Goal: Feedback & Contribution: Submit feedback/report problem

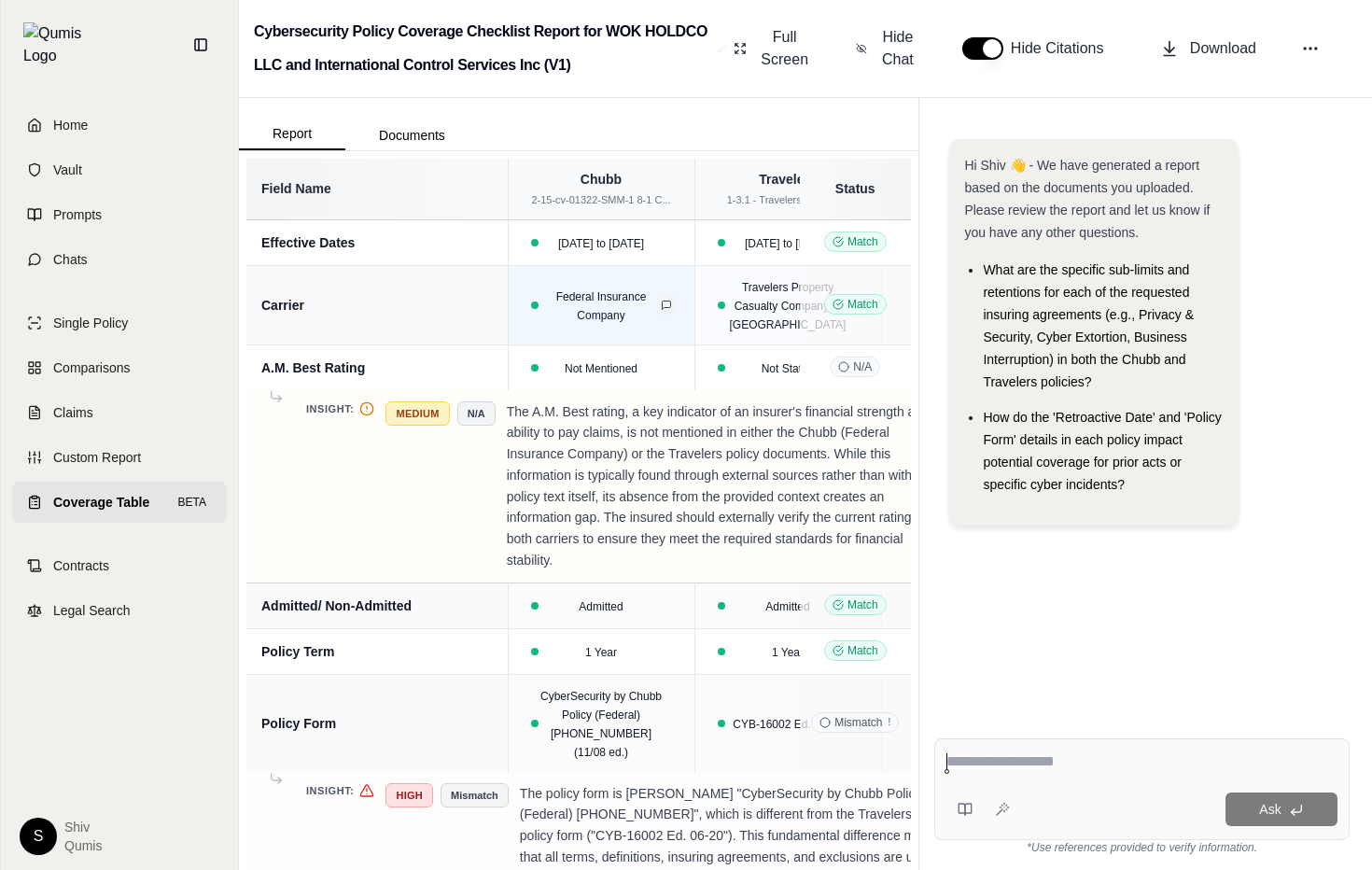
click at [661, 300] on icon at bounding box center [667, 306] width 12 height 12
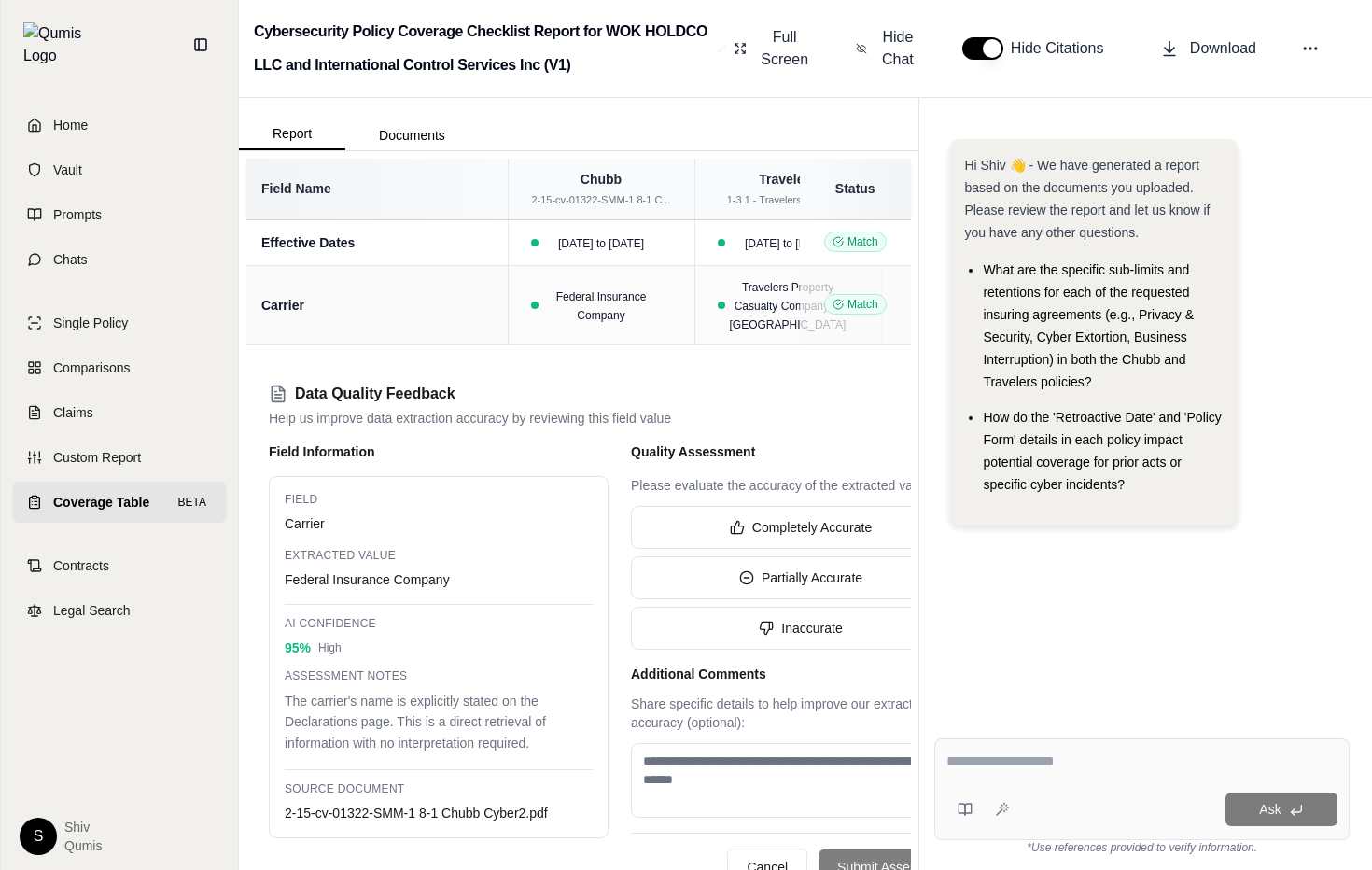
click at [788, 405] on div "Data Quality Feedback Help us improve data extraction accuracy by reviewing thi…" at bounding box center [619, 405] width 702 height 45
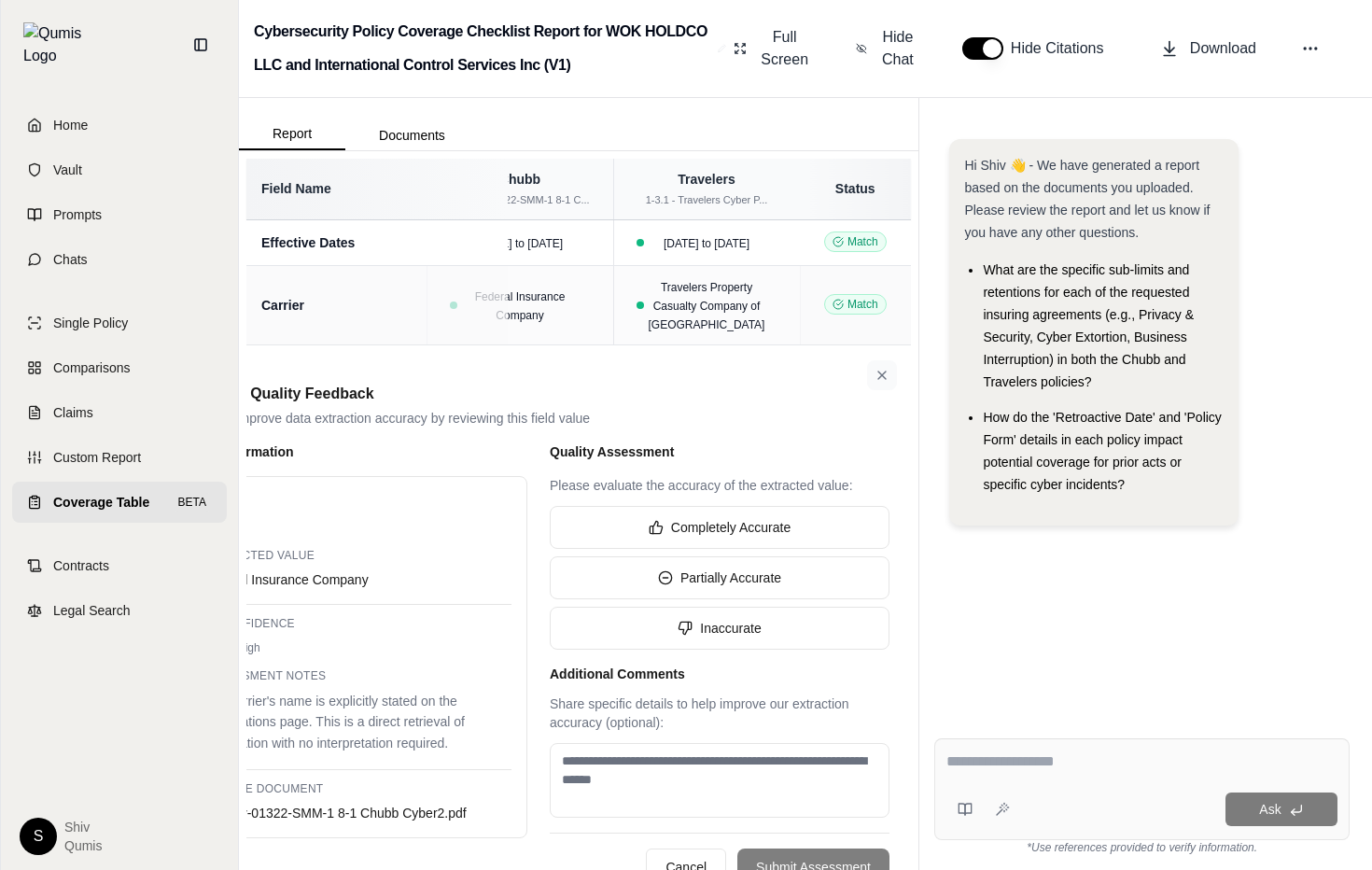
click at [889, 379] on button at bounding box center [882, 375] width 30 height 30
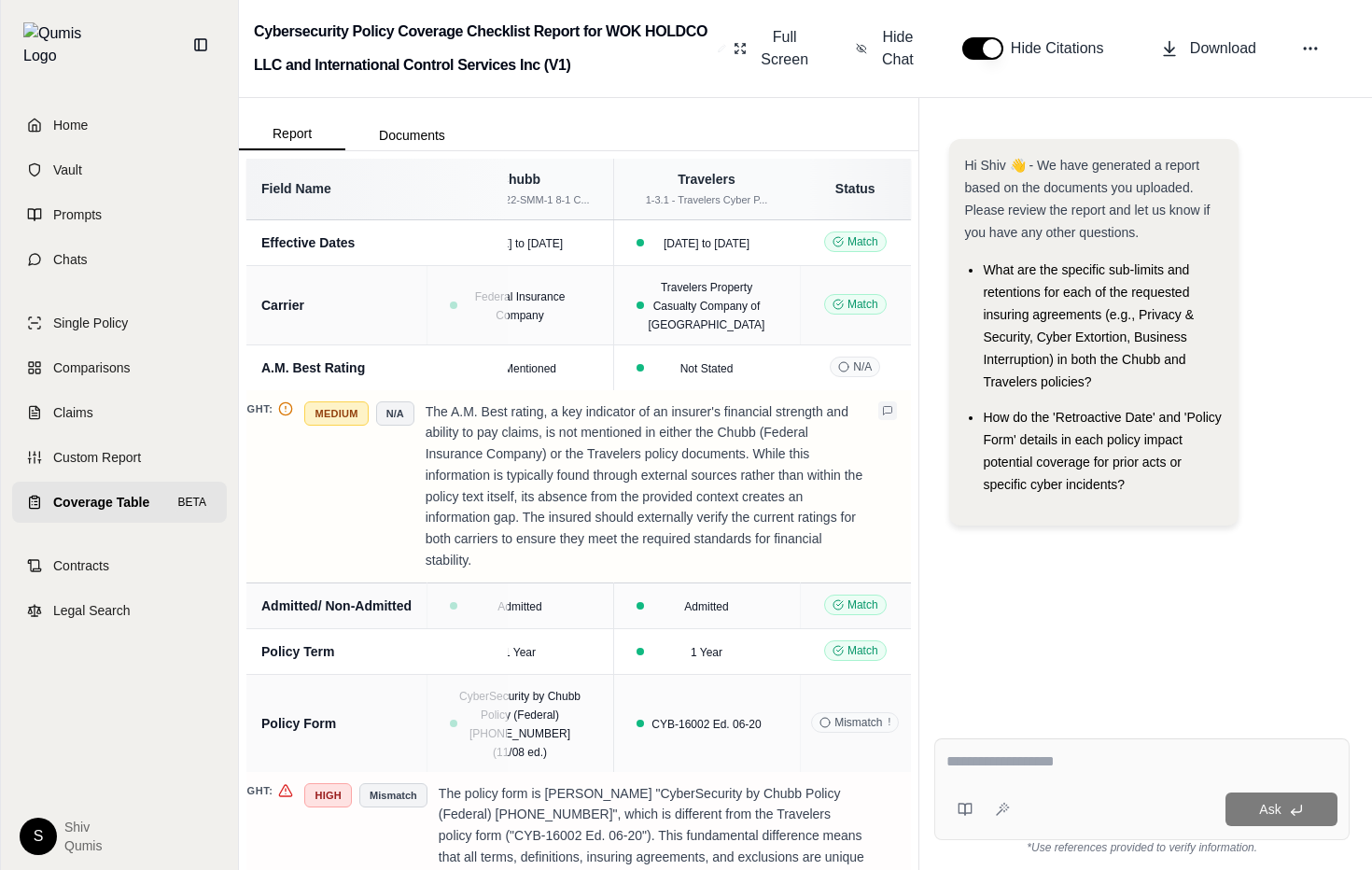
click at [891, 402] on button at bounding box center [887, 411] width 18 height 18
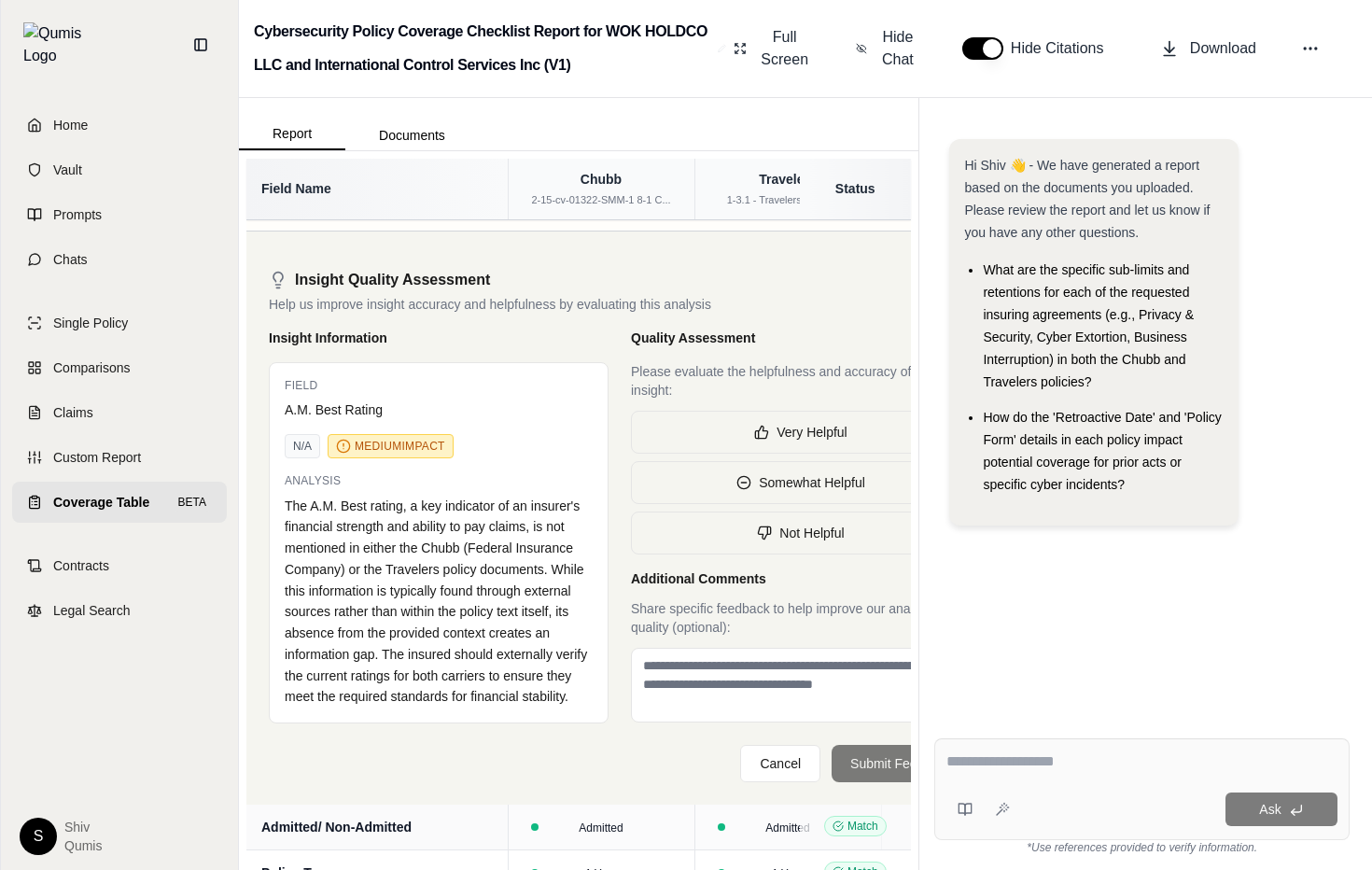
scroll to position [363, 0]
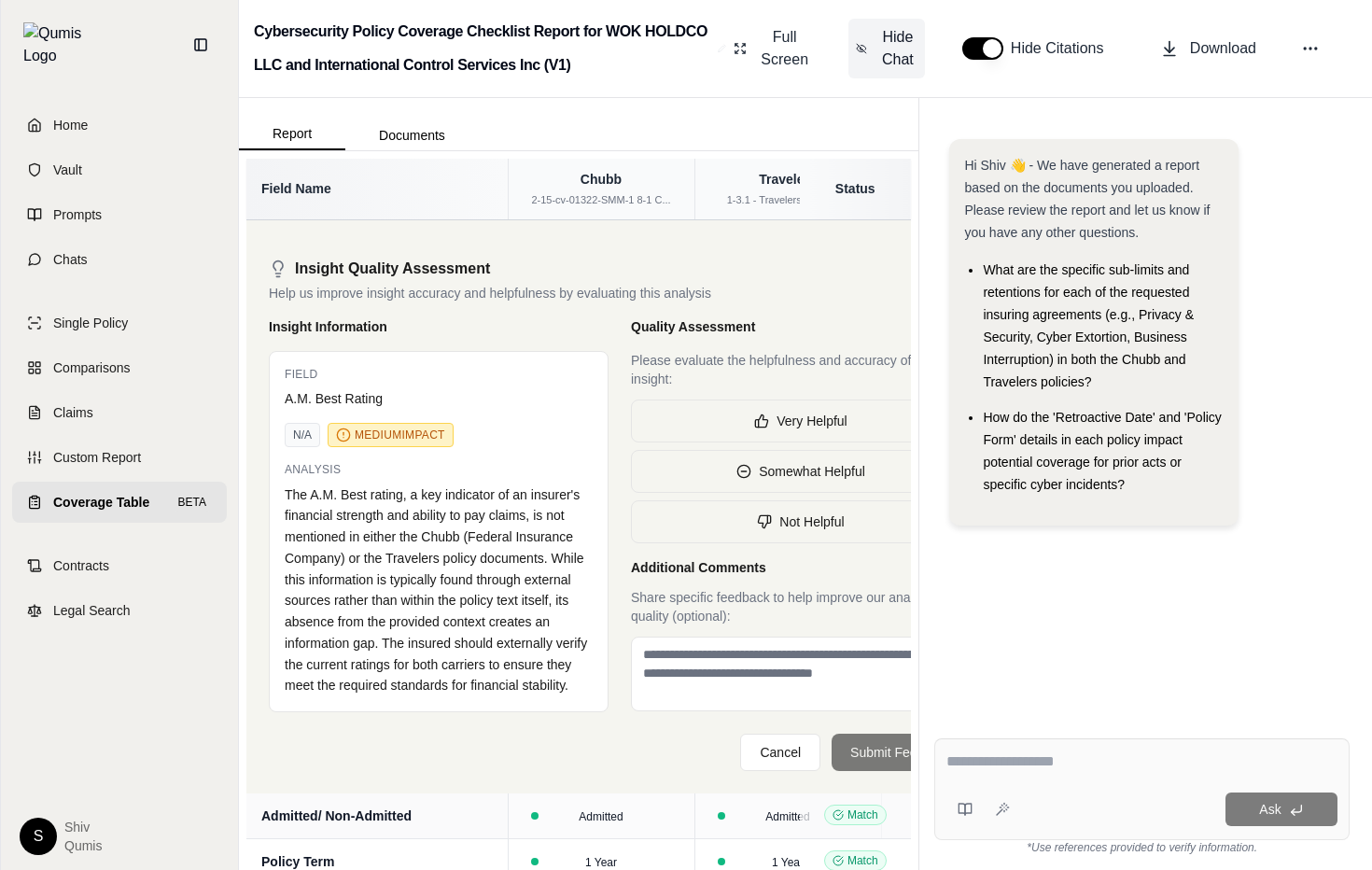
click at [902, 57] on span "Hide Chat" at bounding box center [898, 49] width 39 height 45
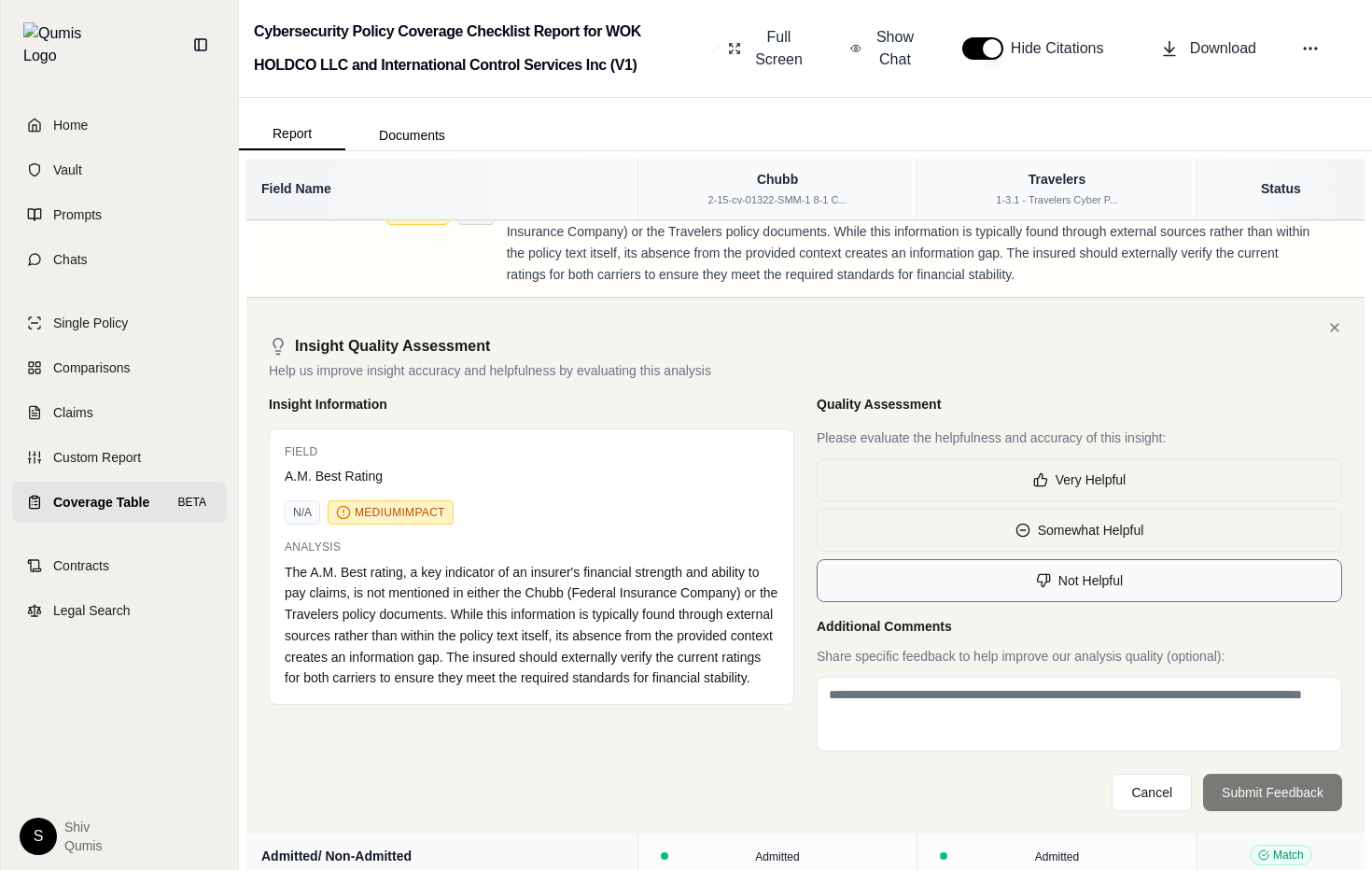
scroll to position [181, 0]
click at [678, 638] on div "The A.M. Best rating, a key indicator of an insurer's financial strength and ab…" at bounding box center [532, 627] width 494 height 127
click at [637, 630] on div "The A.M. Best rating, a key indicator of an insurer's financial strength and ab…" at bounding box center [532, 627] width 494 height 127
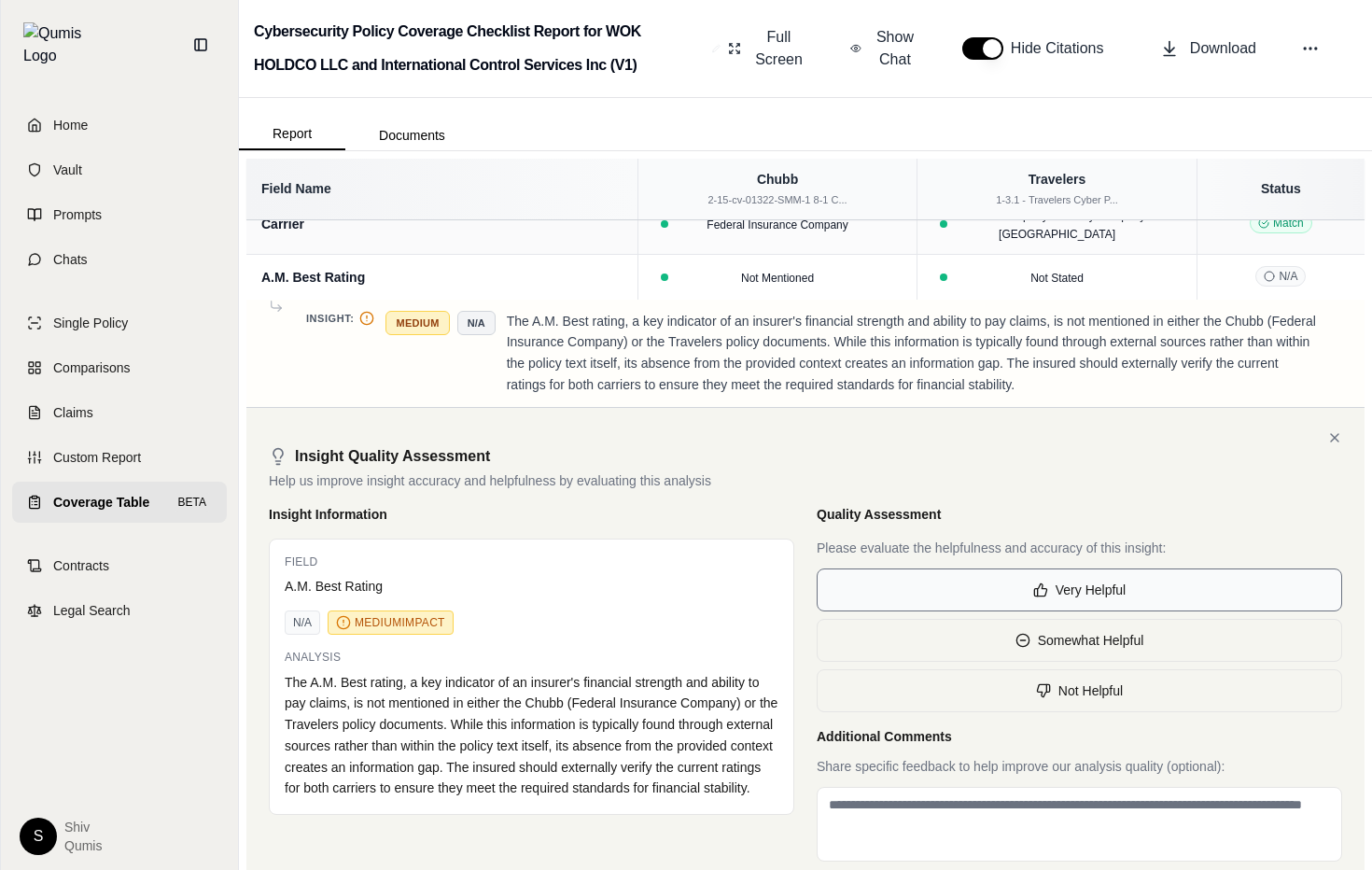
scroll to position [62, 0]
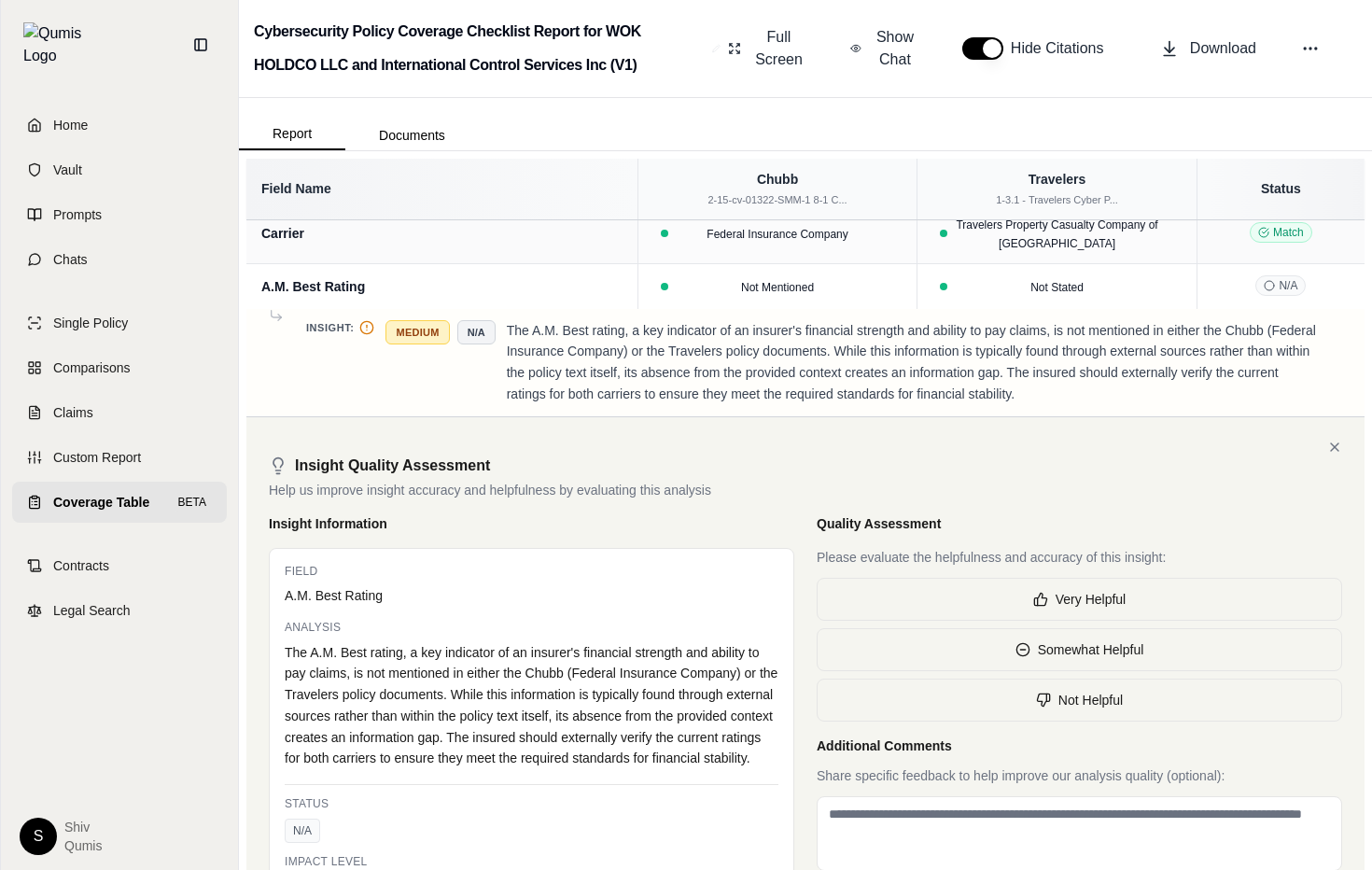
click at [520, 652] on div "The A.M. Best rating, a key indicator of an insurer's financial strength and ab…" at bounding box center [532, 706] width 494 height 127
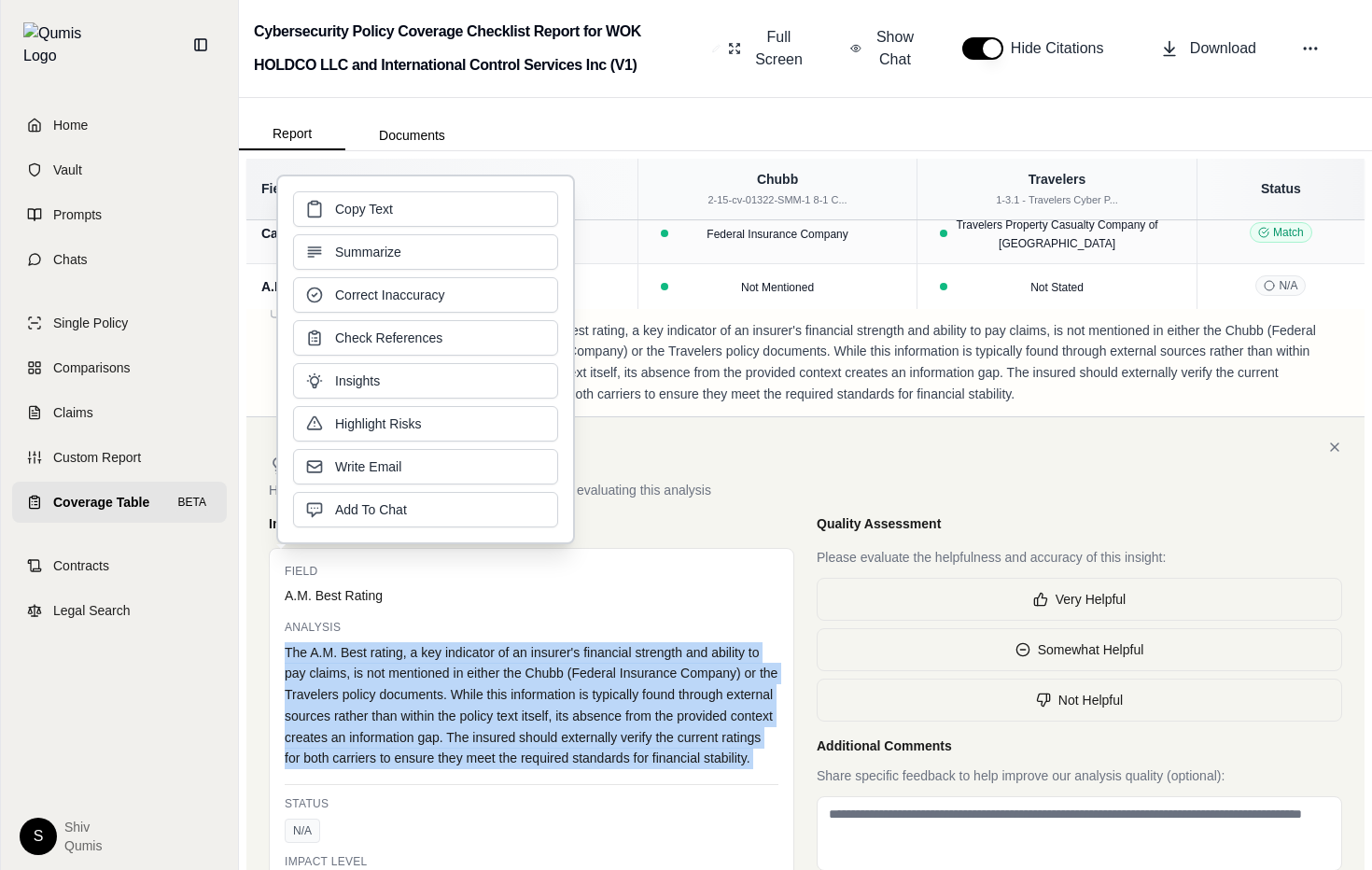
click at [520, 652] on div "The A.M. Best rating, a key indicator of an insurer's financial strength and ab…" at bounding box center [532, 706] width 494 height 127
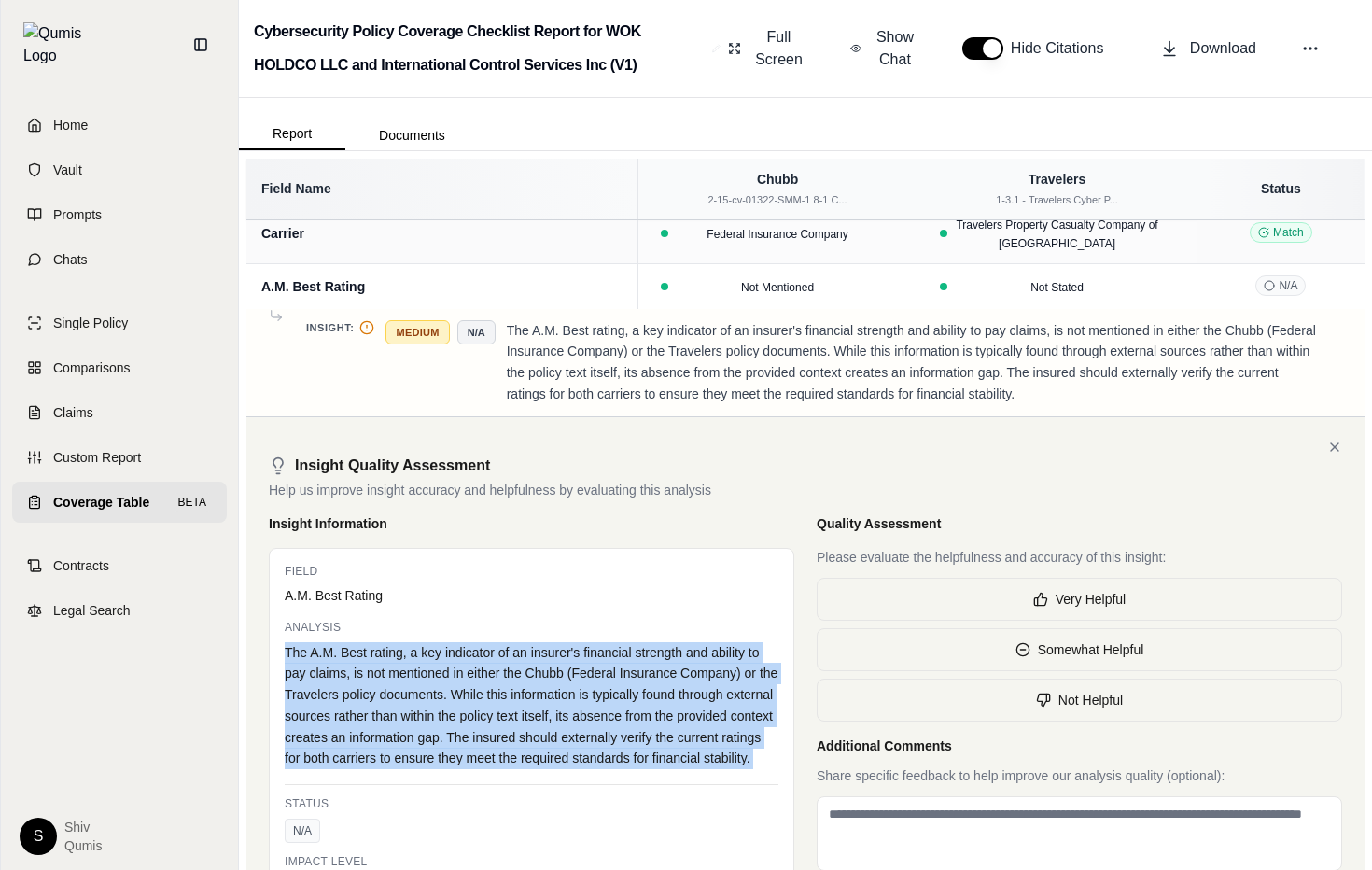
click at [597, 705] on div "The A.M. Best rating, a key indicator of an insurer's financial strength and ab…" at bounding box center [532, 706] width 494 height 127
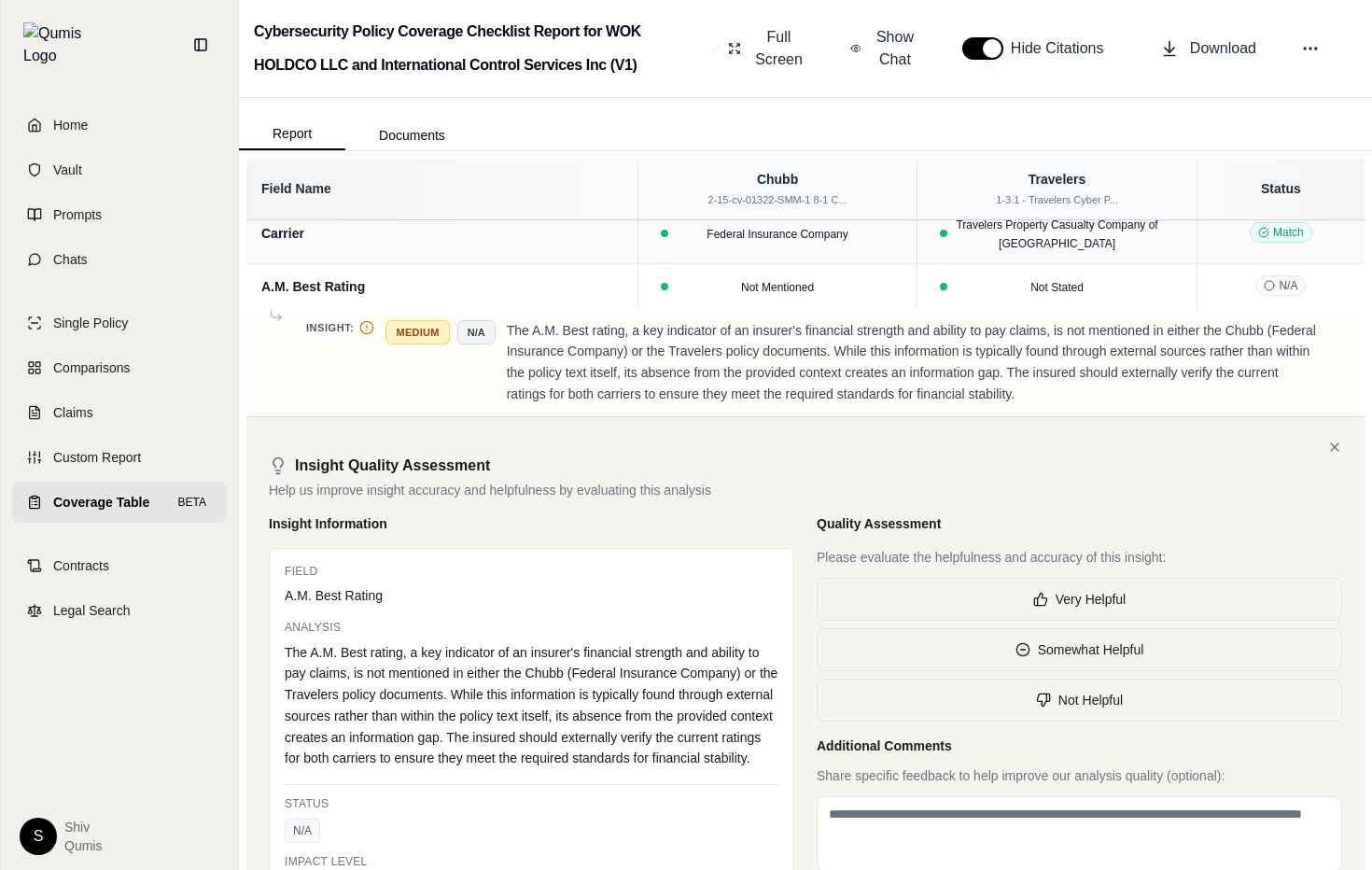
click at [604, 699] on div "The A.M. Best rating, a key indicator of an insurer's financial strength and ab…" at bounding box center [532, 706] width 494 height 127
drag, startPoint x: 636, startPoint y: 699, endPoint x: 379, endPoint y: 699, distance: 257.0
click at [396, 699] on div "The A.M. Best rating, a key indicator of an insurer's financial strength and ab…" at bounding box center [532, 706] width 494 height 127
click at [482, 751] on div "The A.M. Best rating, a key indicator of an insurer's financial strength and ab…" at bounding box center [532, 706] width 494 height 127
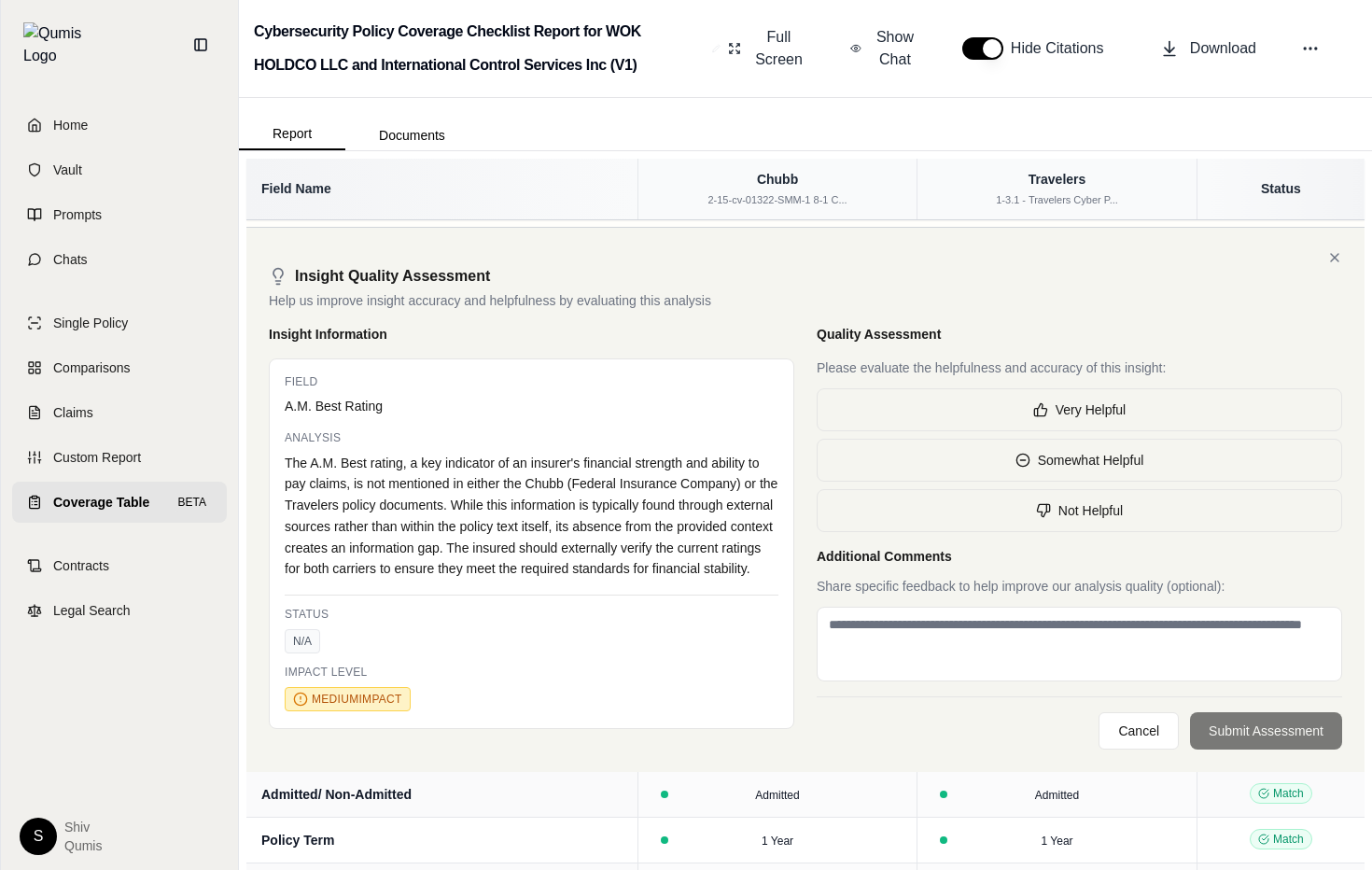
scroll to position [0, 0]
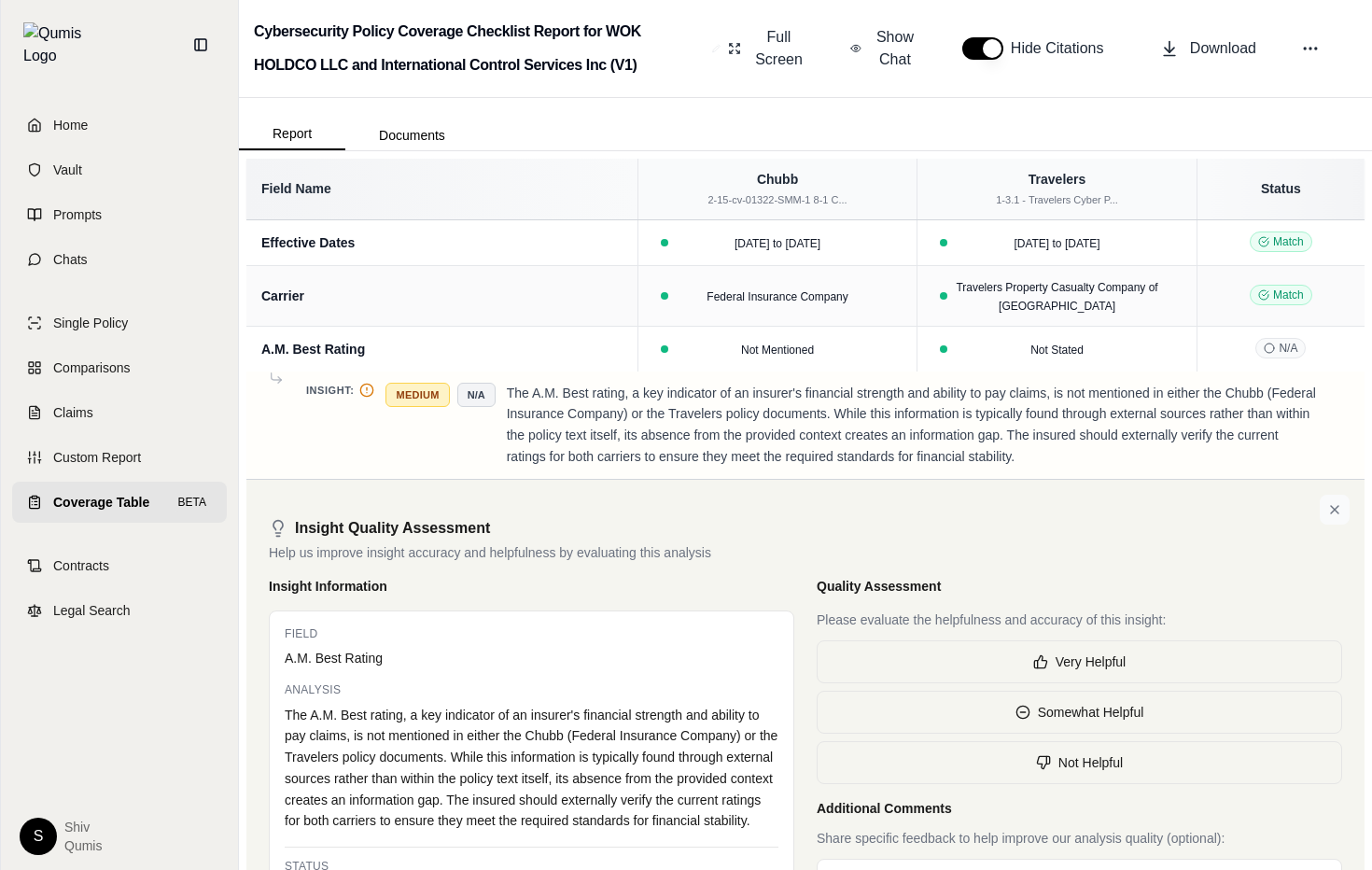
click at [1337, 502] on icon at bounding box center [1334, 509] width 15 height 15
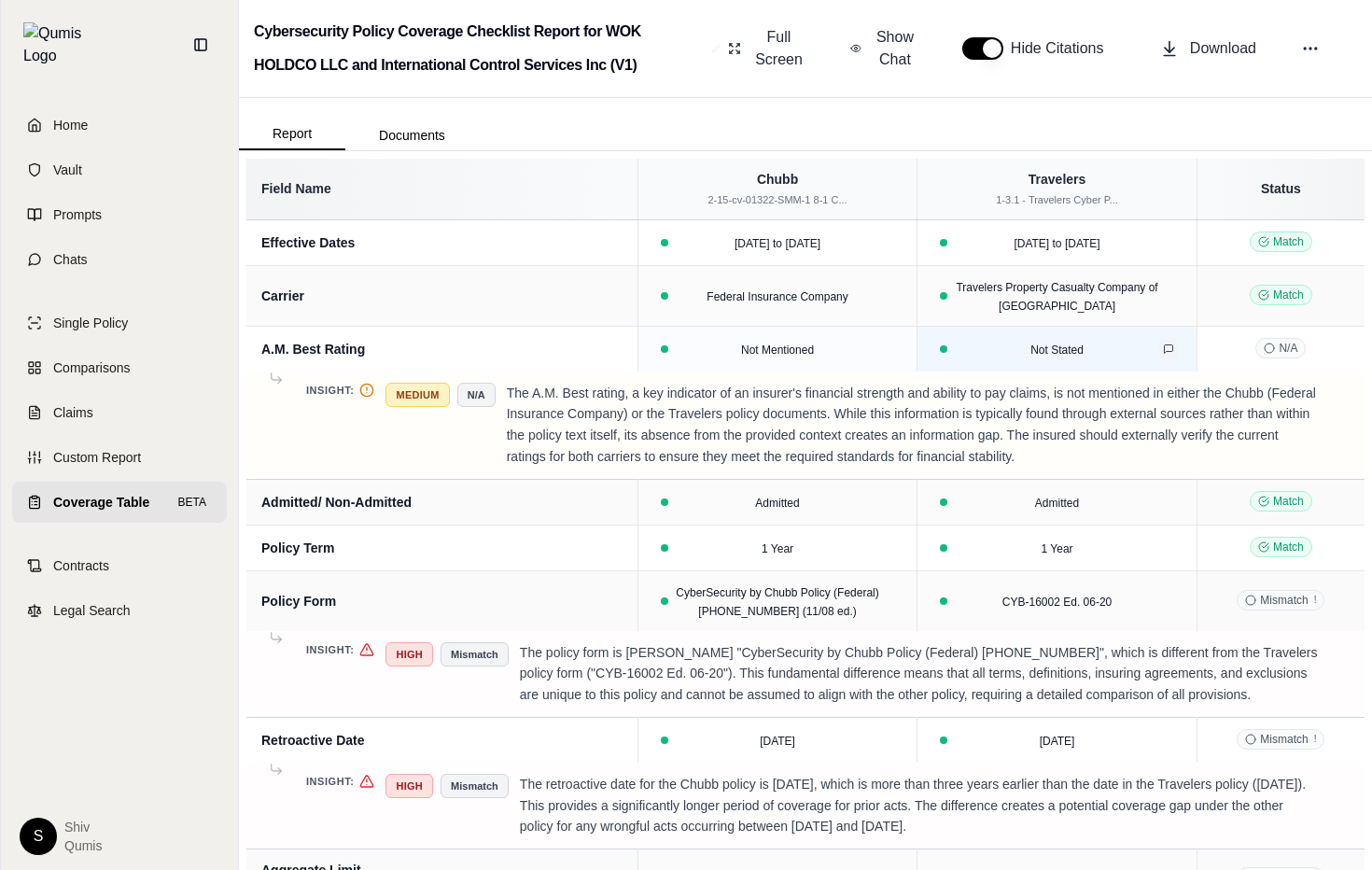
click at [1165, 354] on button at bounding box center [1169, 348] width 18 height 18
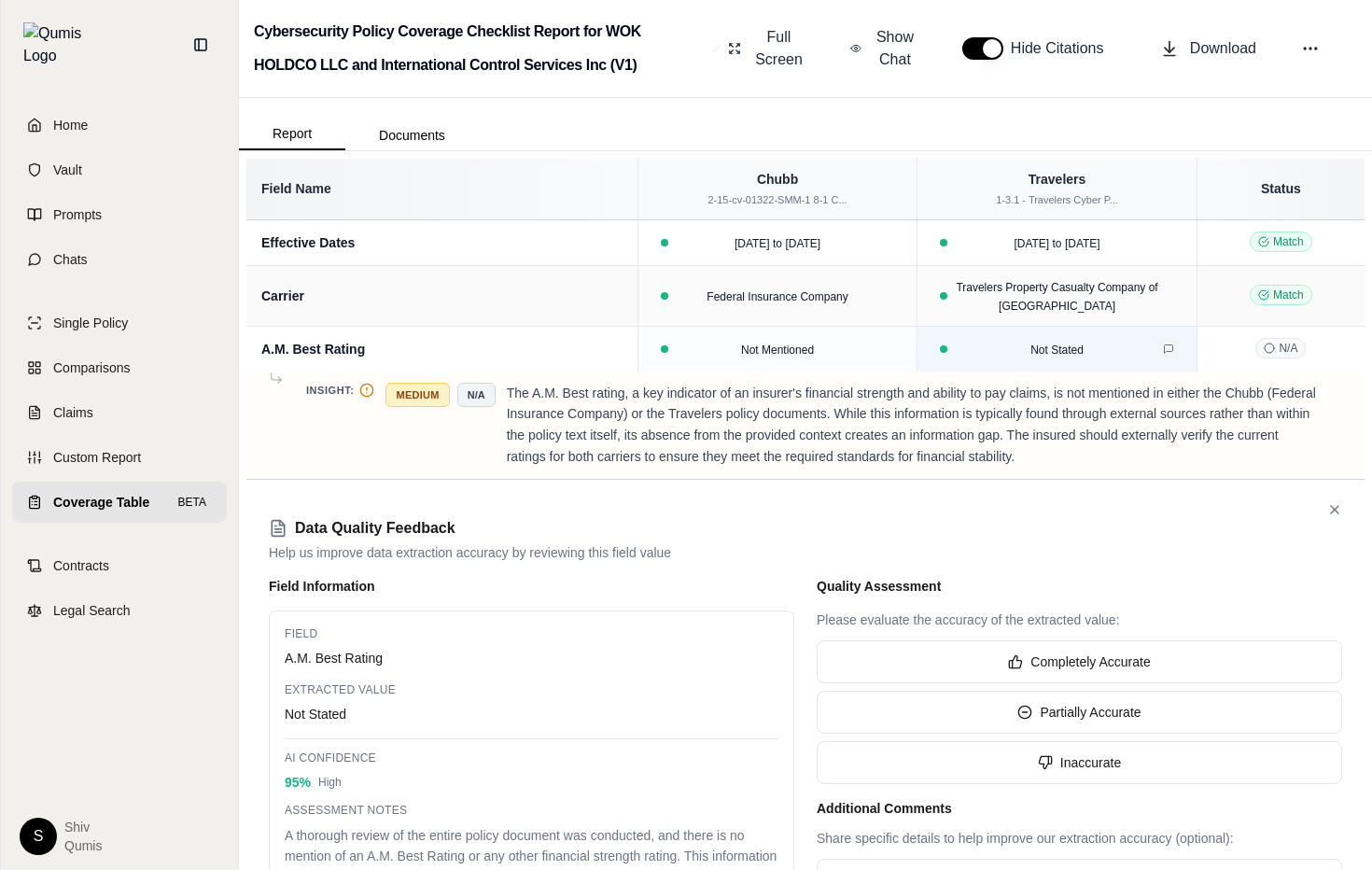
click at [1162, 354] on button at bounding box center [1169, 348] width 18 height 18
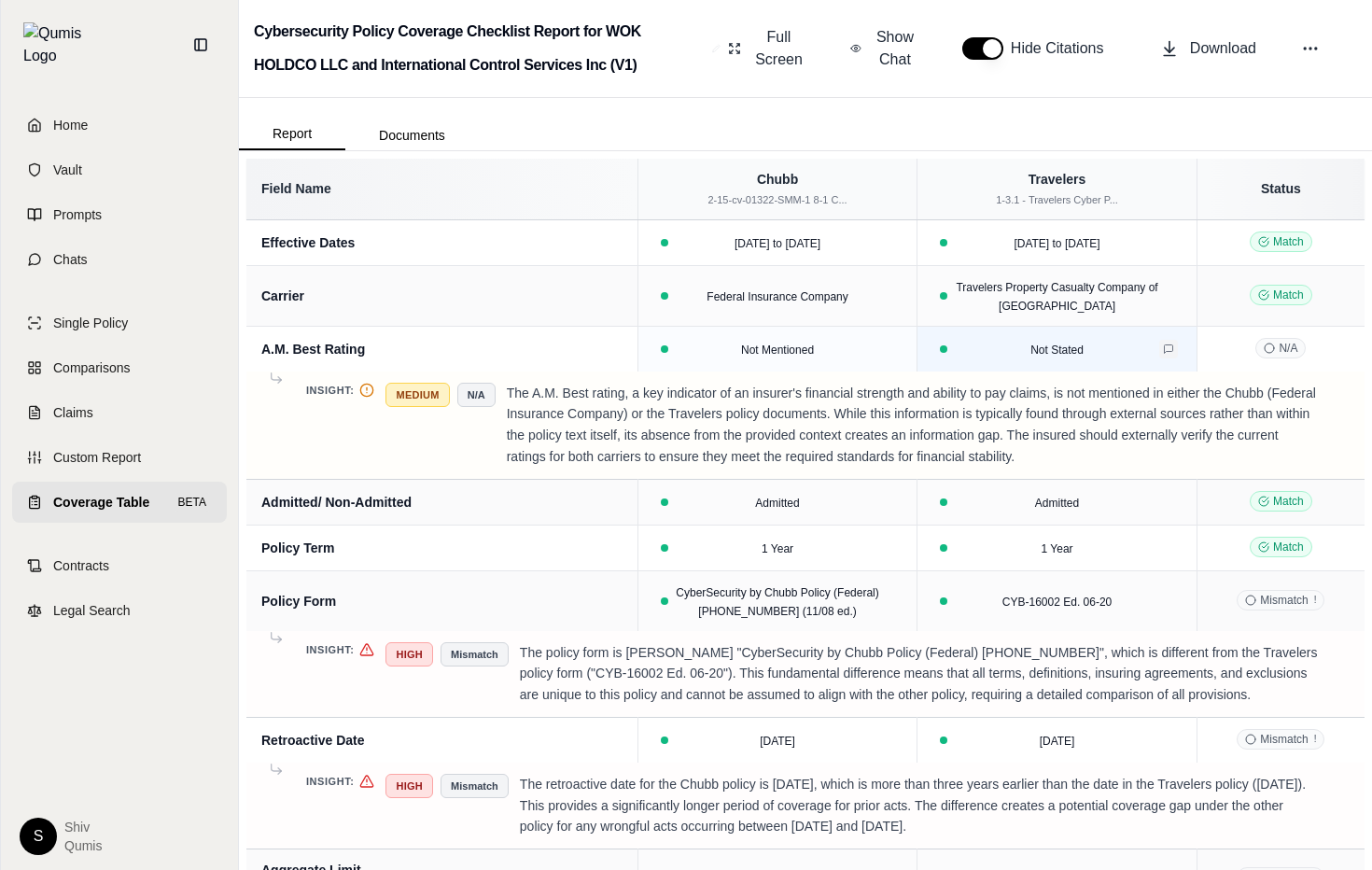
click at [1162, 354] on button at bounding box center [1169, 348] width 18 height 18
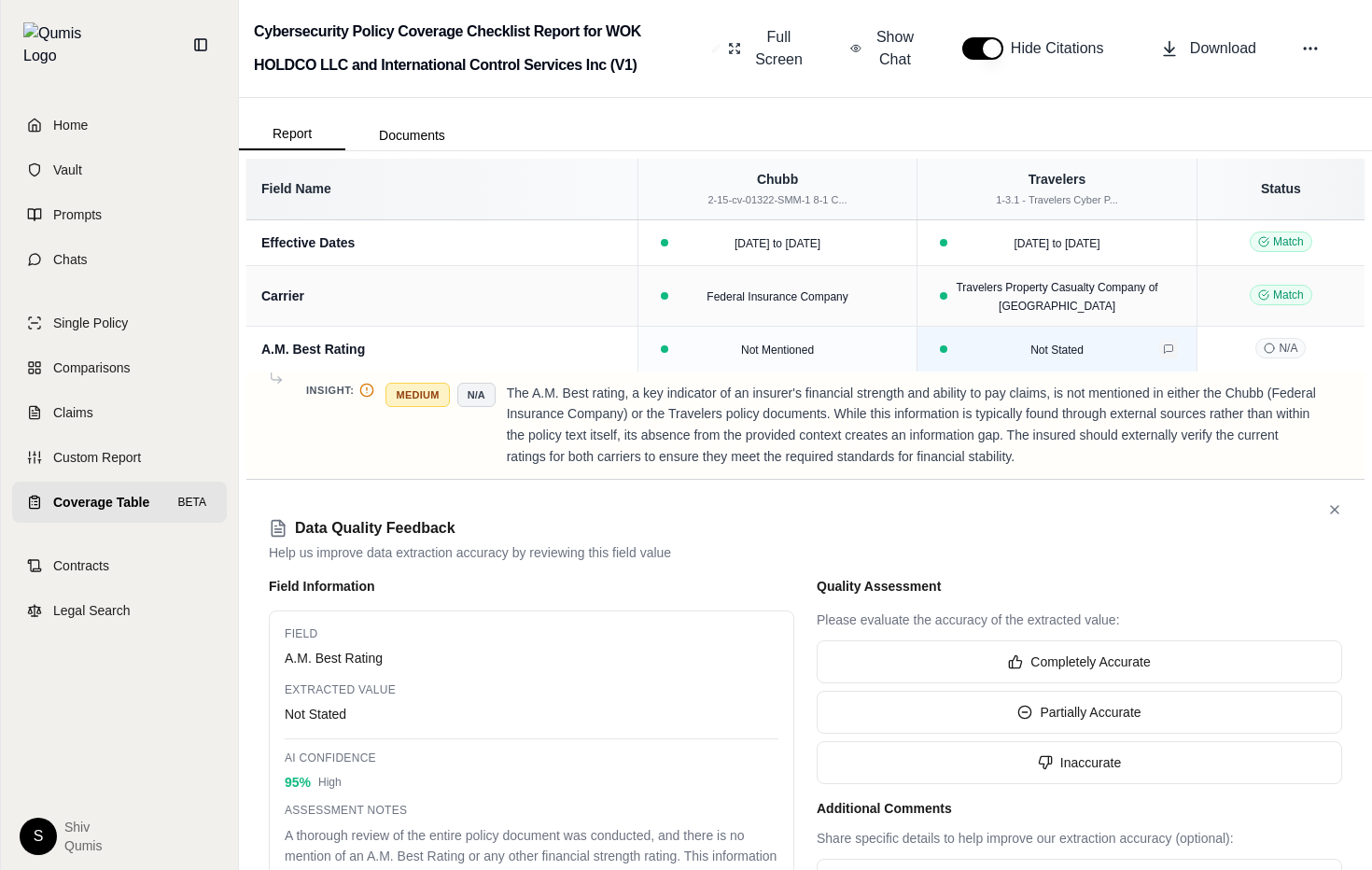
click at [1162, 354] on button at bounding box center [1169, 348] width 18 height 18
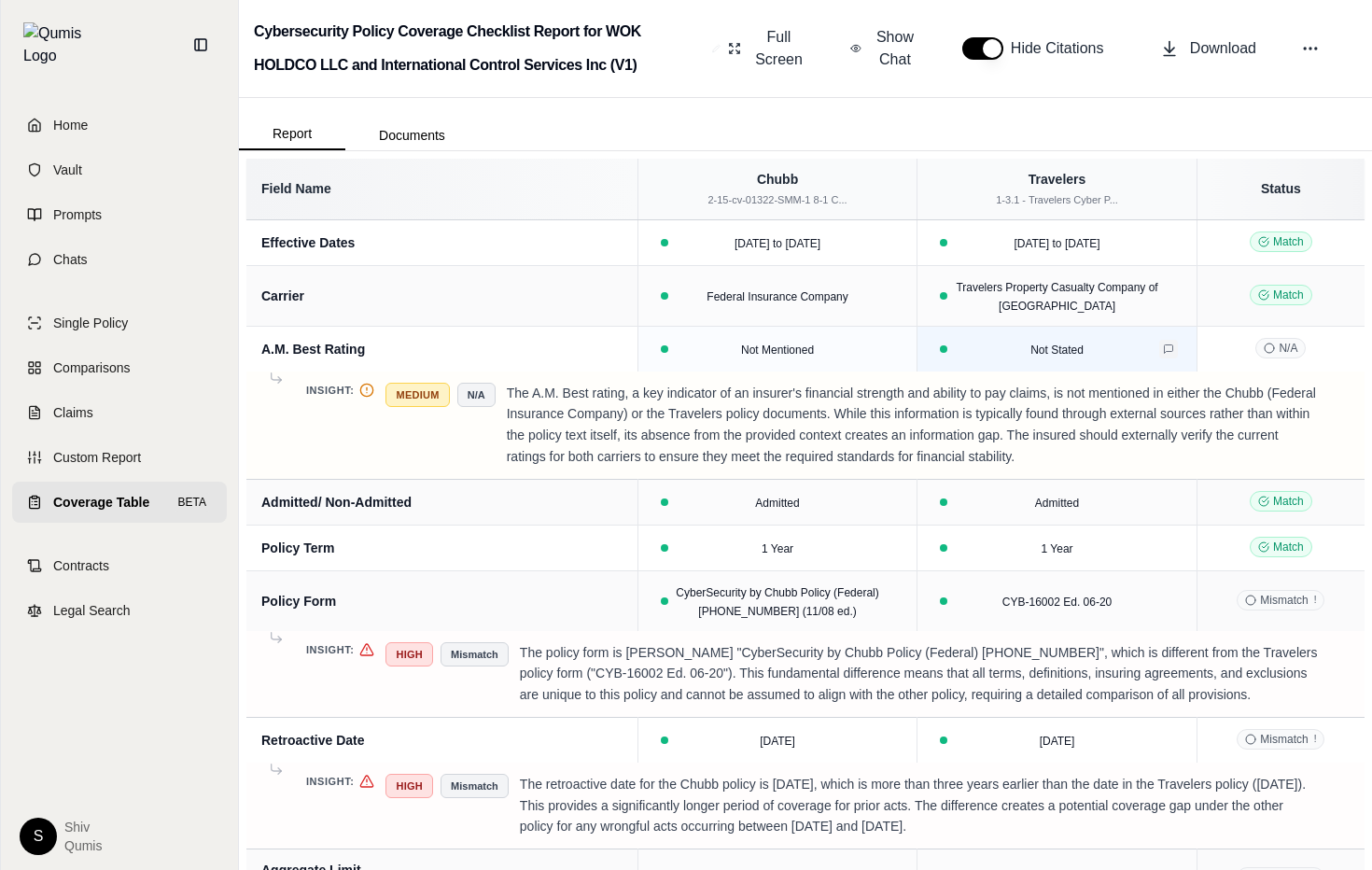
click at [1162, 354] on button at bounding box center [1169, 348] width 18 height 18
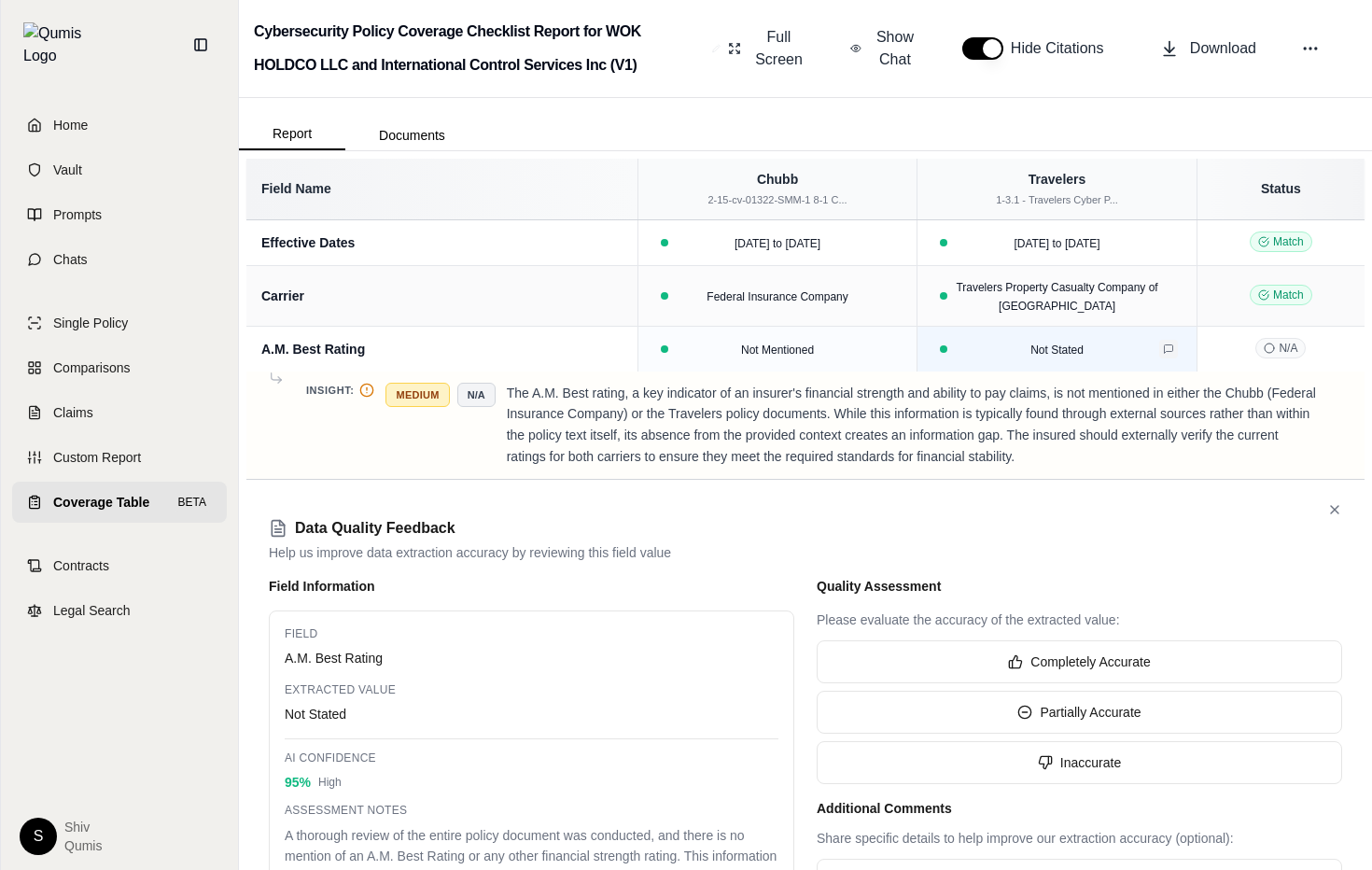
click at [1162, 354] on button at bounding box center [1169, 348] width 18 height 18
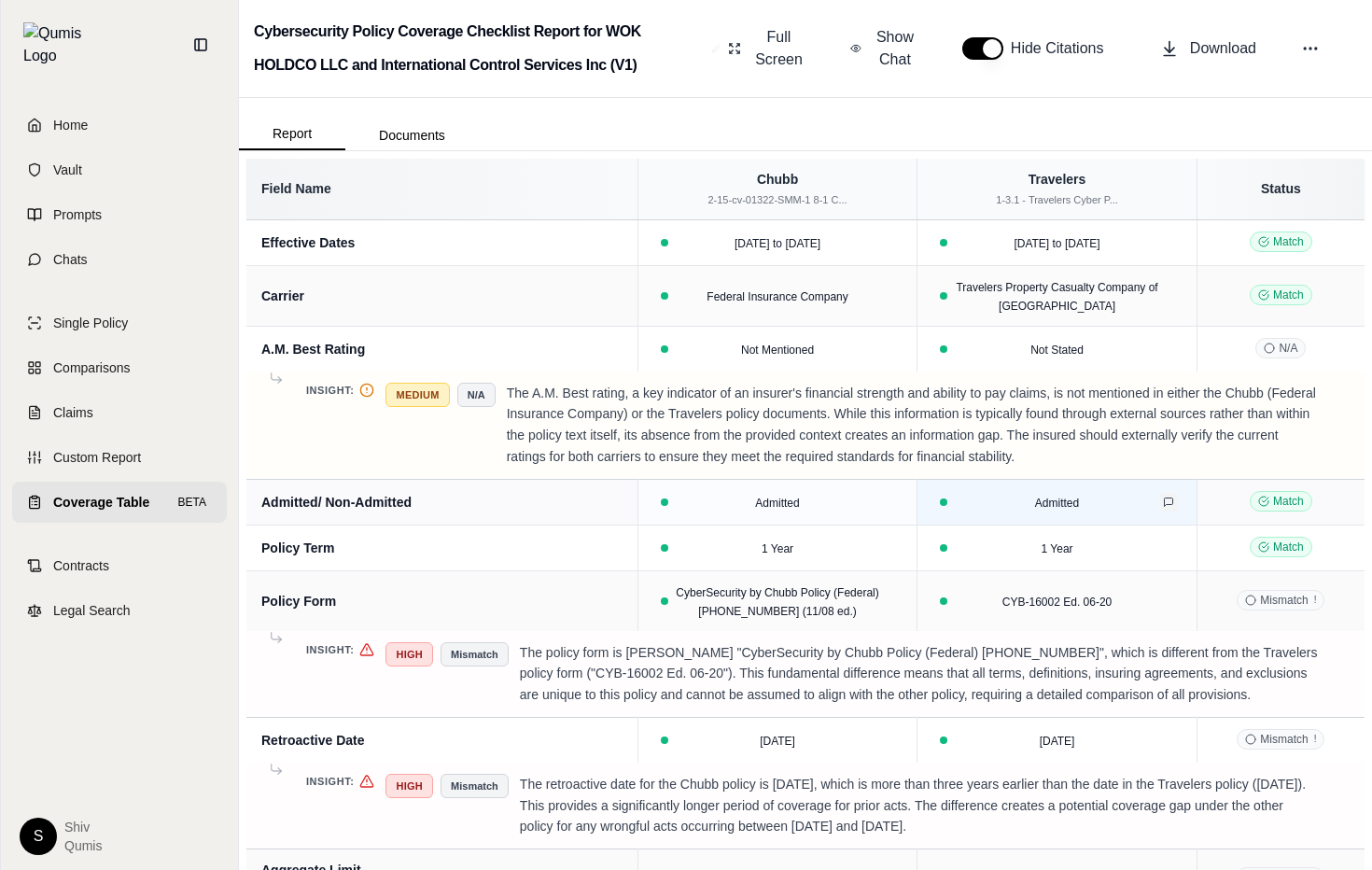
click at [1168, 501] on icon at bounding box center [1169, 502] width 12 height 12
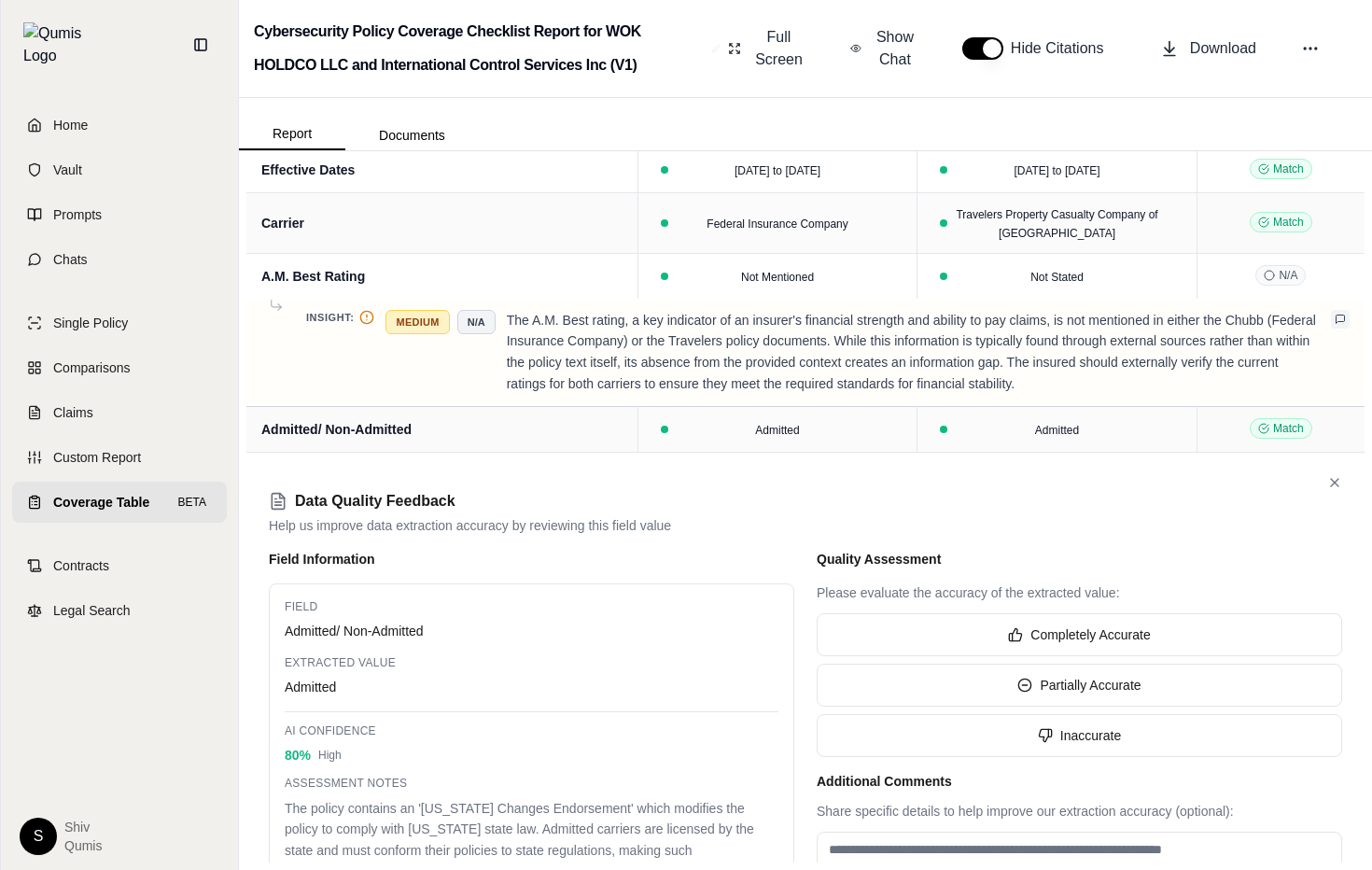
click at [1337, 318] on icon at bounding box center [1341, 318] width 9 height 9
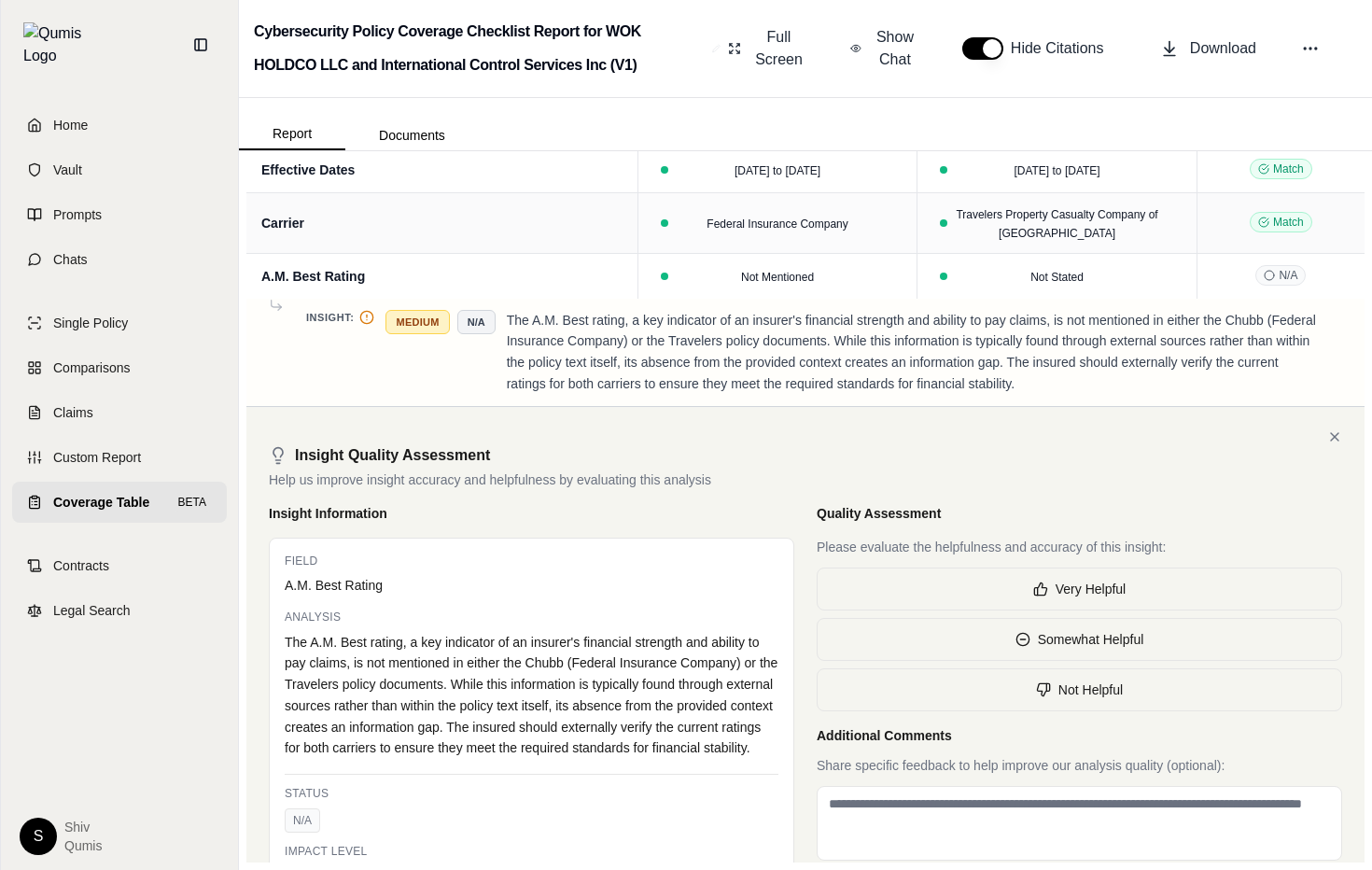
scroll to position [205, 0]
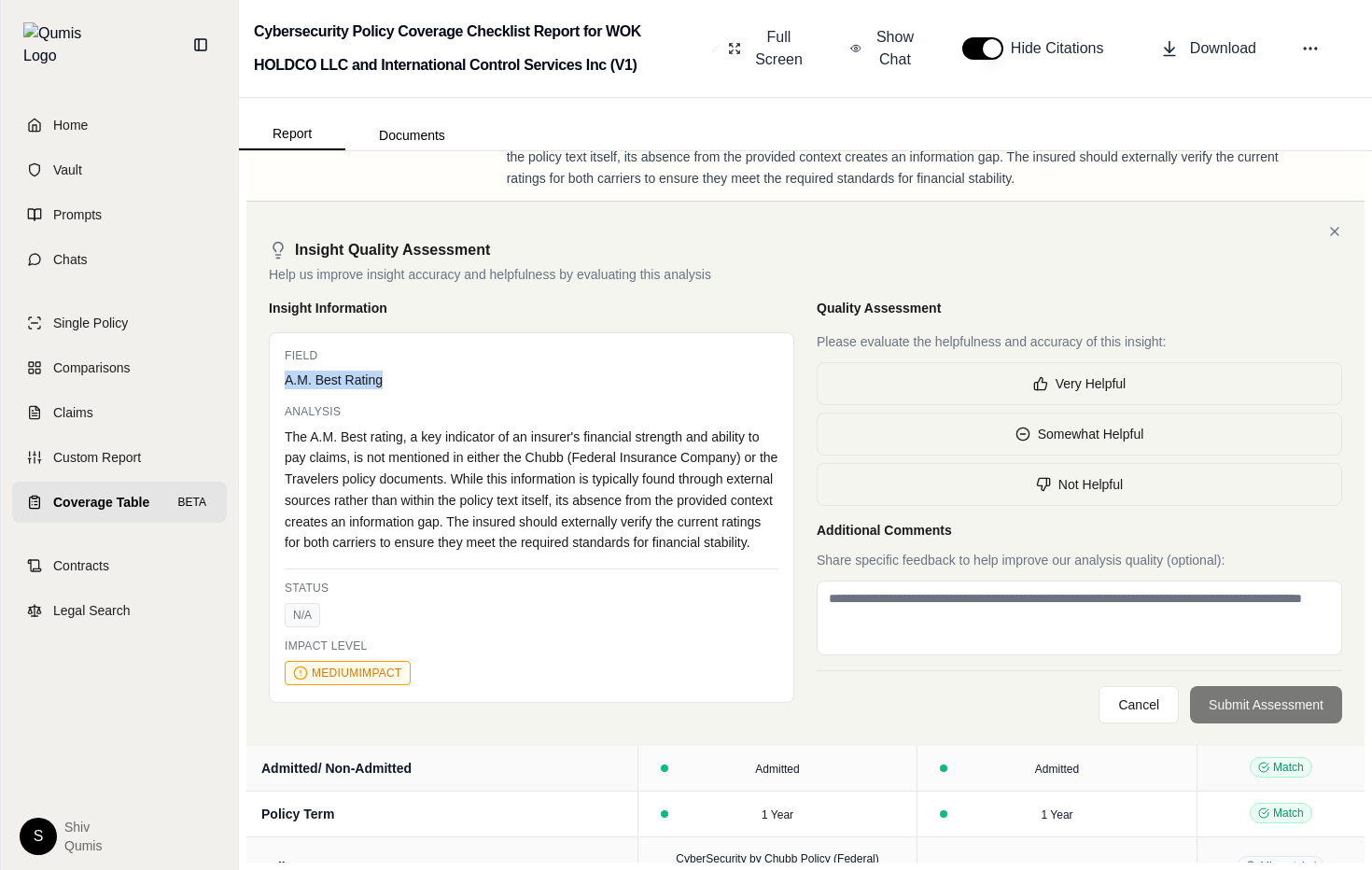
drag, startPoint x: 279, startPoint y: 388, endPoint x: 437, endPoint y: 386, distance: 158.0
click at [437, 386] on div "Field A.M. Best Rating Analysis The A.M. Best rating, a key indicator of an ins…" at bounding box center [531, 519] width 525 height 372
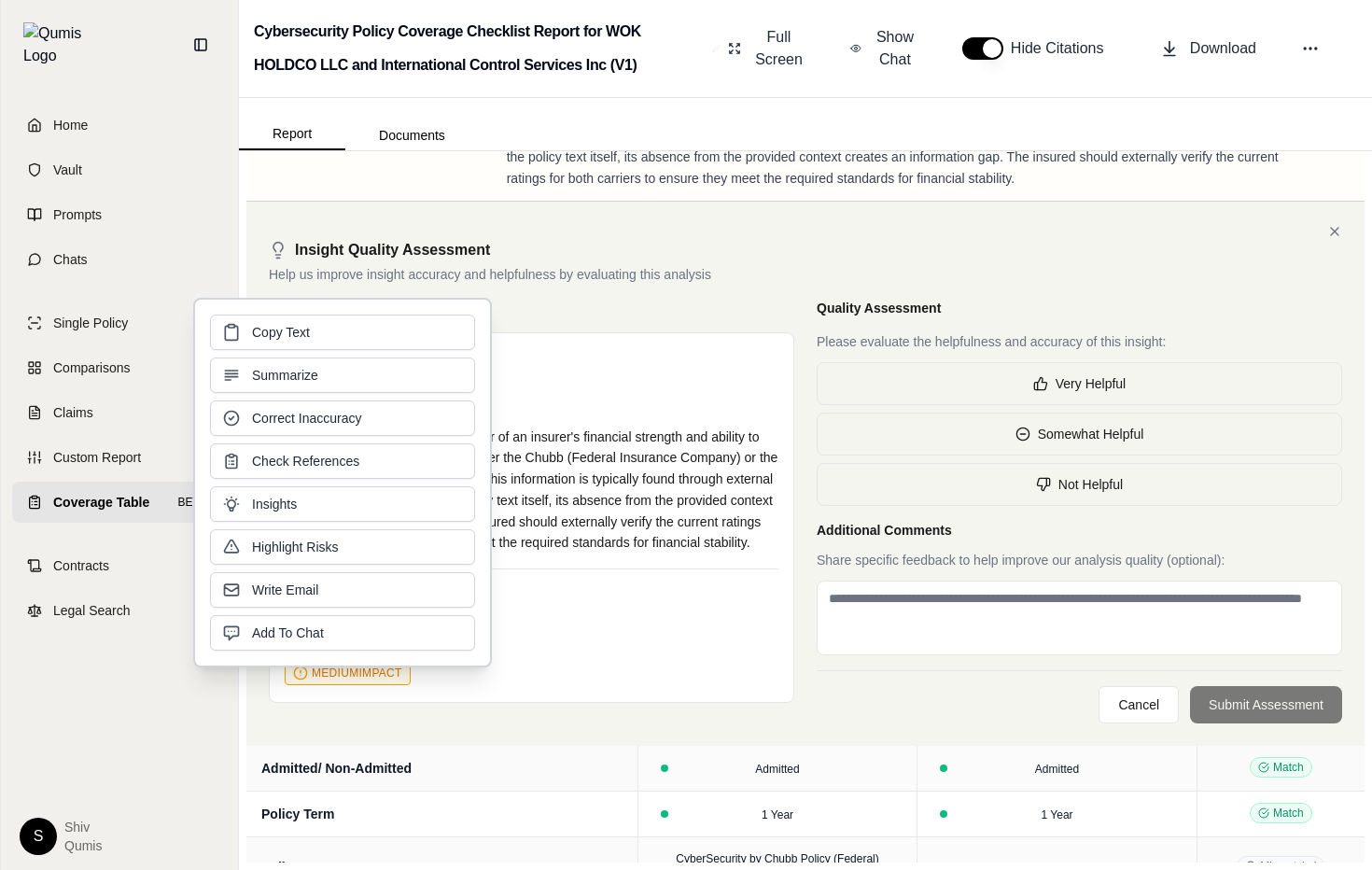
click at [587, 492] on div "The A.M. Best rating, a key indicator of an insurer's financial strength and ab…" at bounding box center [532, 489] width 494 height 127
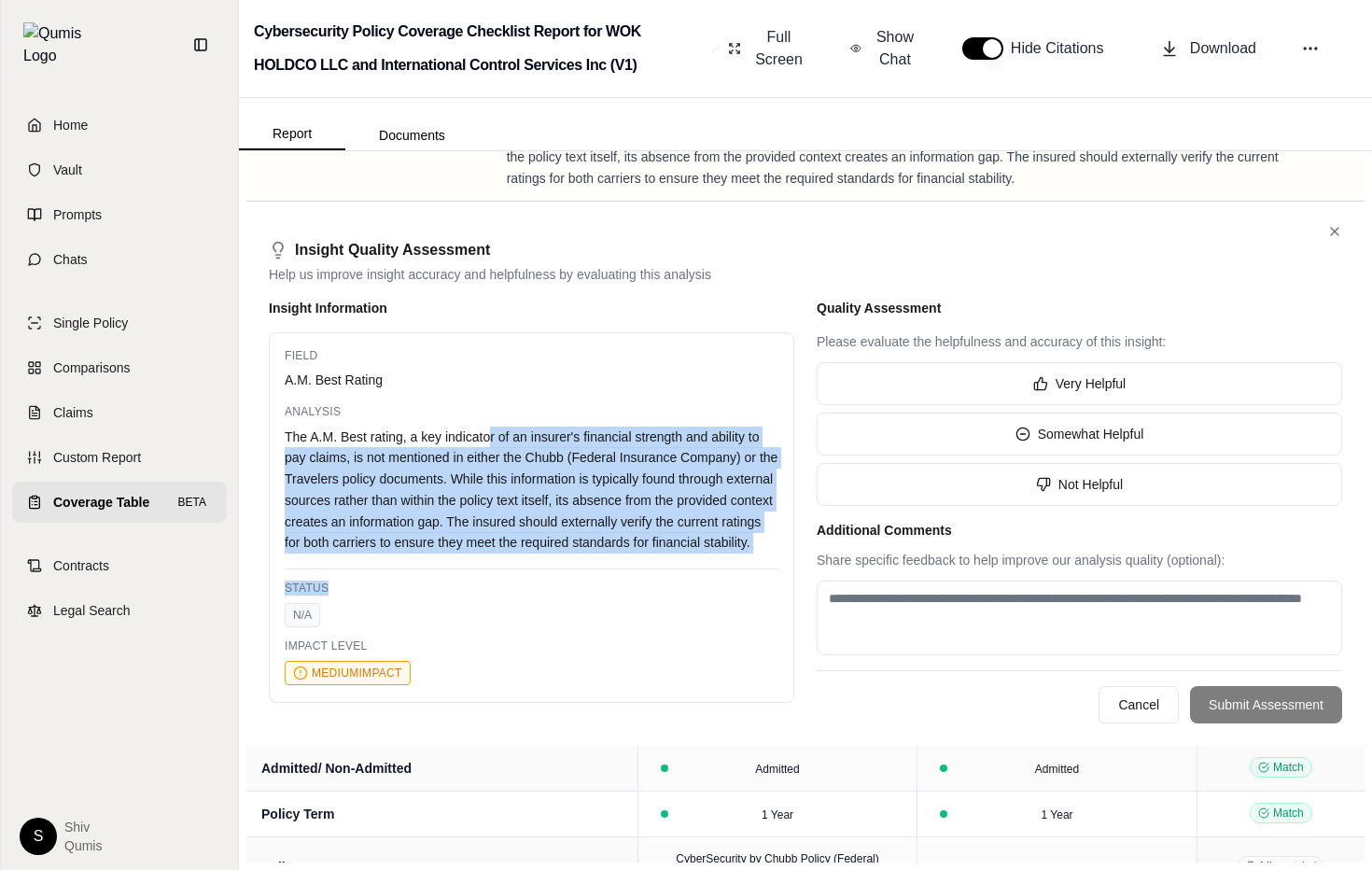
drag, startPoint x: 488, startPoint y: 445, endPoint x: 669, endPoint y: 580, distance: 225.8
click at [669, 580] on div "Field A.M. Best Rating Analysis The A.M. Best rating, a key indicator of an ins…" at bounding box center [531, 519] width 525 height 372
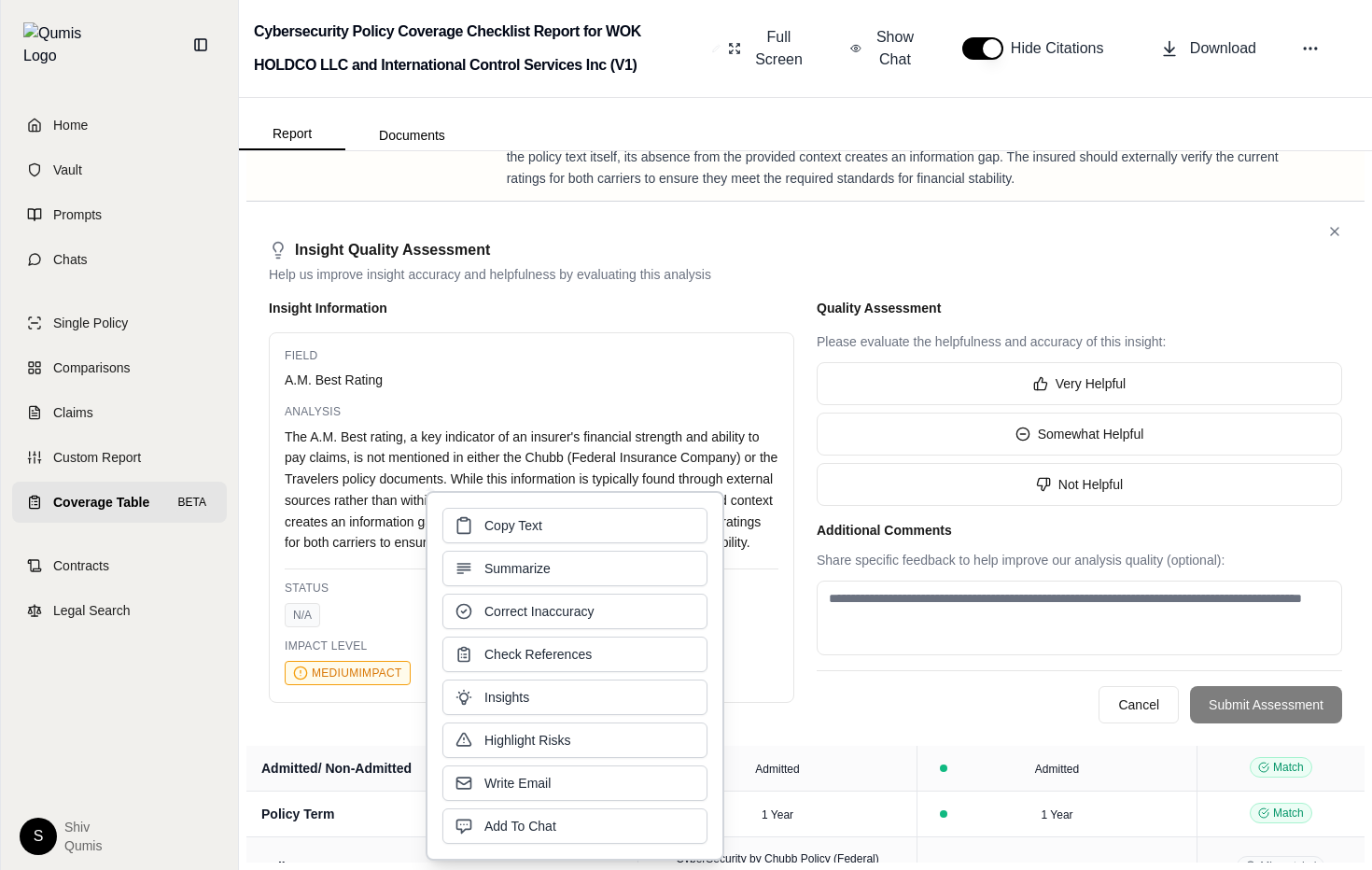
click at [602, 436] on div "The A.M. Best rating, a key indicator of an insurer's financial strength and ab…" at bounding box center [532, 489] width 494 height 127
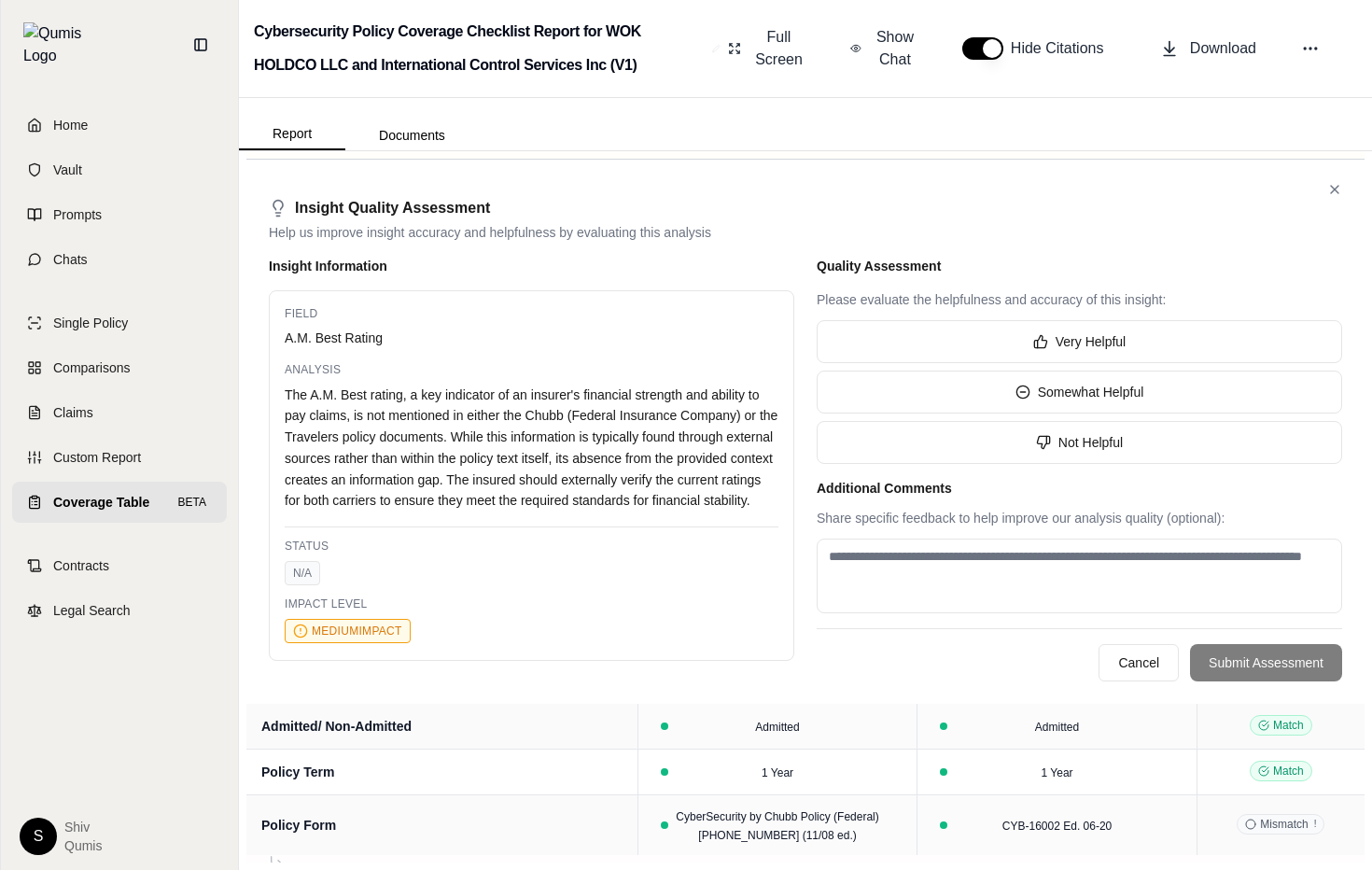
scroll to position [311, 0]
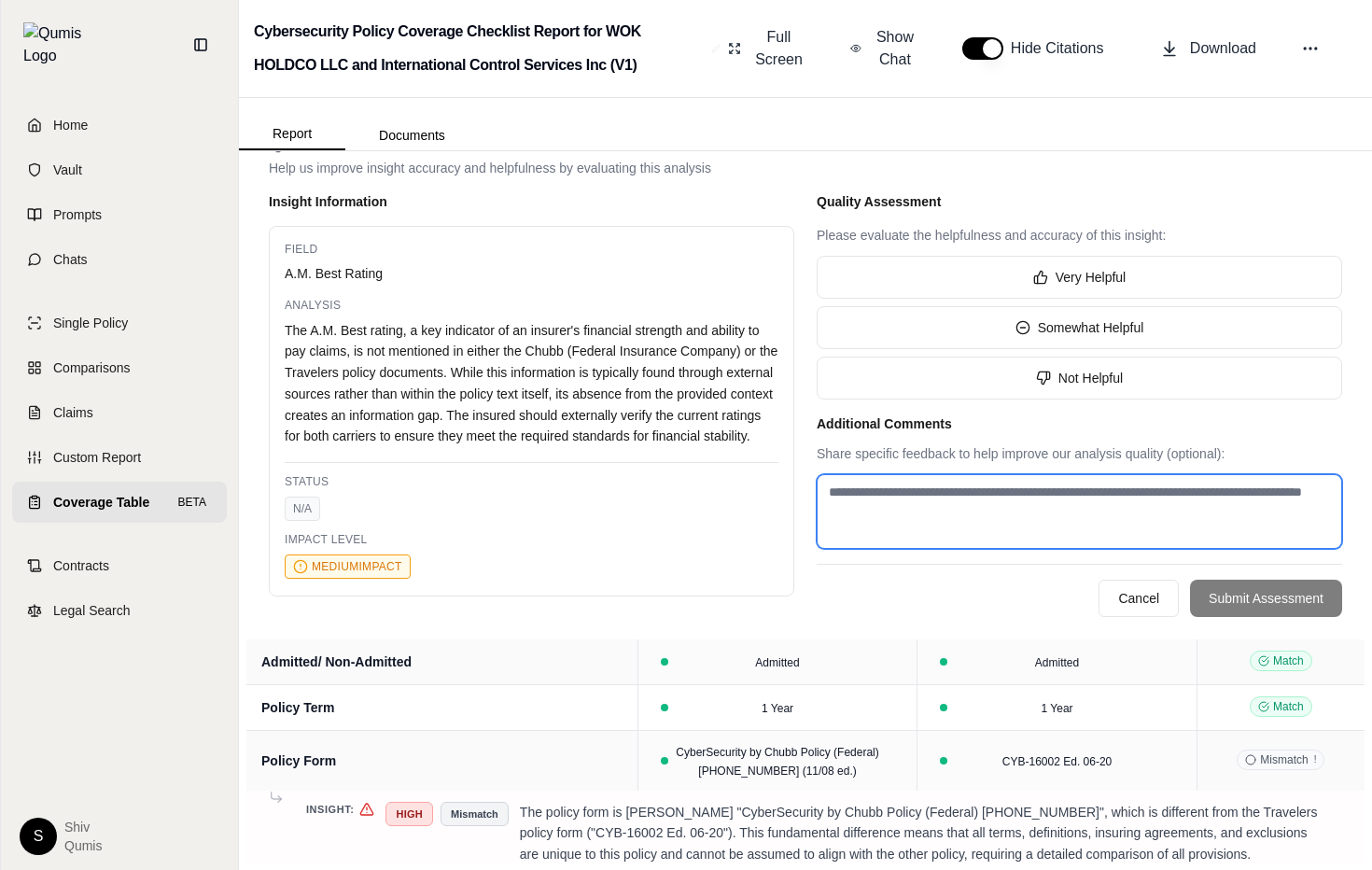
click at [965, 540] on textarea at bounding box center [1079, 511] width 525 height 75
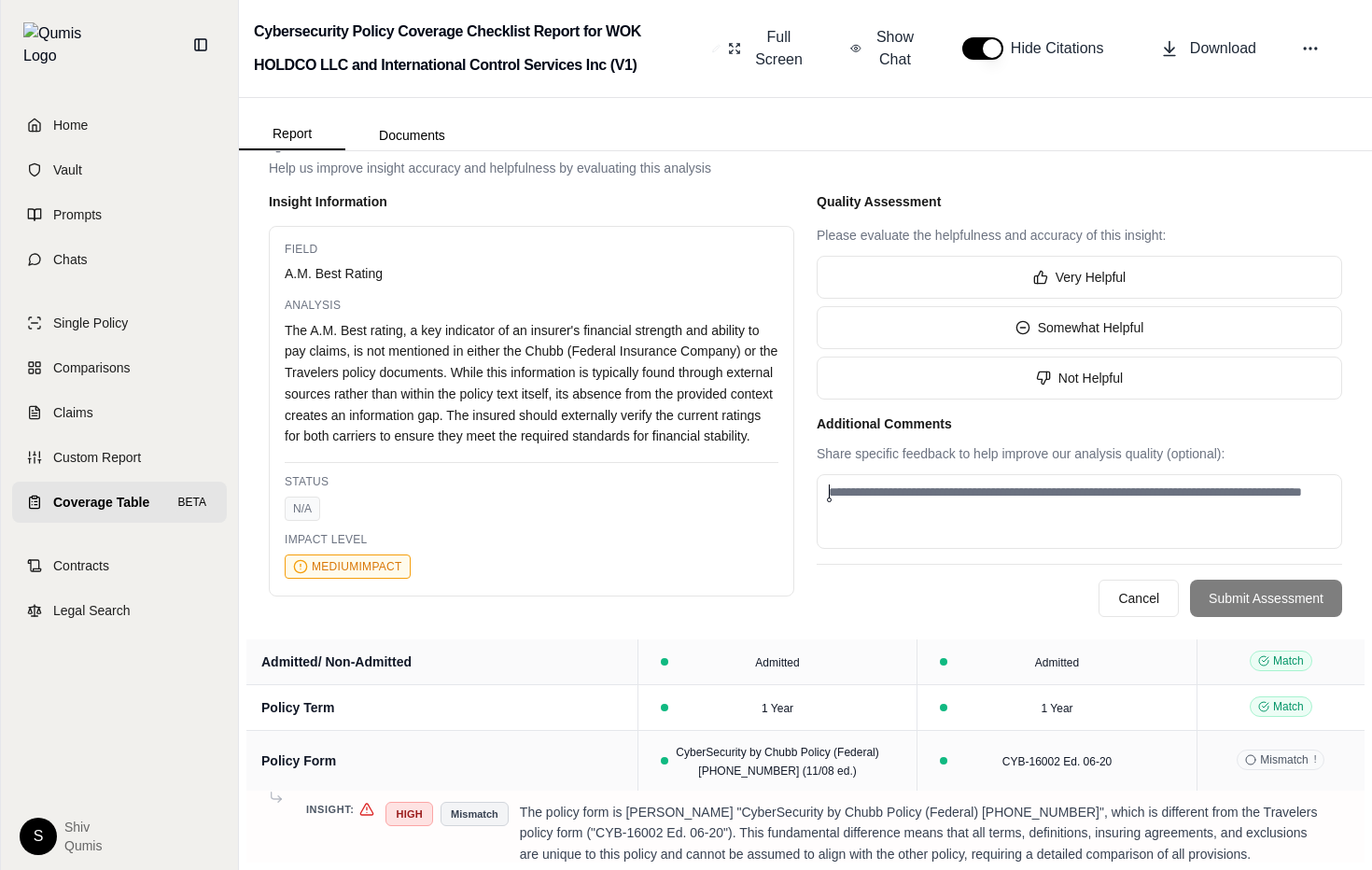
click at [943, 587] on div "Cancel Submit Assessment" at bounding box center [1079, 590] width 525 height 54
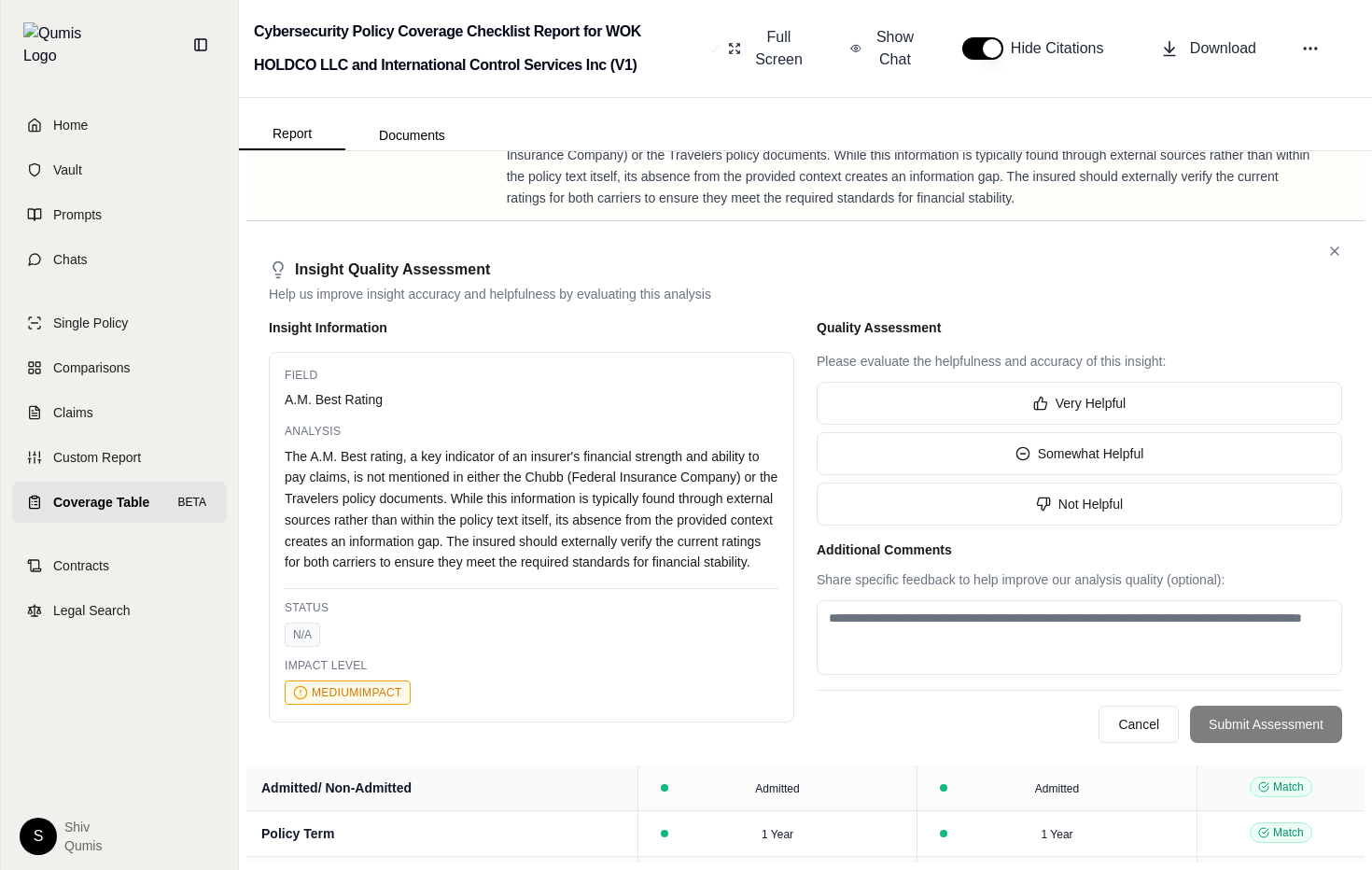
scroll to position [173, 0]
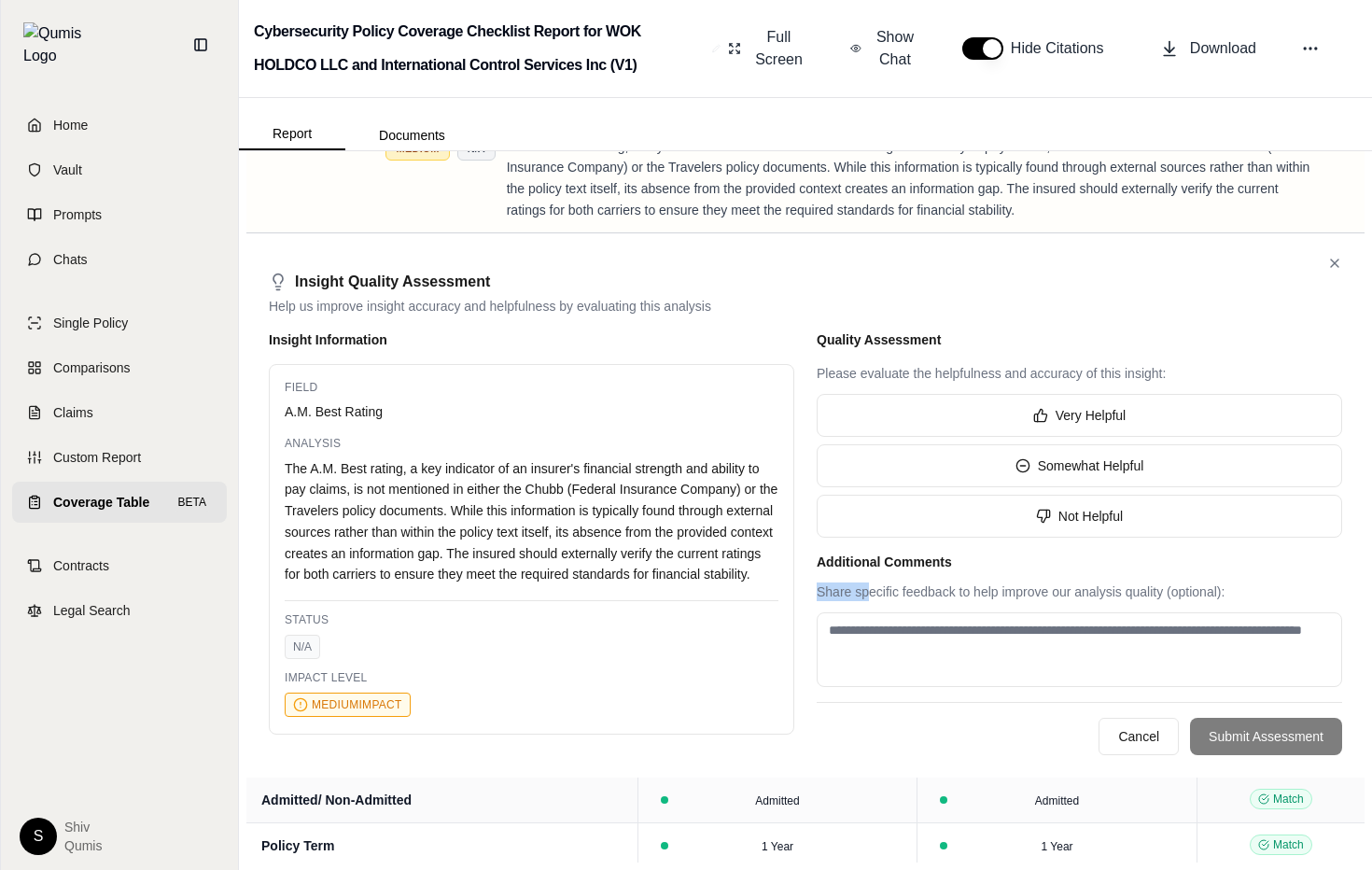
drag, startPoint x: 872, startPoint y: 592, endPoint x: 1193, endPoint y: 599, distance: 321.1
click at [1192, 600] on div "Additional Comments Share specific feedback to help improve our analysis qualit…" at bounding box center [1079, 620] width 525 height 134
click at [1193, 599] on div "Share specific feedback to help improve our analysis quality (optional):" at bounding box center [1079, 592] width 525 height 18
click at [1205, 593] on div "Share specific feedback to help improve our analysis quality (optional):" at bounding box center [1079, 592] width 525 height 18
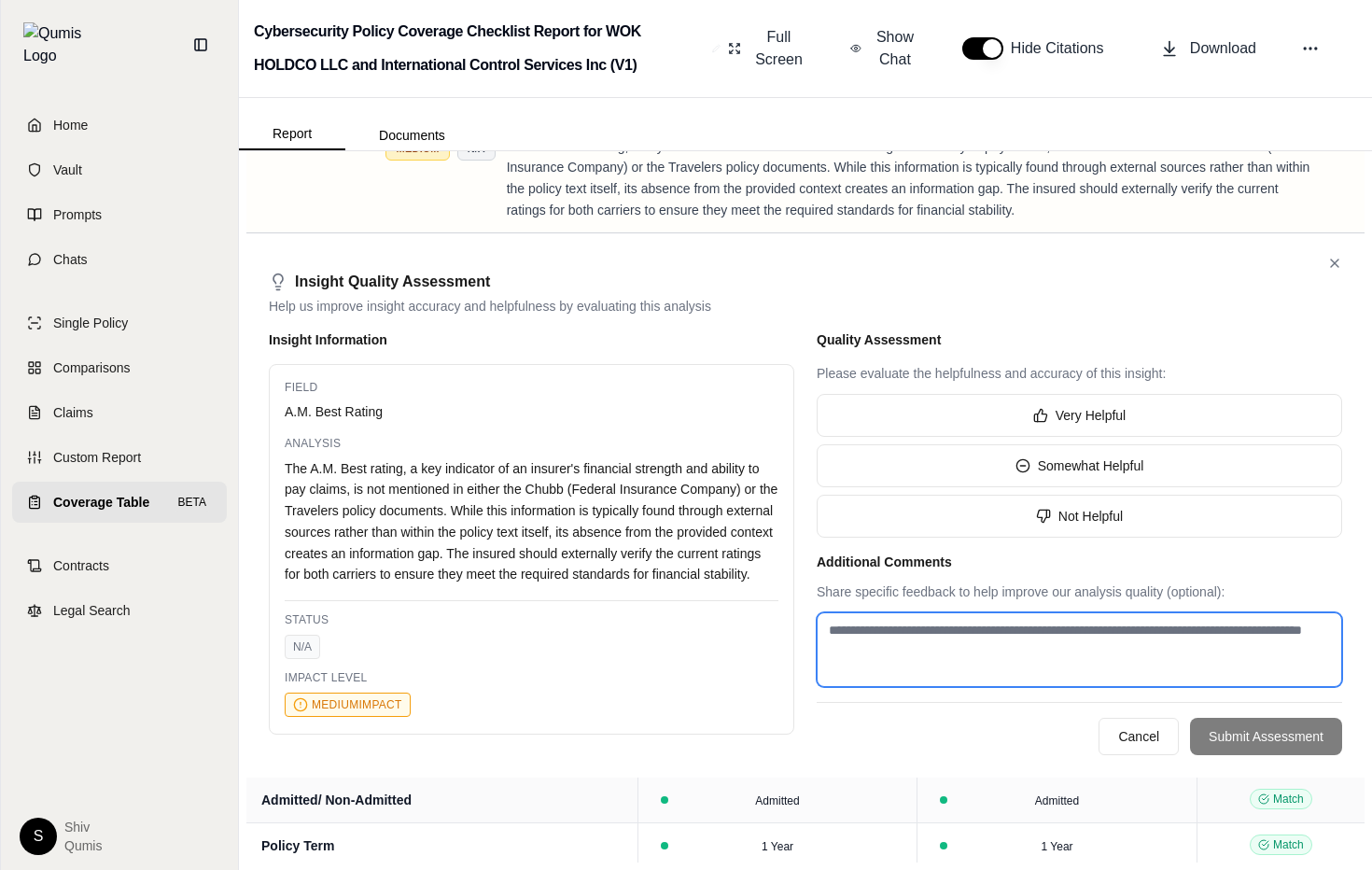
click at [1033, 656] on textarea at bounding box center [1079, 649] width 525 height 75
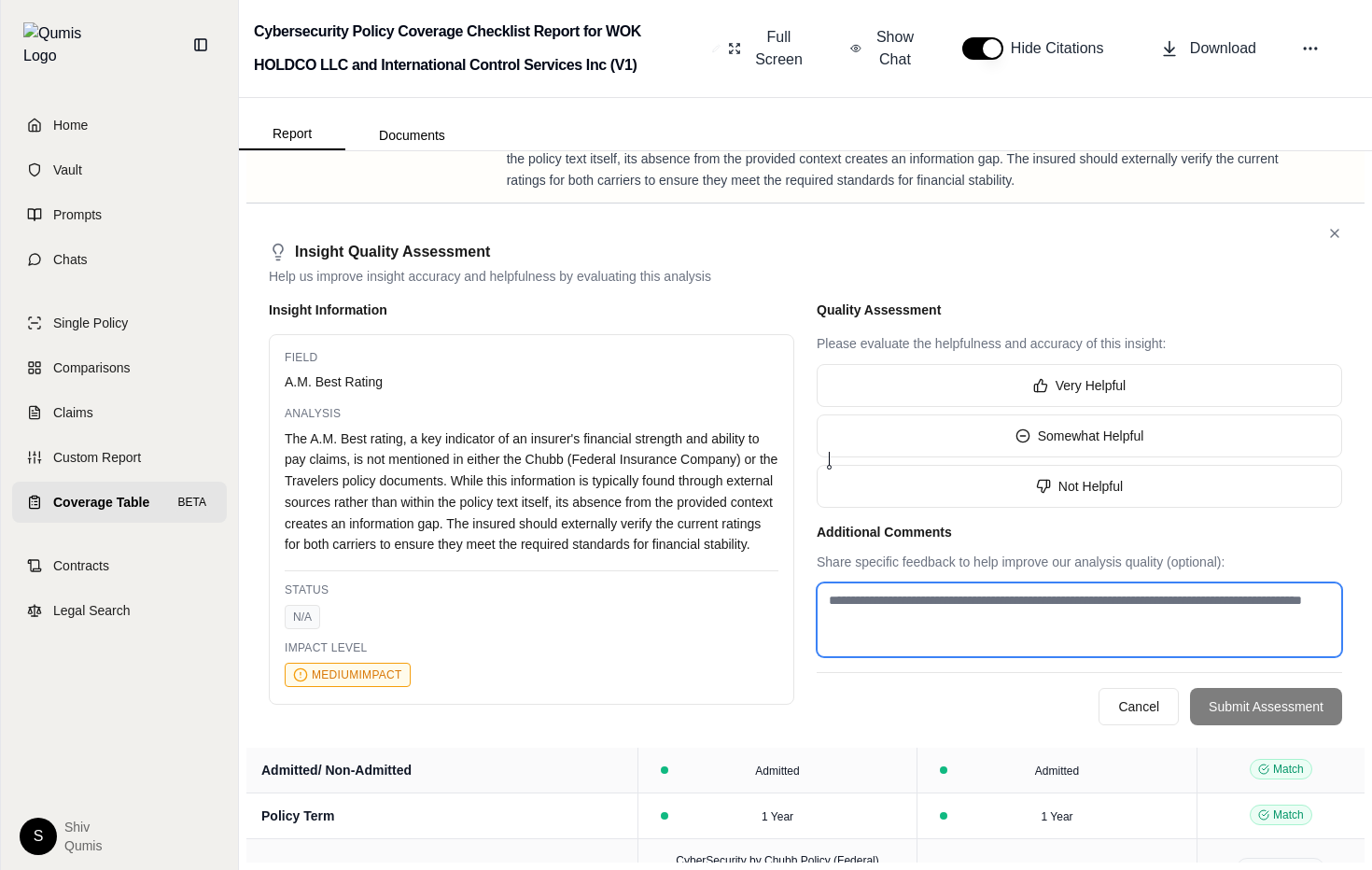
scroll to position [0, 0]
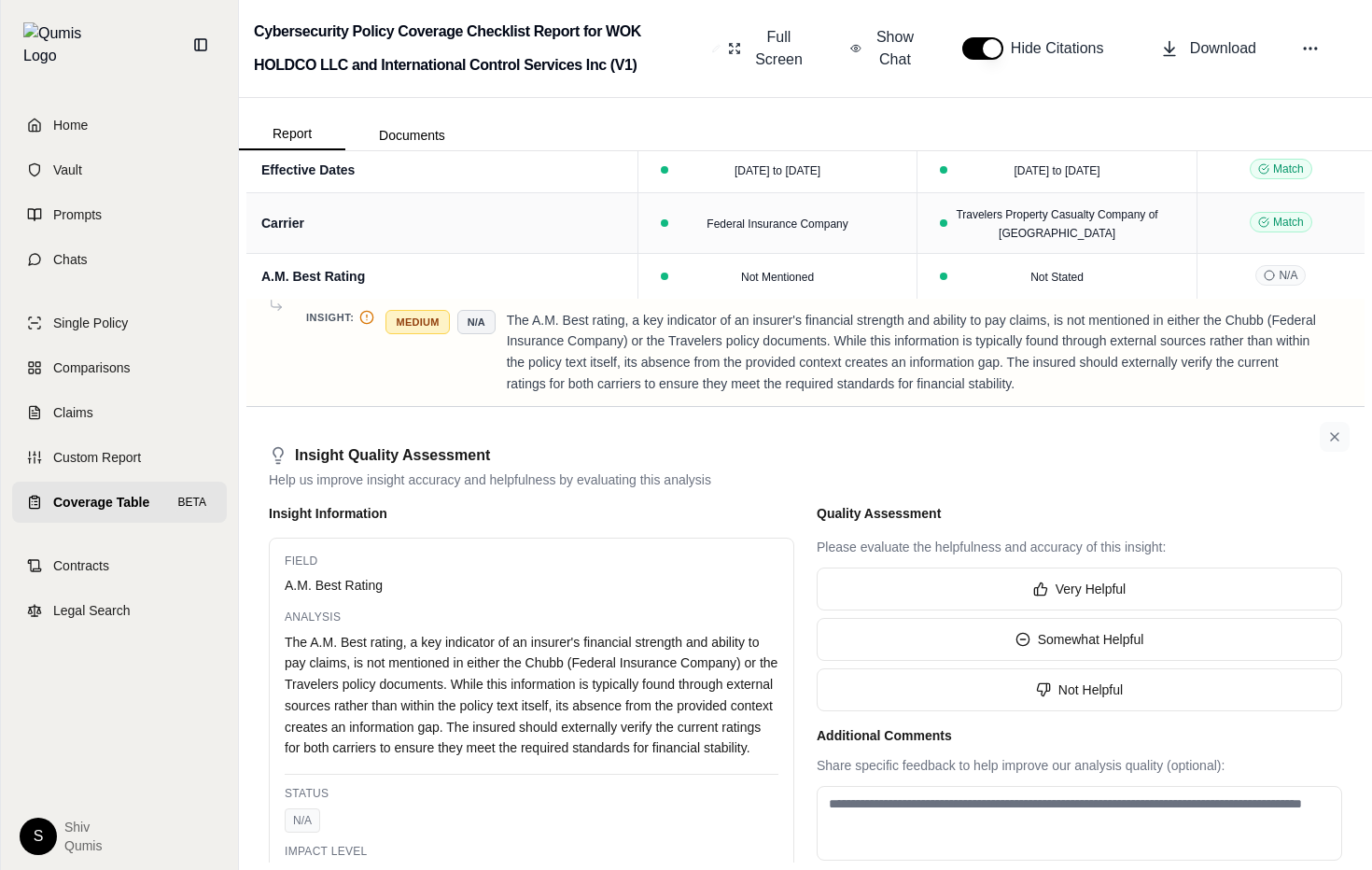
click at [1339, 441] on icon at bounding box center [1334, 436] width 15 height 15
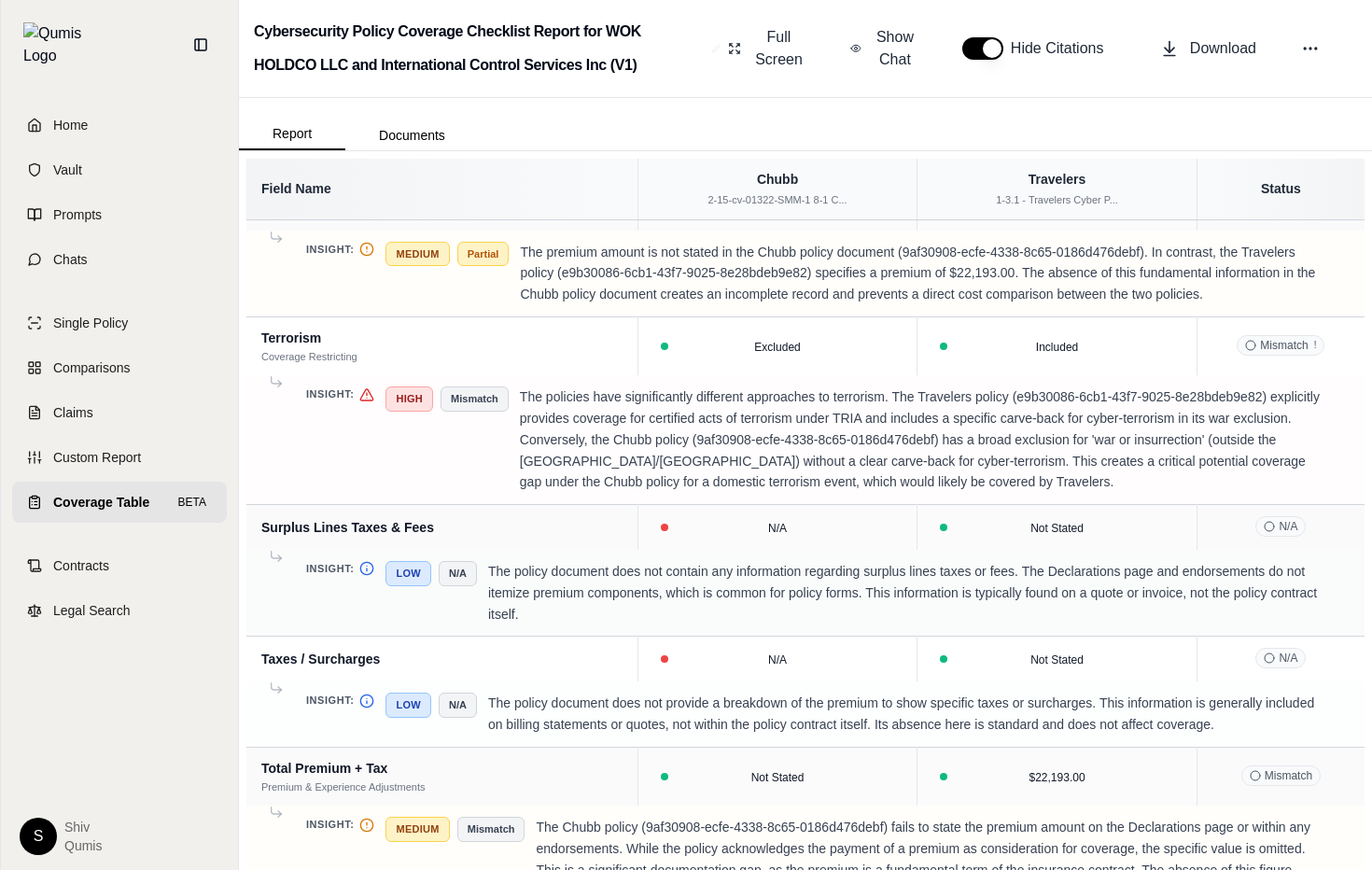
scroll to position [73, 0]
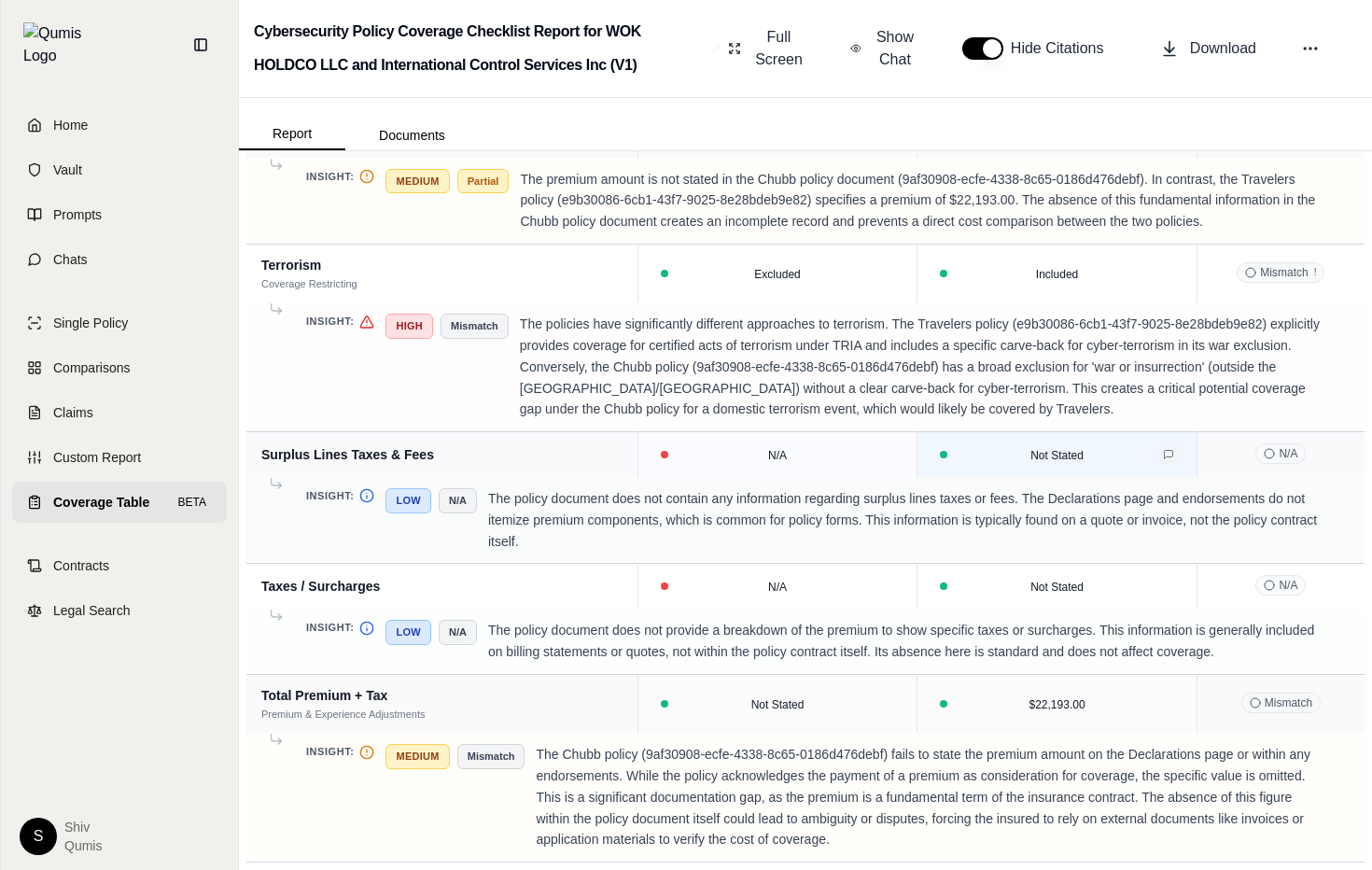
click at [1176, 453] on button at bounding box center [1169, 454] width 18 height 18
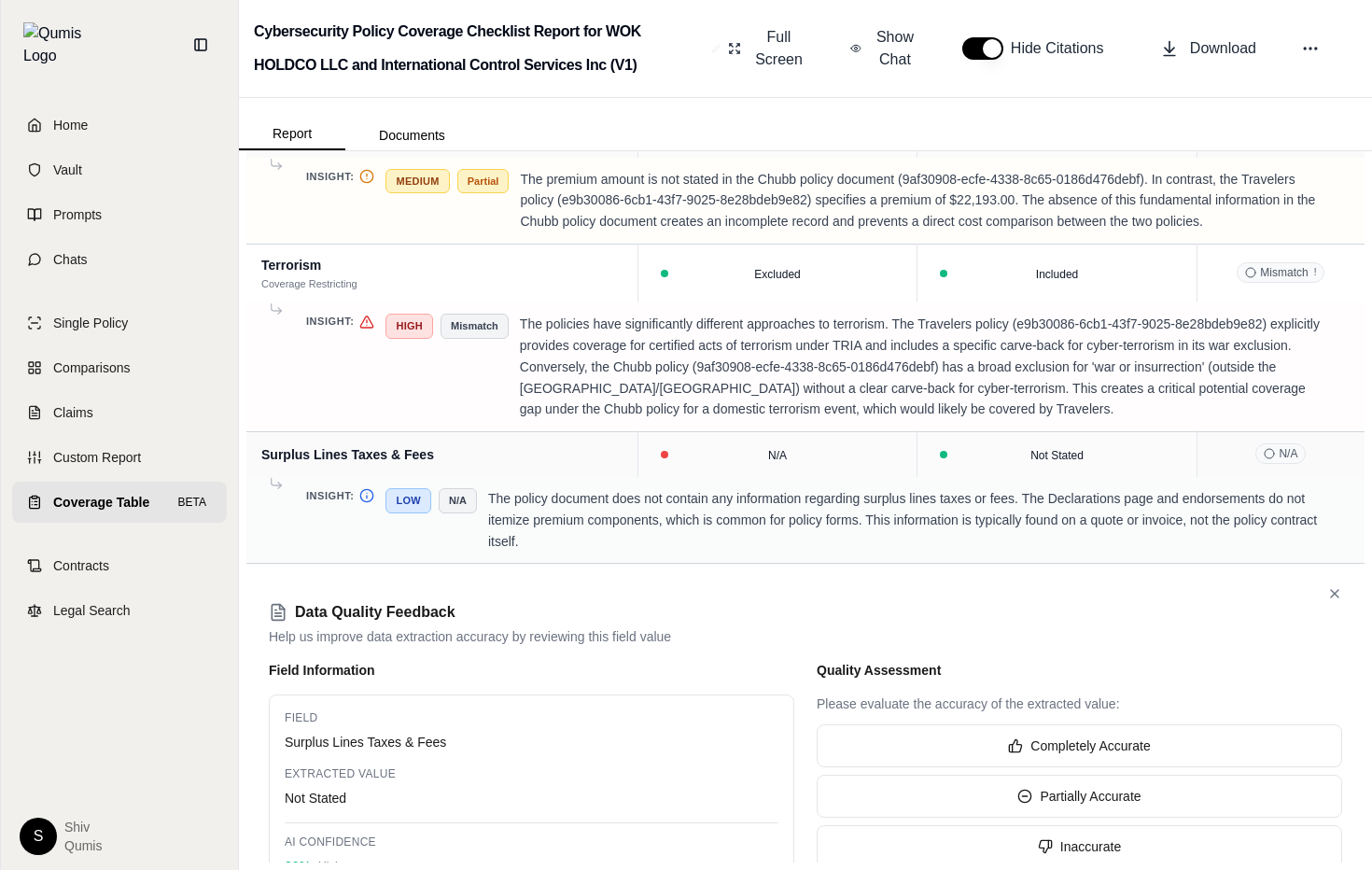
click at [1332, 598] on icon at bounding box center [1334, 594] width 15 height 15
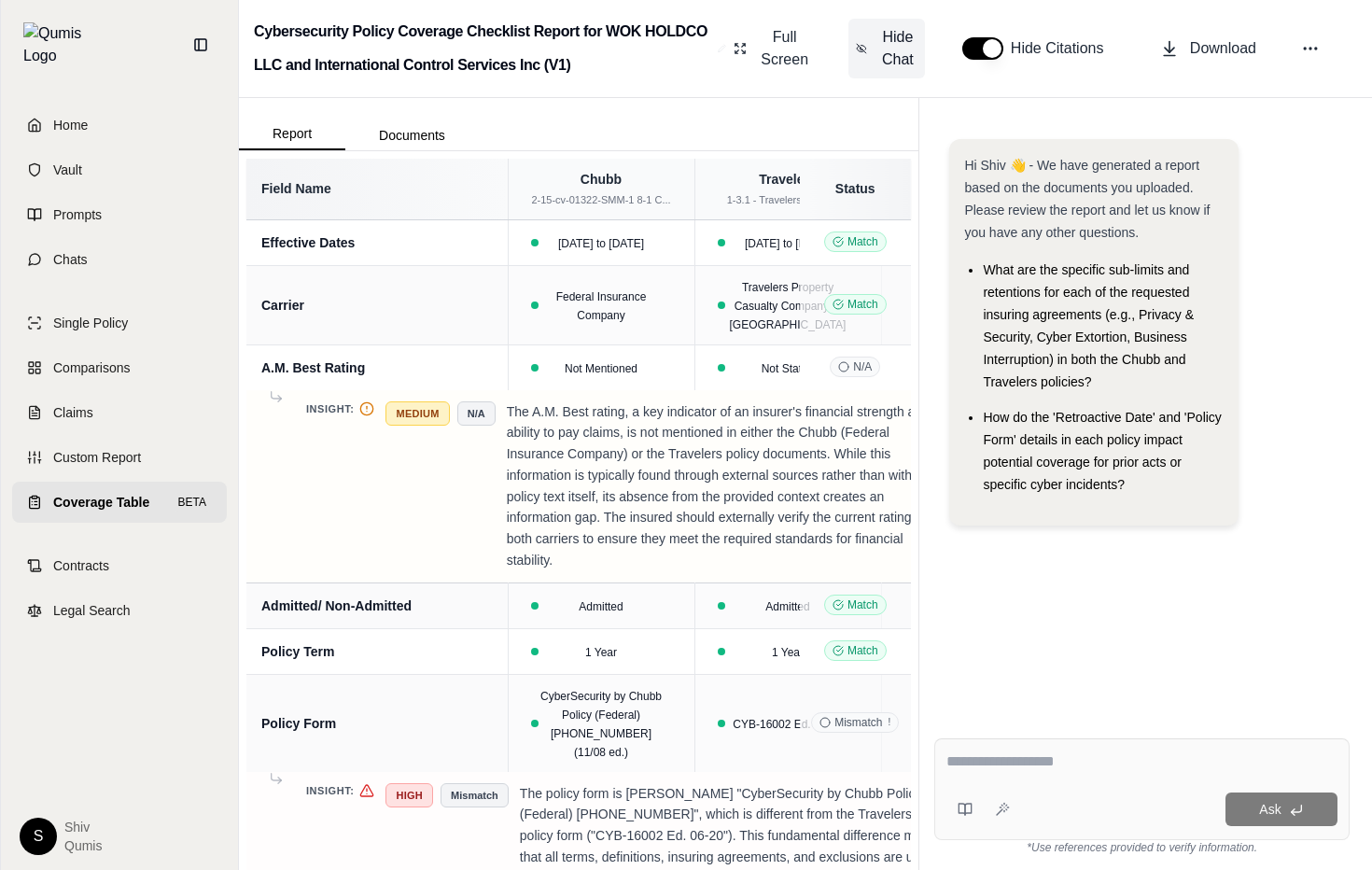
click at [876, 44] on button "Hide Chat" at bounding box center [886, 48] width 77 height 59
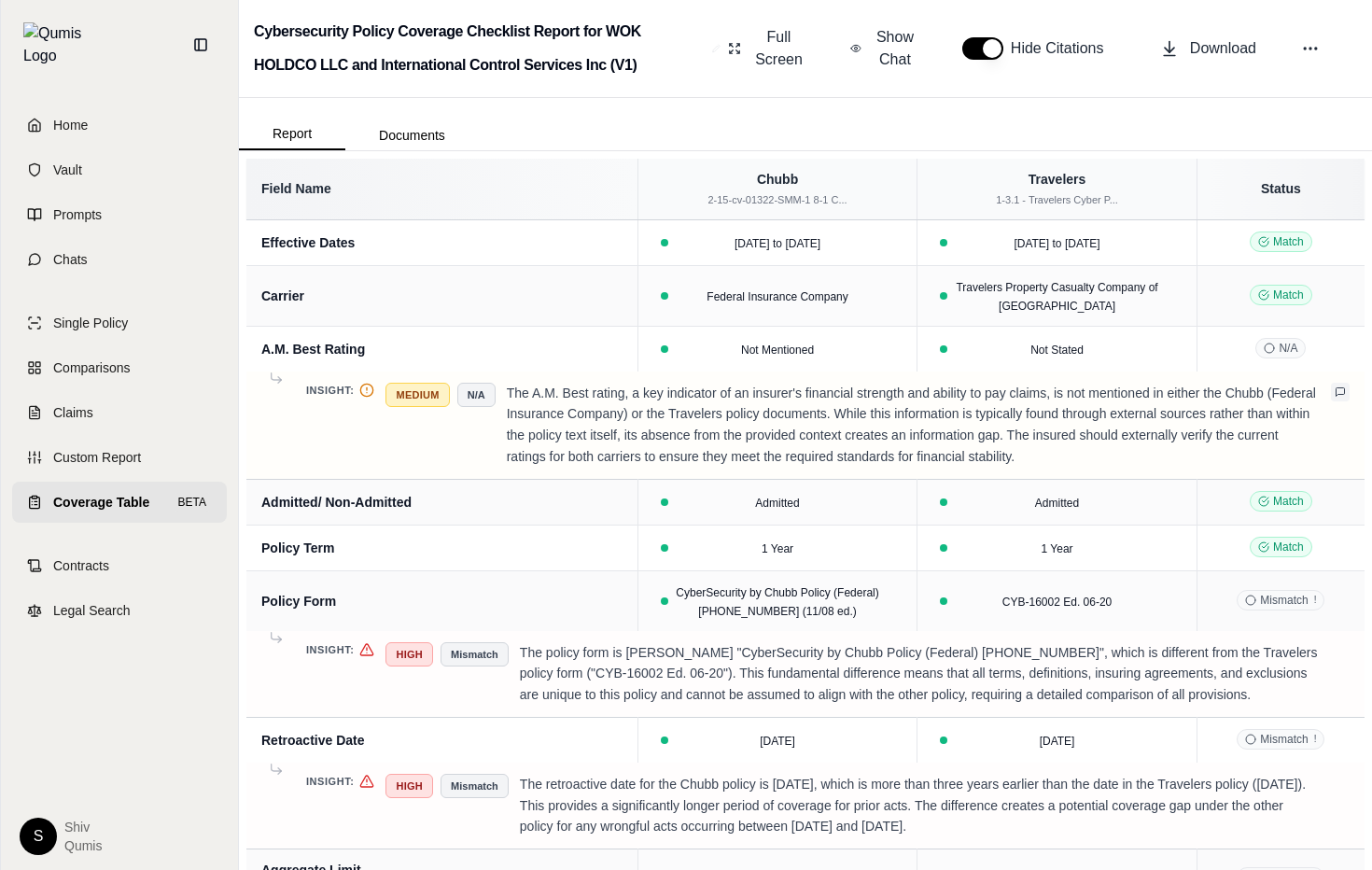
click at [1341, 391] on icon at bounding box center [1341, 392] width 12 height 12
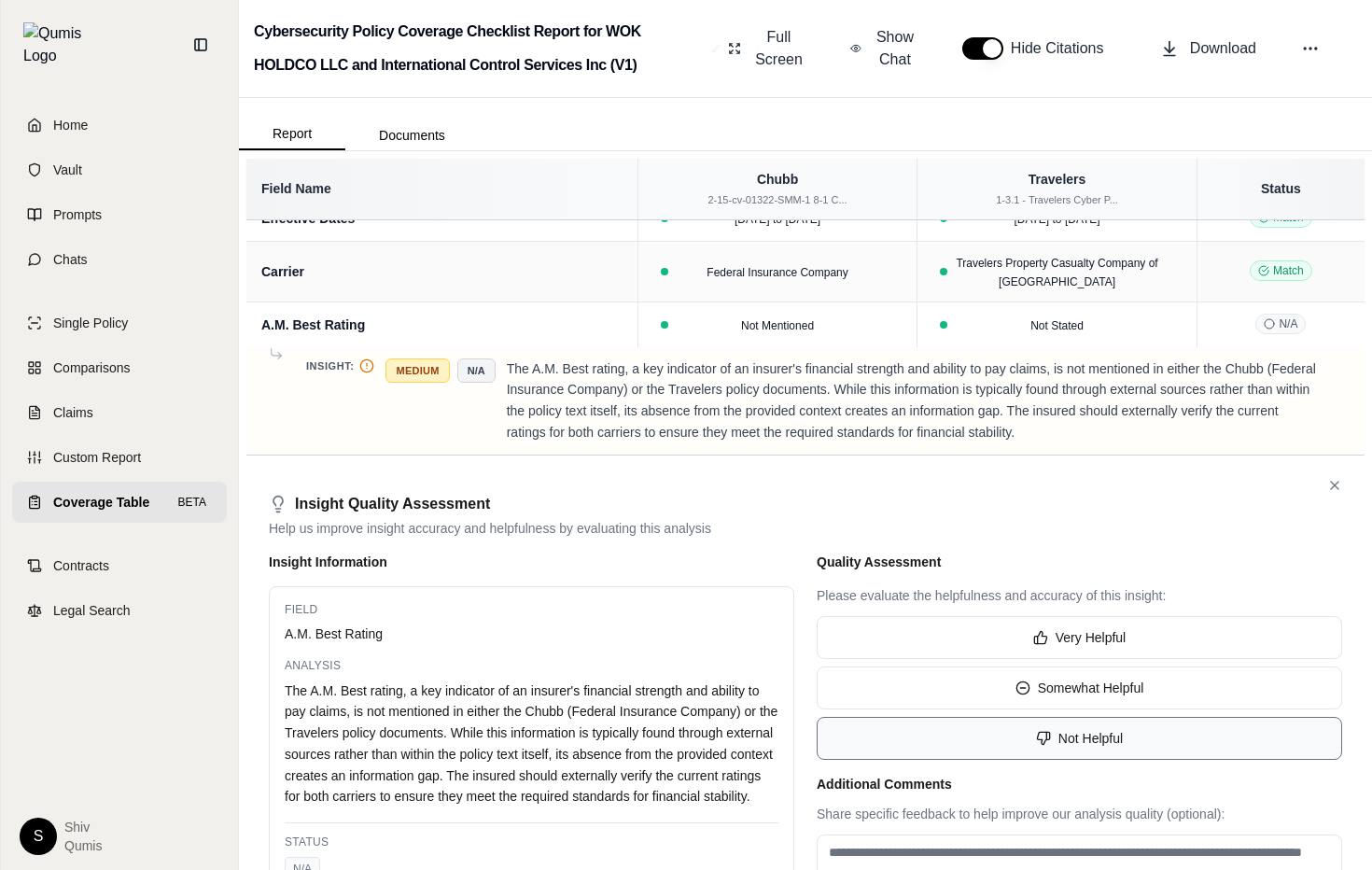
scroll to position [23, 0]
click at [1335, 482] on icon at bounding box center [1334, 486] width 15 height 15
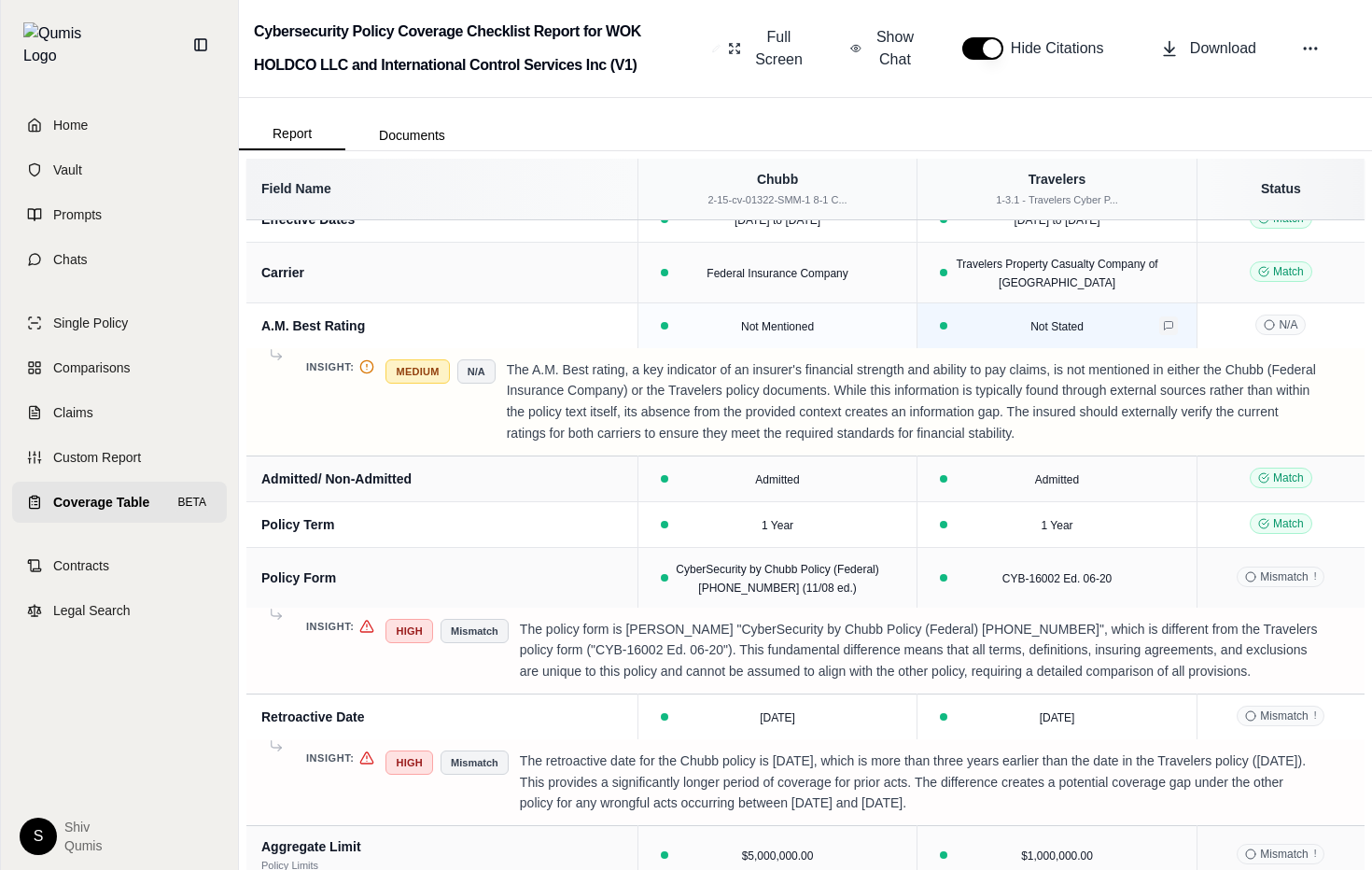
click at [1167, 318] on button at bounding box center [1169, 325] width 18 height 18
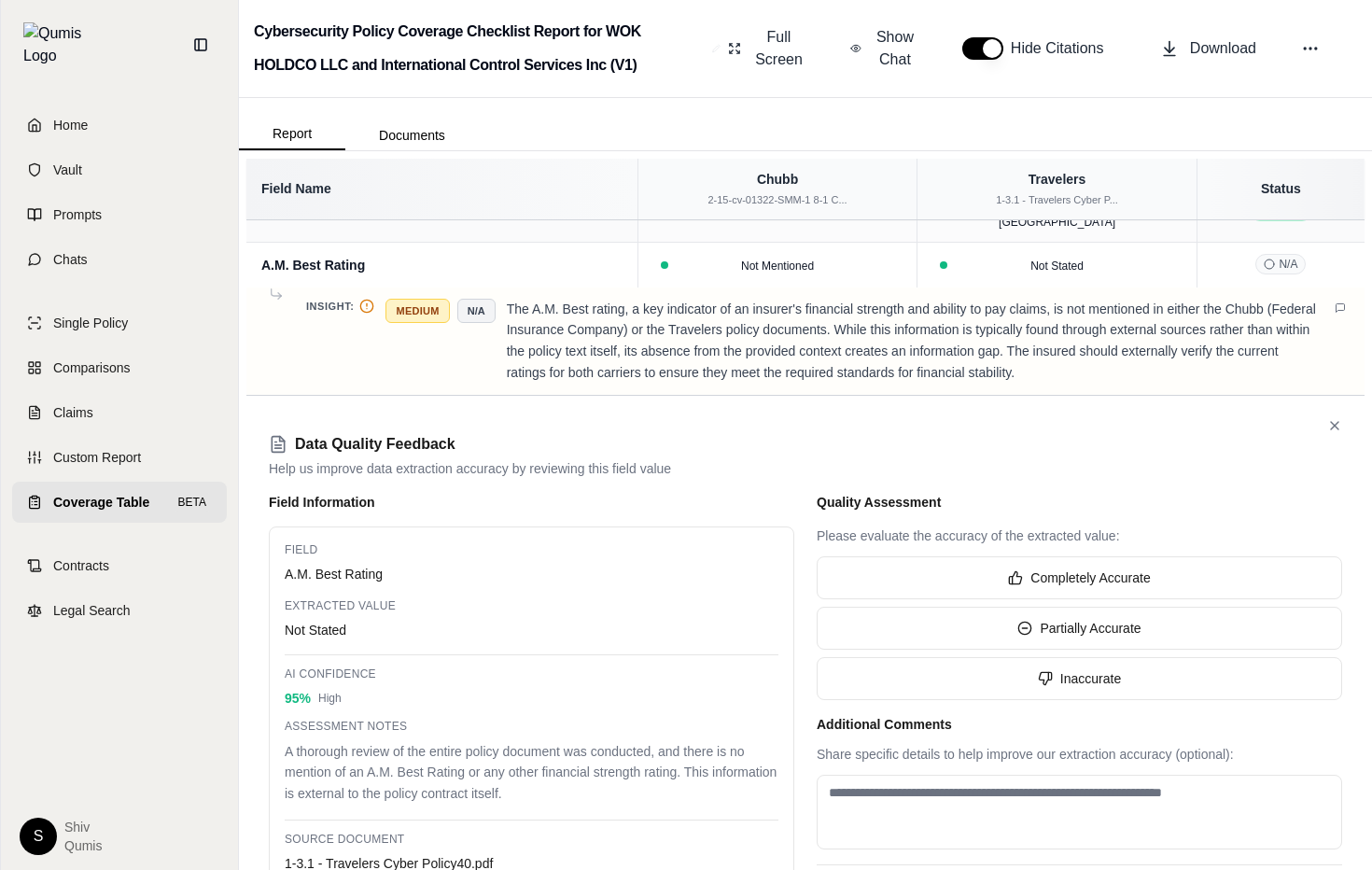
scroll to position [184, 0]
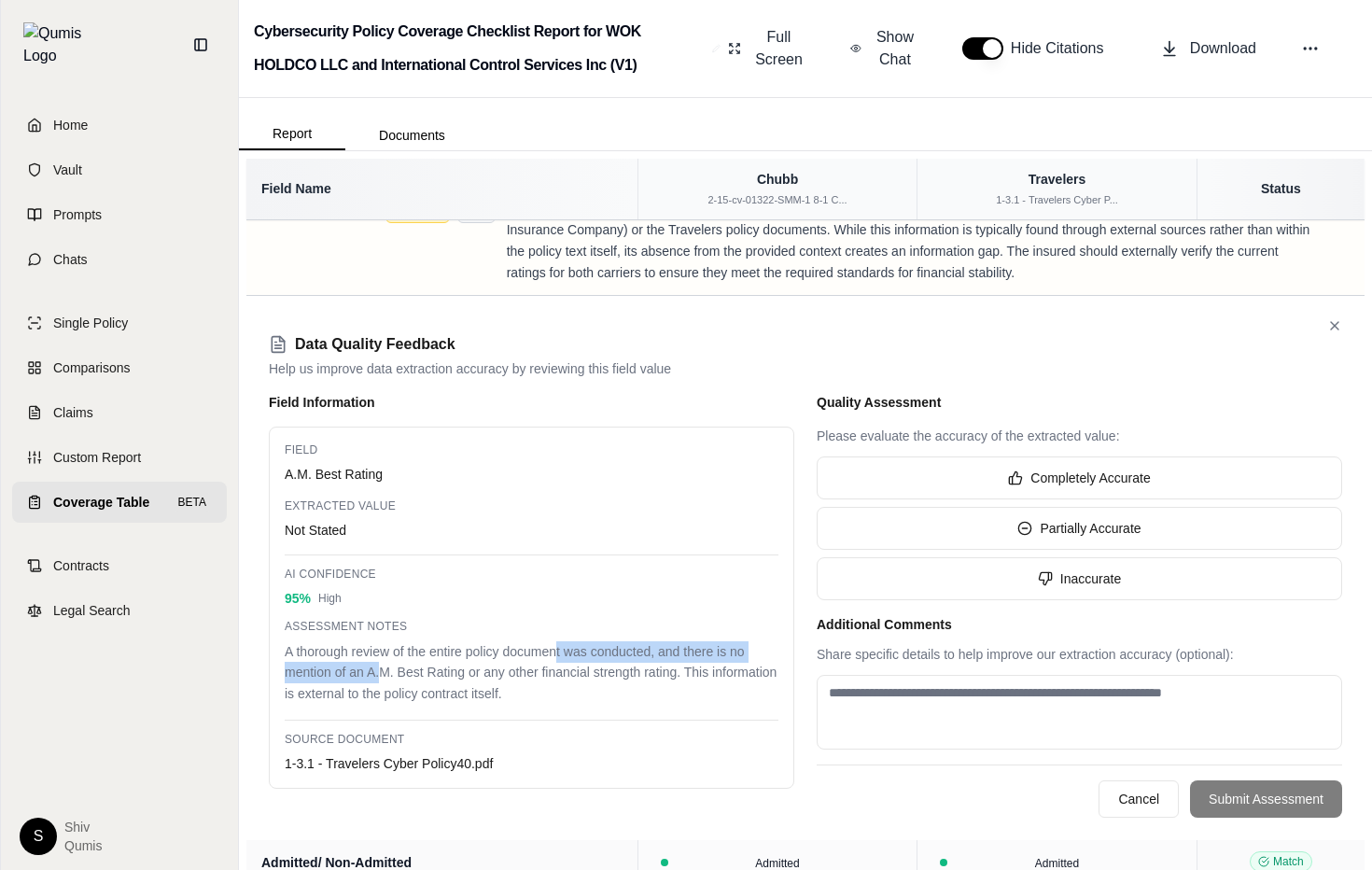
drag, startPoint x: 380, startPoint y: 665, endPoint x: 557, endPoint y: 661, distance: 177.0
click at [557, 661] on div "A thorough review of the entire policy document was conducted, and there is no …" at bounding box center [532, 672] width 494 height 63
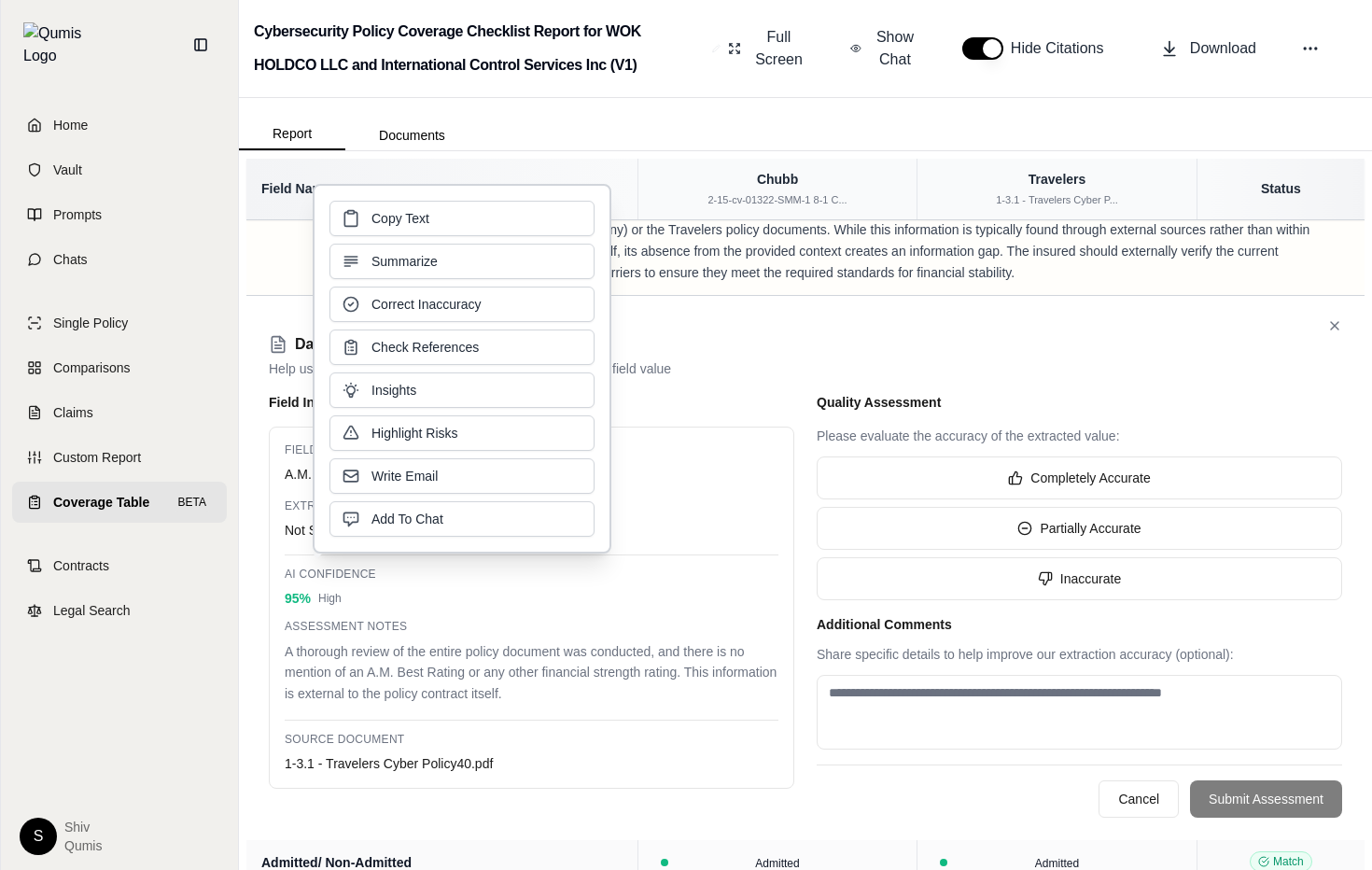
click at [547, 678] on div "A thorough review of the entire policy document was conducted, and there is no …" at bounding box center [532, 672] width 494 height 63
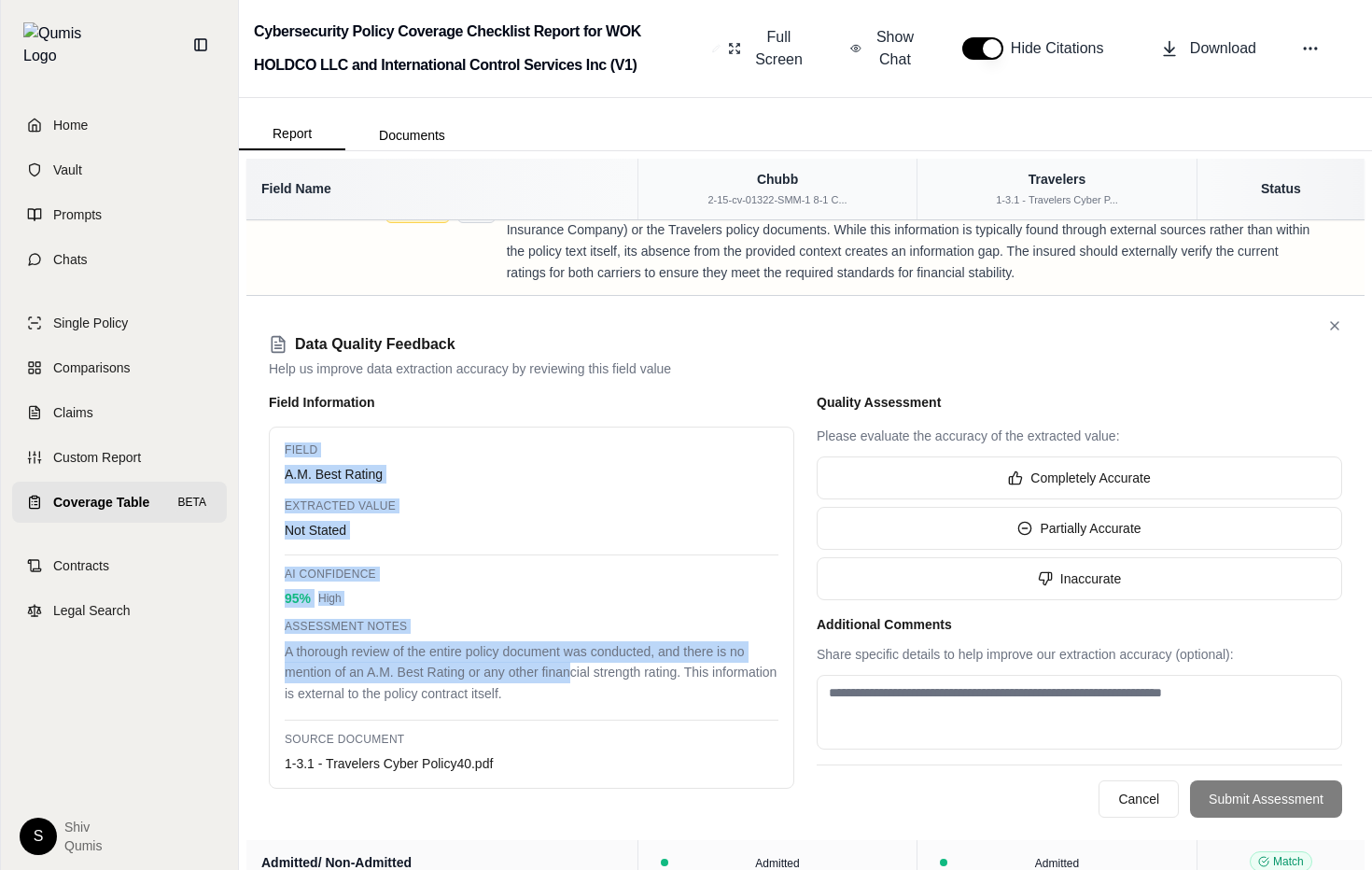
drag, startPoint x: 566, startPoint y: 682, endPoint x: 278, endPoint y: 451, distance: 369.2
click at [278, 451] on div "Field A.M. Best Rating Extracted Value Not Stated AI Confidence 95 % High Asses…" at bounding box center [531, 607] width 525 height 362
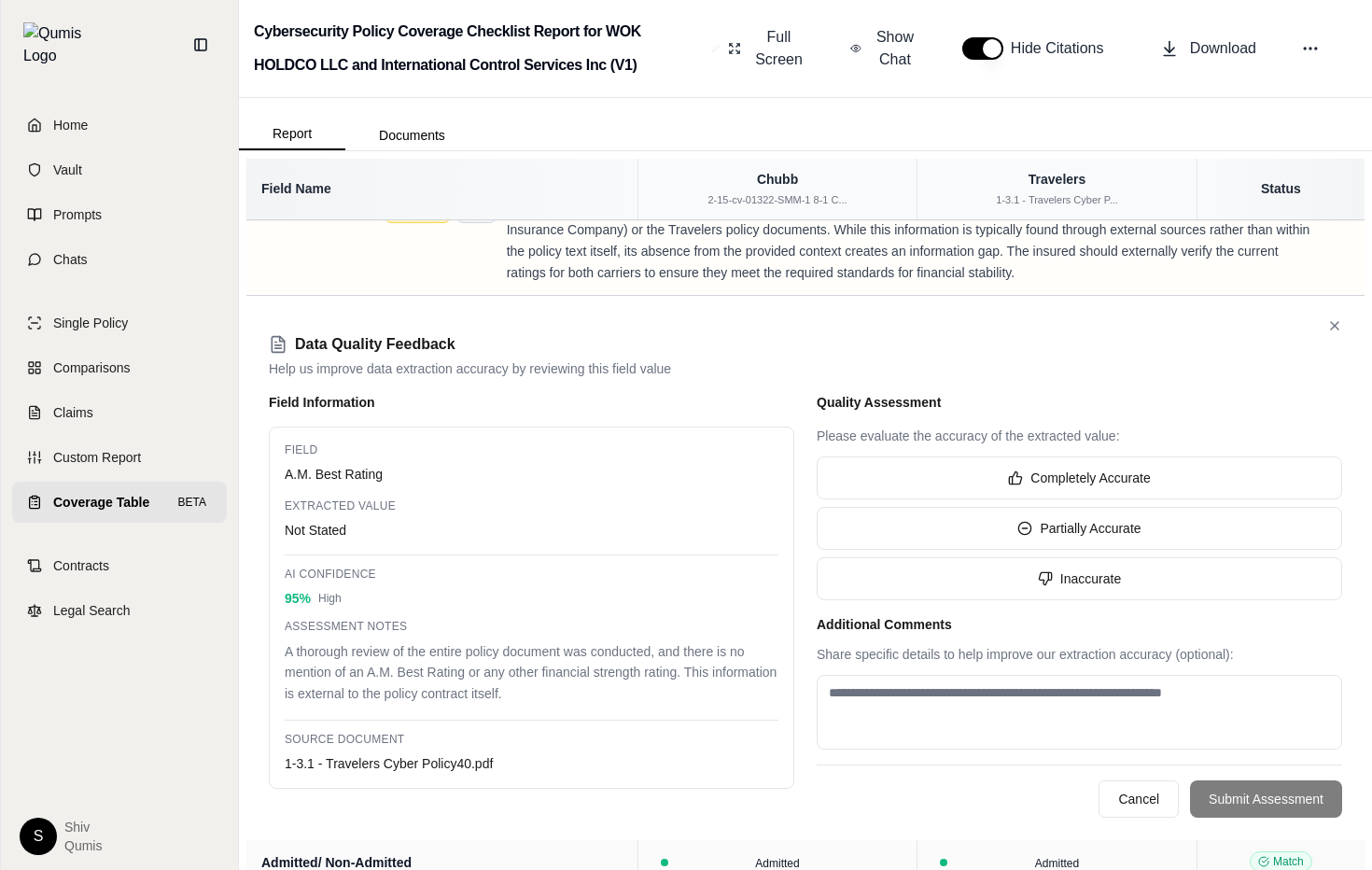
click at [681, 682] on div "A thorough review of the entire policy document was conducted, and there is no …" at bounding box center [532, 672] width 494 height 63
click at [1333, 323] on icon at bounding box center [1335, 326] width 8 height 8
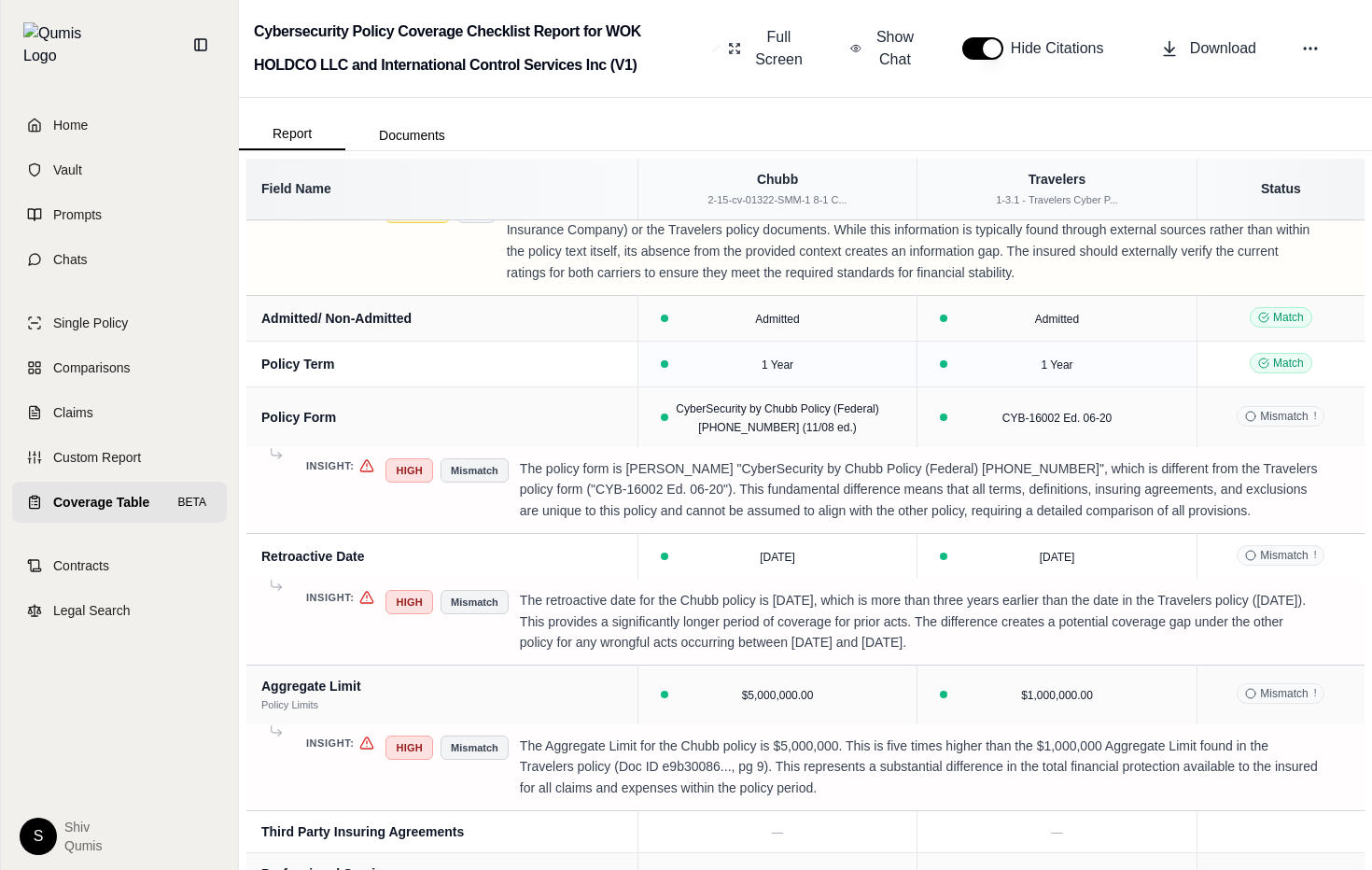
scroll to position [0, 0]
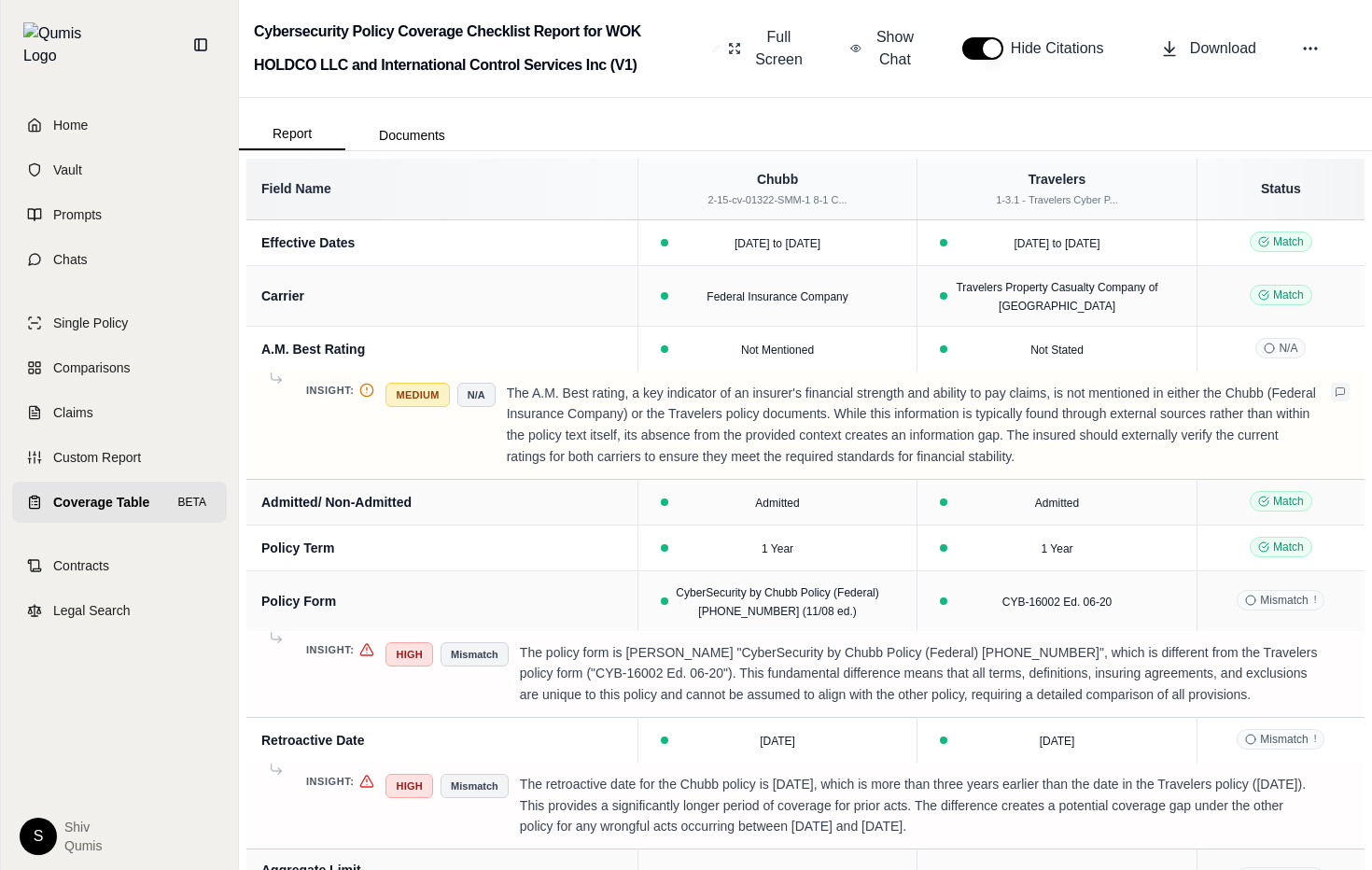
click at [1341, 400] on button at bounding box center [1340, 391] width 18 height 18
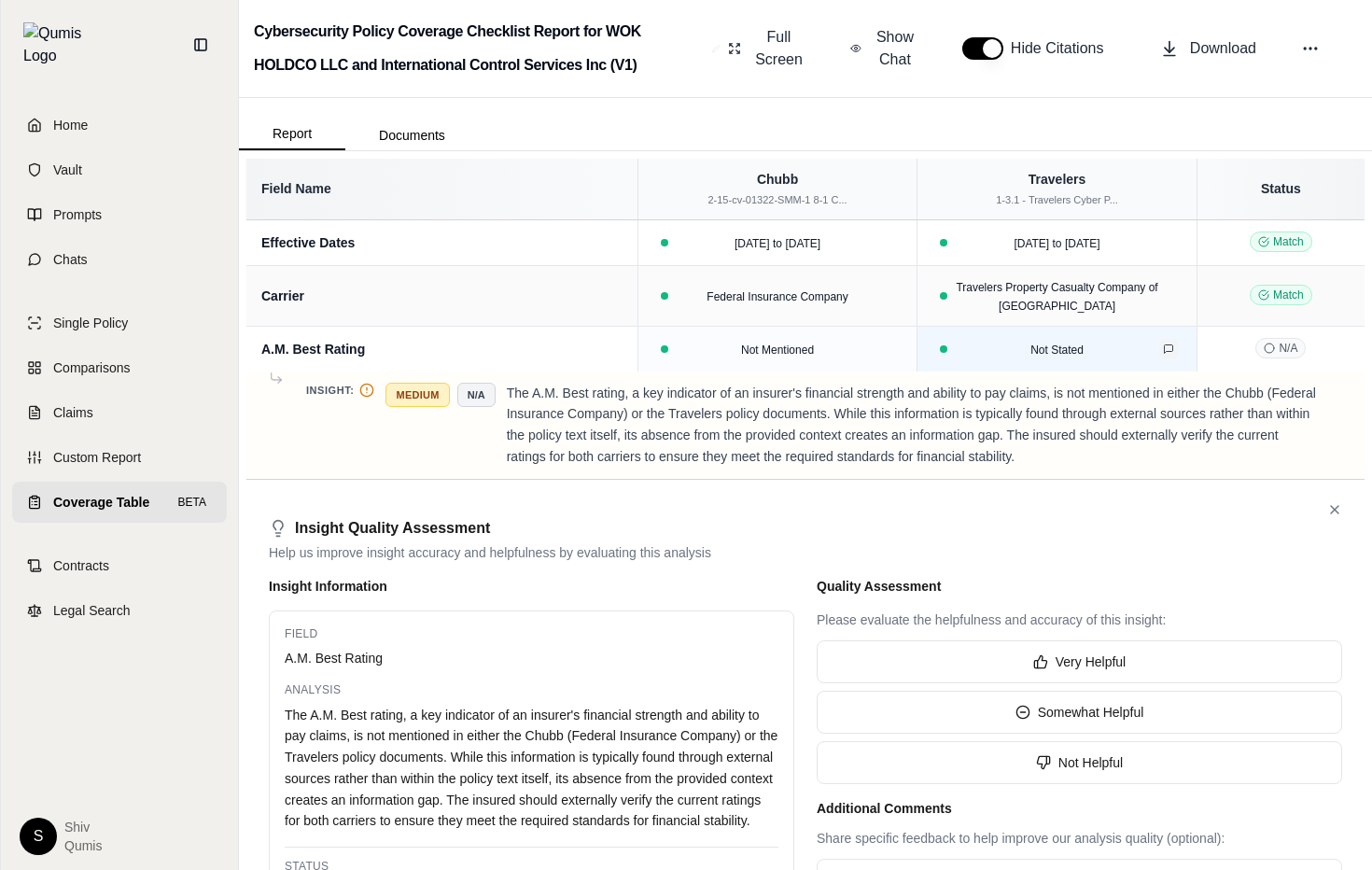
click at [1172, 350] on icon at bounding box center [1168, 348] width 9 height 9
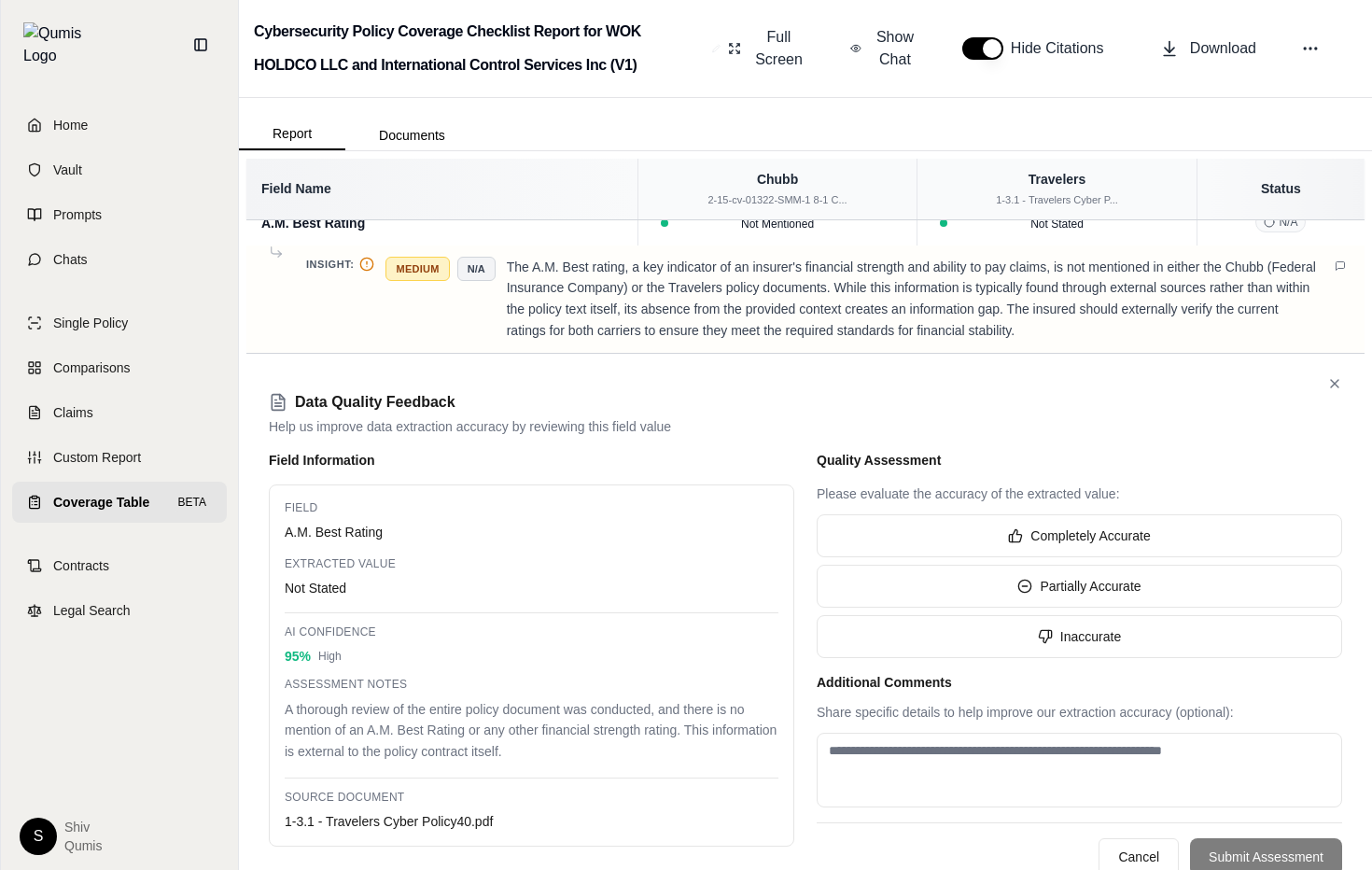
scroll to position [127, 0]
click at [1340, 267] on icon at bounding box center [1341, 265] width 9 height 9
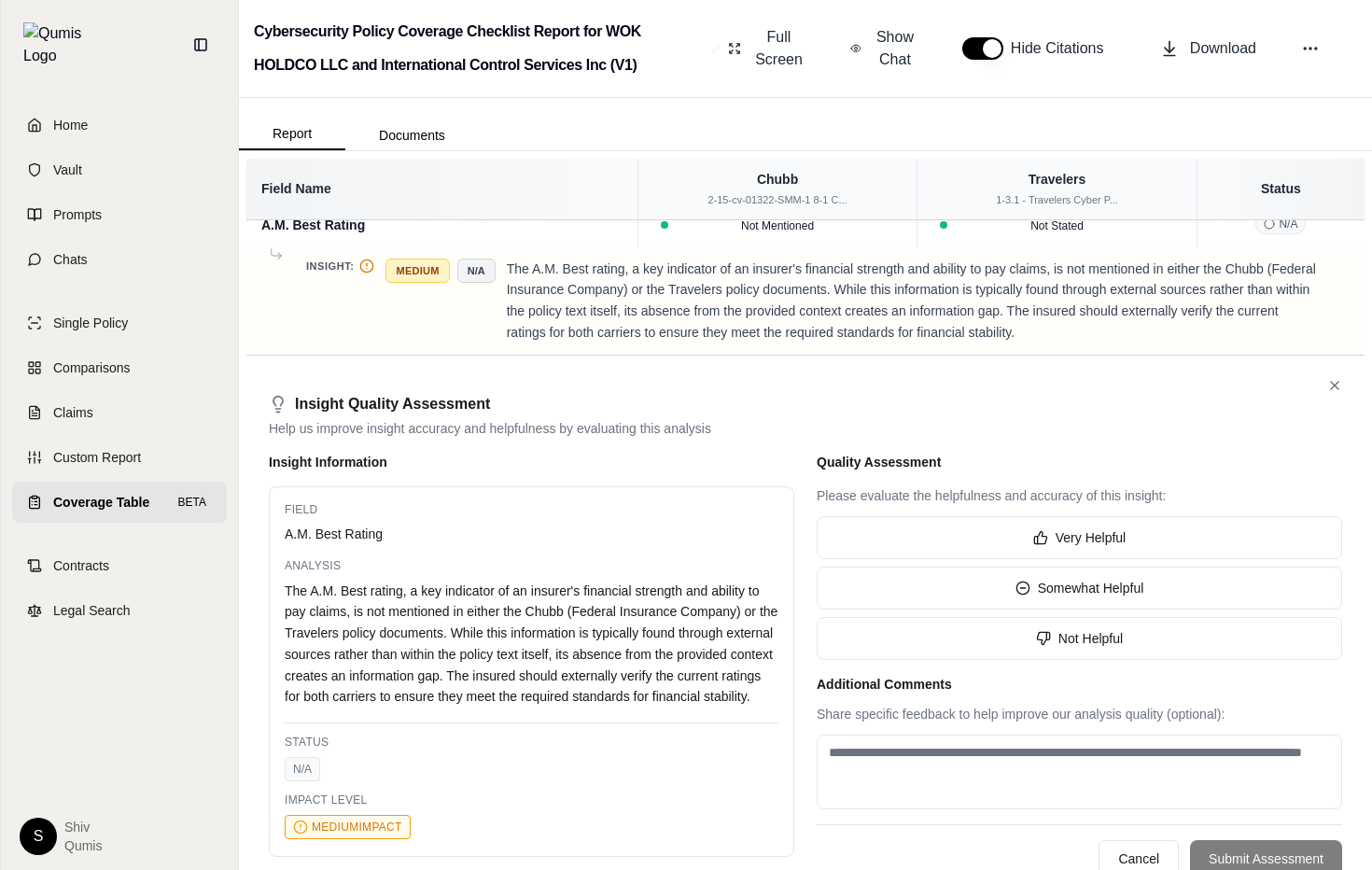
scroll to position [0, 0]
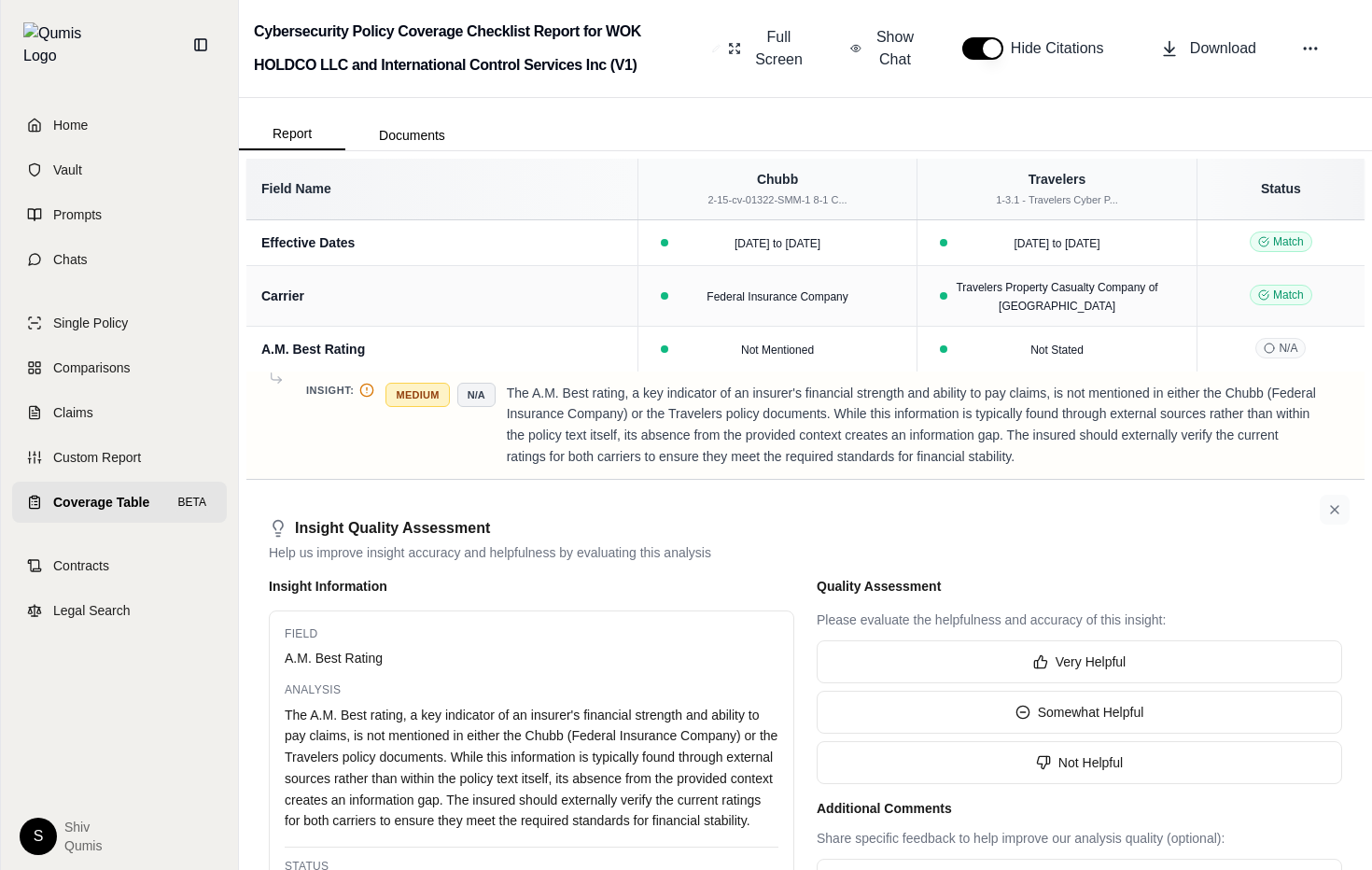
click at [1341, 509] on icon at bounding box center [1334, 509] width 15 height 15
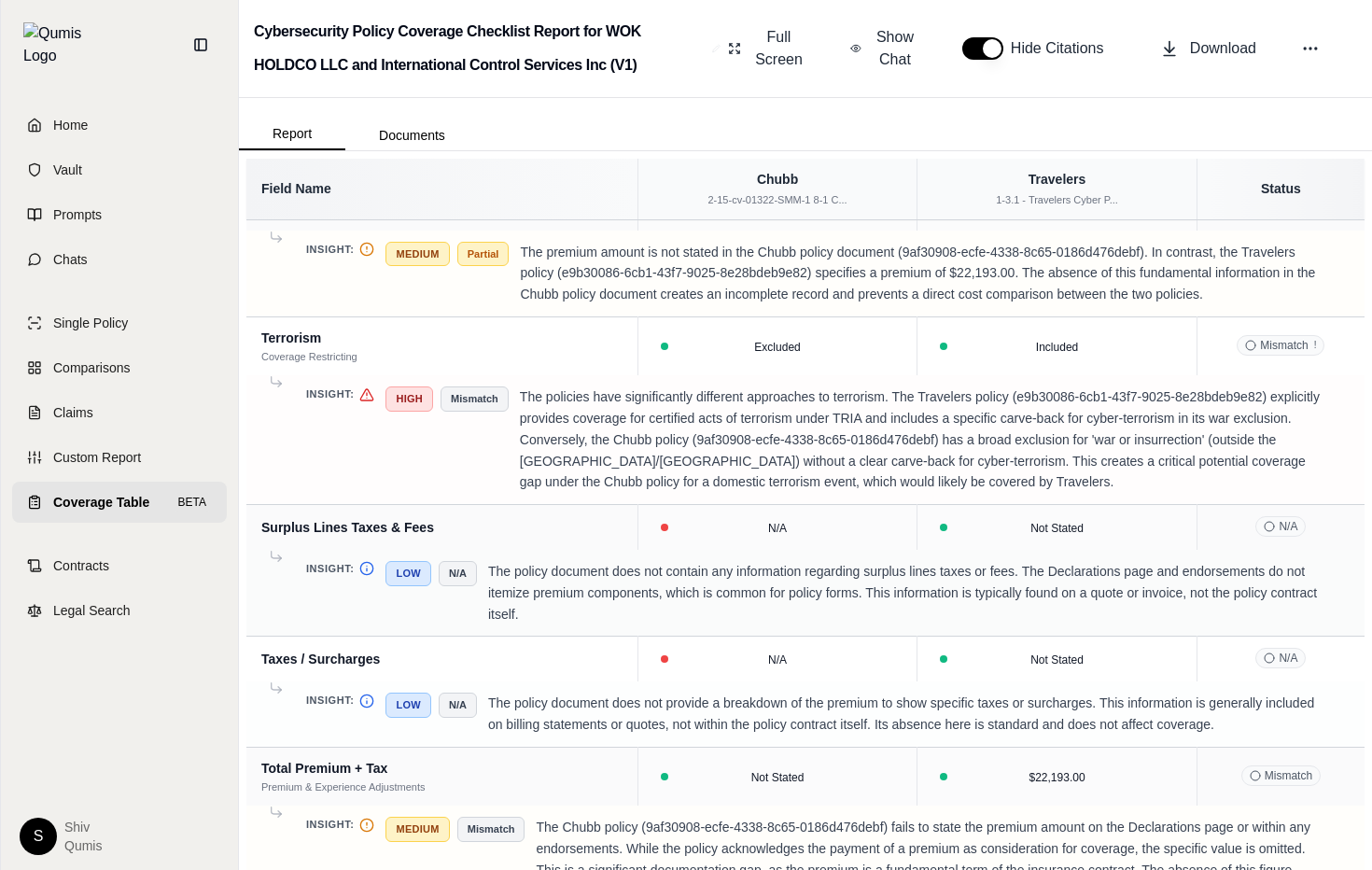
scroll to position [73, 0]
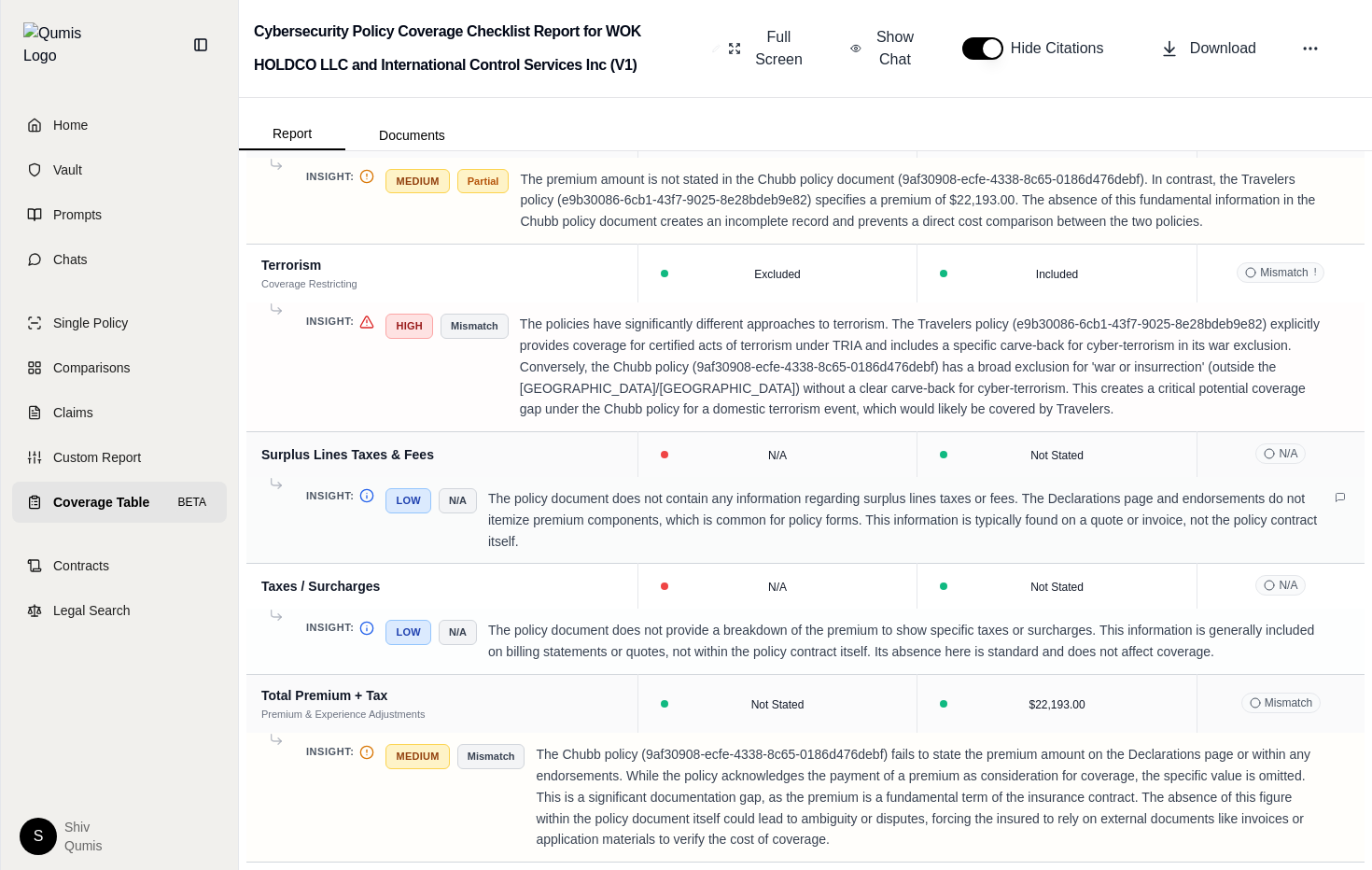
click at [449, 509] on span "N/A" at bounding box center [457, 501] width 38 height 25
click at [452, 508] on span "N/A" at bounding box center [457, 501] width 38 height 25
click at [404, 503] on span "Low" at bounding box center [408, 501] width 45 height 25
drag, startPoint x: 388, startPoint y: 502, endPoint x: 470, endPoint y: 504, distance: 82.0
click at [470, 504] on div "Low N/A" at bounding box center [430, 501] width 90 height 25
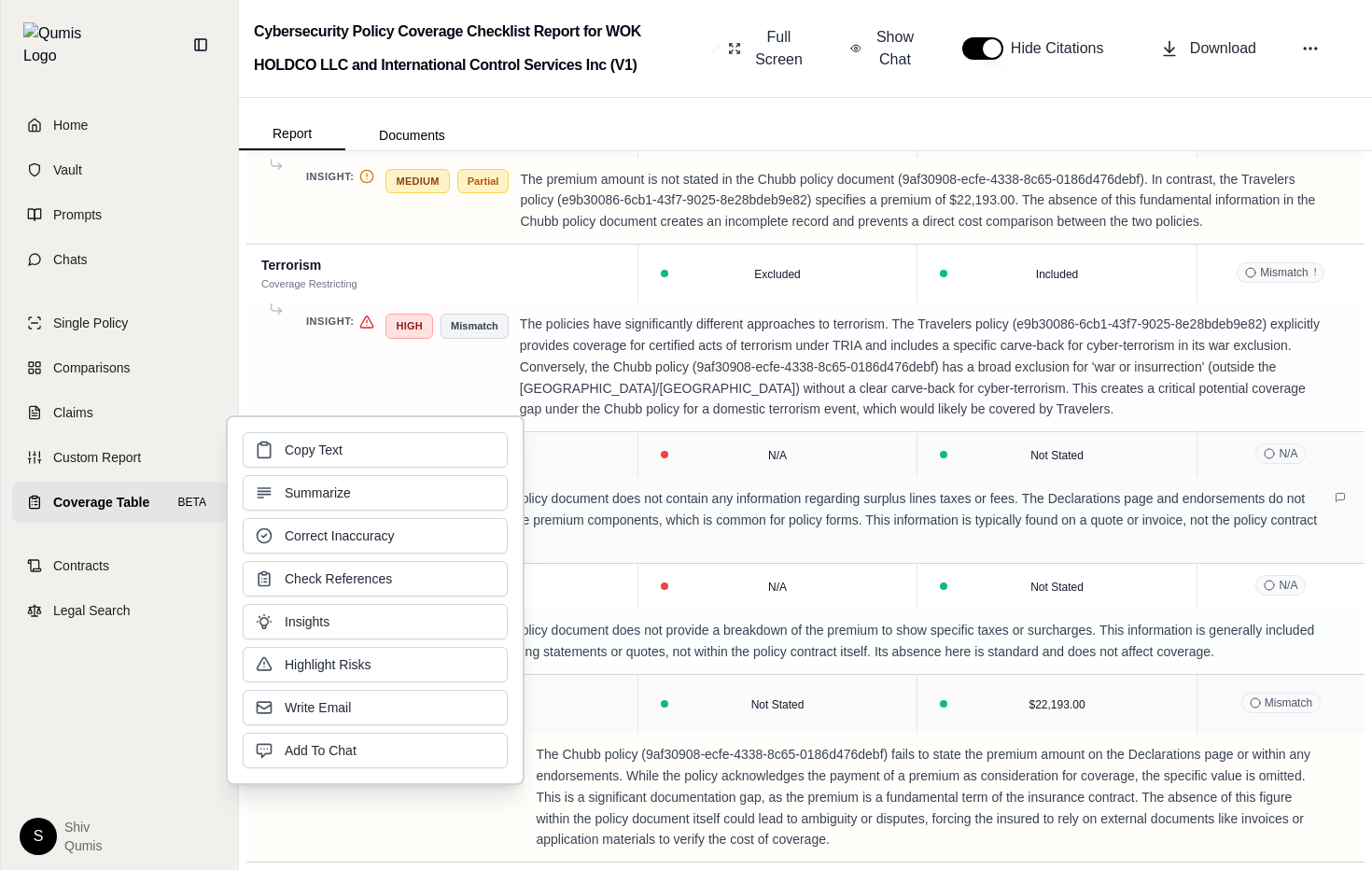
click at [764, 537] on p "The policy document does not contain any information regarding surplus lines ta…" at bounding box center [904, 520] width 832 height 63
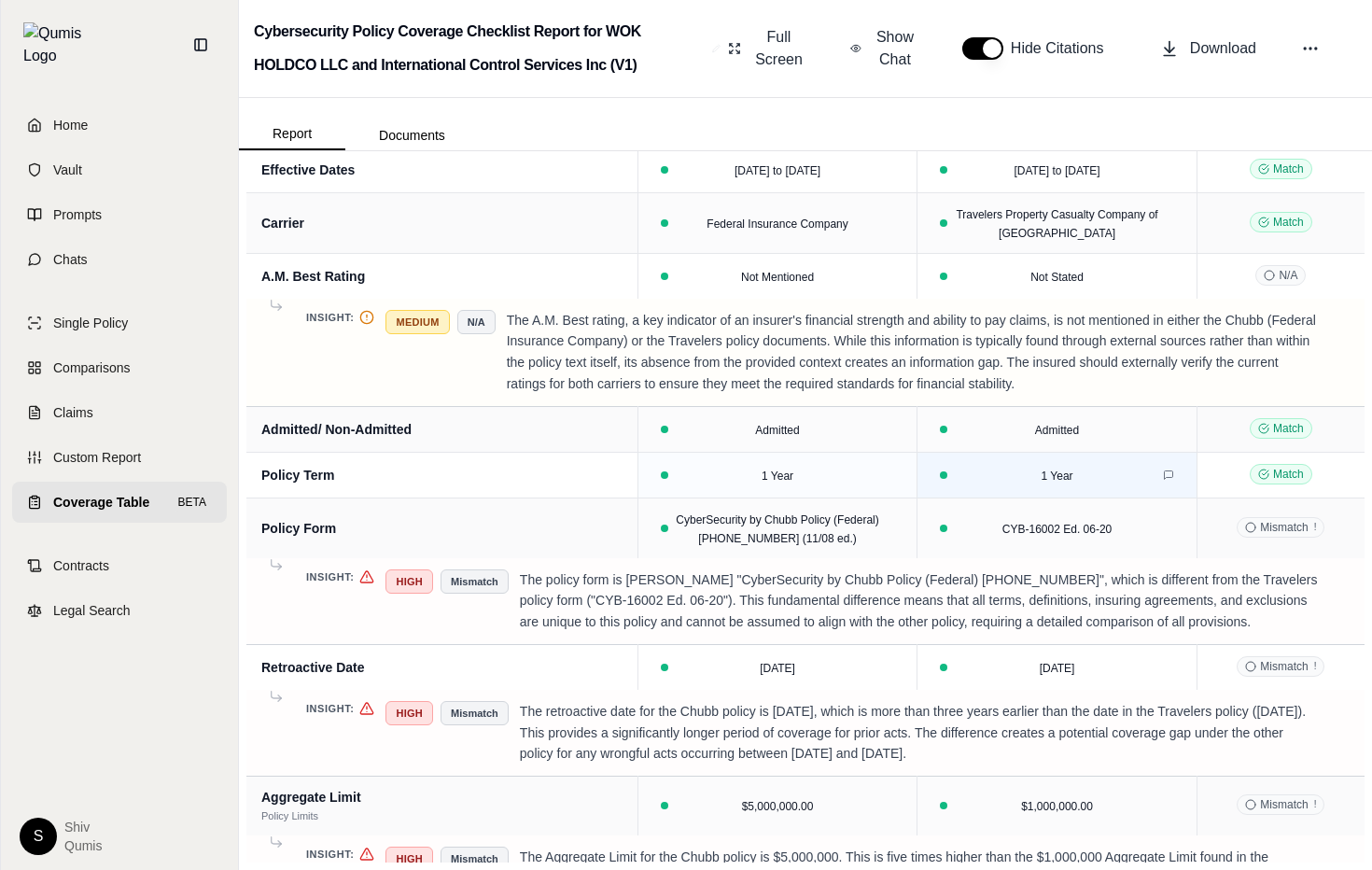
scroll to position [0, 0]
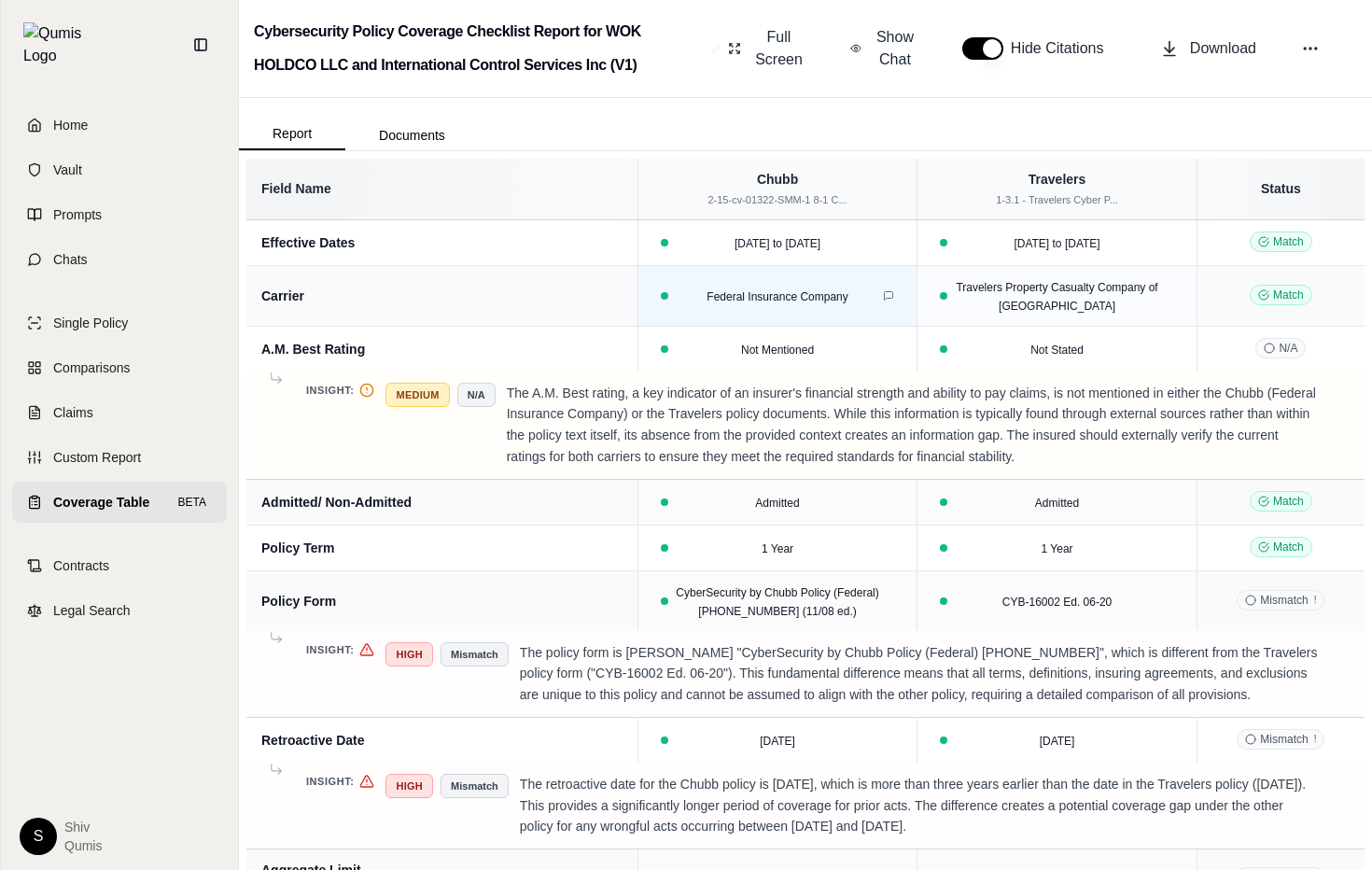
click at [761, 306] on td "Federal Insurance Company" at bounding box center [777, 295] width 280 height 60
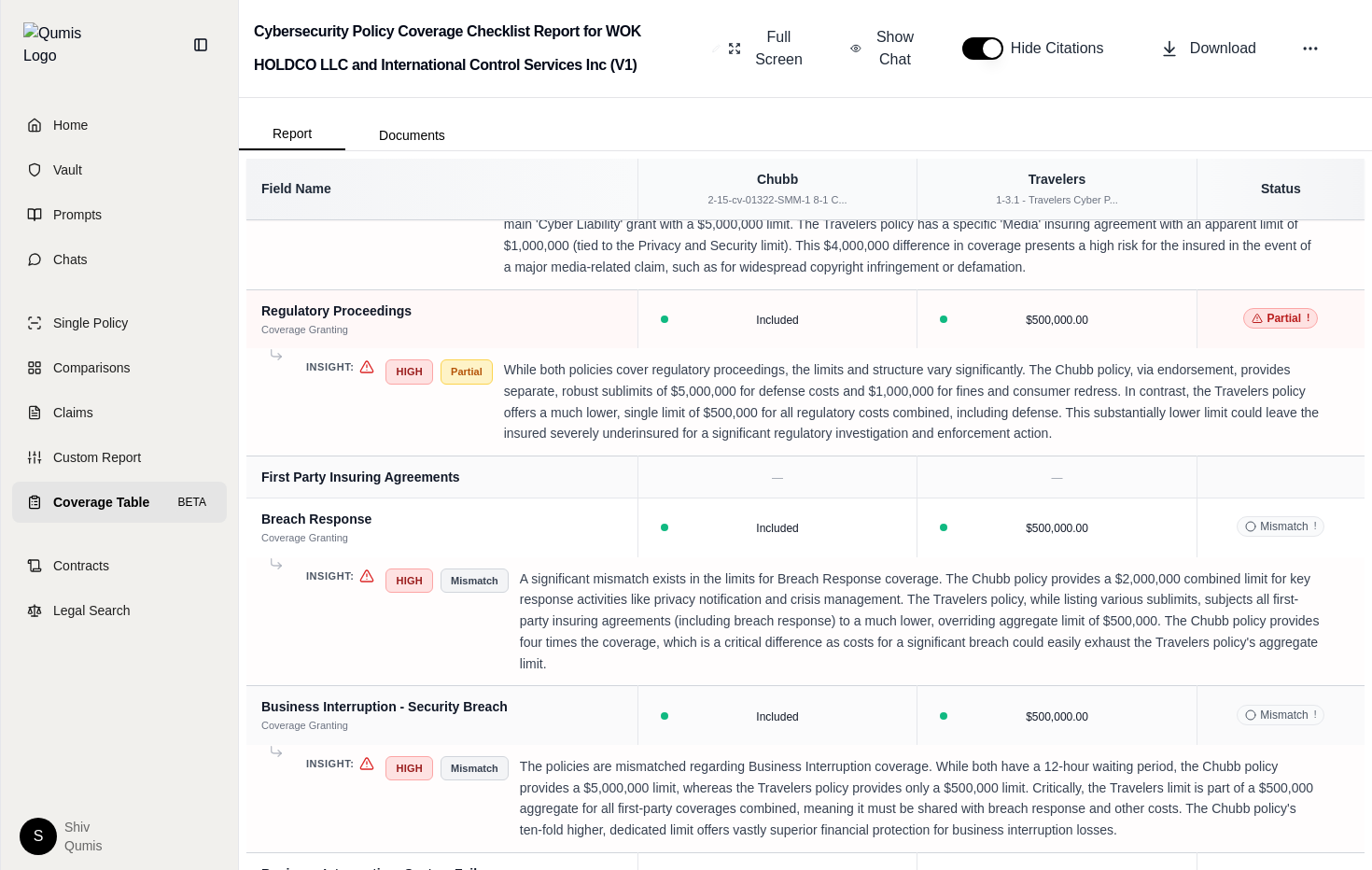
scroll to position [1059, 0]
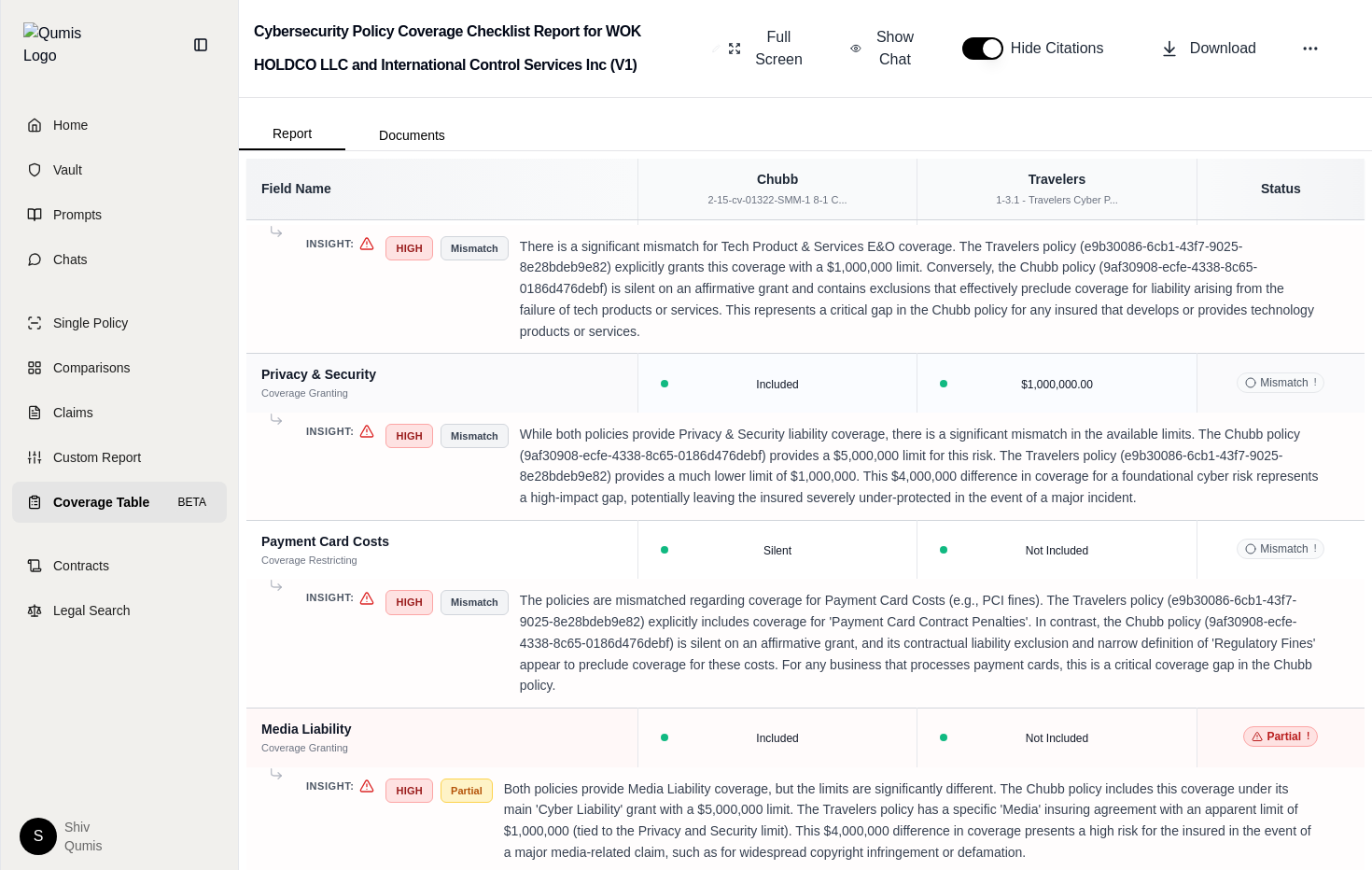
click at [1268, 390] on span "Mismatch !" at bounding box center [1281, 382] width 88 height 20
click at [1165, 381] on icon at bounding box center [1169, 384] width 12 height 12
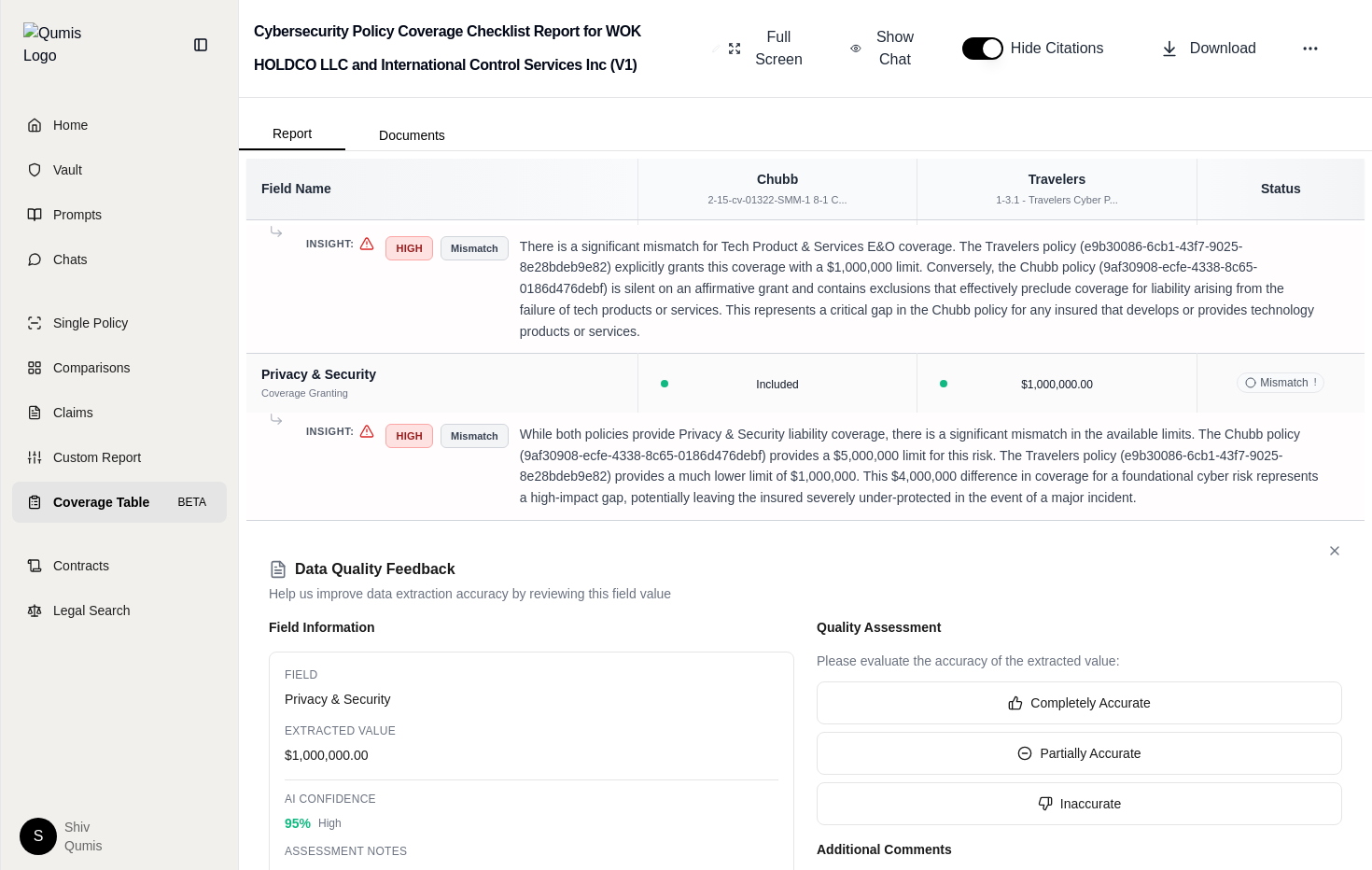
scroll to position [1080, 0]
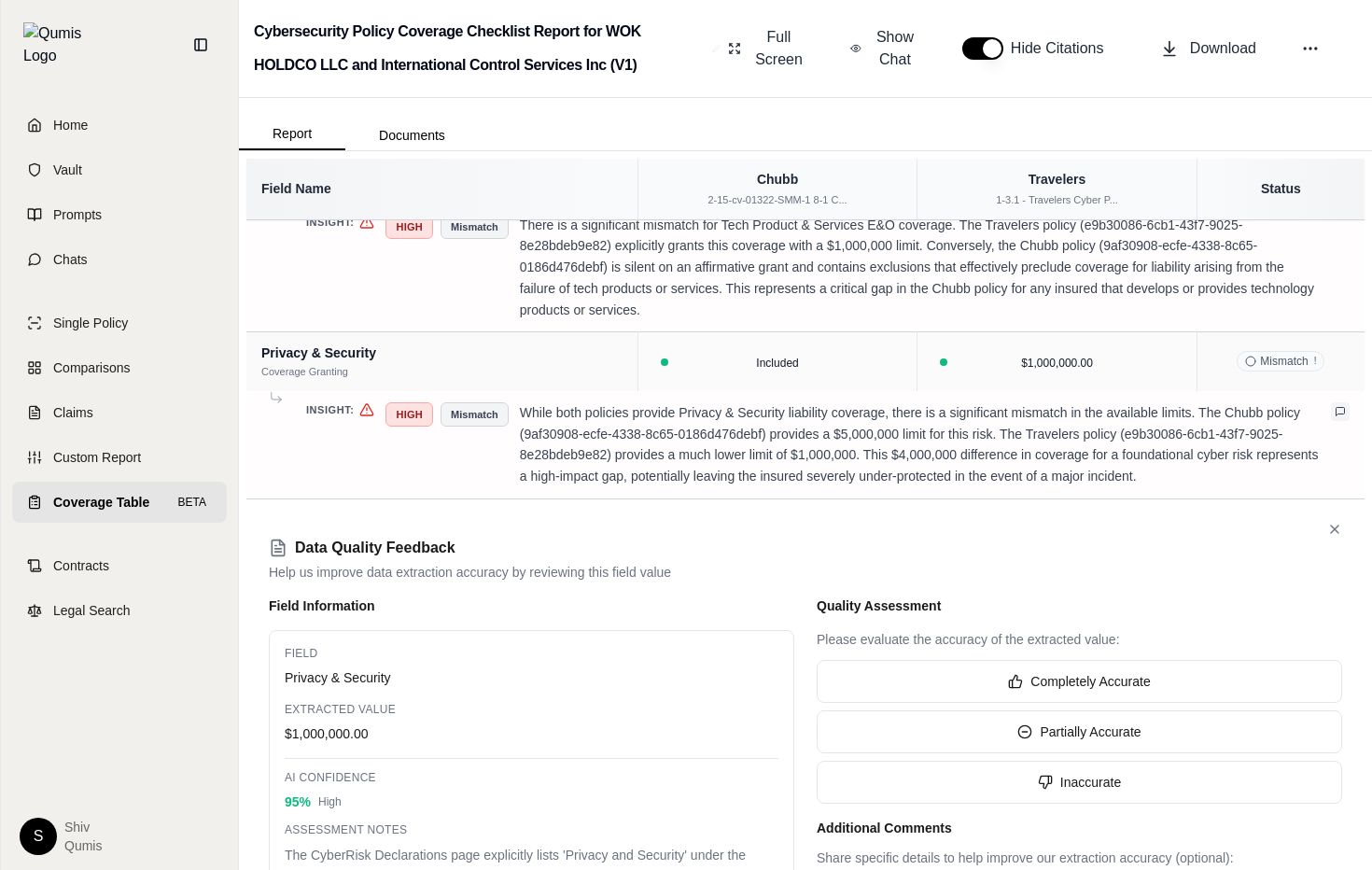
click at [1337, 411] on icon at bounding box center [1341, 412] width 12 height 12
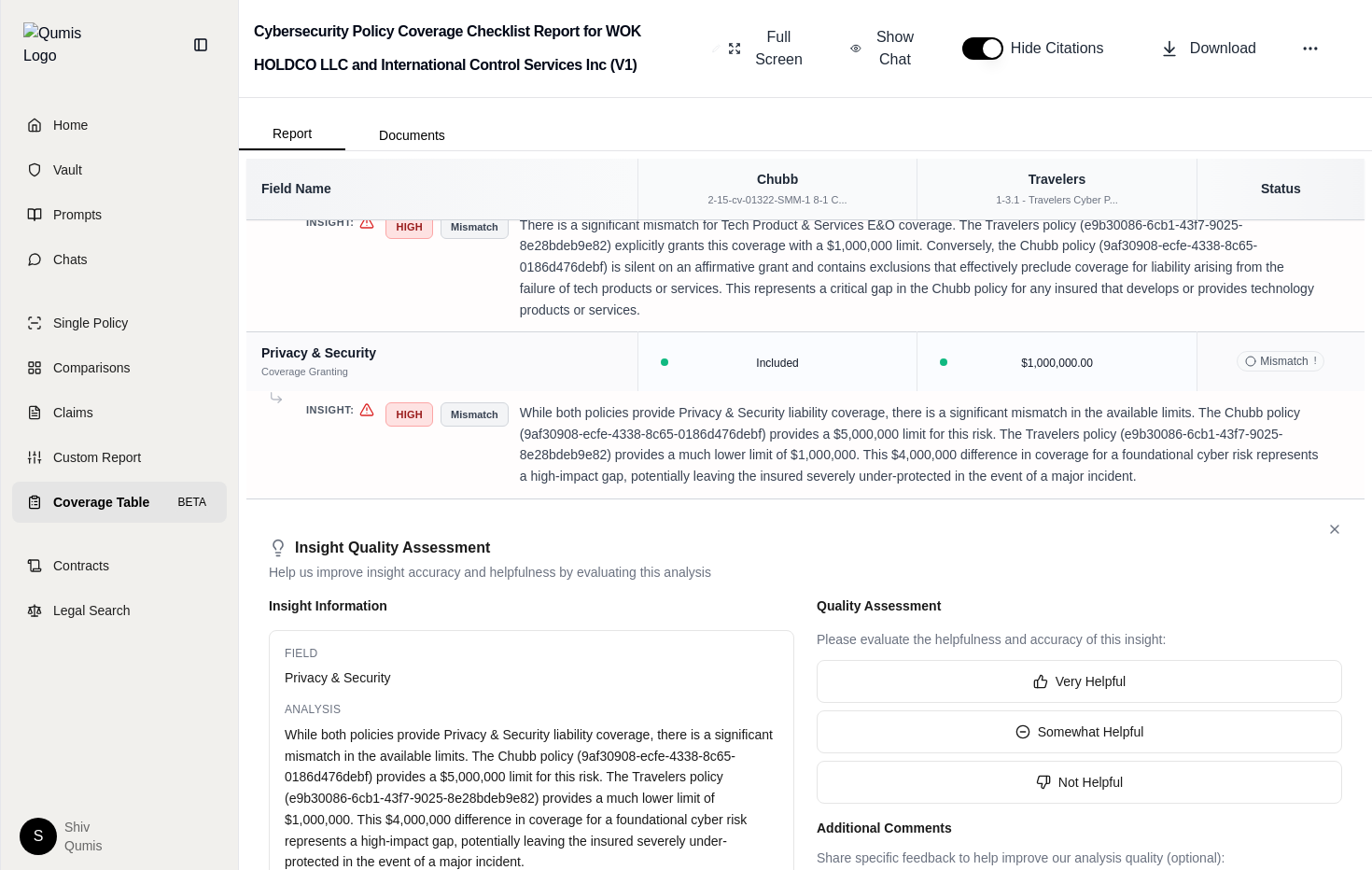
click at [1342, 349] on td "Mismatch !" at bounding box center [1281, 362] width 168 height 58
click at [1341, 415] on icon at bounding box center [1341, 412] width 12 height 12
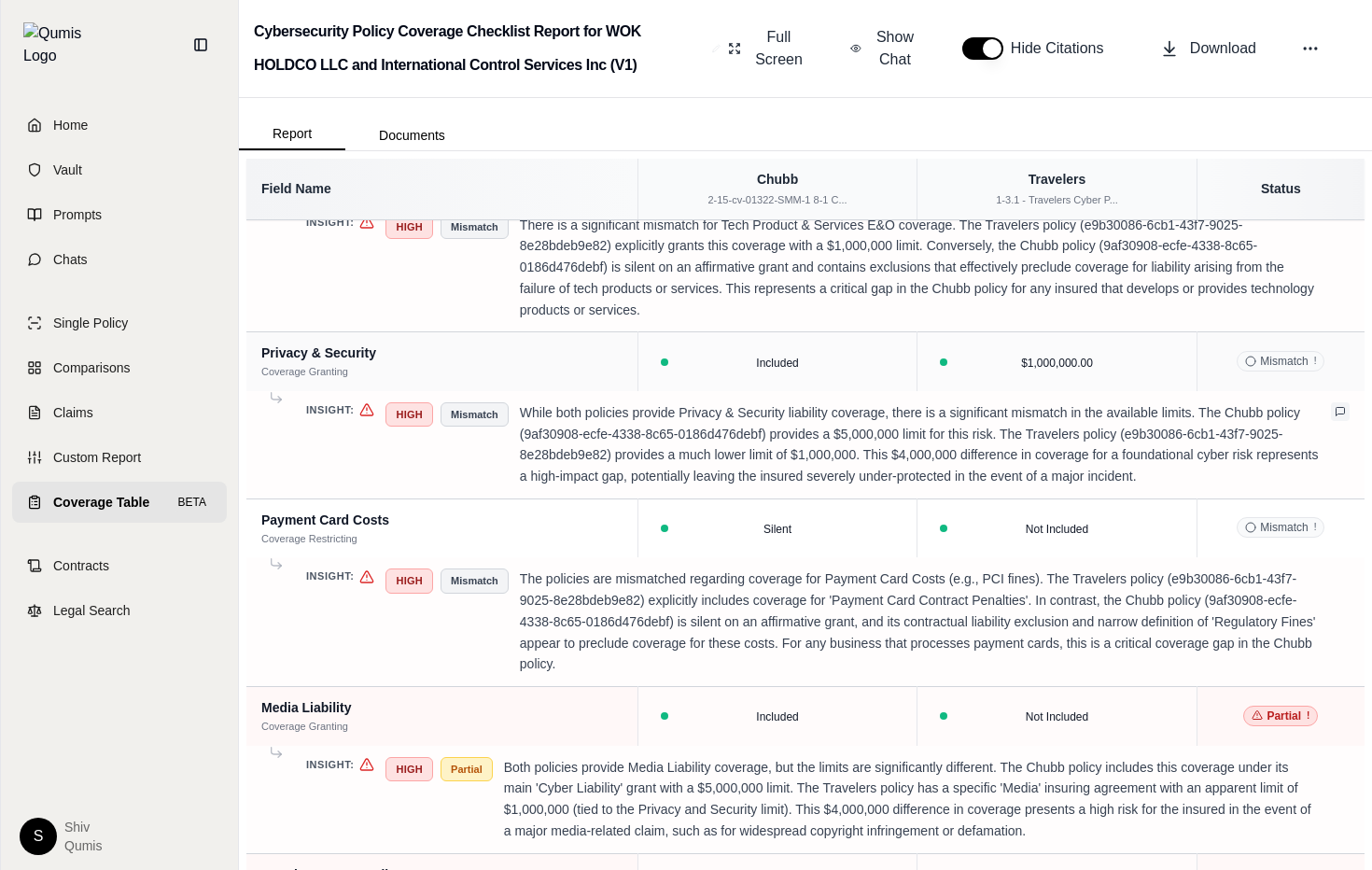
click at [1341, 414] on icon at bounding box center [1341, 412] width 12 height 12
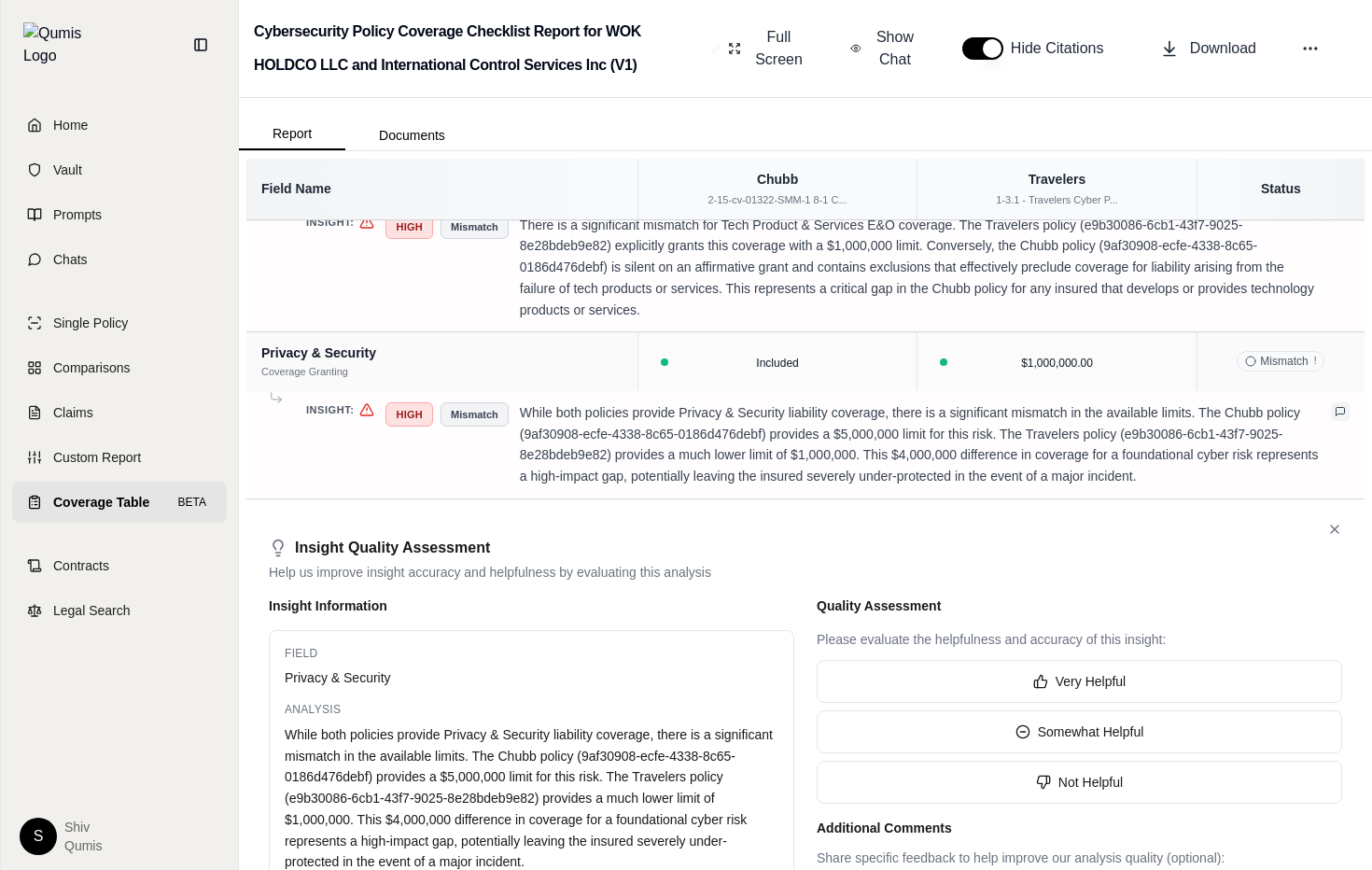
click at [1341, 414] on icon at bounding box center [1341, 412] width 12 height 12
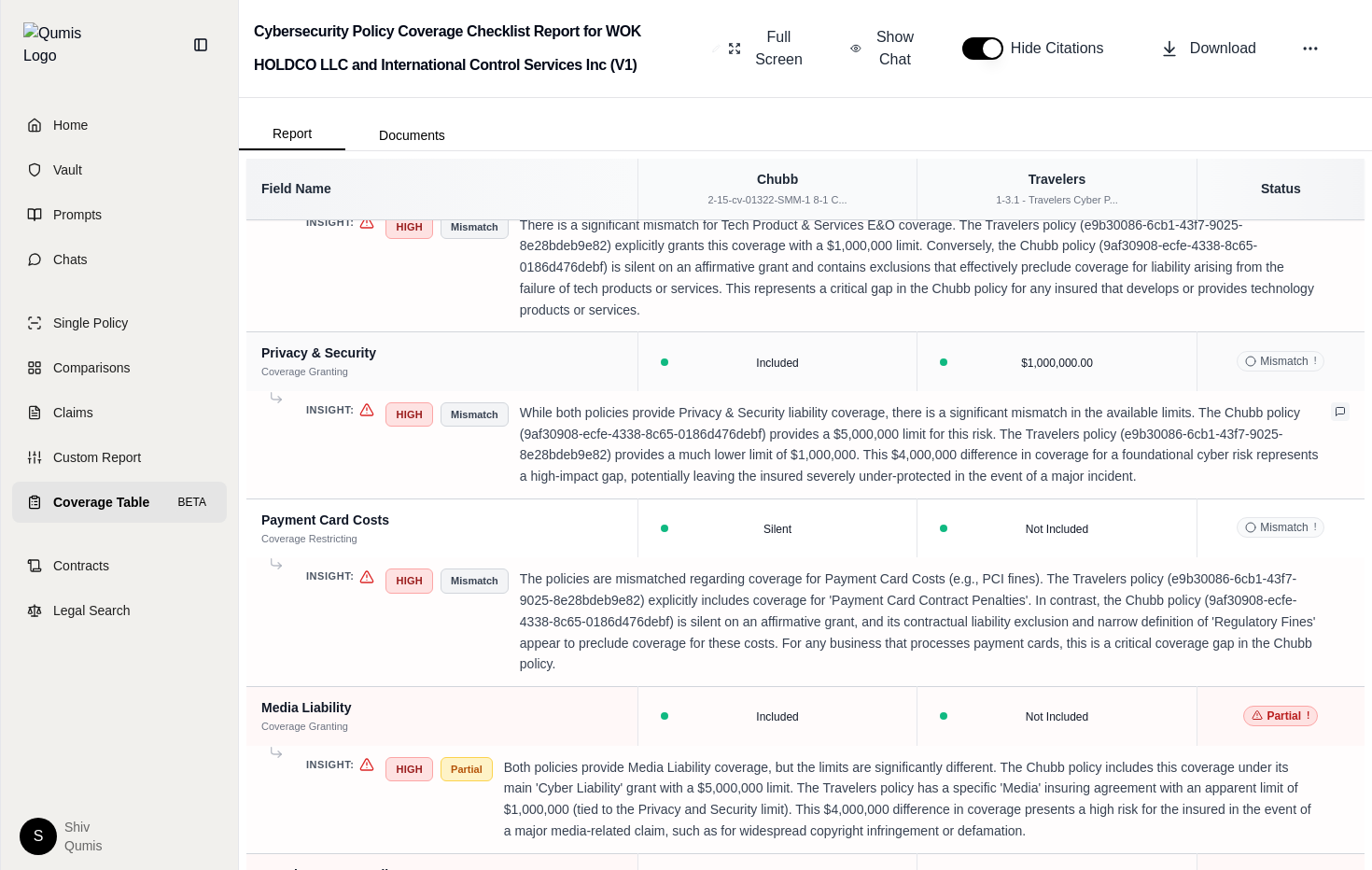
click at [1341, 414] on icon at bounding box center [1341, 412] width 12 height 12
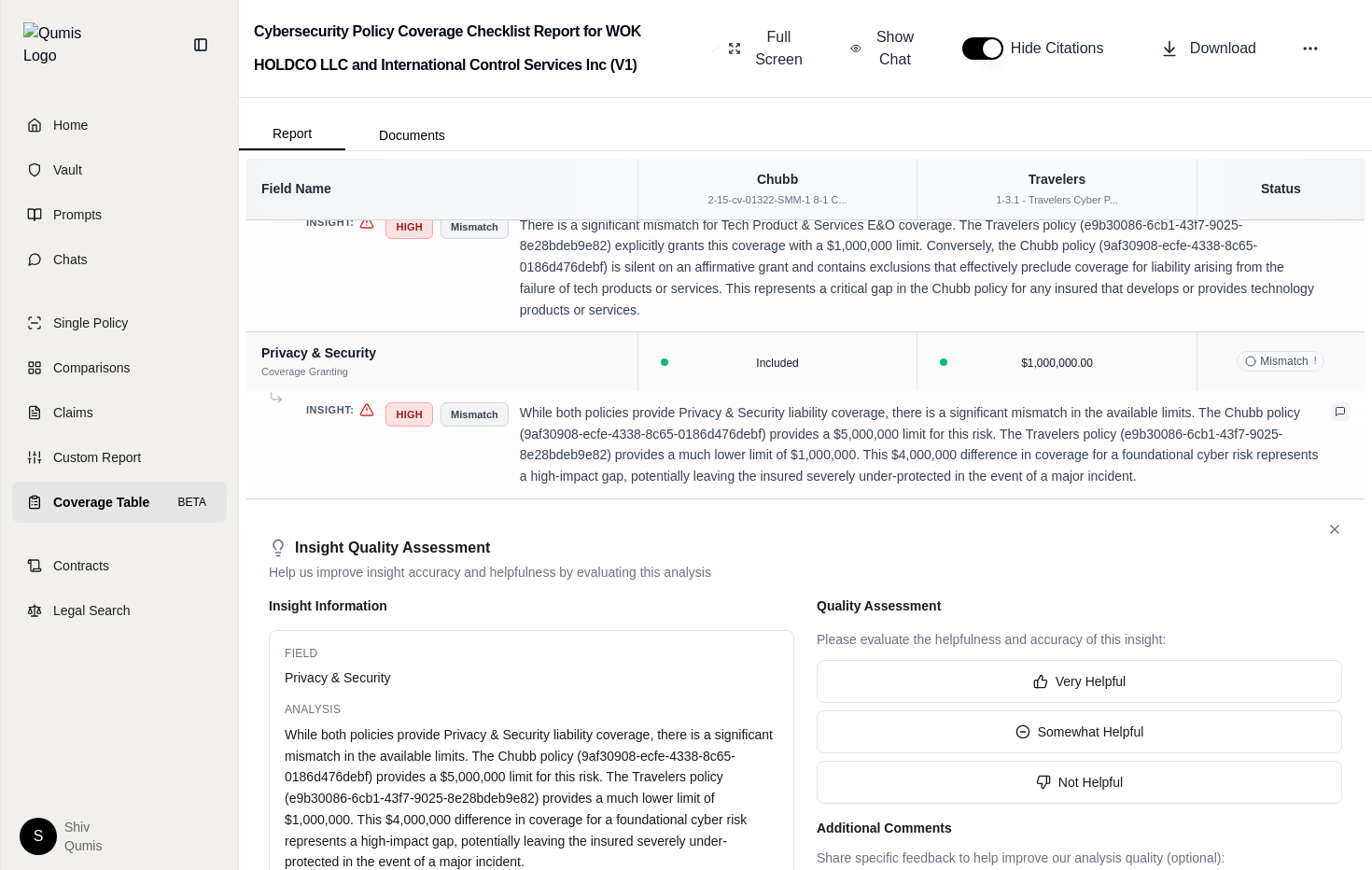
click at [1341, 414] on icon at bounding box center [1341, 412] width 12 height 12
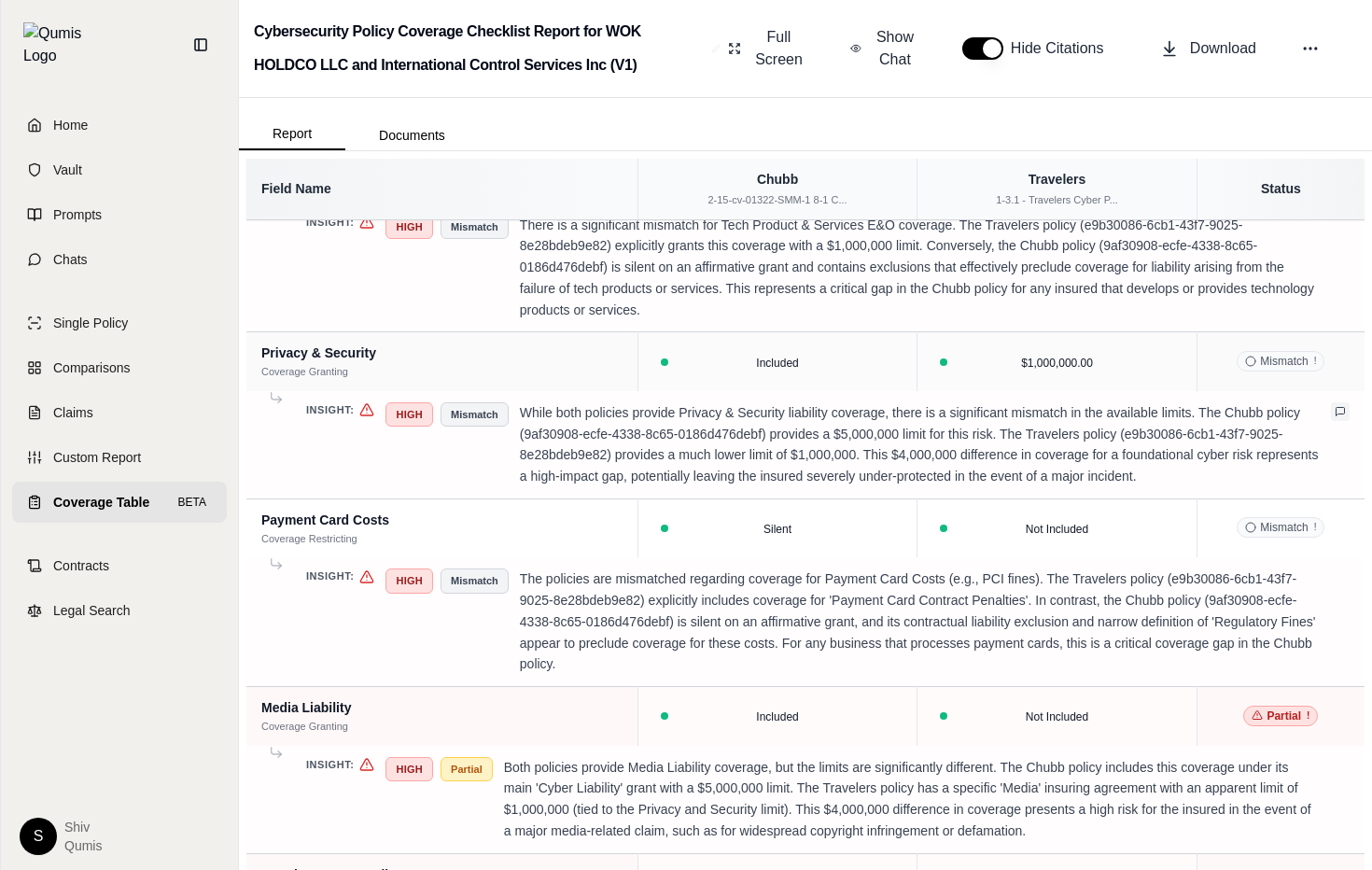
click at [1341, 414] on icon at bounding box center [1341, 412] width 12 height 12
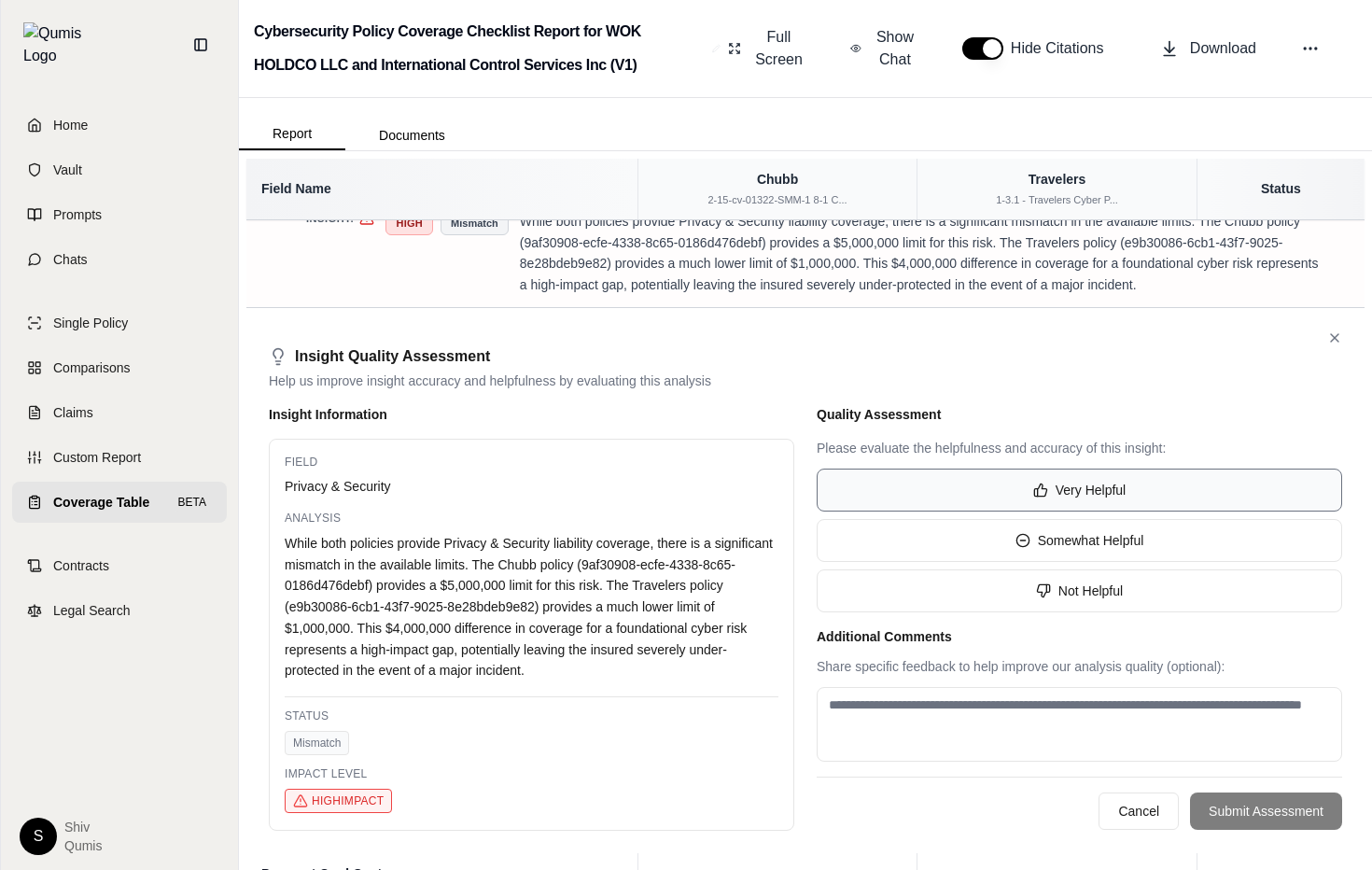
scroll to position [1273, 0]
click at [1343, 341] on button at bounding box center [1335, 337] width 30 height 30
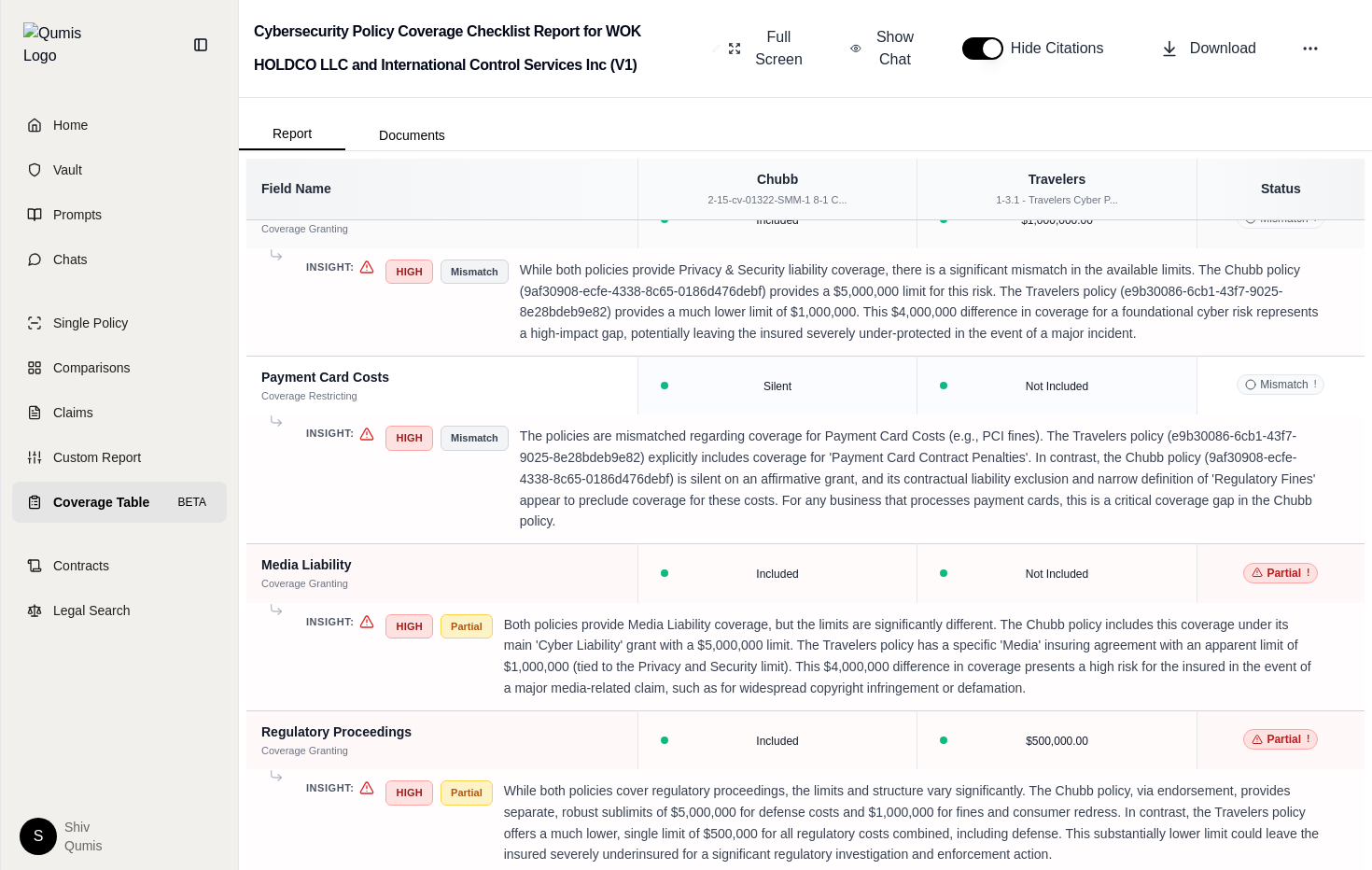
scroll to position [1145, 0]
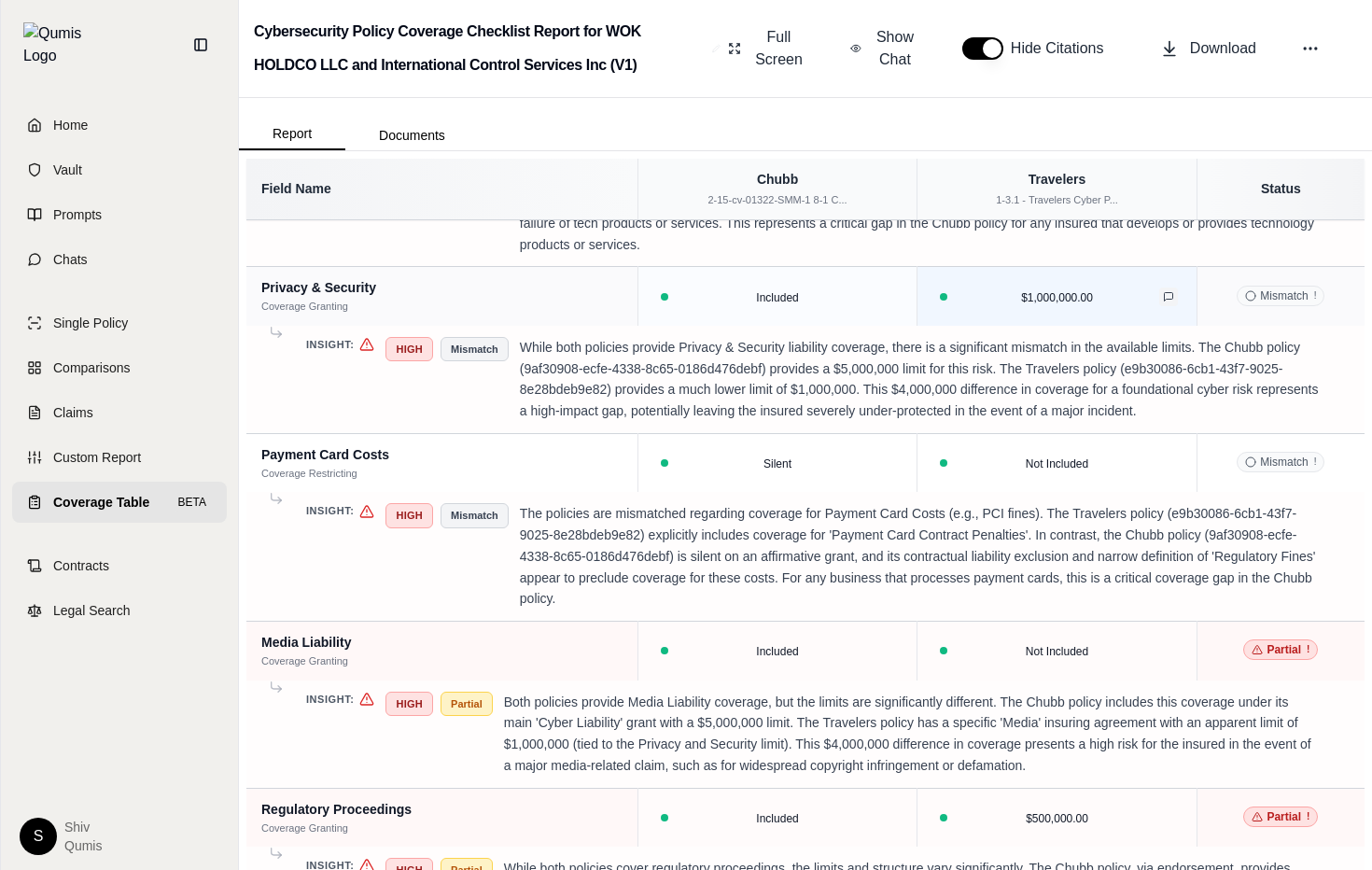
click at [1169, 294] on icon at bounding box center [1169, 297] width 12 height 12
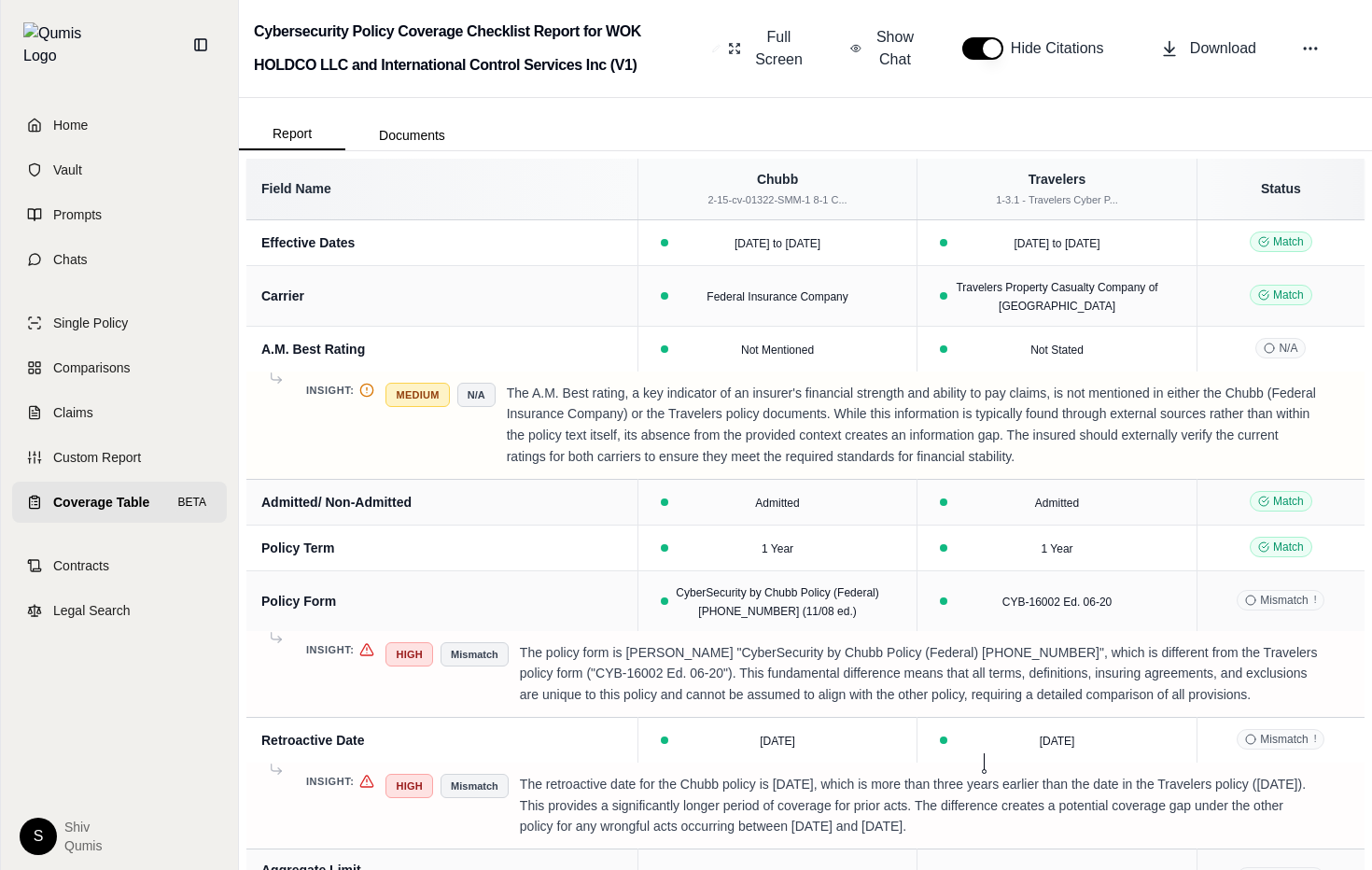
scroll to position [0, 0]
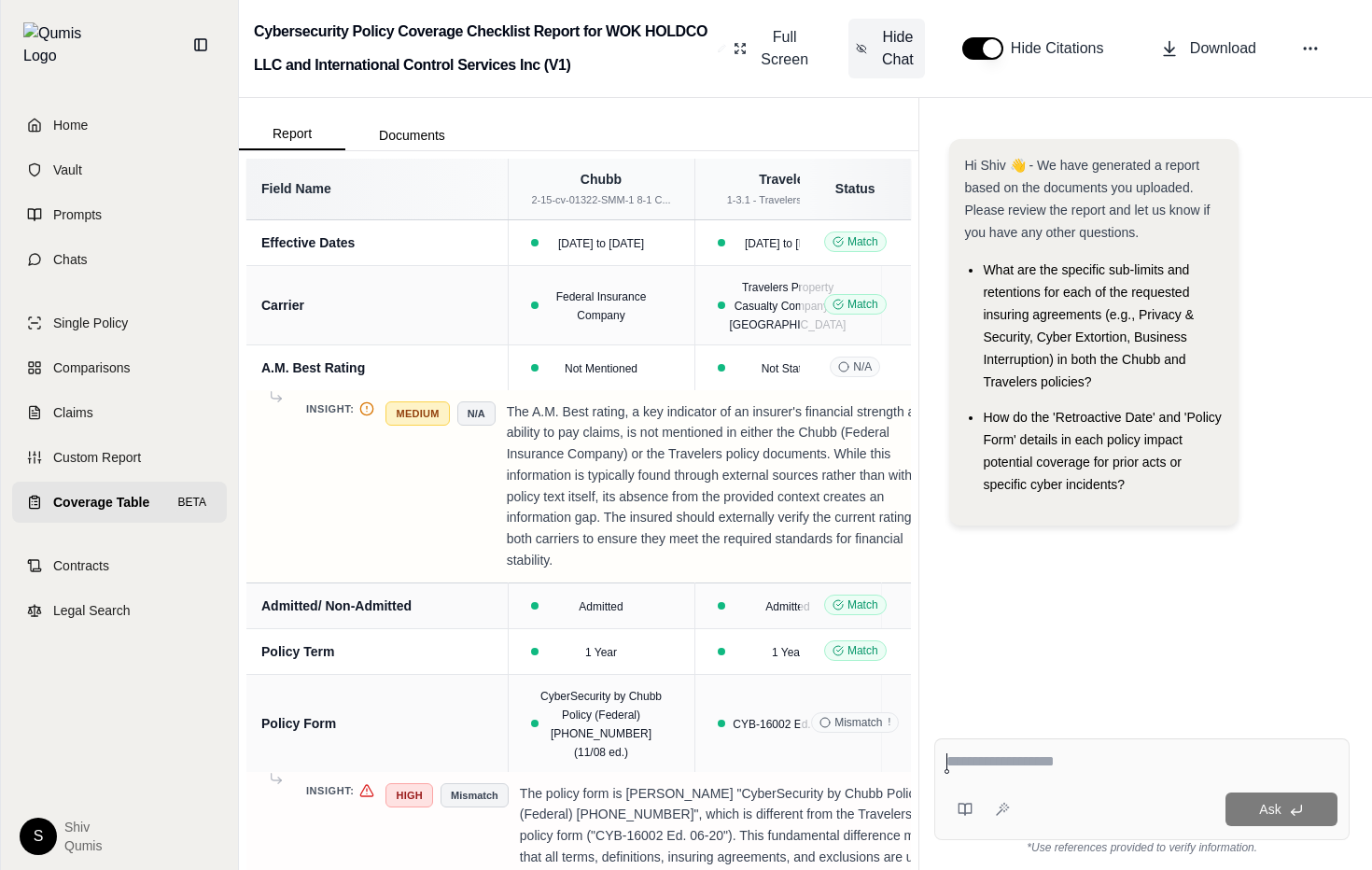
click at [902, 54] on span "Hide Chat" at bounding box center [898, 49] width 39 height 45
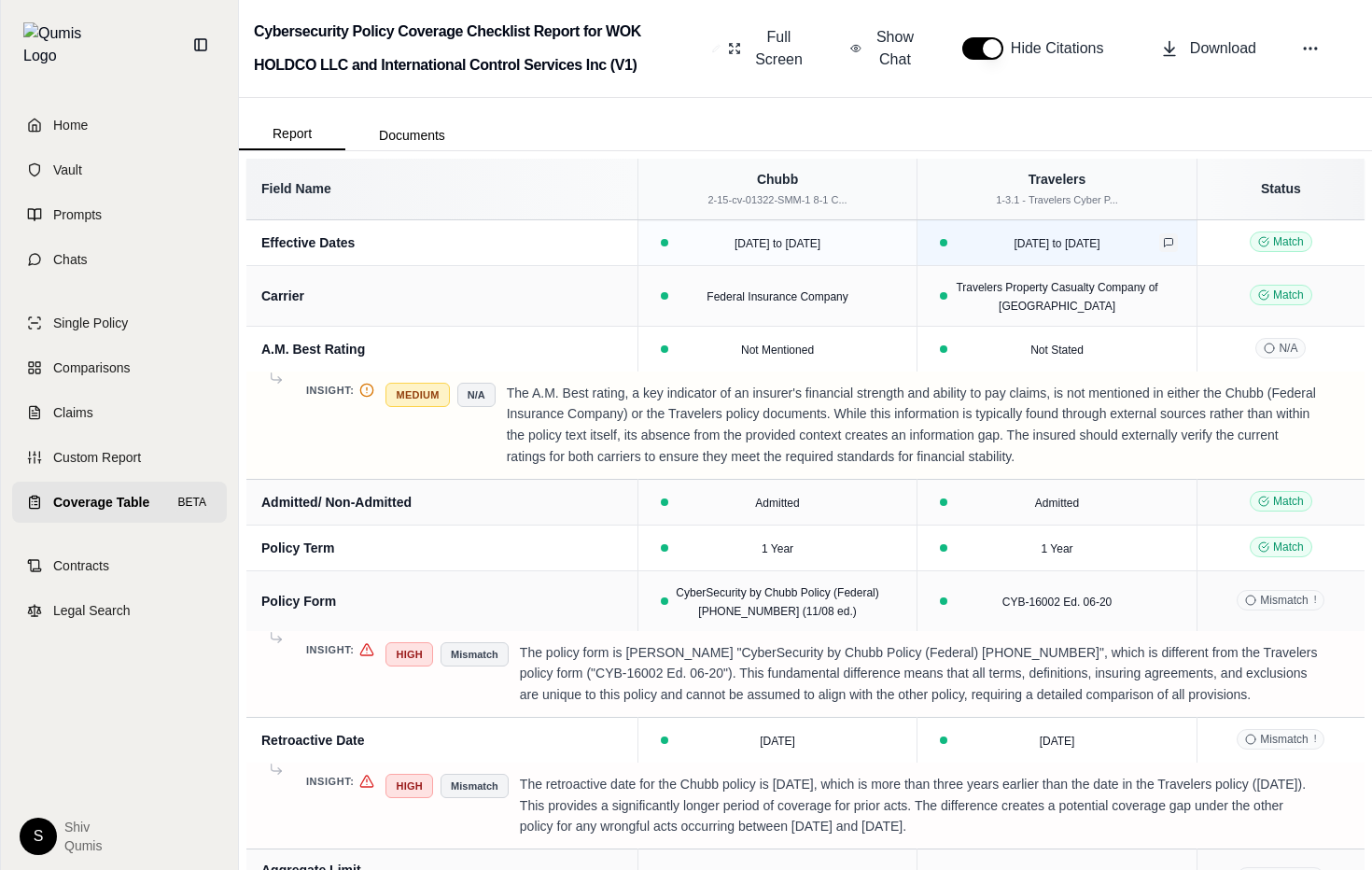
click at [1172, 242] on icon at bounding box center [1169, 243] width 12 height 12
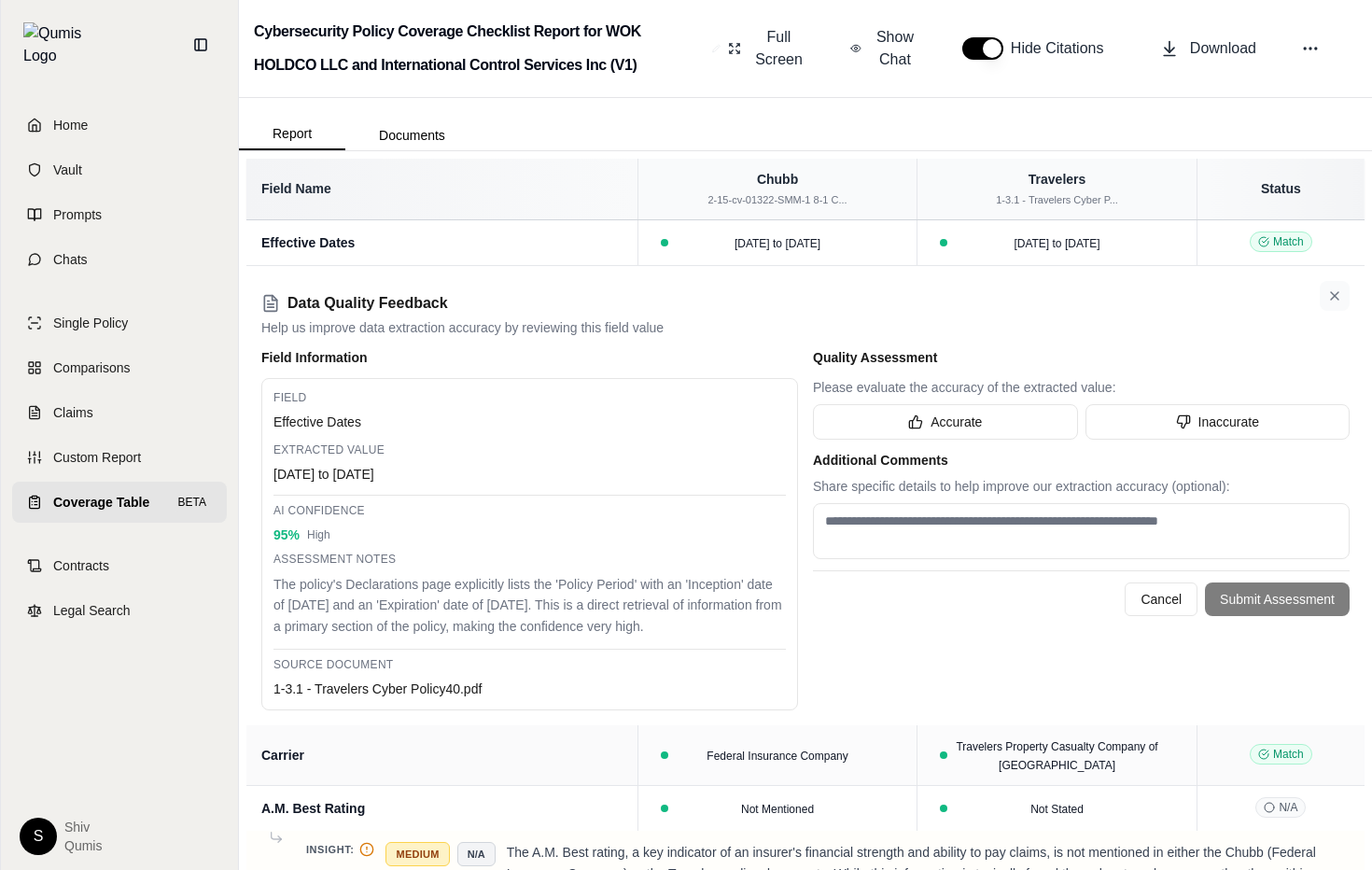
click at [1344, 292] on button at bounding box center [1335, 296] width 30 height 30
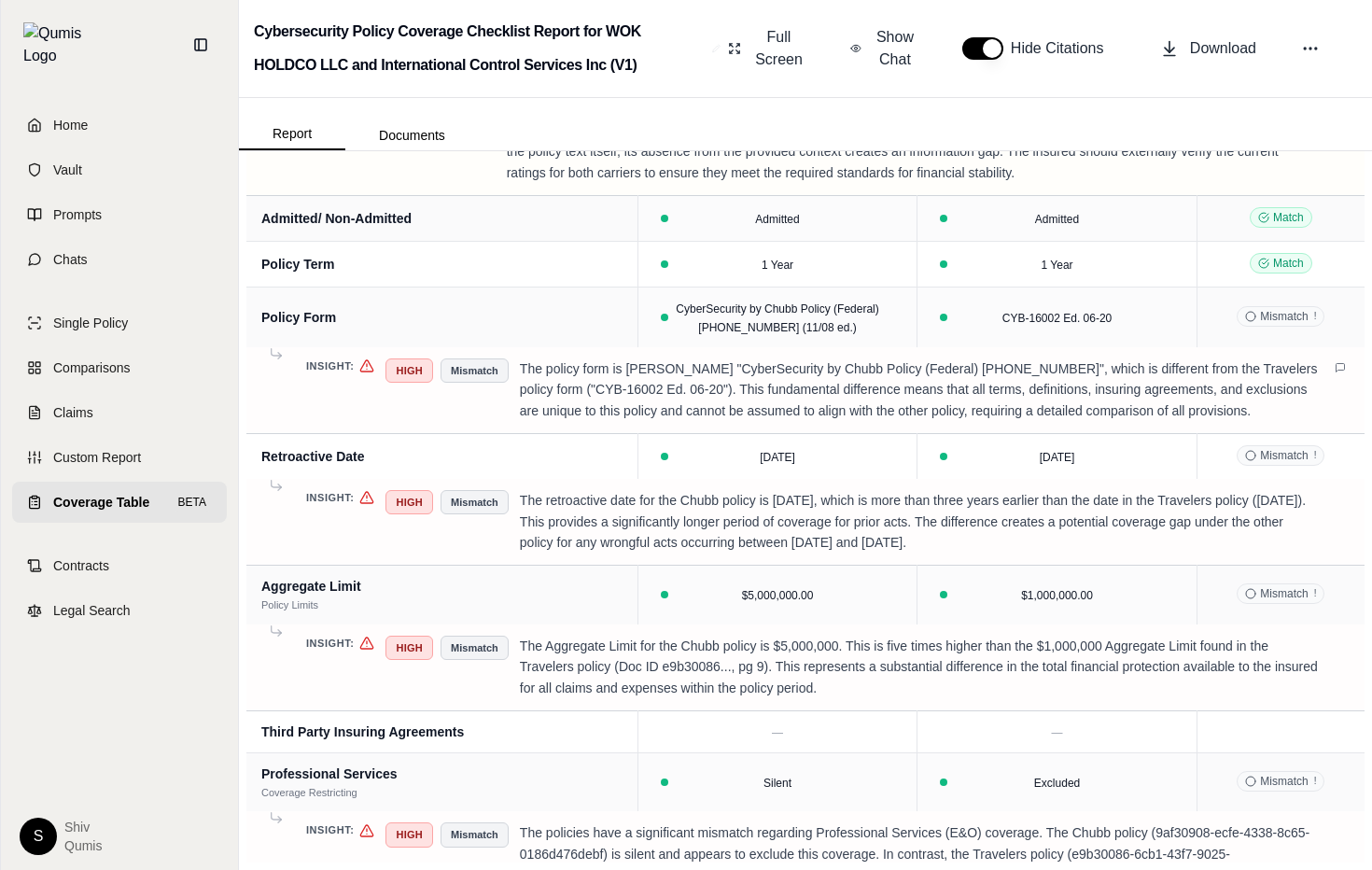
scroll to position [198, 0]
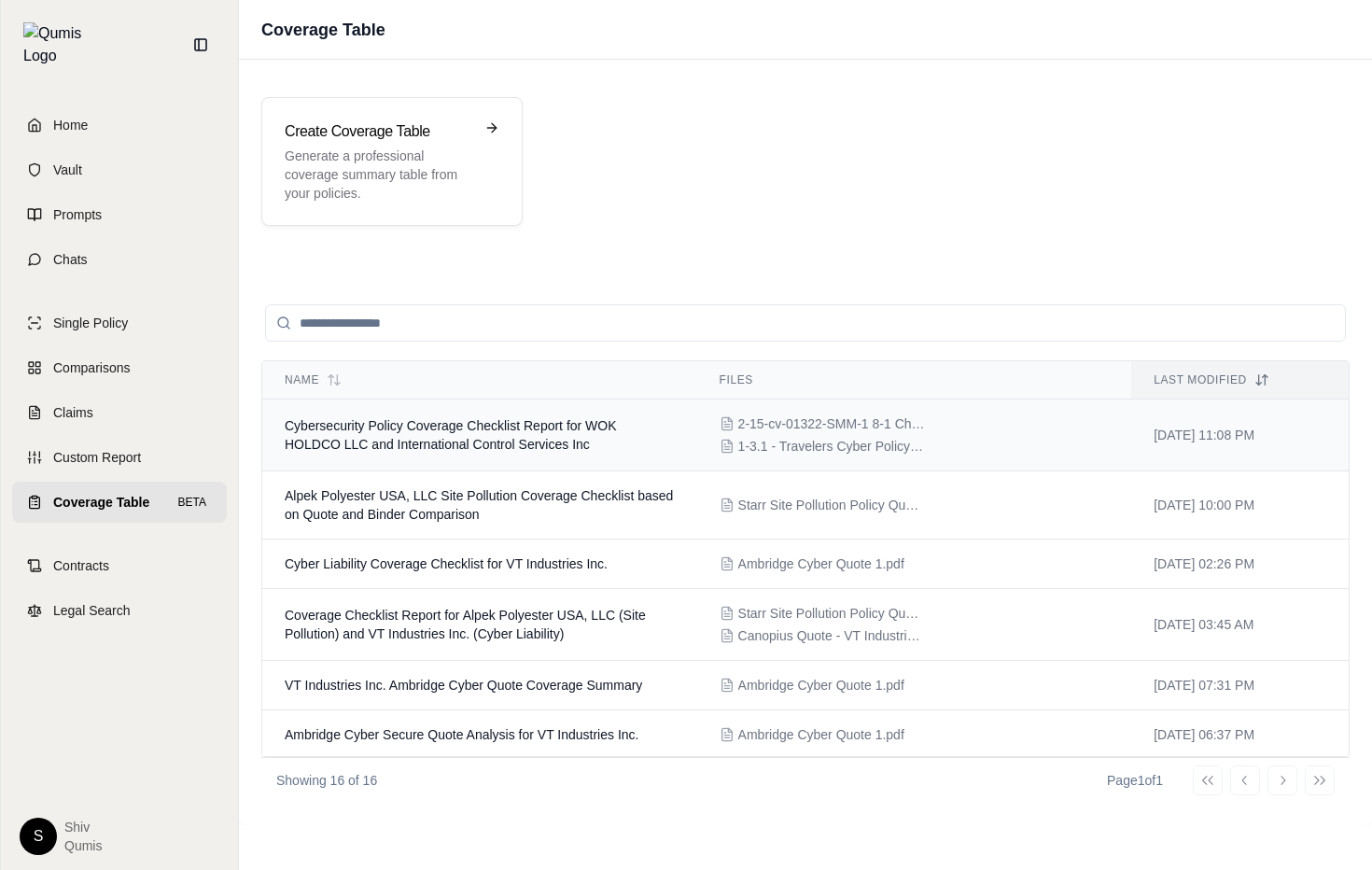
click at [514, 426] on span "Cybersecurity Policy Coverage Checklist Report for WOK HOLDCO LLC and Internati…" at bounding box center [451, 435] width 333 height 34
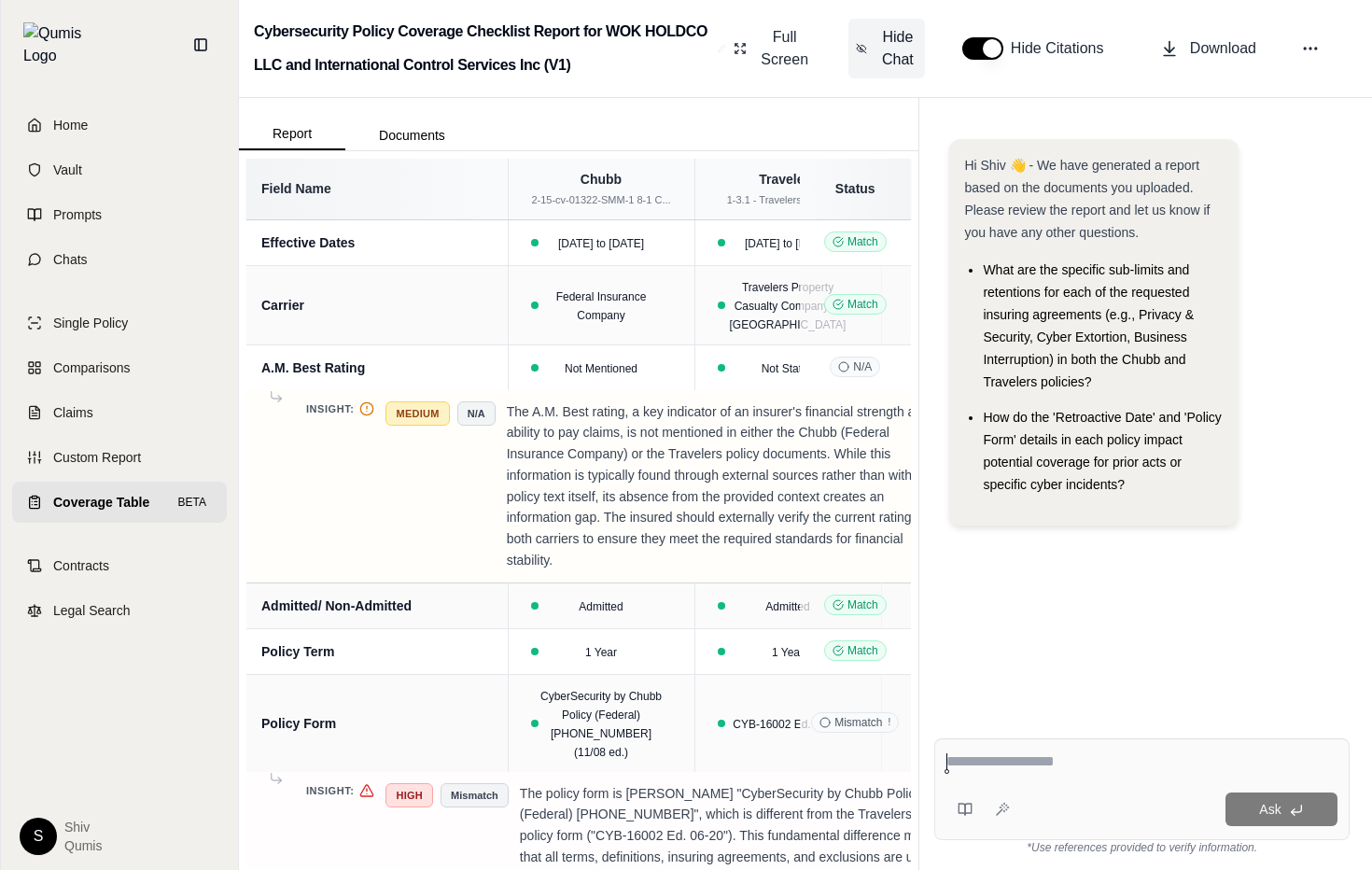
click at [876, 47] on button "Hide Chat" at bounding box center [886, 48] width 77 height 59
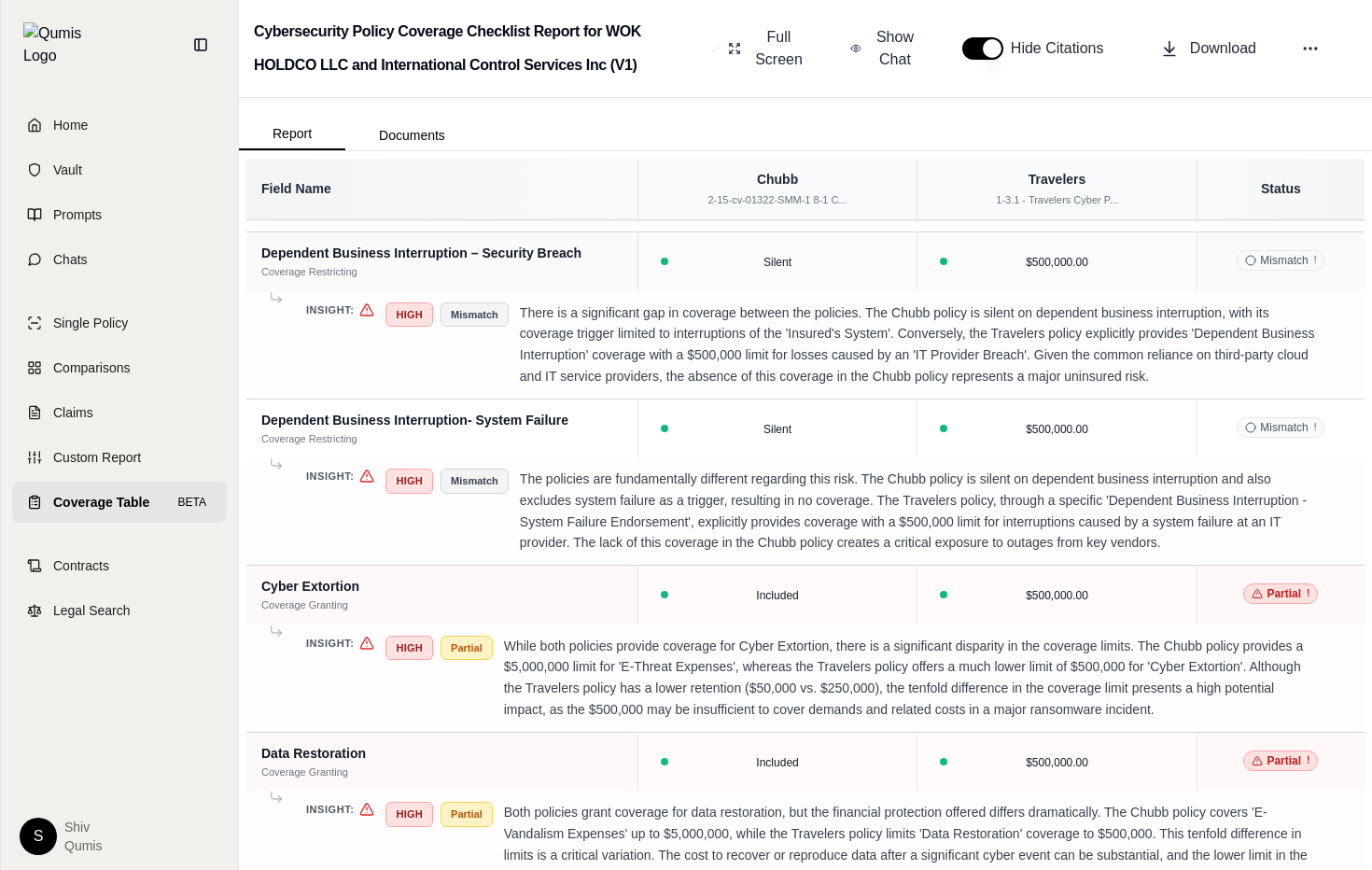
scroll to position [2454, 0]
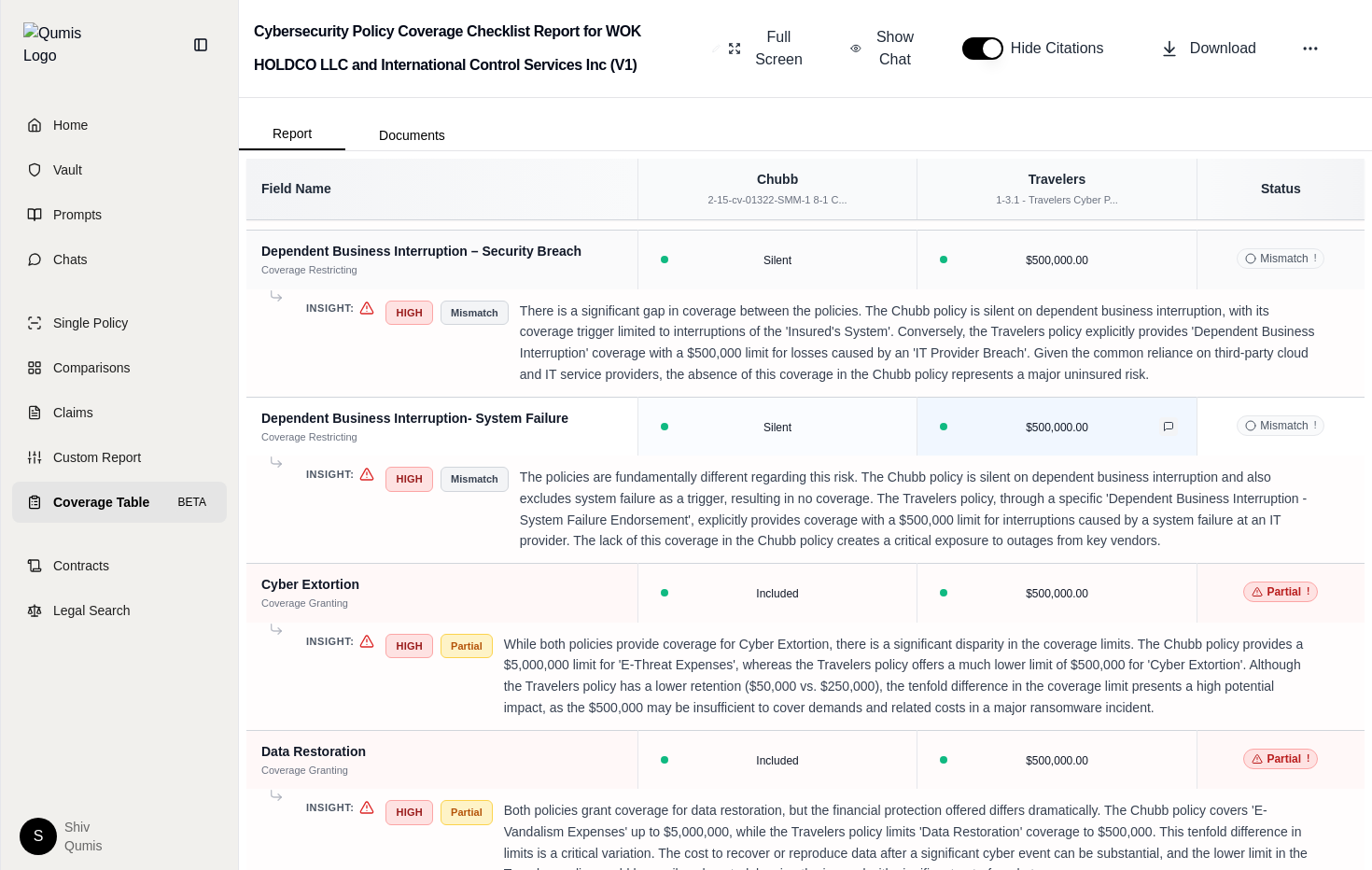
click at [1173, 429] on icon at bounding box center [1169, 427] width 12 height 12
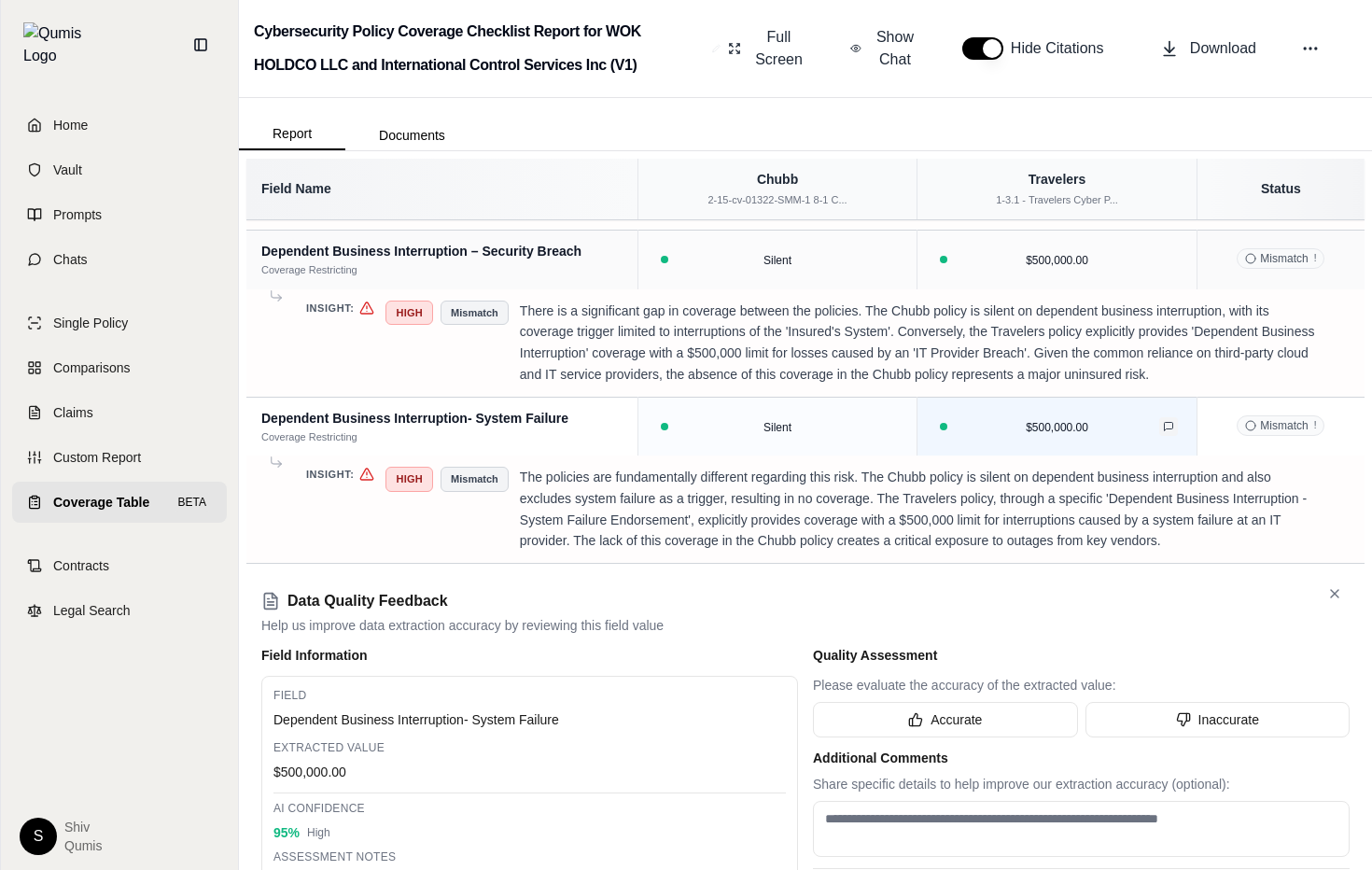
click at [1173, 428] on icon at bounding box center [1169, 427] width 12 height 12
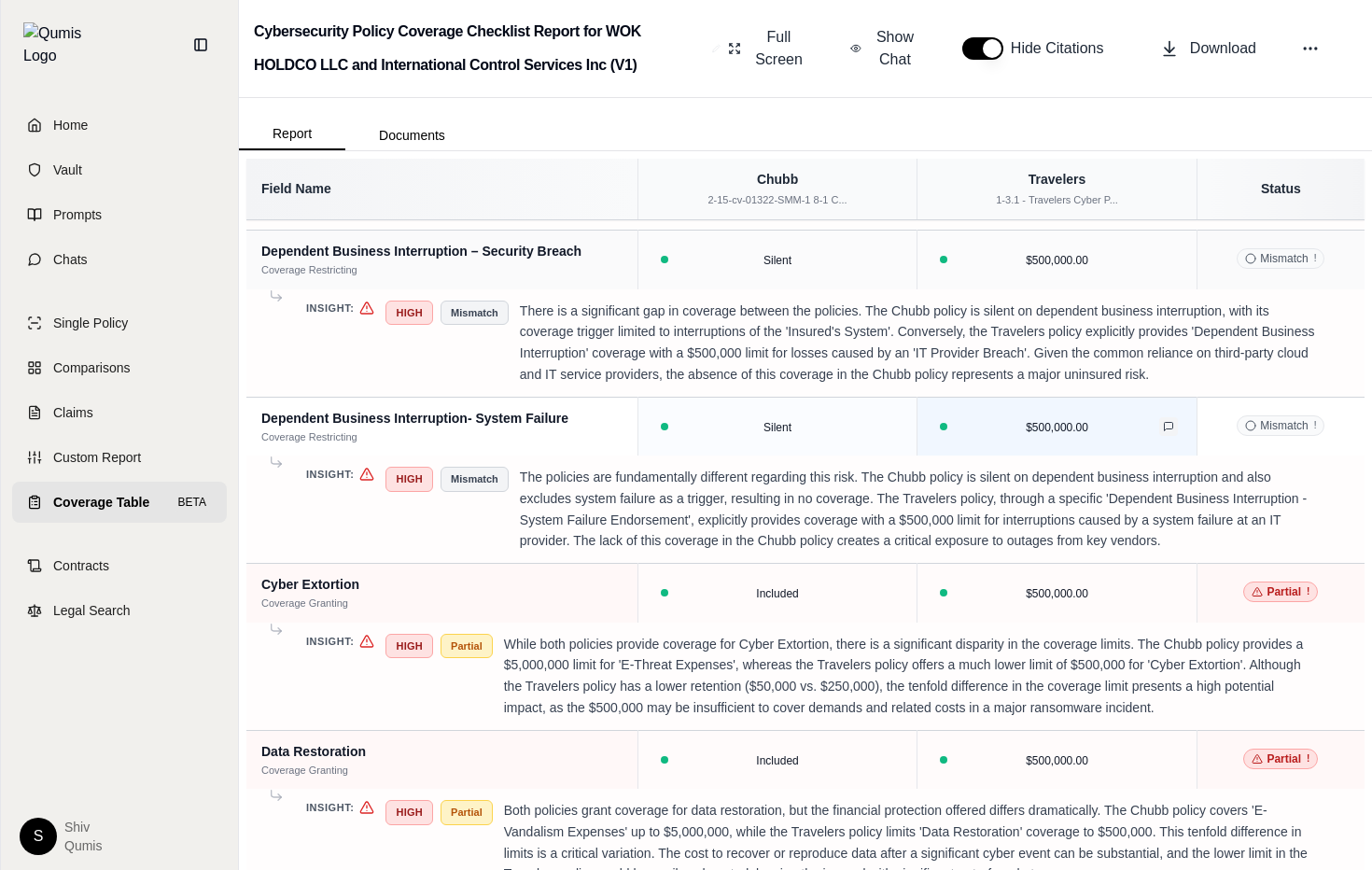
click at [1173, 428] on icon at bounding box center [1169, 427] width 12 height 12
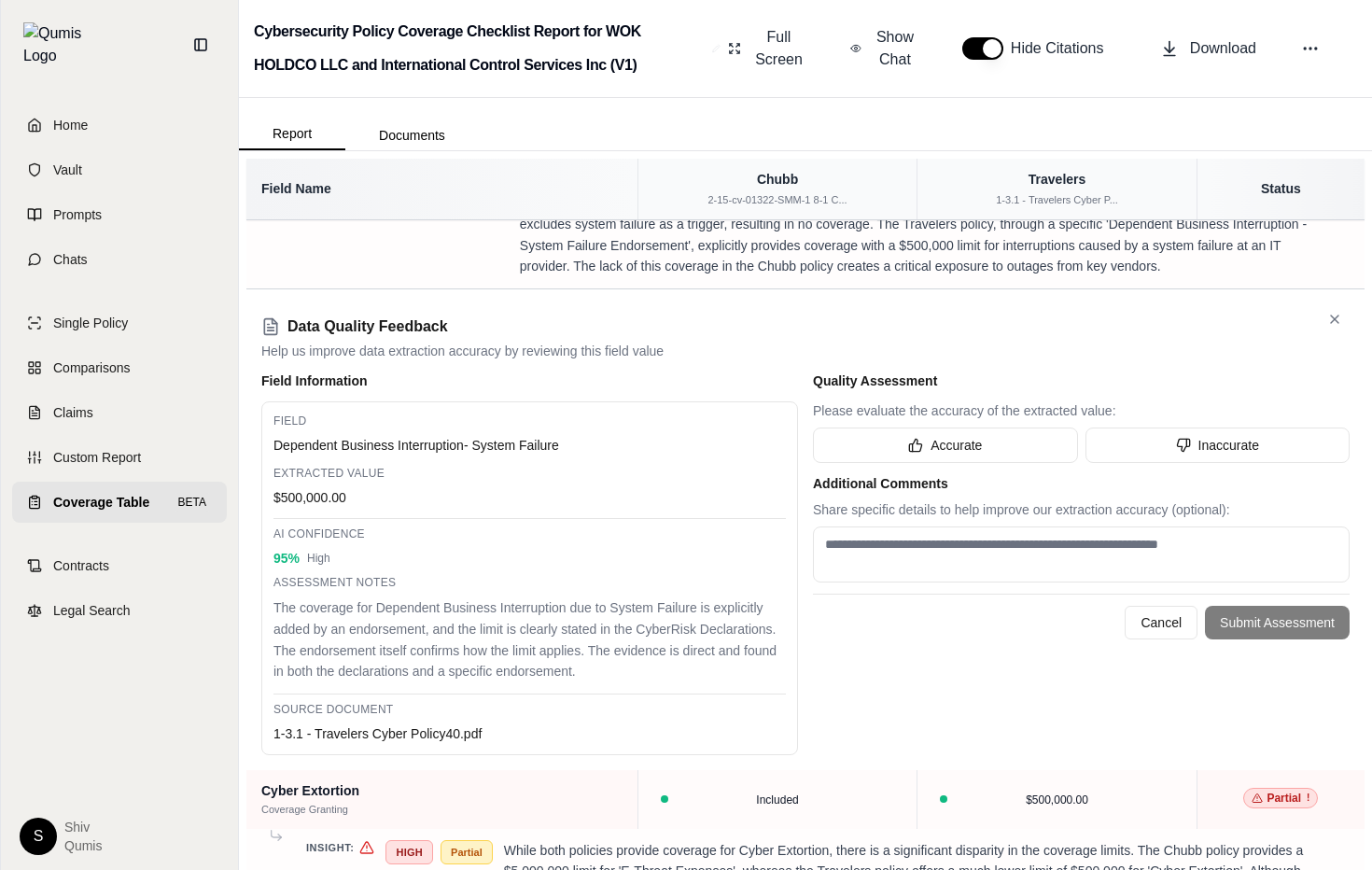
scroll to position [2731, 0]
click at [512, 593] on div "Assessment Notes The coverage for Dependent Business Interruption due to System…" at bounding box center [529, 627] width 513 height 107
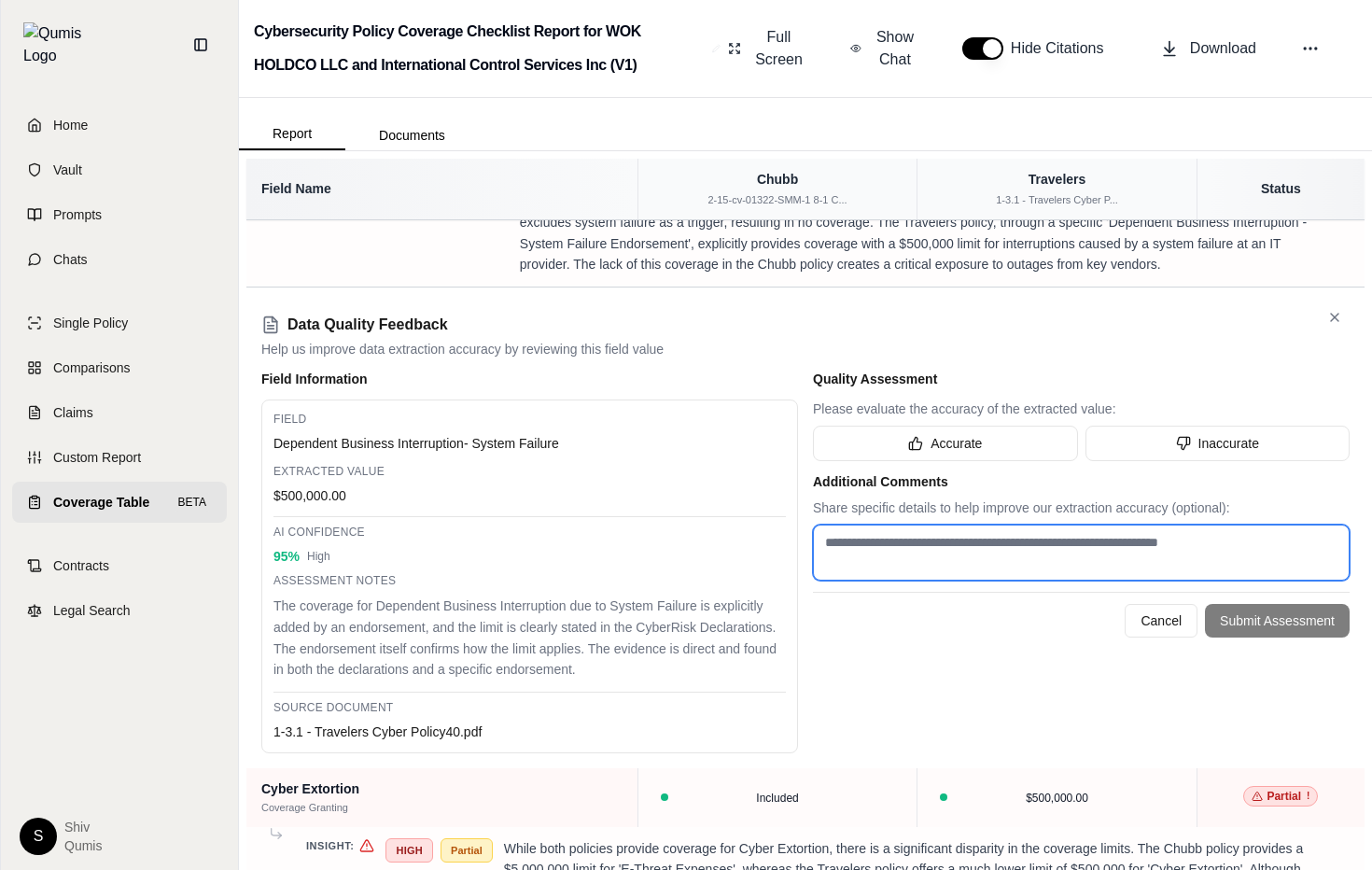
click at [1072, 560] on textarea at bounding box center [1082, 553] width 537 height 56
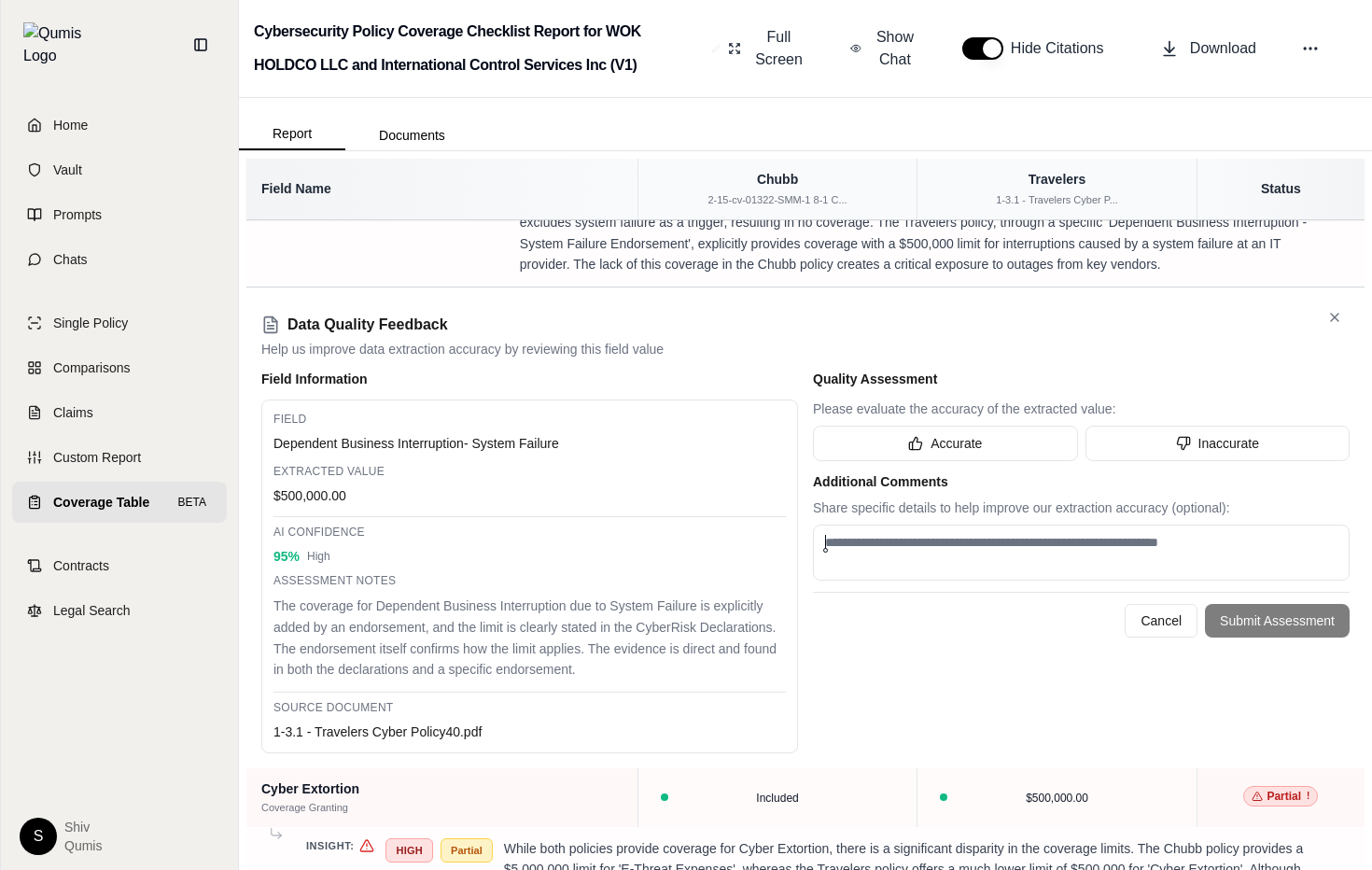
click at [1002, 648] on div "Quality Assessment Please evaluate the accuracy of the extracted value: Accurat…" at bounding box center [1082, 562] width 537 height 383
drag, startPoint x: 265, startPoint y: 356, endPoint x: 667, endPoint y: 352, distance: 402.0
click at [667, 352] on p "Help us improve data extraction accuracy by reviewing this field value" at bounding box center [806, 348] width 1089 height 18
click at [846, 700] on div "Quality Assessment Please evaluate the accuracy of the extracted value: Accurat…" at bounding box center [1082, 562] width 537 height 383
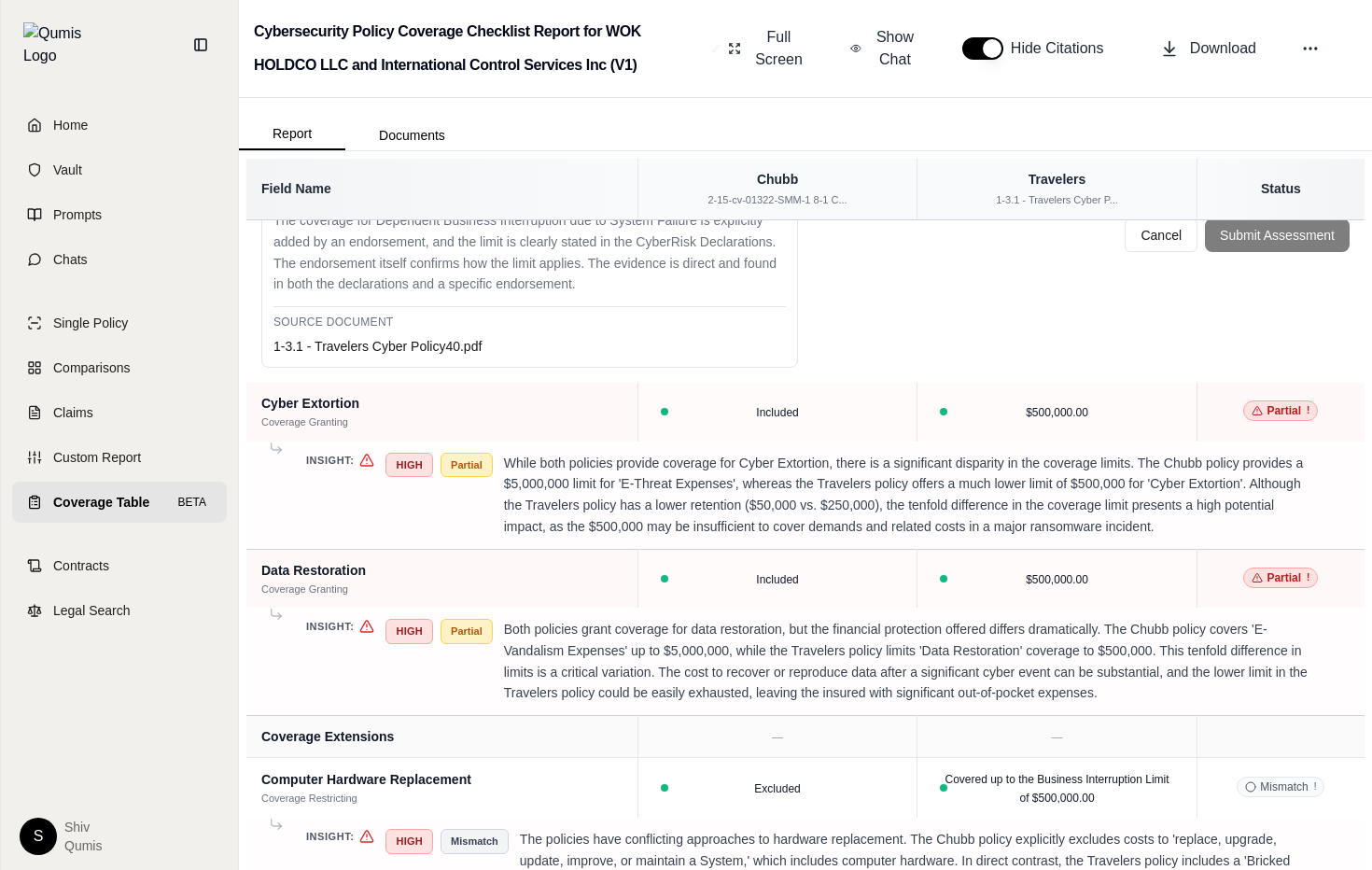
scroll to position [3192, 0]
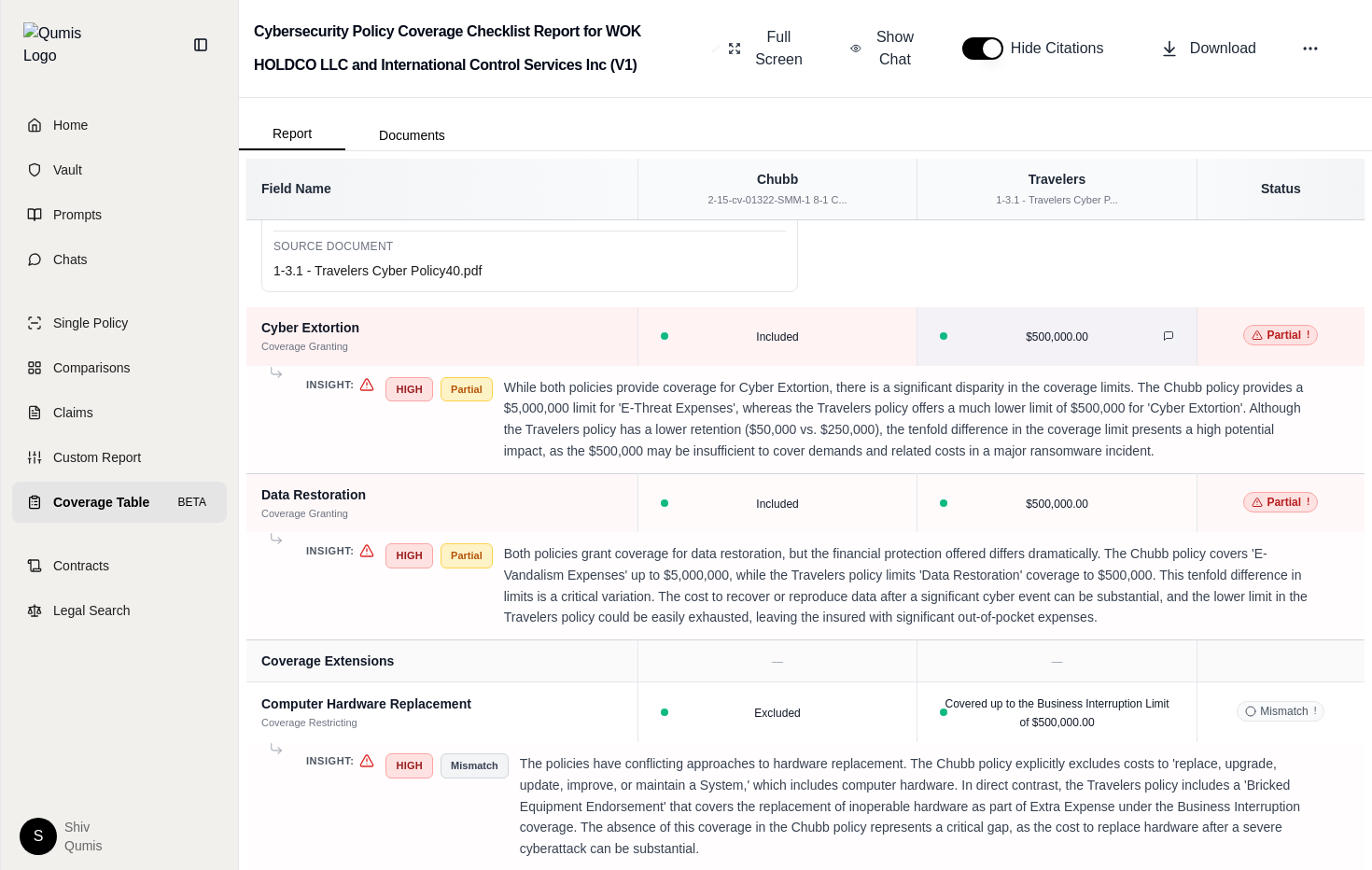
click at [1163, 333] on icon at bounding box center [1169, 337] width 12 height 12
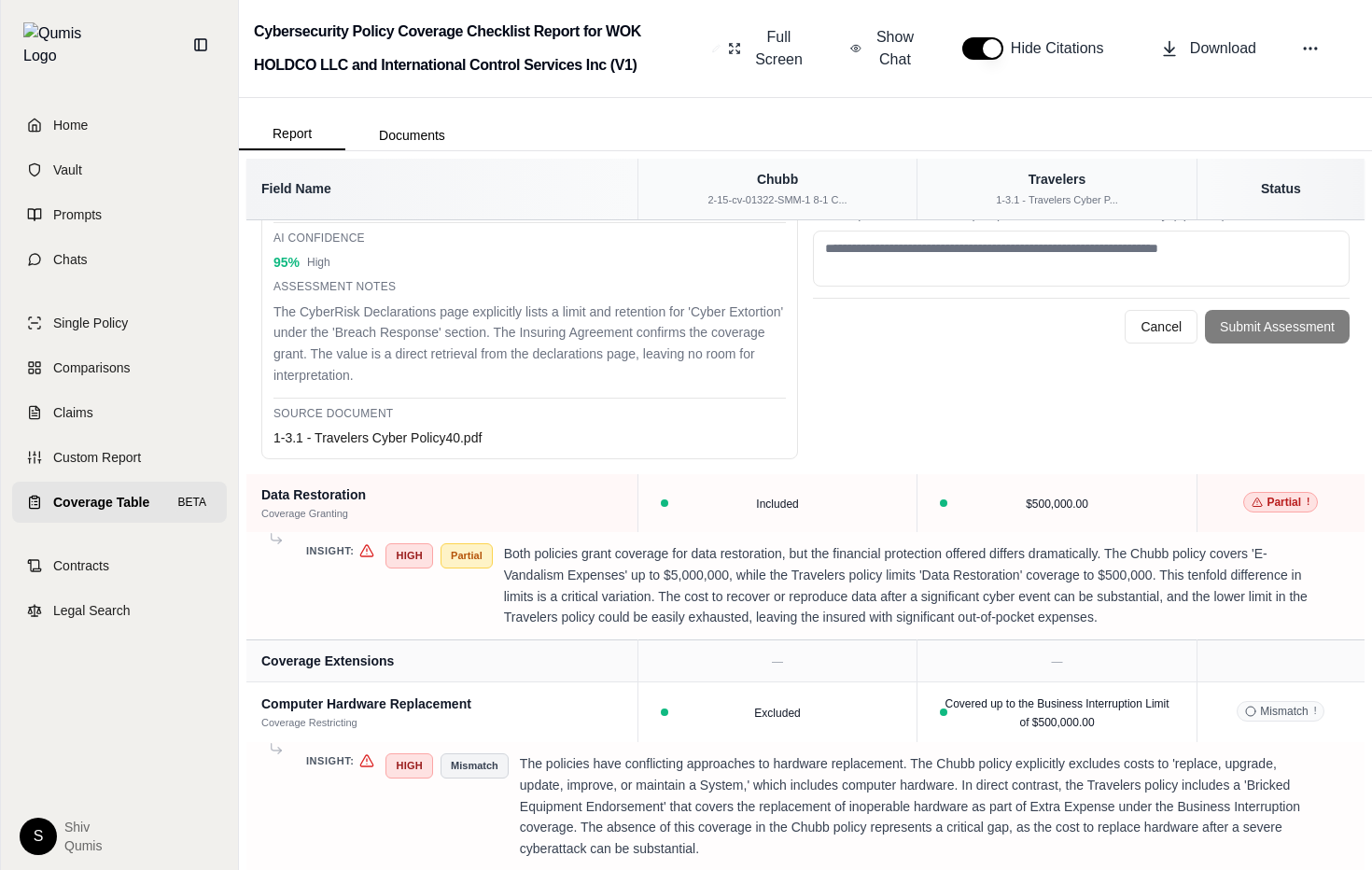
scroll to position [2710, 0]
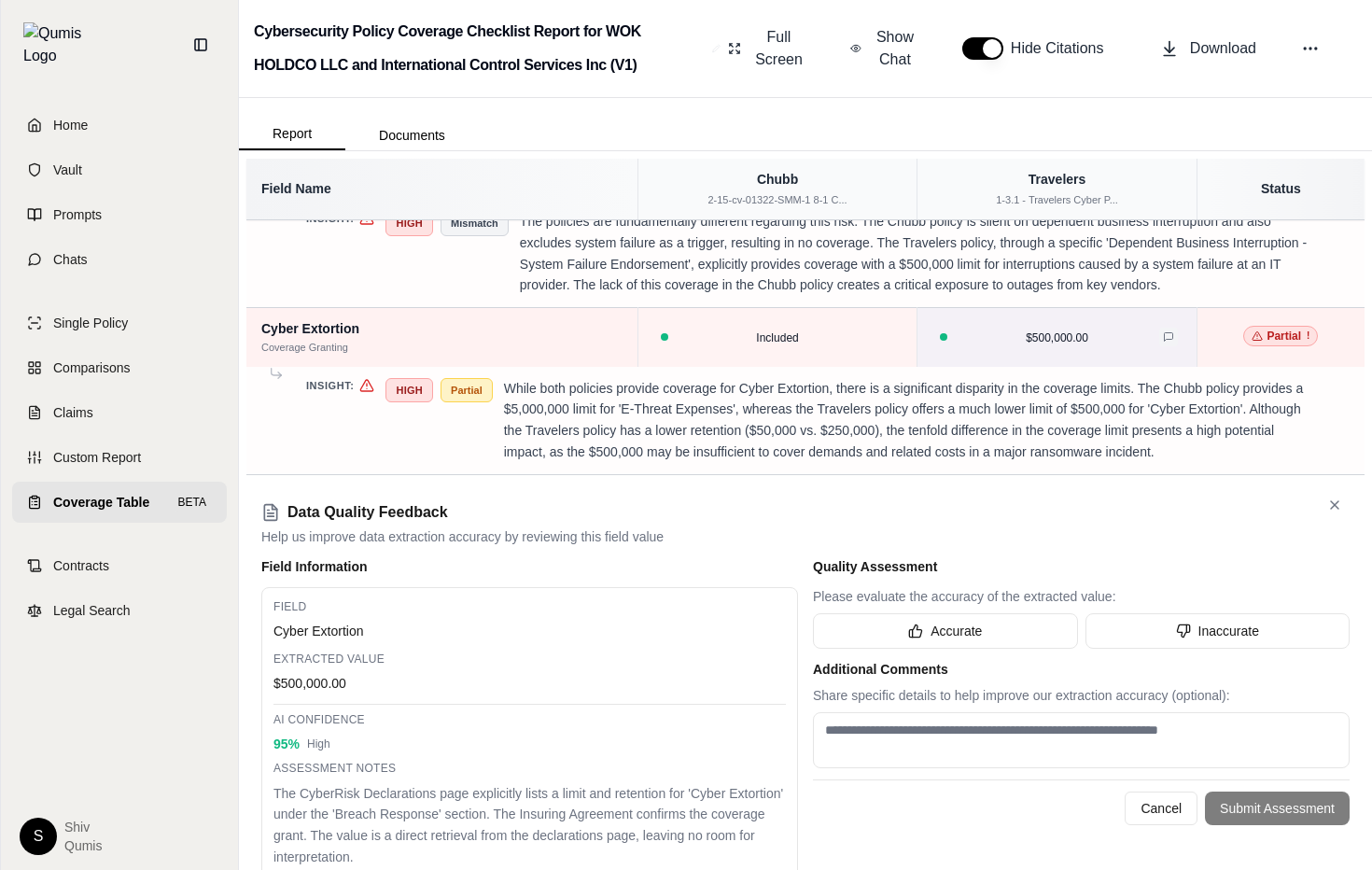
click at [1162, 334] on button at bounding box center [1169, 337] width 18 height 18
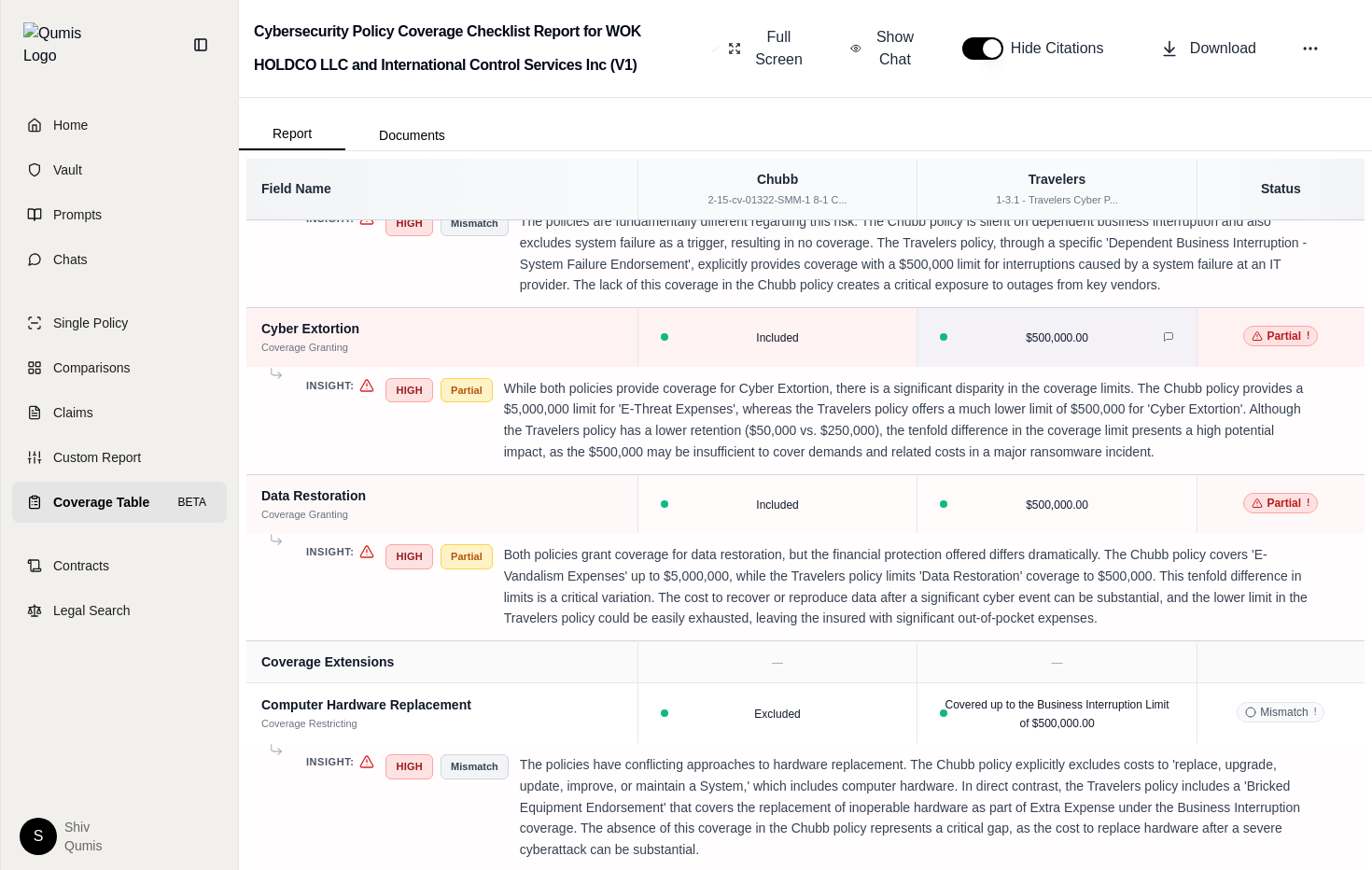
click at [1162, 334] on button at bounding box center [1169, 337] width 18 height 18
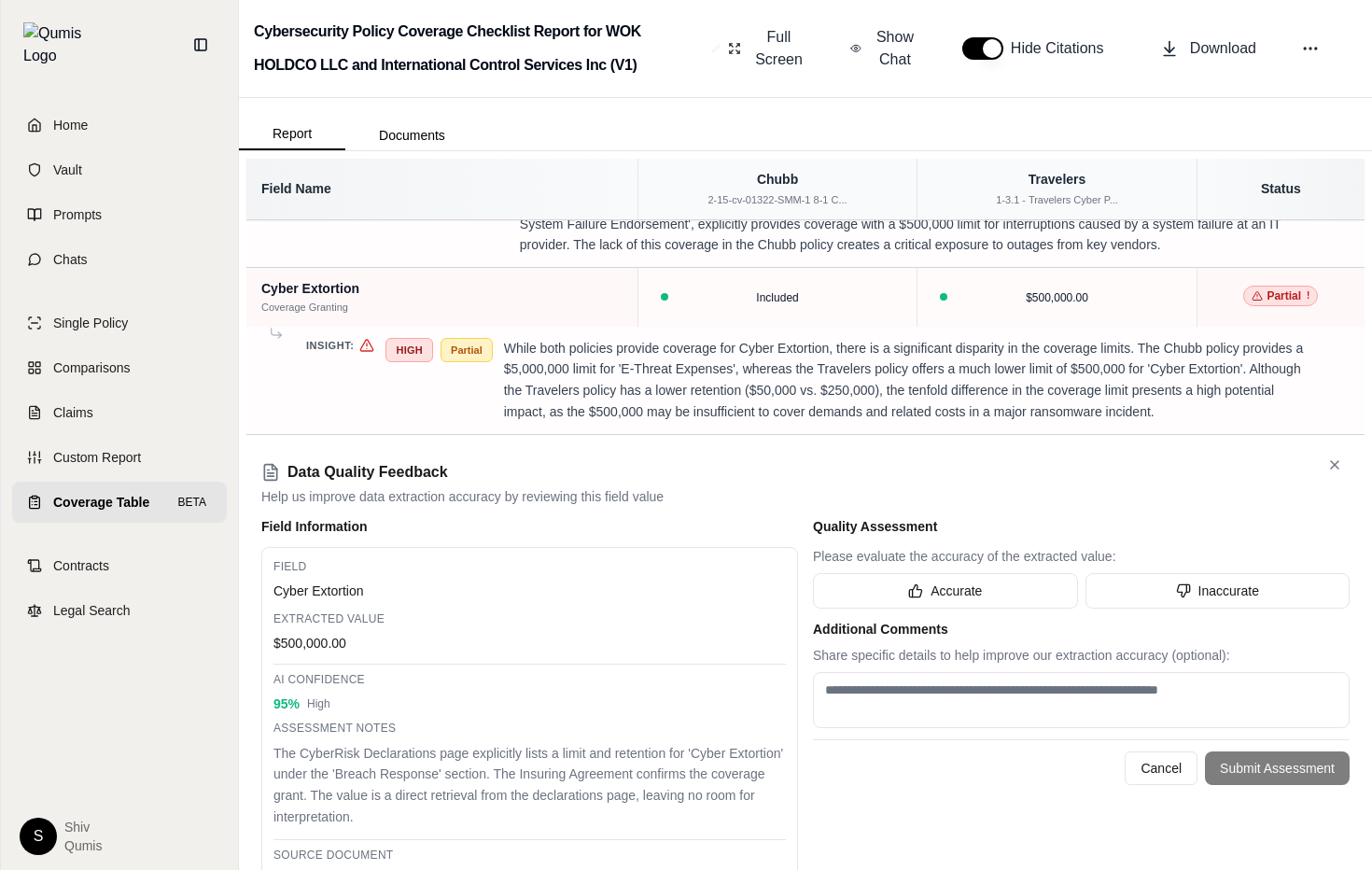
scroll to position [2662, 0]
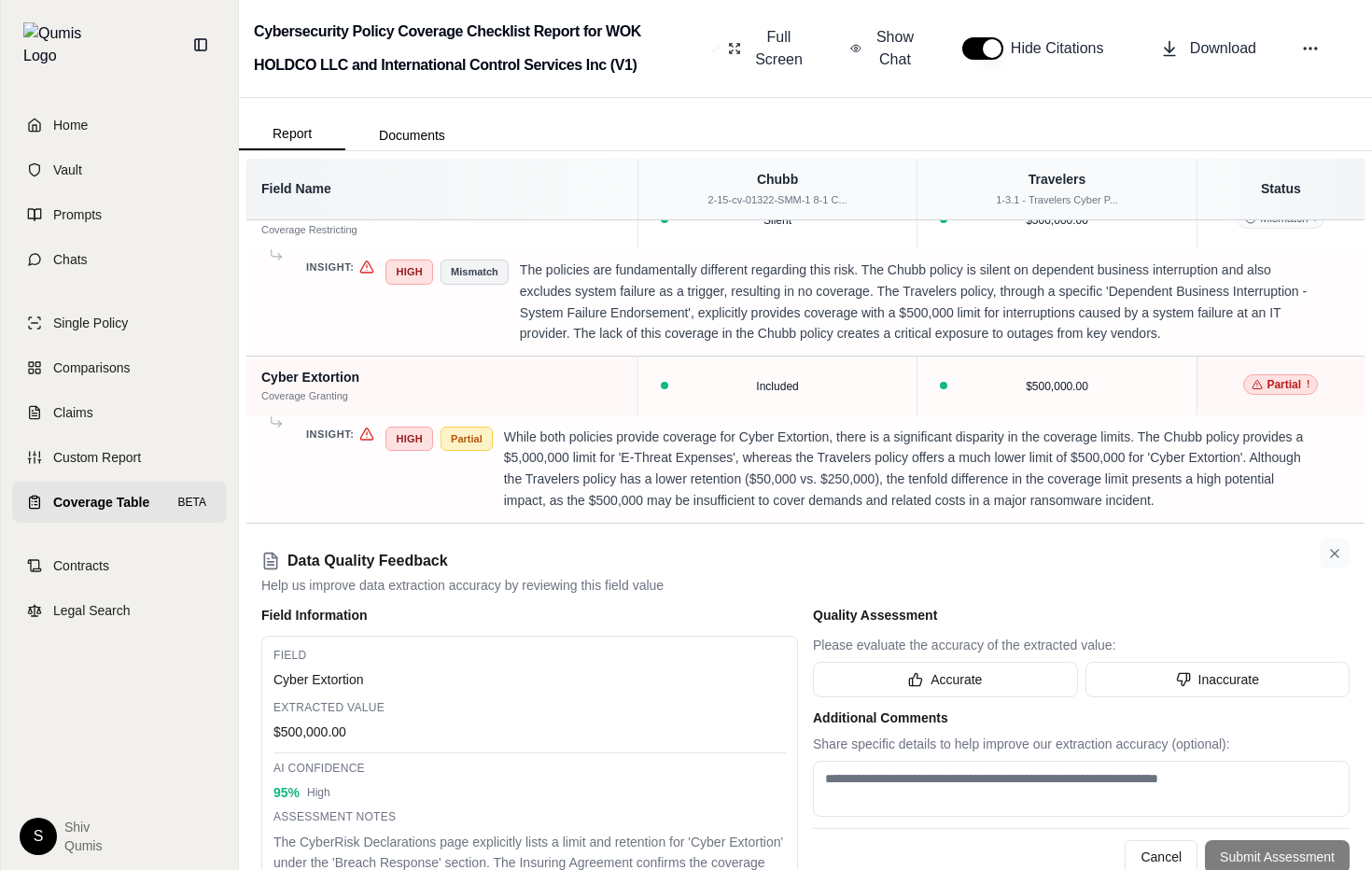
click at [1327, 539] on button at bounding box center [1335, 554] width 30 height 30
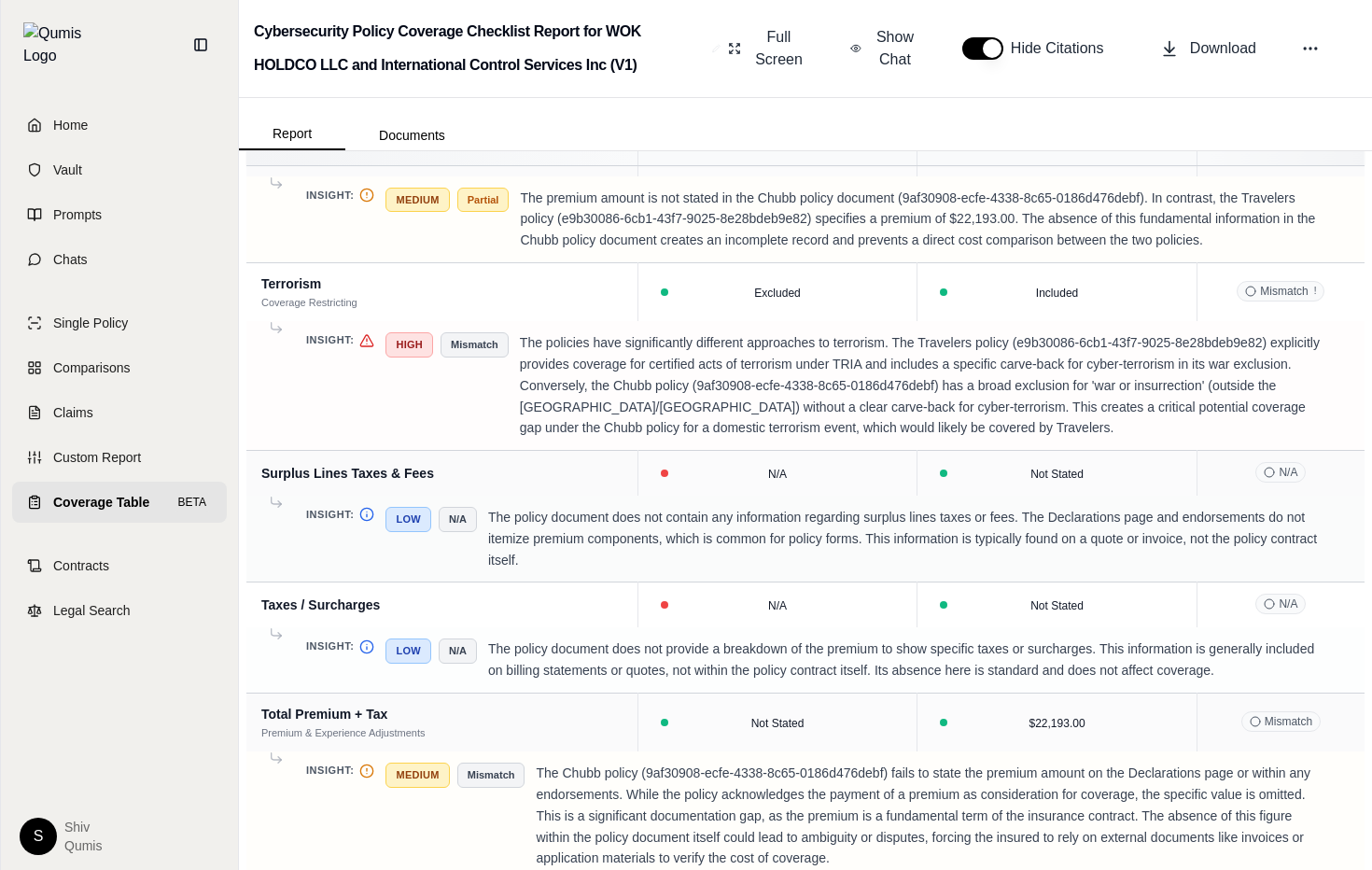
scroll to position [73, 0]
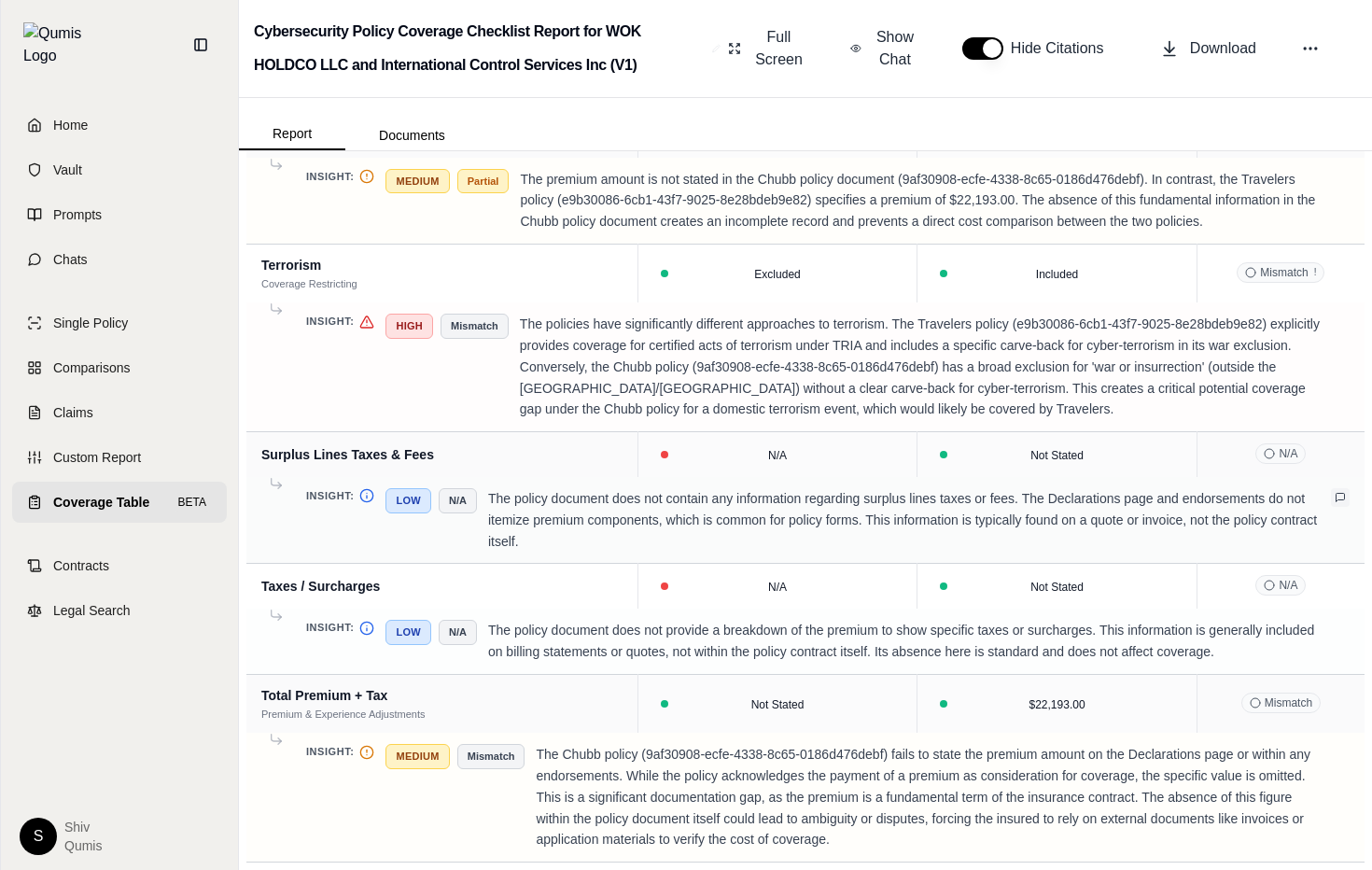
click at [1342, 501] on icon at bounding box center [1341, 498] width 12 height 12
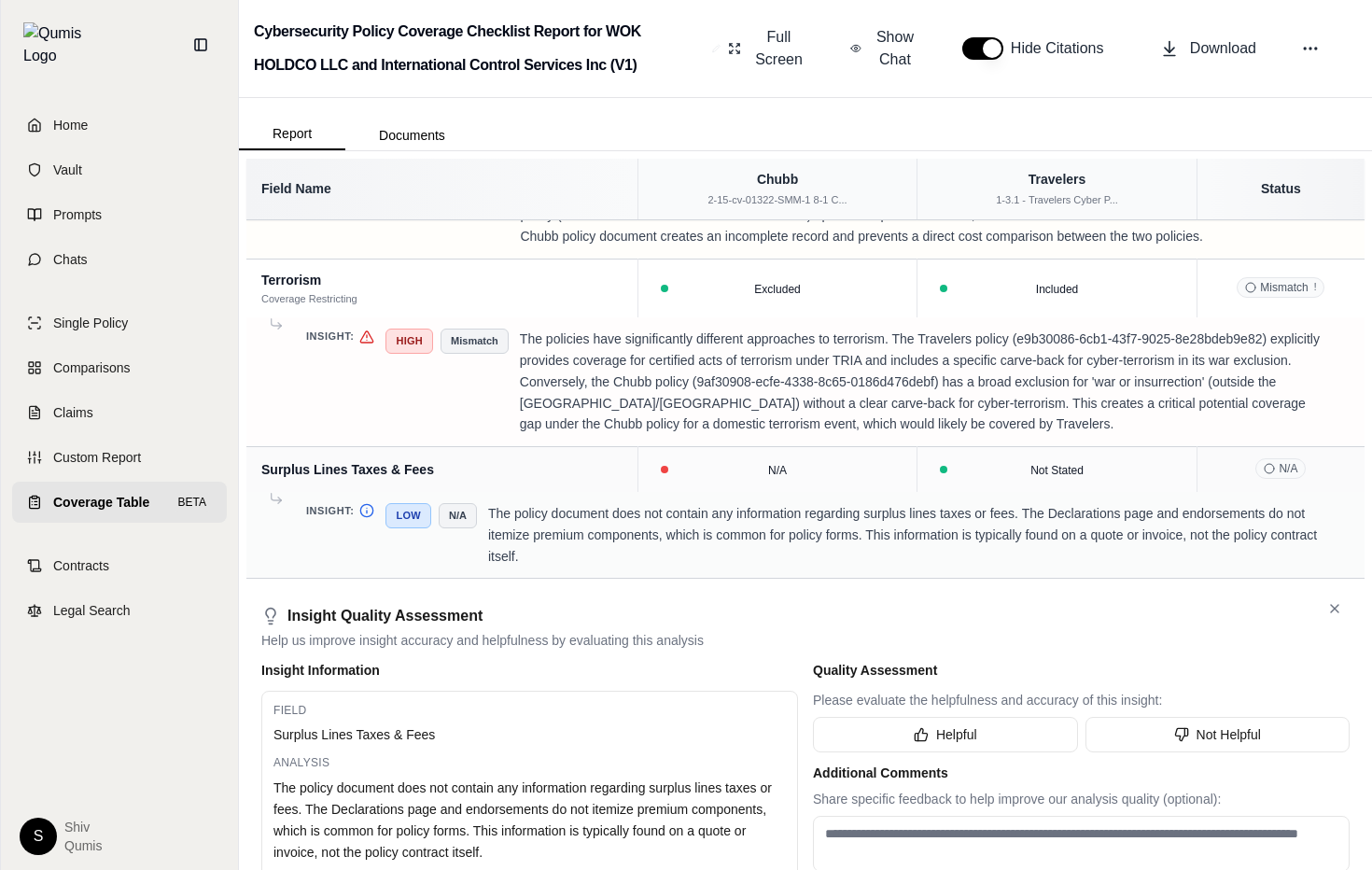
scroll to position [4019, 0]
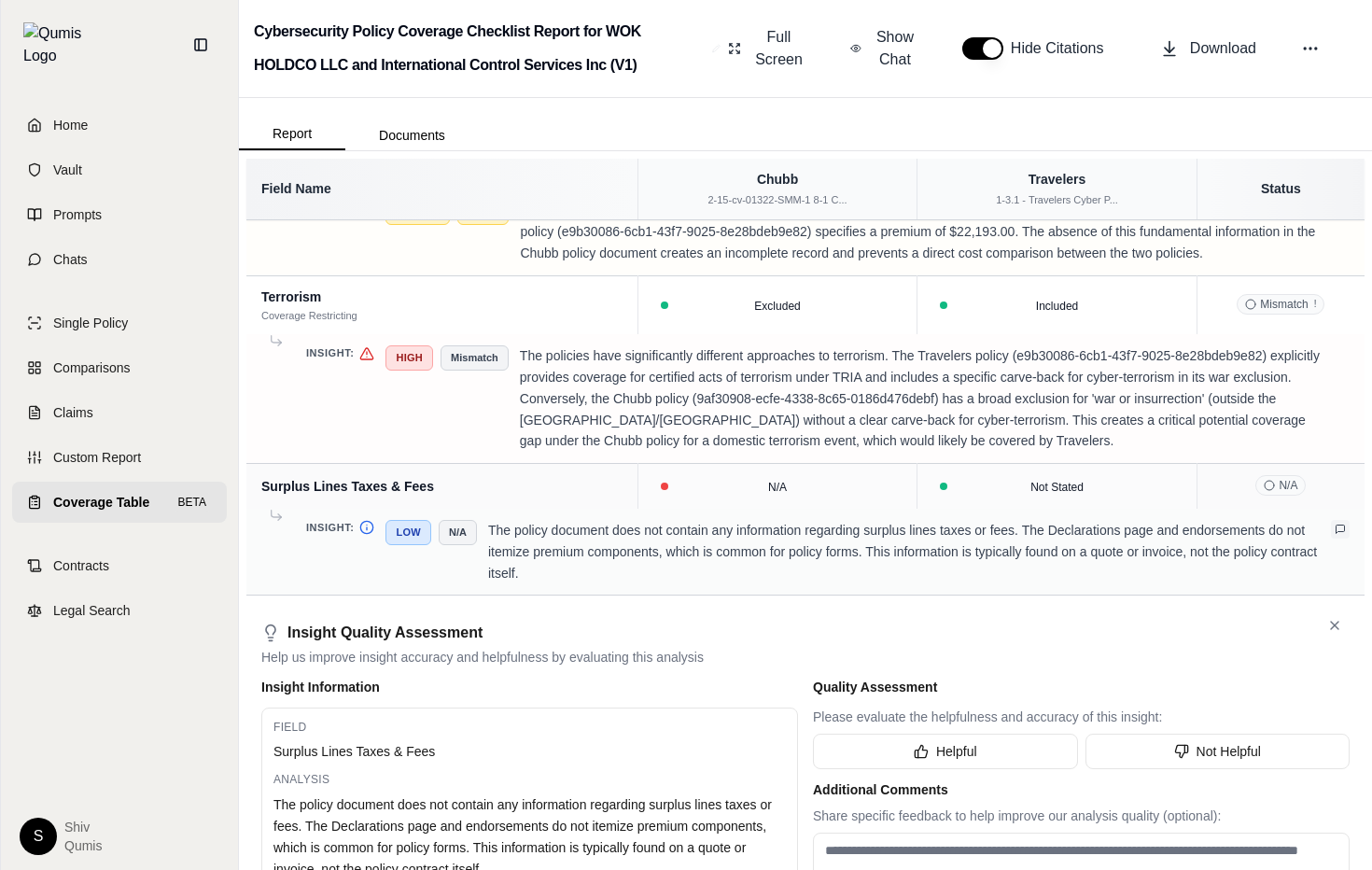
click at [1341, 527] on icon at bounding box center [1341, 529] width 12 height 12
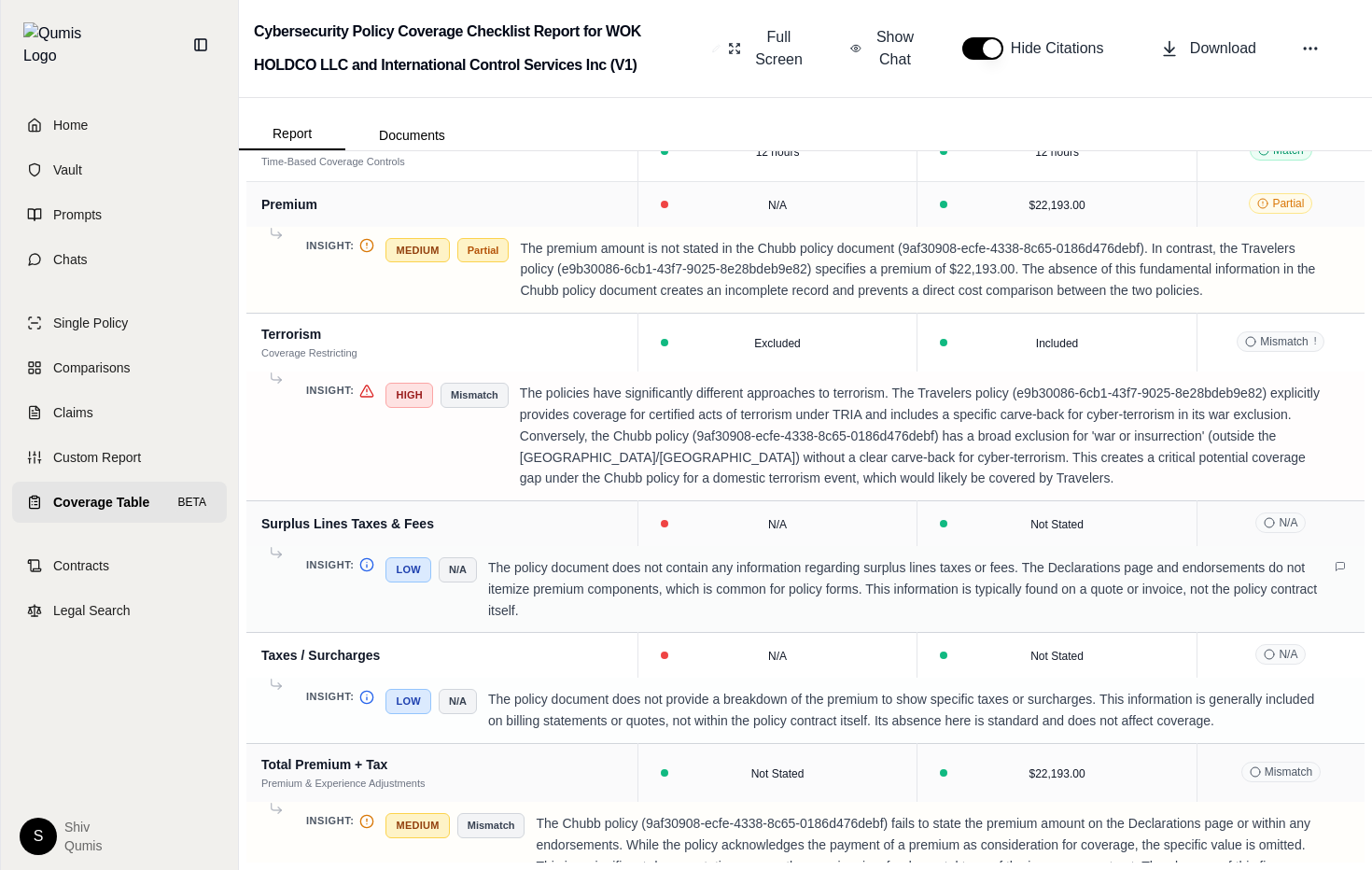
scroll to position [3826, 0]
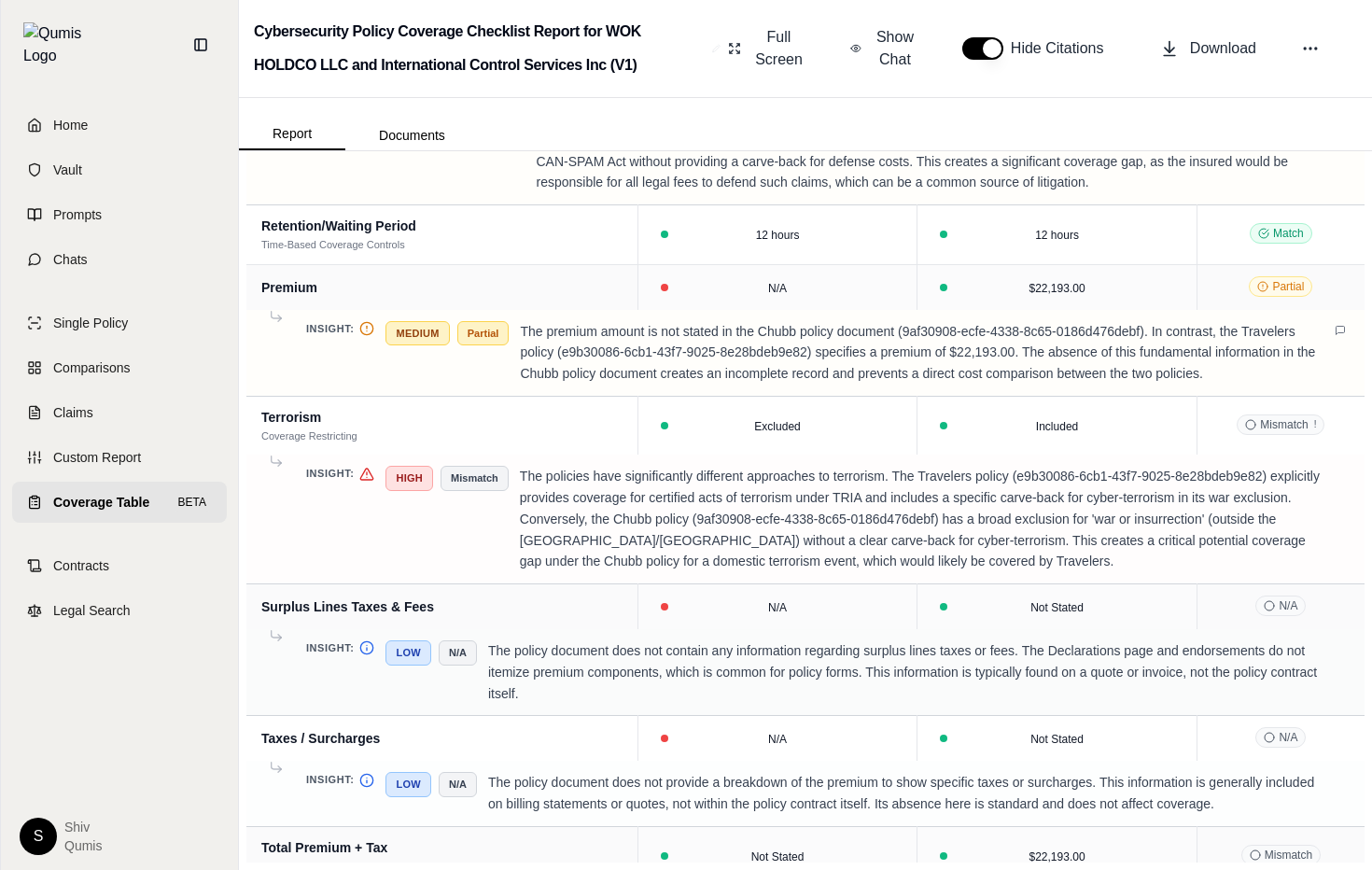
click at [608, 346] on p "The premium amount is not stated in the Chubb policy document (9af30908-ecfe-43…" at bounding box center [920, 352] width 800 height 63
click at [767, 279] on div "N/A" at bounding box center [778, 287] width 257 height 18
click at [887, 284] on icon at bounding box center [889, 288] width 12 height 12
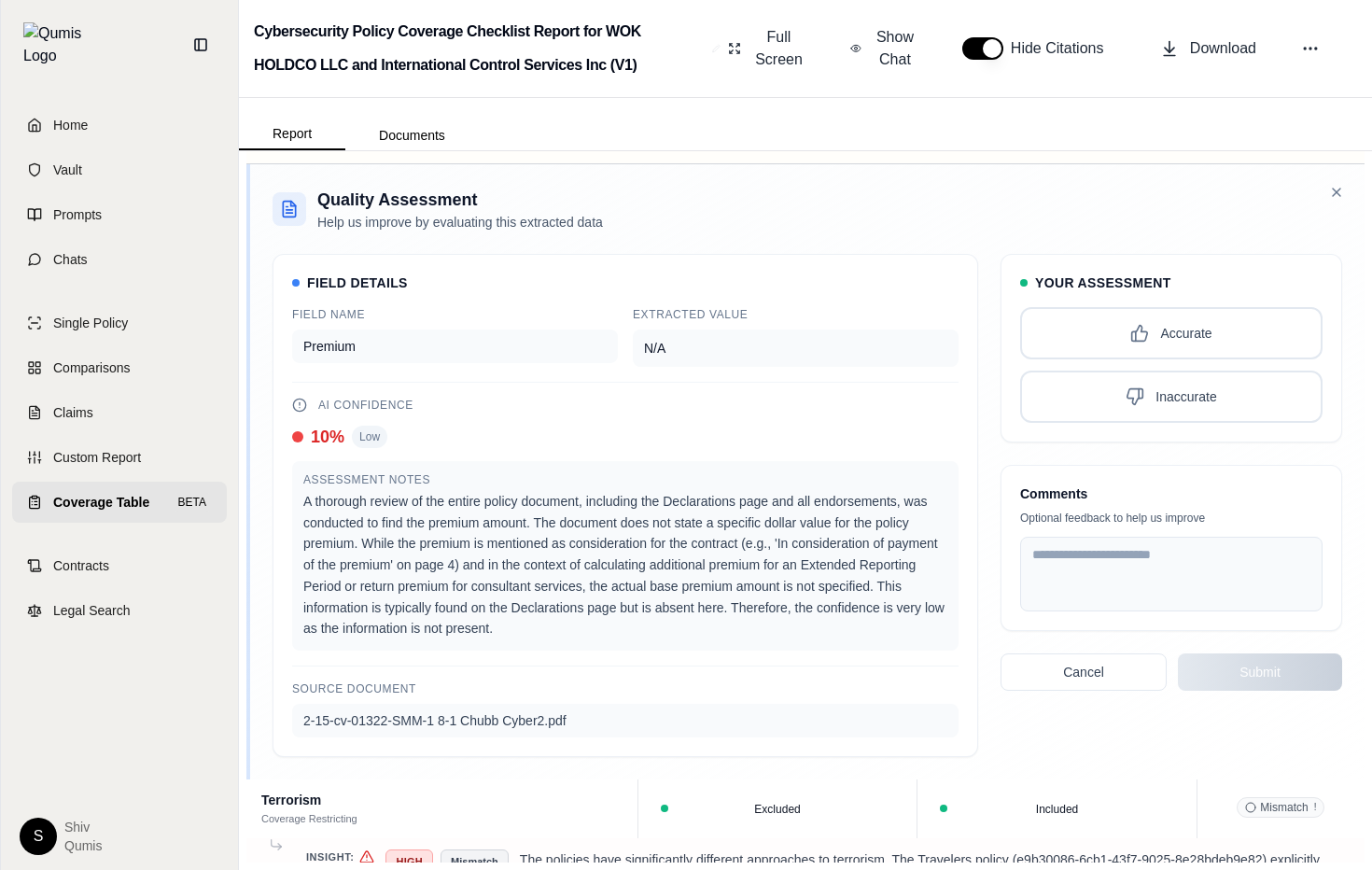
scroll to position [4058, 0]
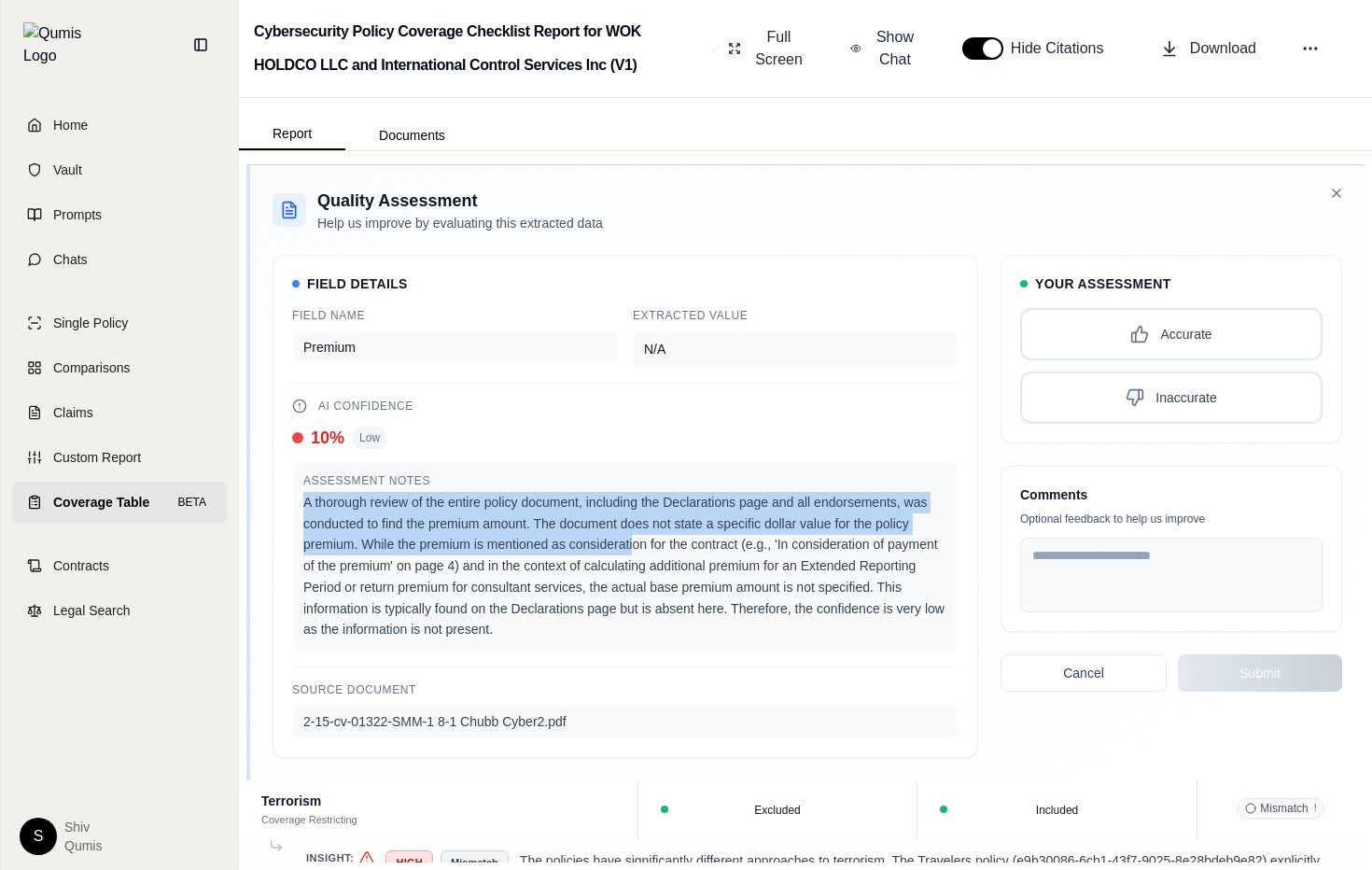
drag, startPoint x: 629, startPoint y: 486, endPoint x: 635, endPoint y: 551, distance: 65.3
click at [635, 551] on div "Assessment Notes A thorough review of the entire policy document, including the…" at bounding box center [625, 557] width 667 height 190
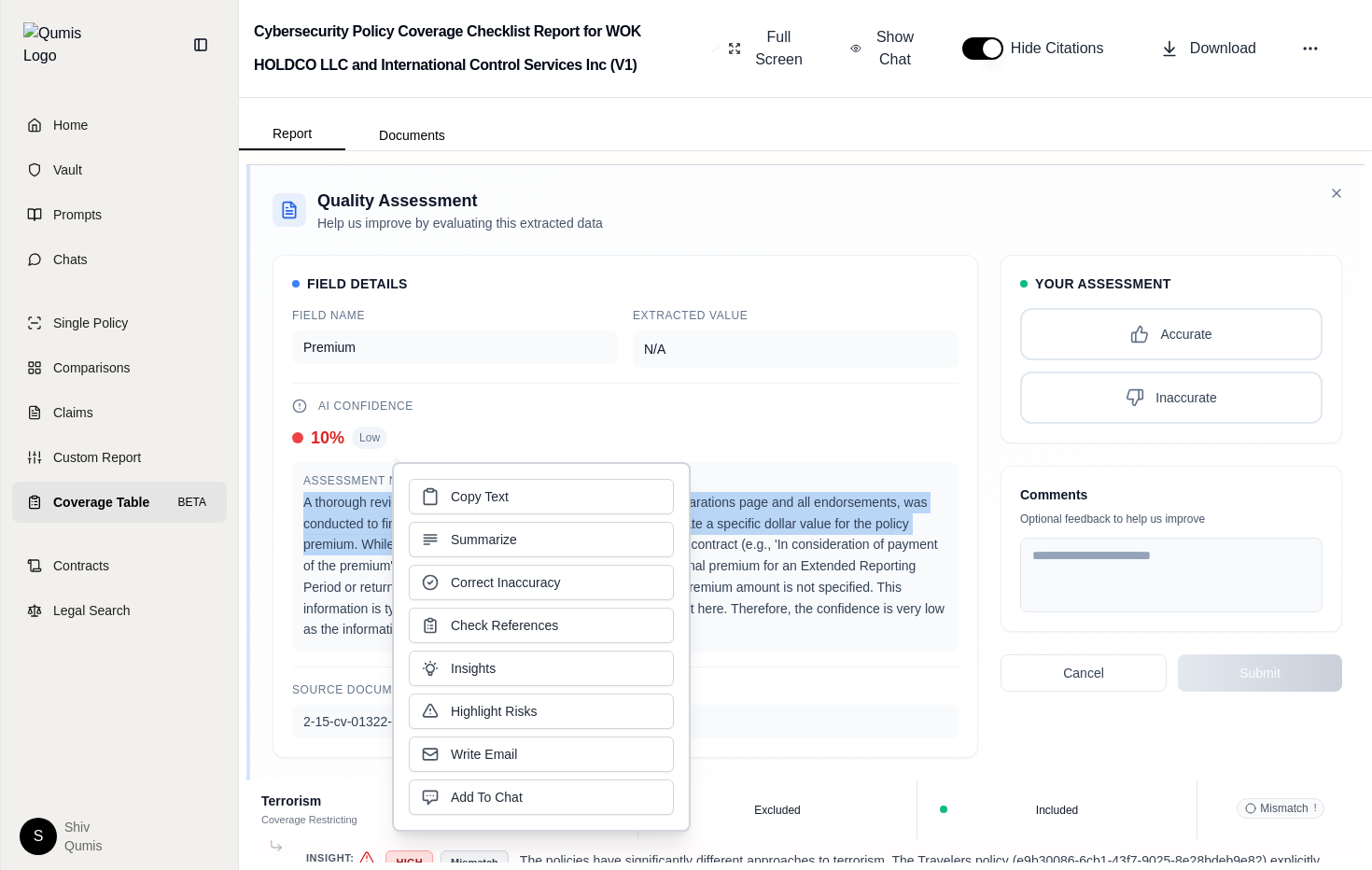
click at [635, 550] on button "Summarize" at bounding box center [541, 539] width 265 height 35
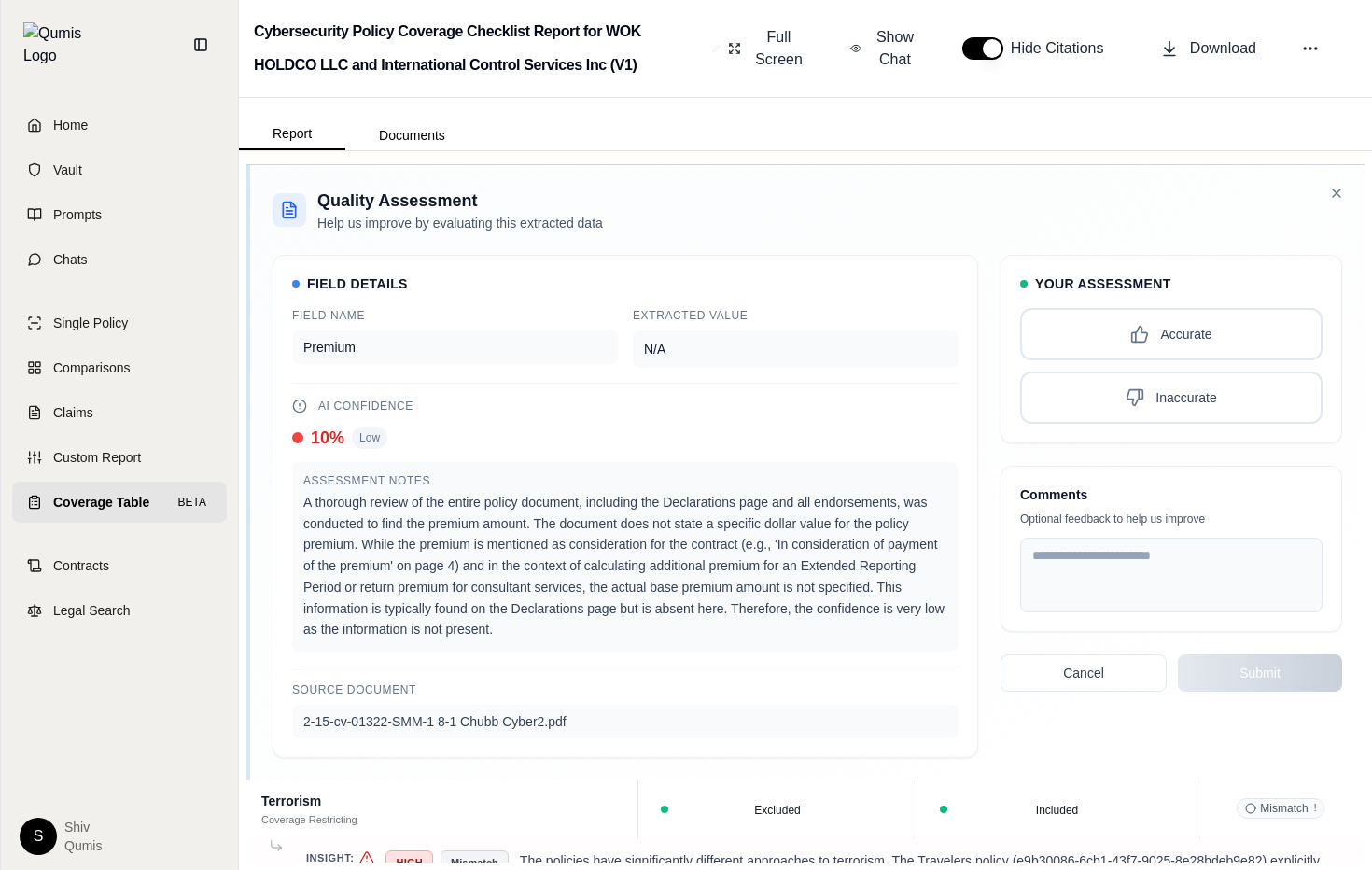
scroll to position [0, 0]
drag, startPoint x: 630, startPoint y: 530, endPoint x: 710, endPoint y: 533, distance: 80.1
click at [710, 533] on div "A thorough review of the entire policy document, including the Declarations pag…" at bounding box center [626, 566] width 644 height 149
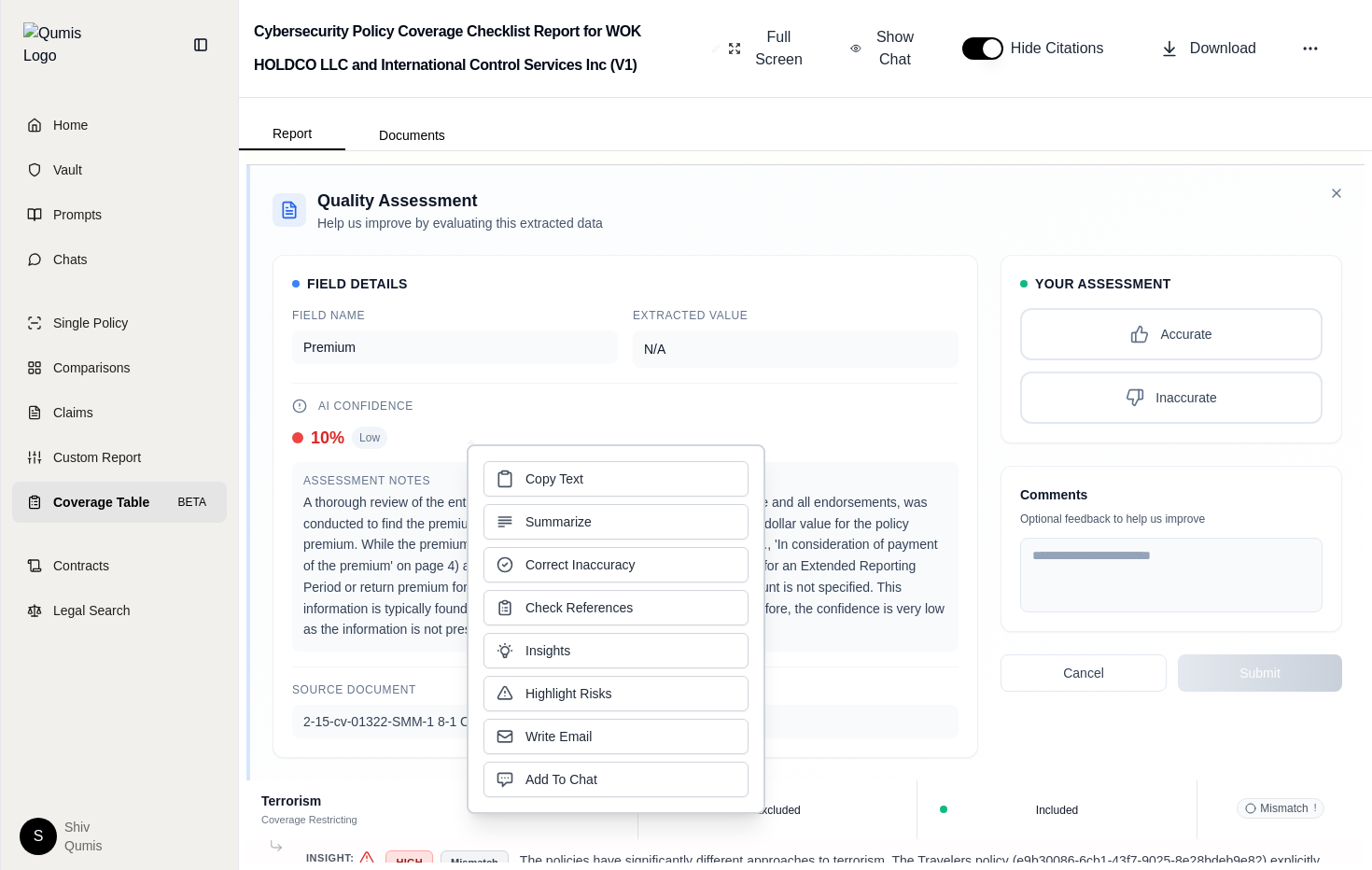
click at [852, 633] on div "A thorough review of the entire policy document, including the Declarations pag…" at bounding box center [626, 566] width 644 height 149
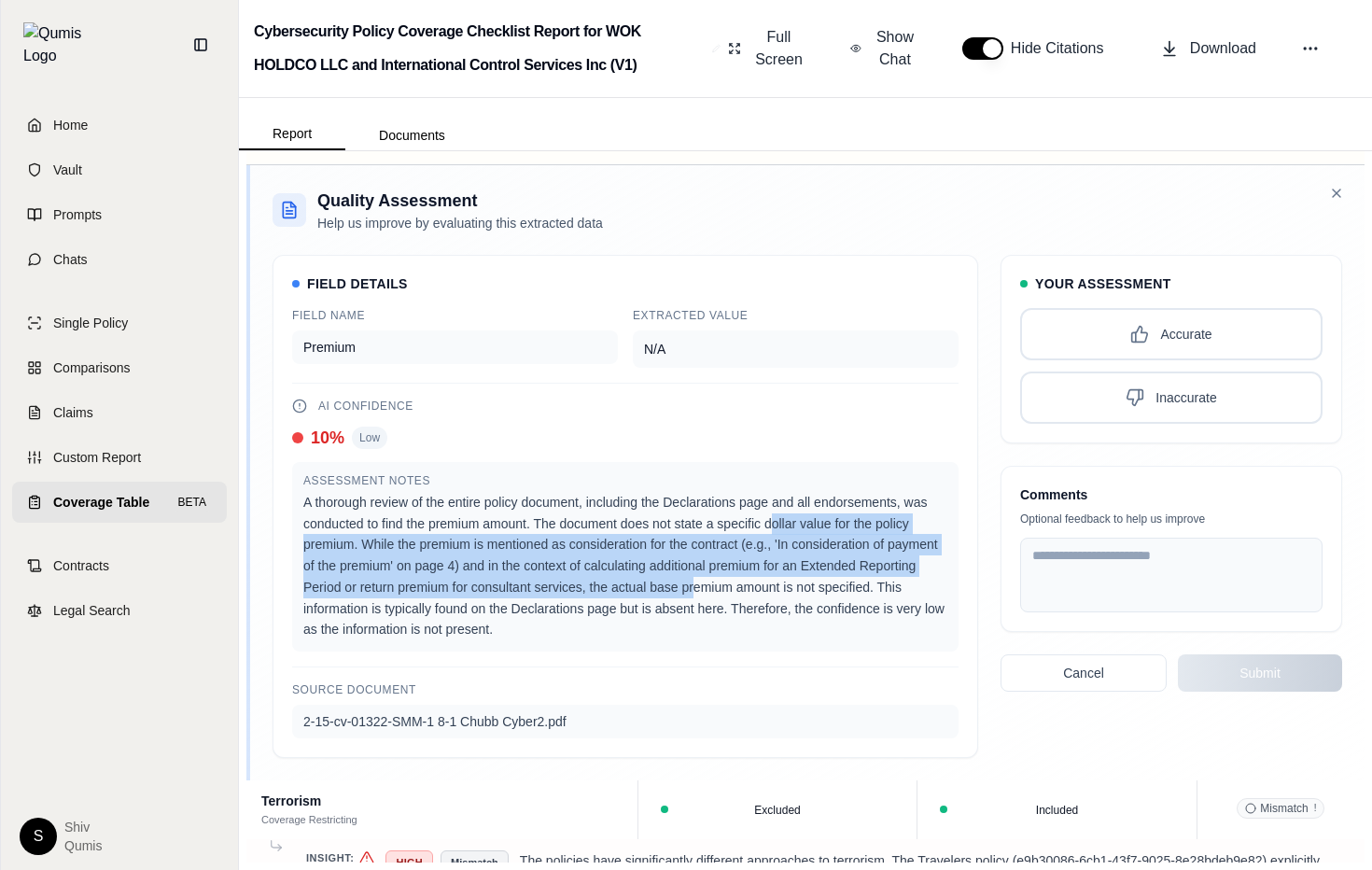
drag, startPoint x: 773, startPoint y: 527, endPoint x: 695, endPoint y: 586, distance: 97.8
click at [695, 586] on div "A thorough review of the entire policy document, including the Declarations pag…" at bounding box center [626, 566] width 644 height 149
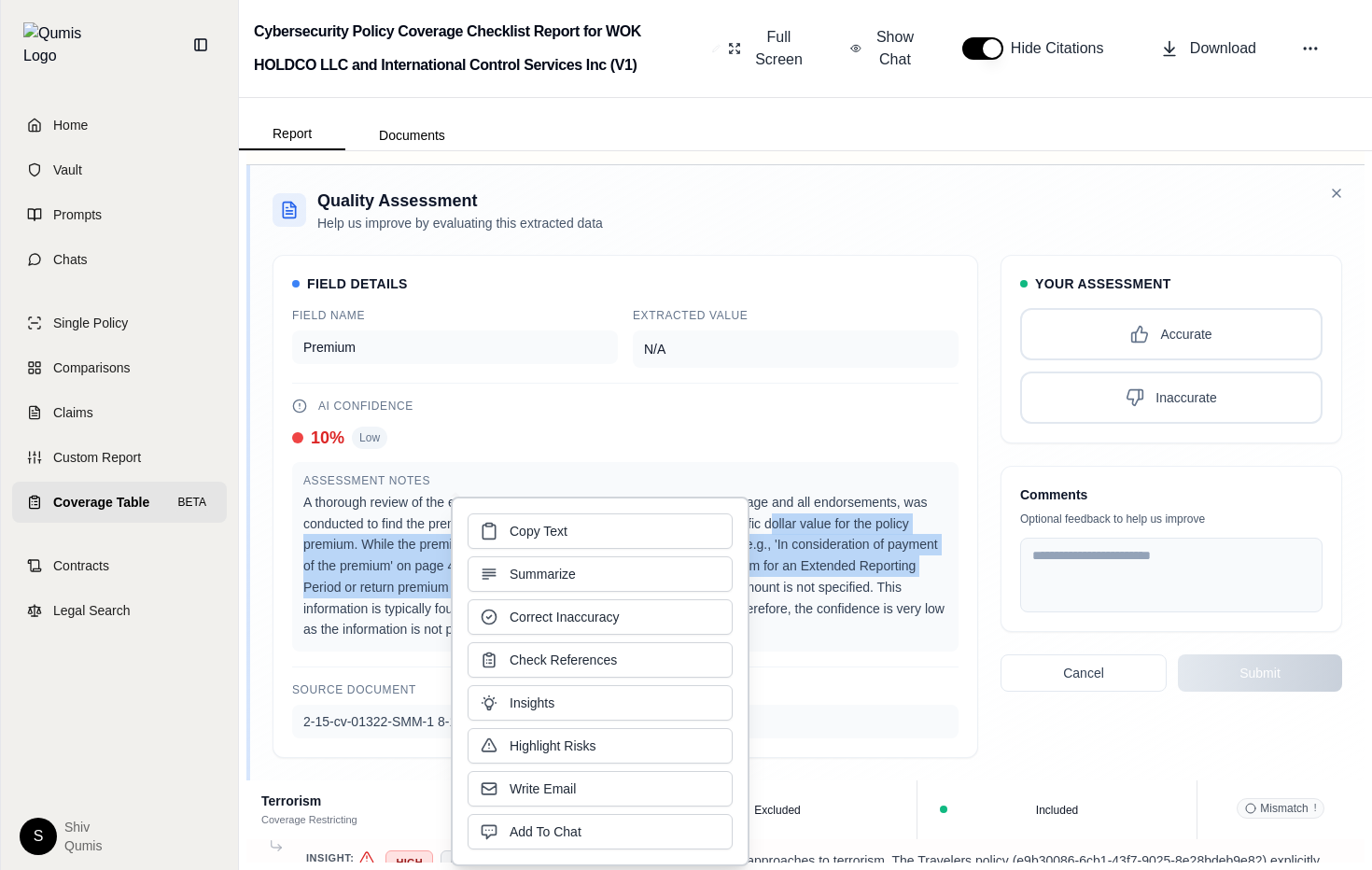
click at [695, 586] on button "Summarize" at bounding box center [600, 574] width 265 height 35
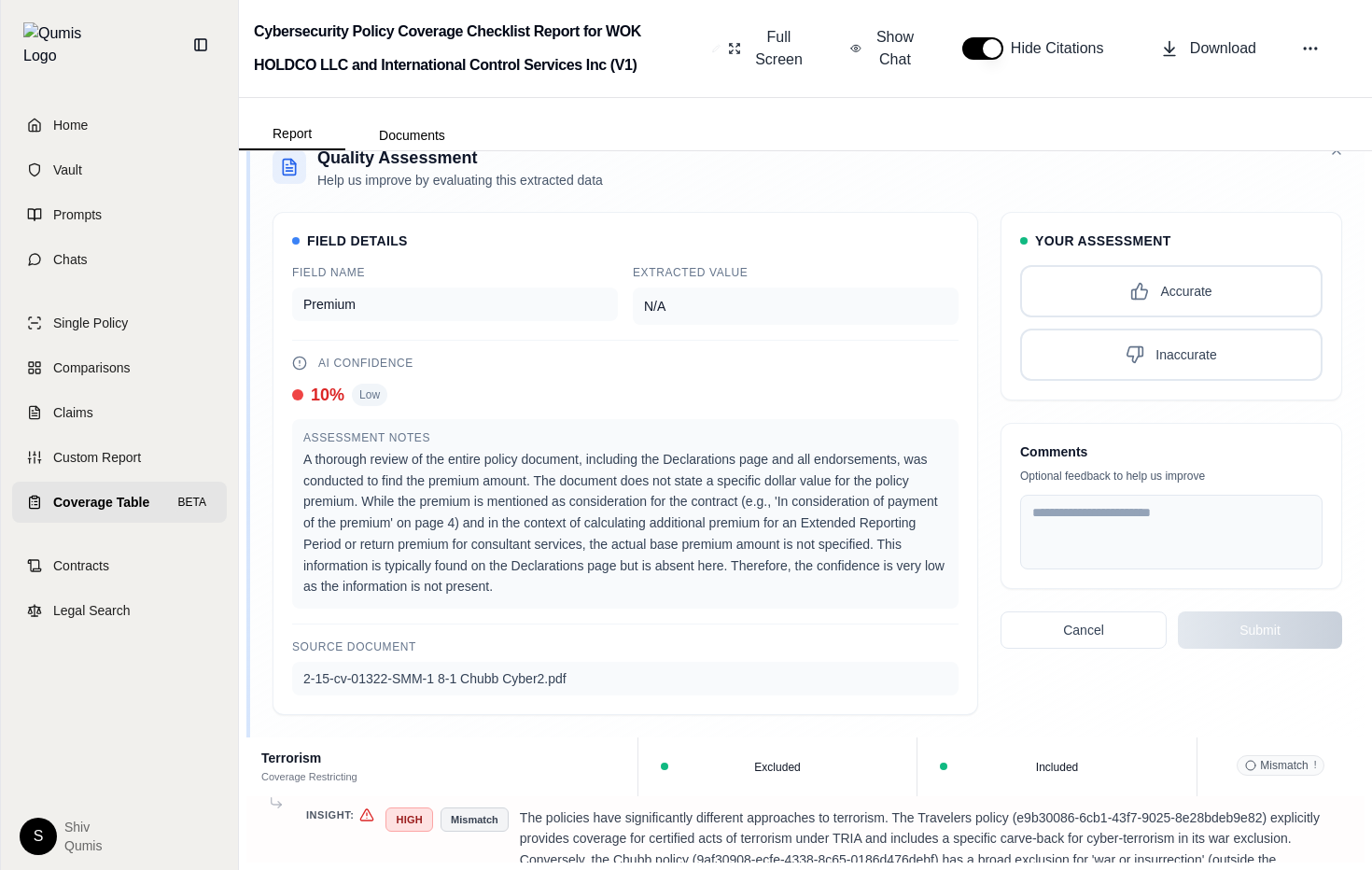
scroll to position [3649, 0]
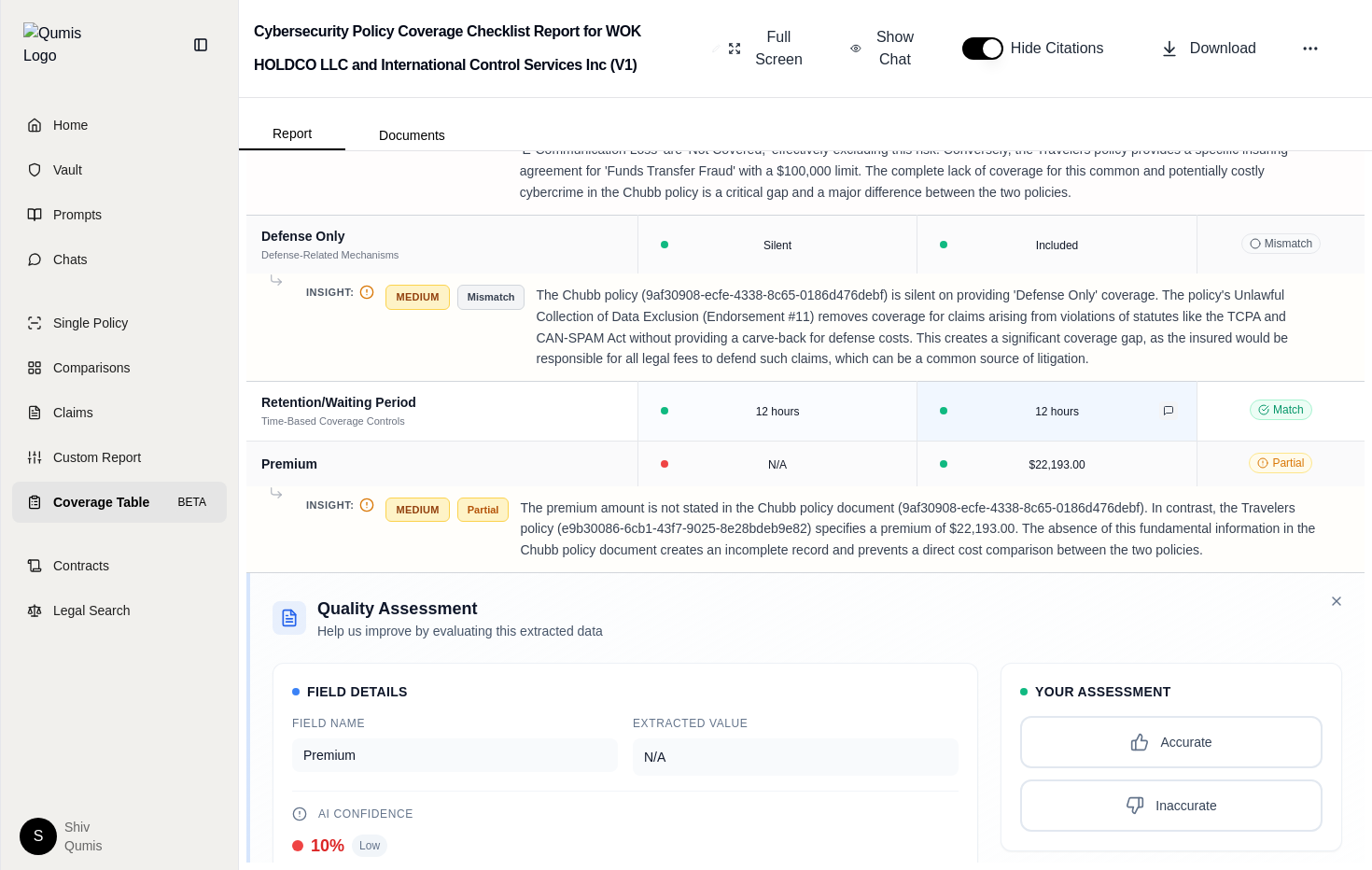
click at [1167, 413] on icon at bounding box center [1169, 411] width 12 height 12
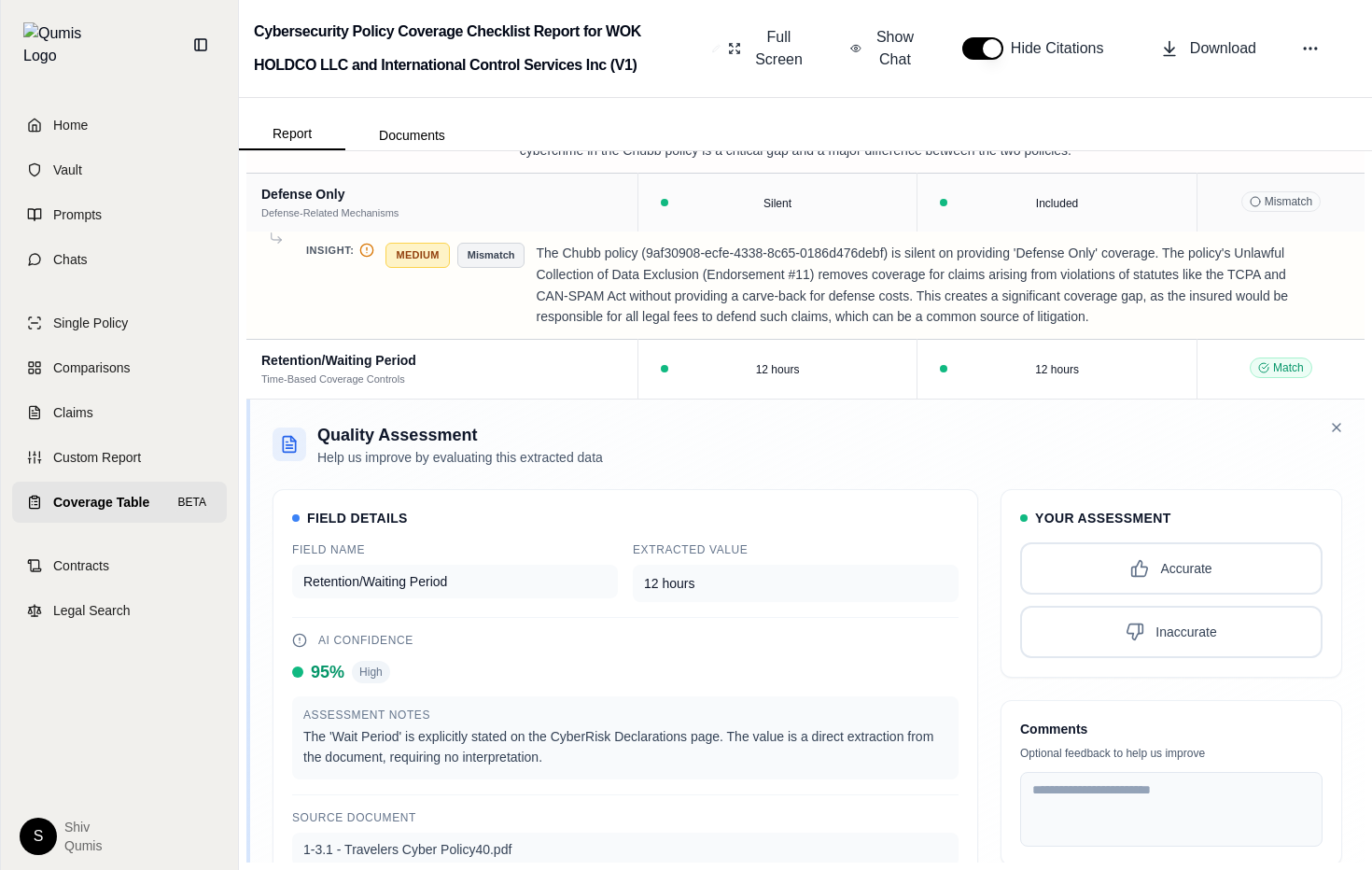
scroll to position [3547, 0]
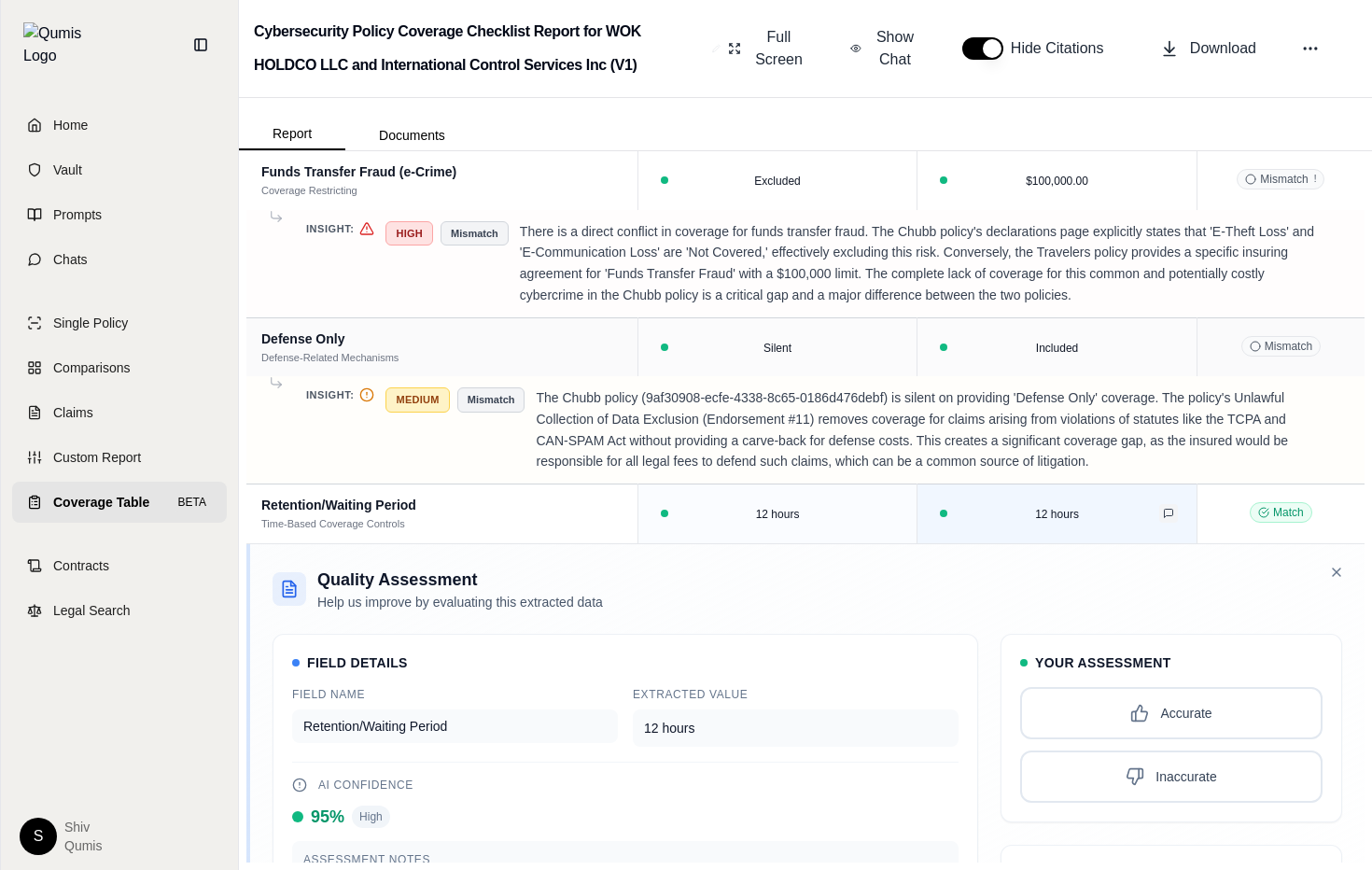
click at [1172, 513] on icon at bounding box center [1168, 514] width 9 height 9
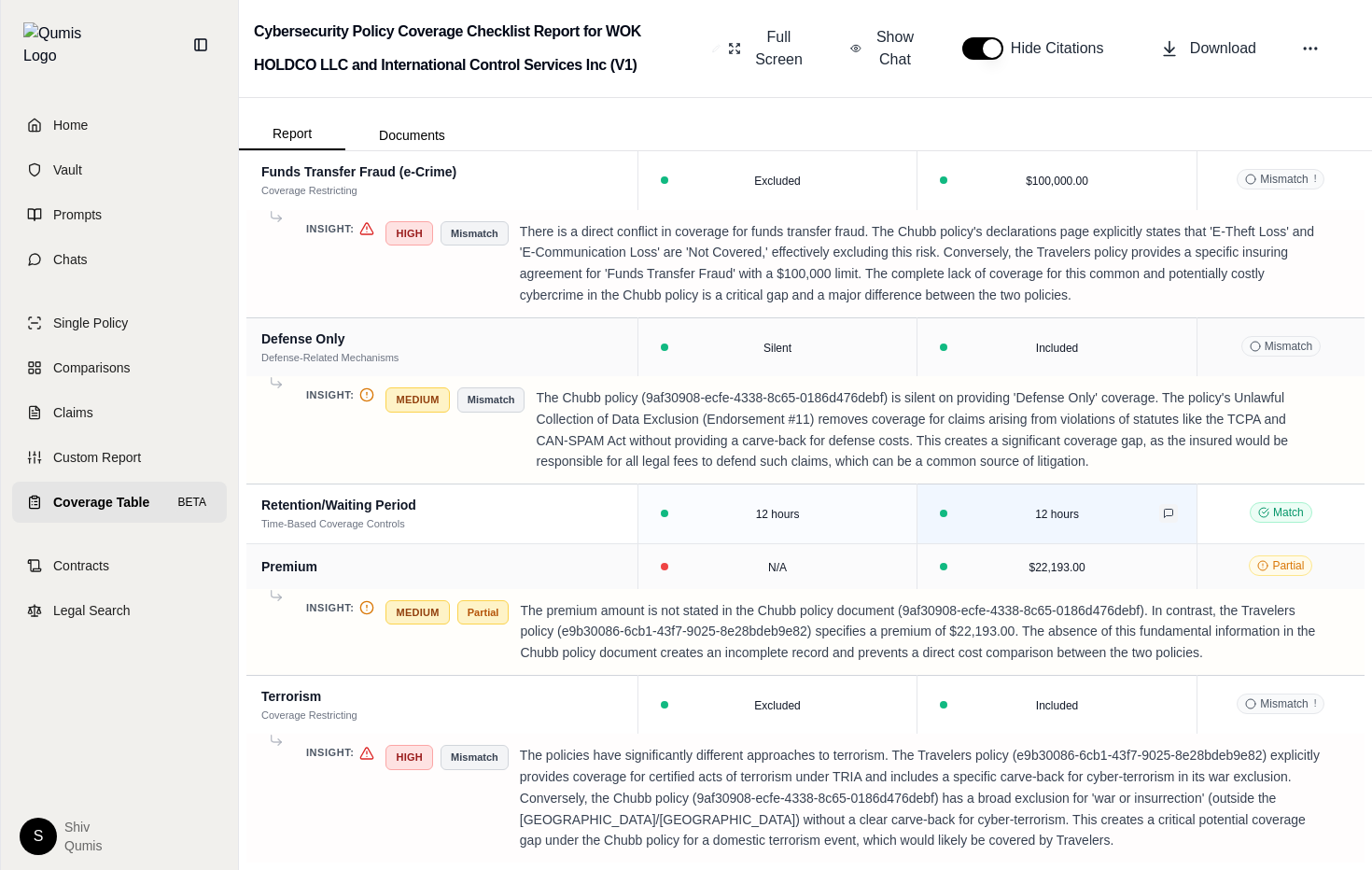
click at [1172, 513] on icon at bounding box center [1169, 514] width 12 height 12
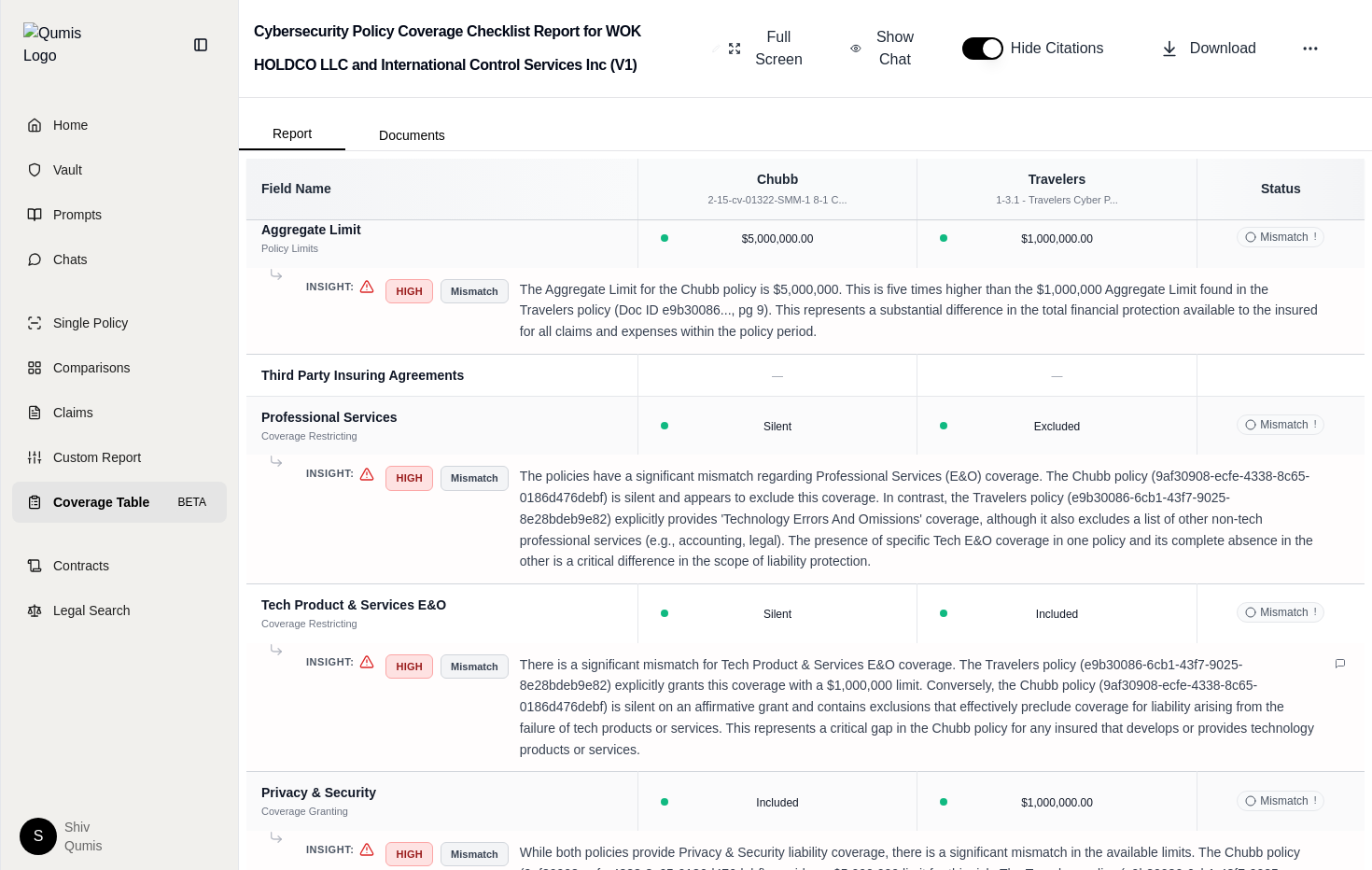
scroll to position [0, 0]
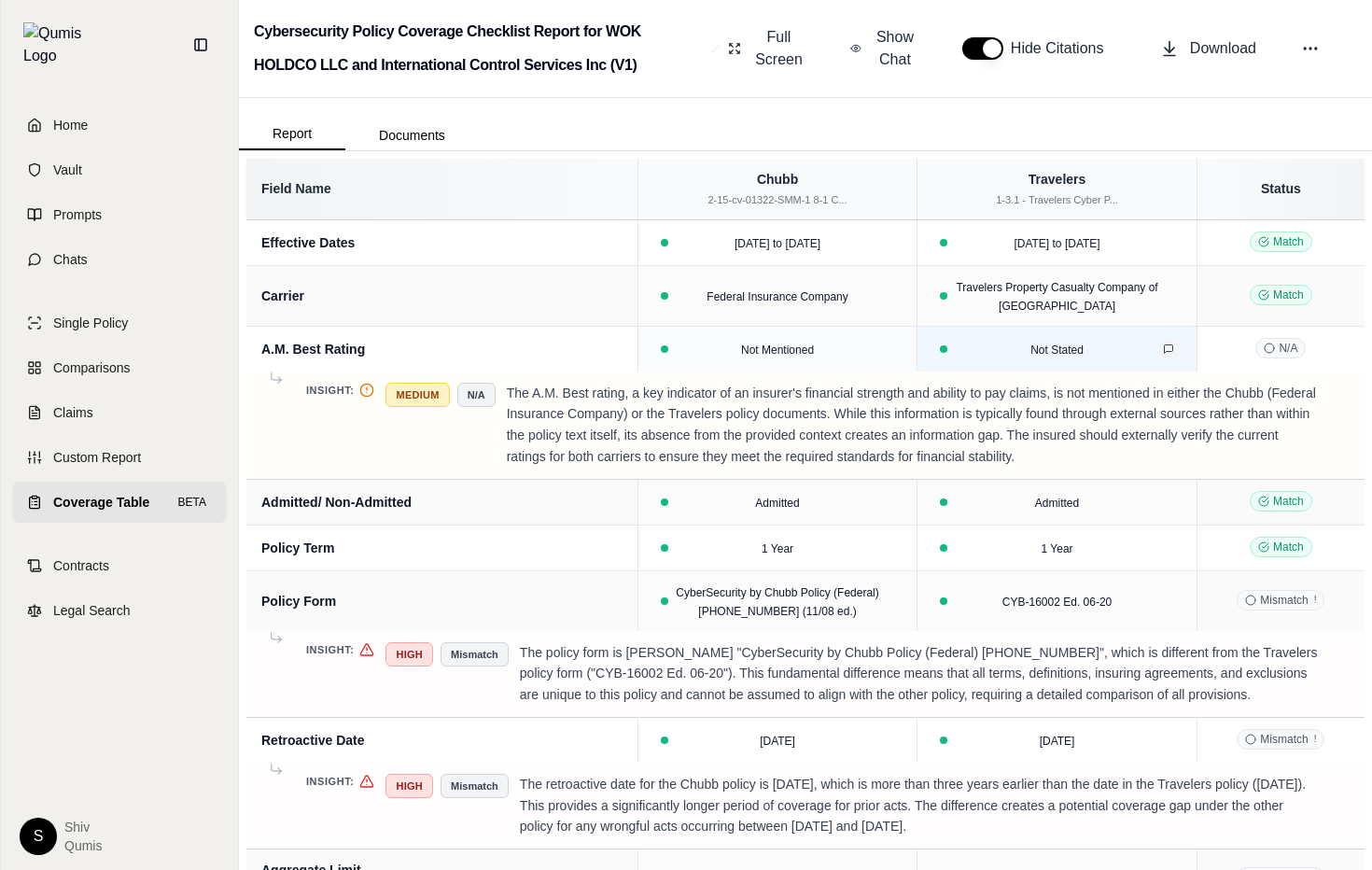
click at [1173, 344] on button at bounding box center [1169, 348] width 18 height 18
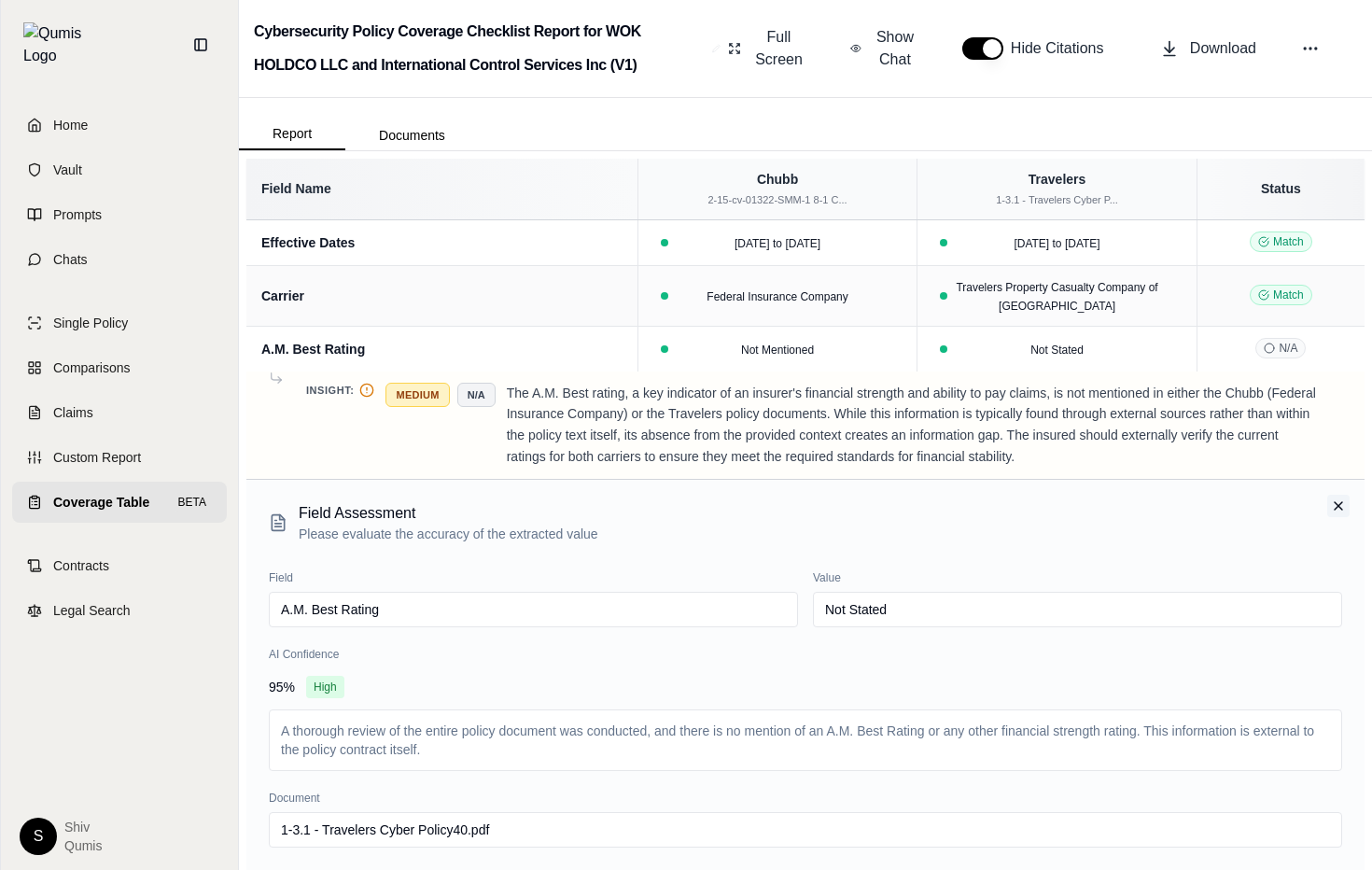
click at [1333, 499] on icon at bounding box center [1338, 505] width 15 height 15
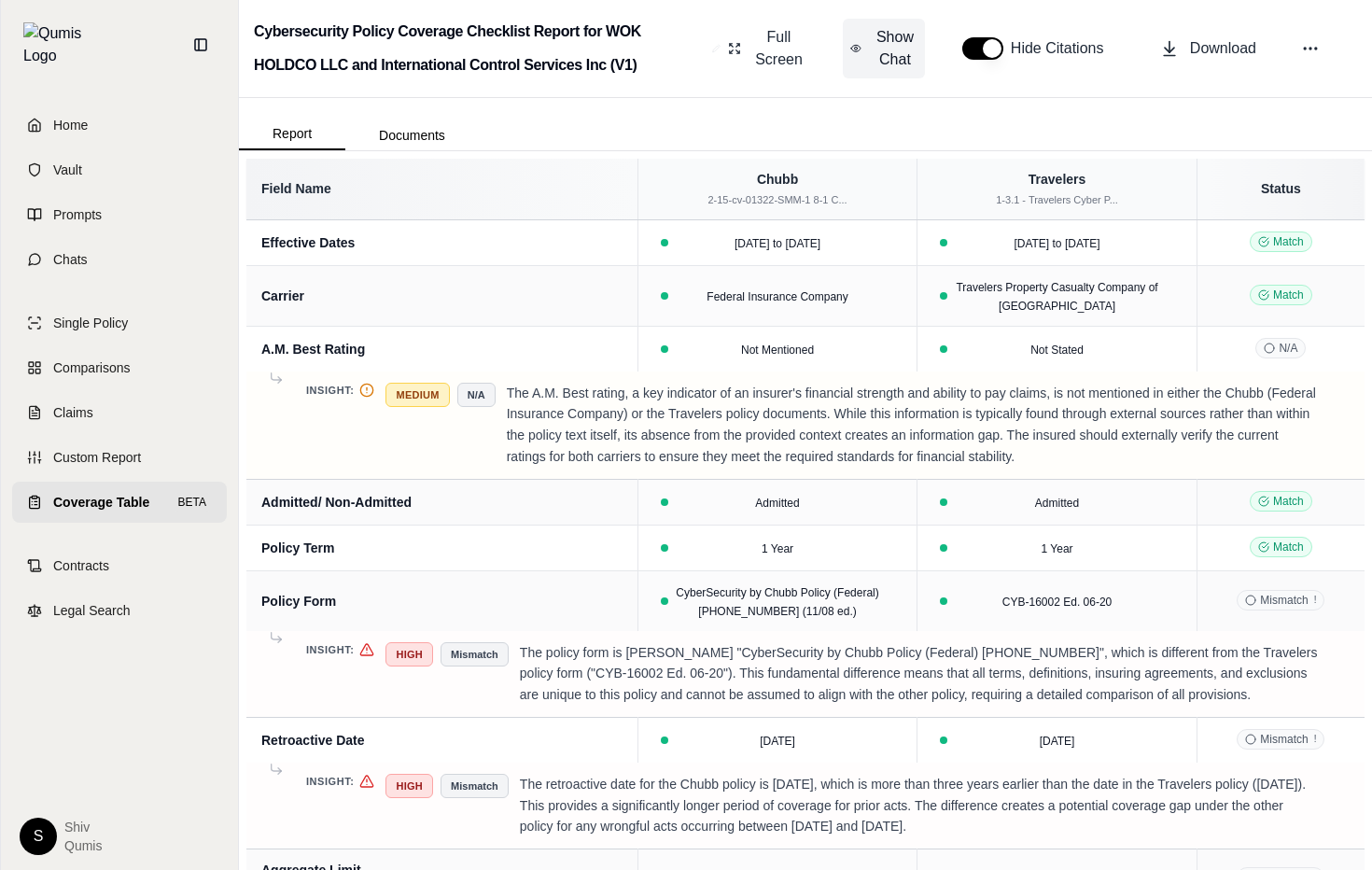
click at [890, 37] on span "Show Chat" at bounding box center [895, 49] width 45 height 45
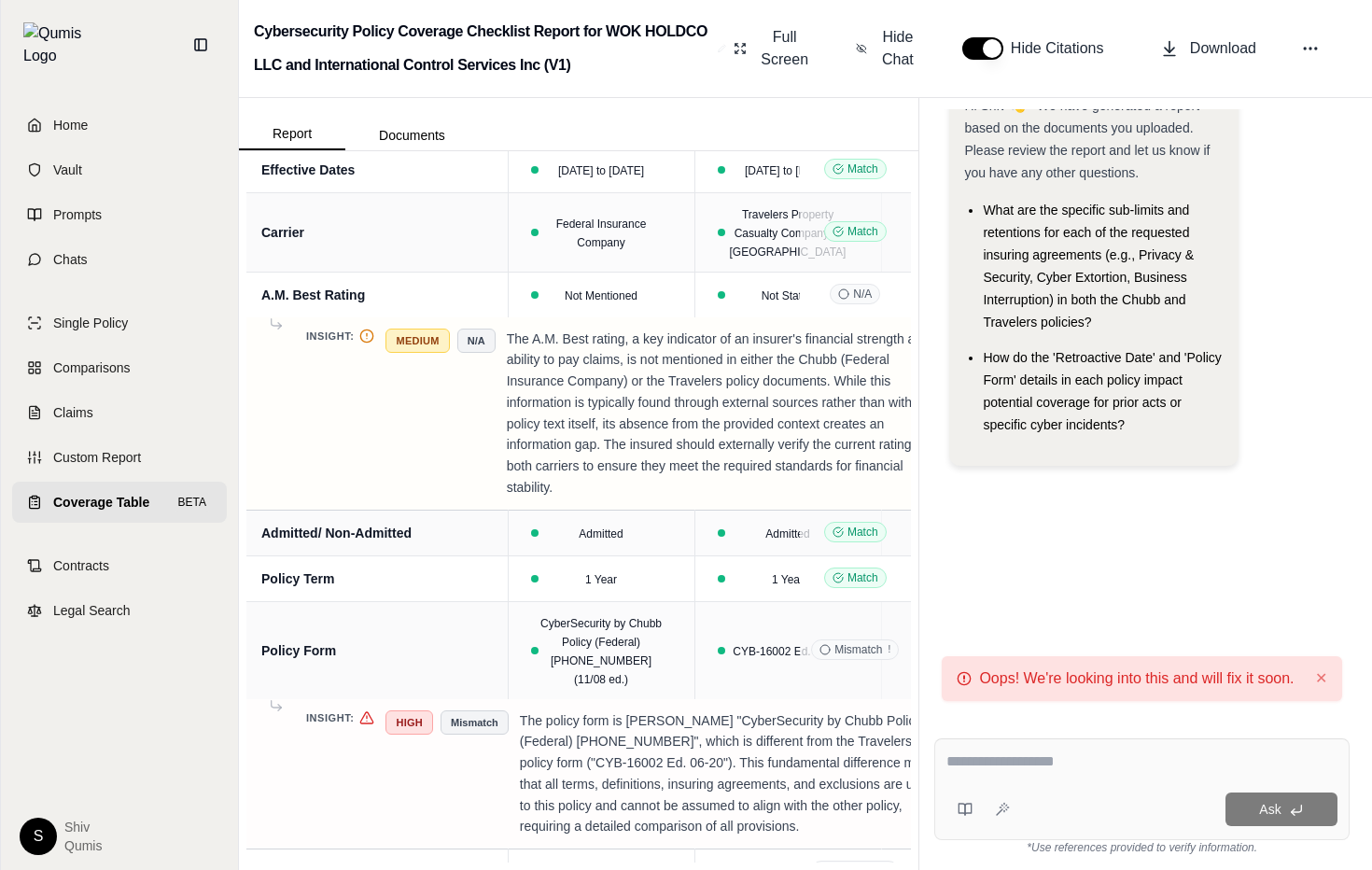
click at [1369, 370] on div "Hi Shiv 👋 - We have generated a report based on the documents you uploaded. Ple…" at bounding box center [1145, 484] width 453 height 772
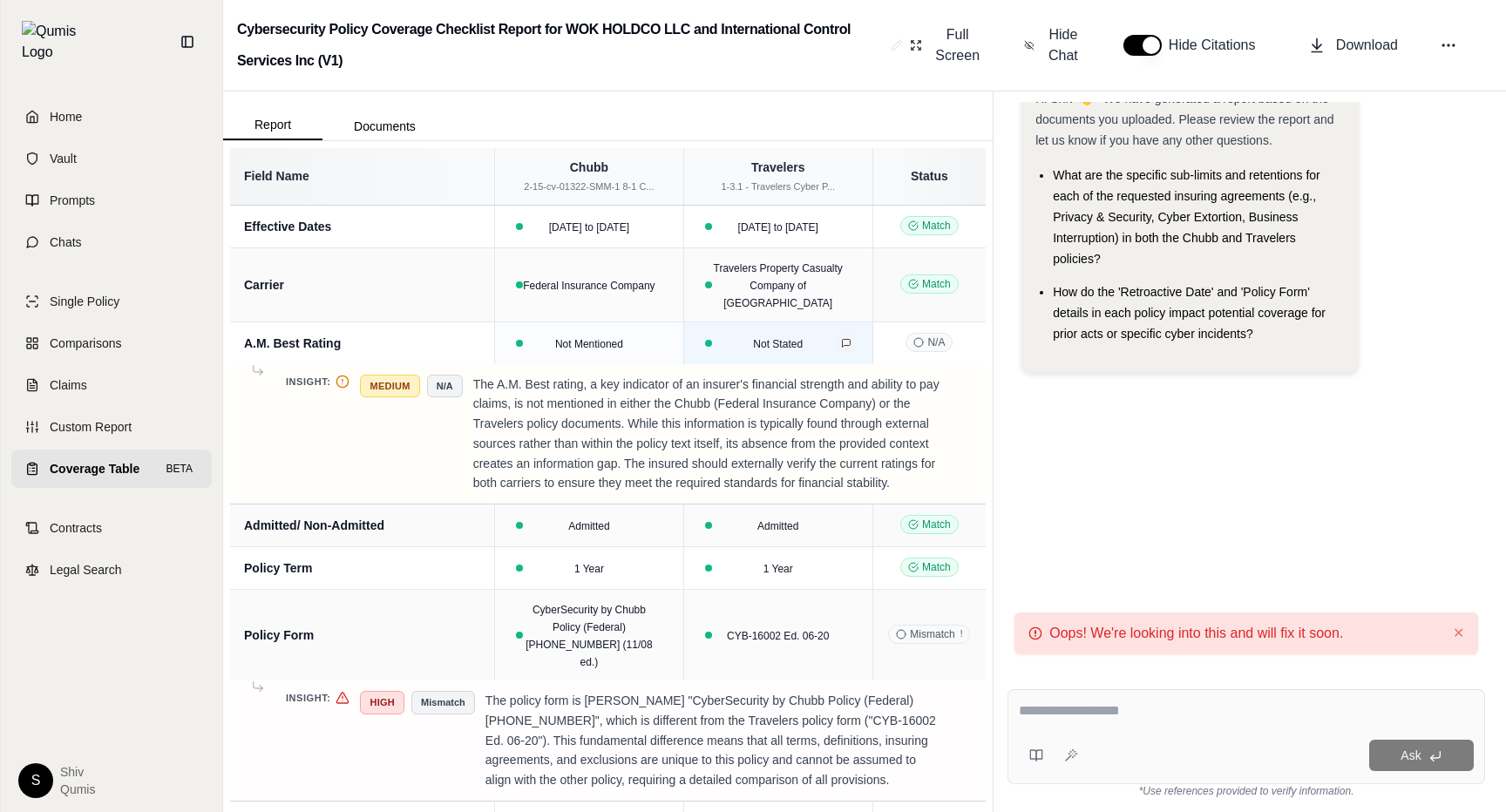
click at [848, 338] on icon at bounding box center [847, 343] width 11 height 11
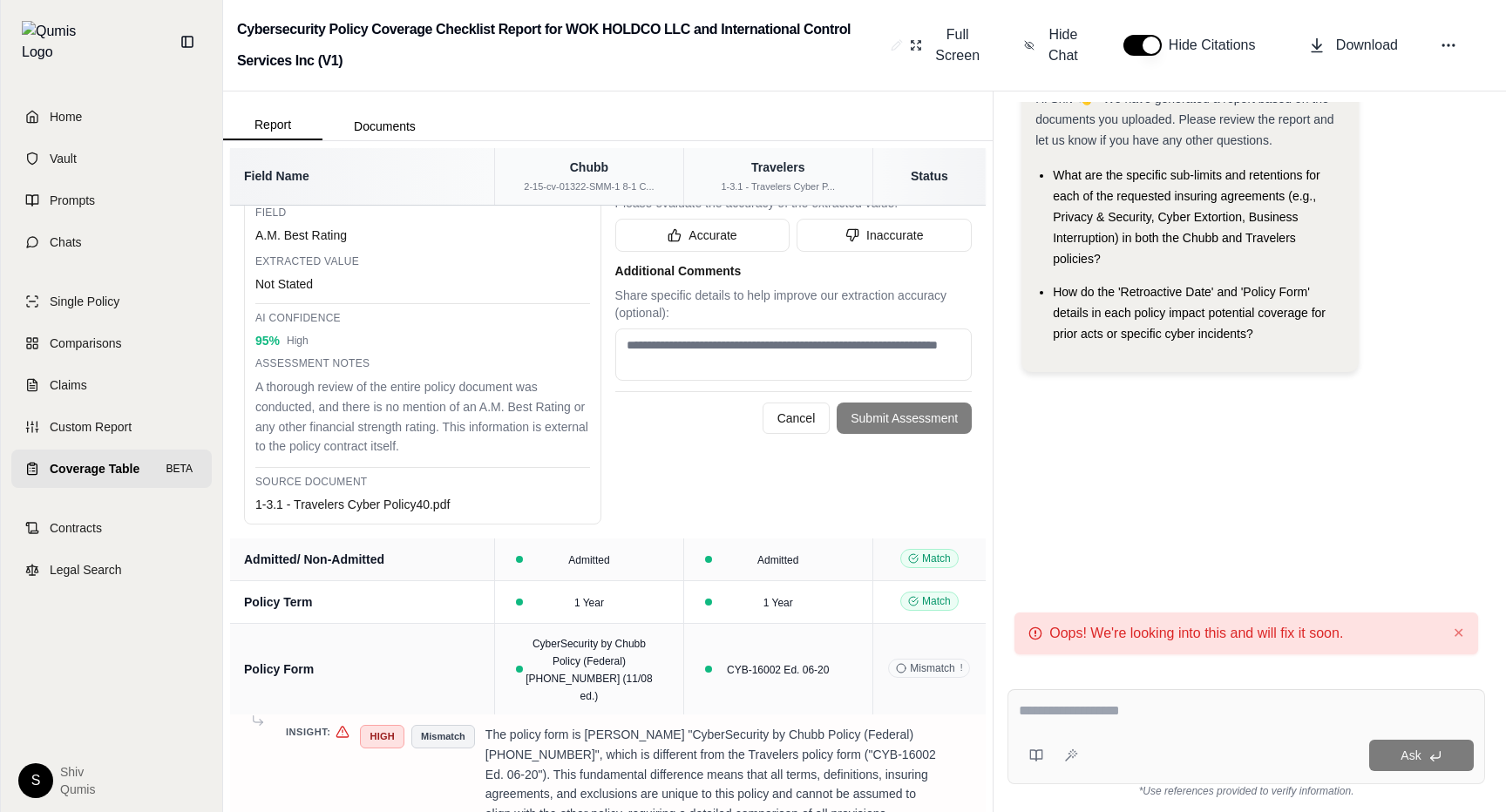
scroll to position [220, 0]
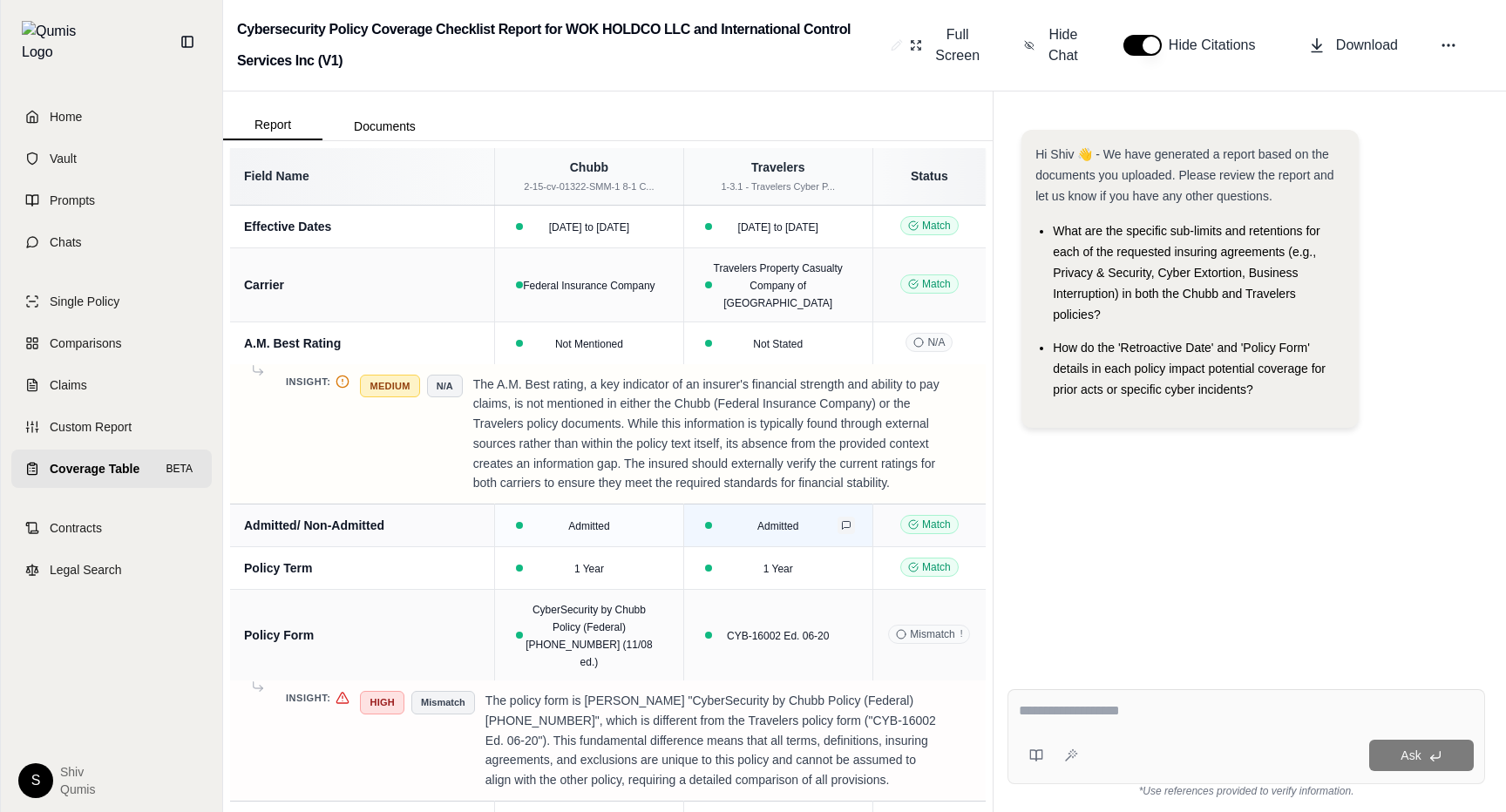
click at [848, 522] on icon at bounding box center [846, 526] width 8 height 8
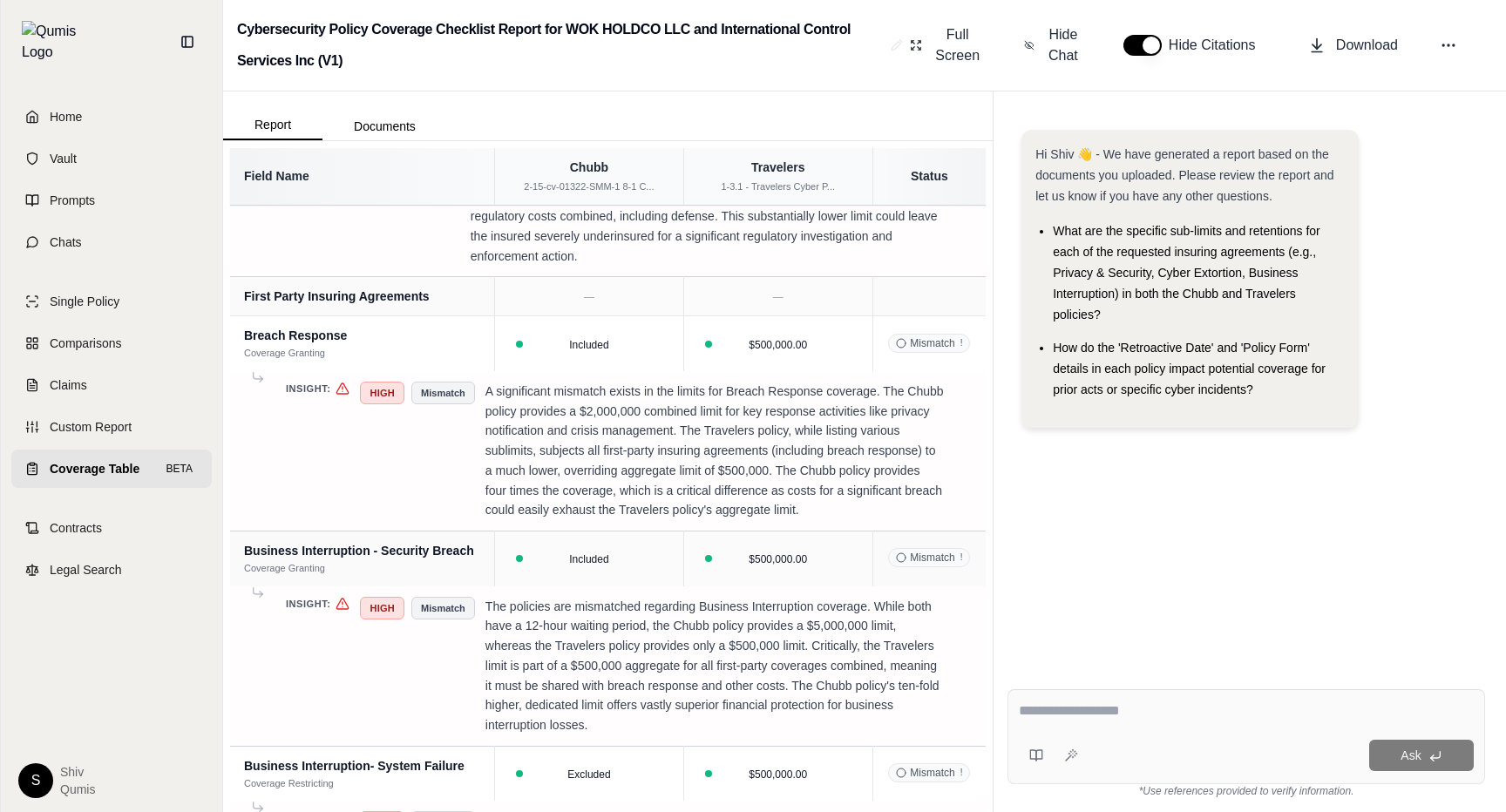
scroll to position [2867, 0]
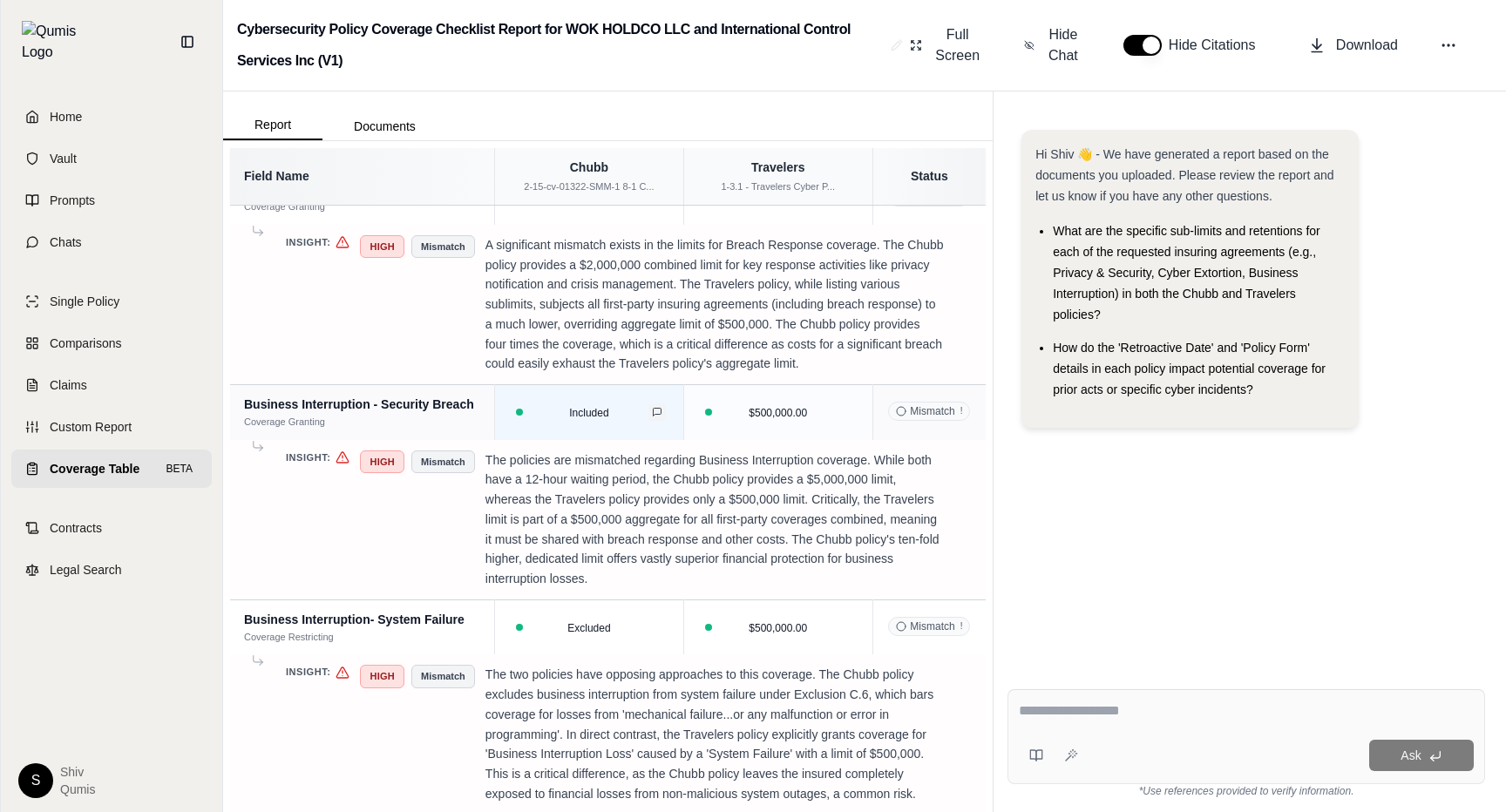
click at [658, 407] on icon at bounding box center [658, 412] width 11 height 11
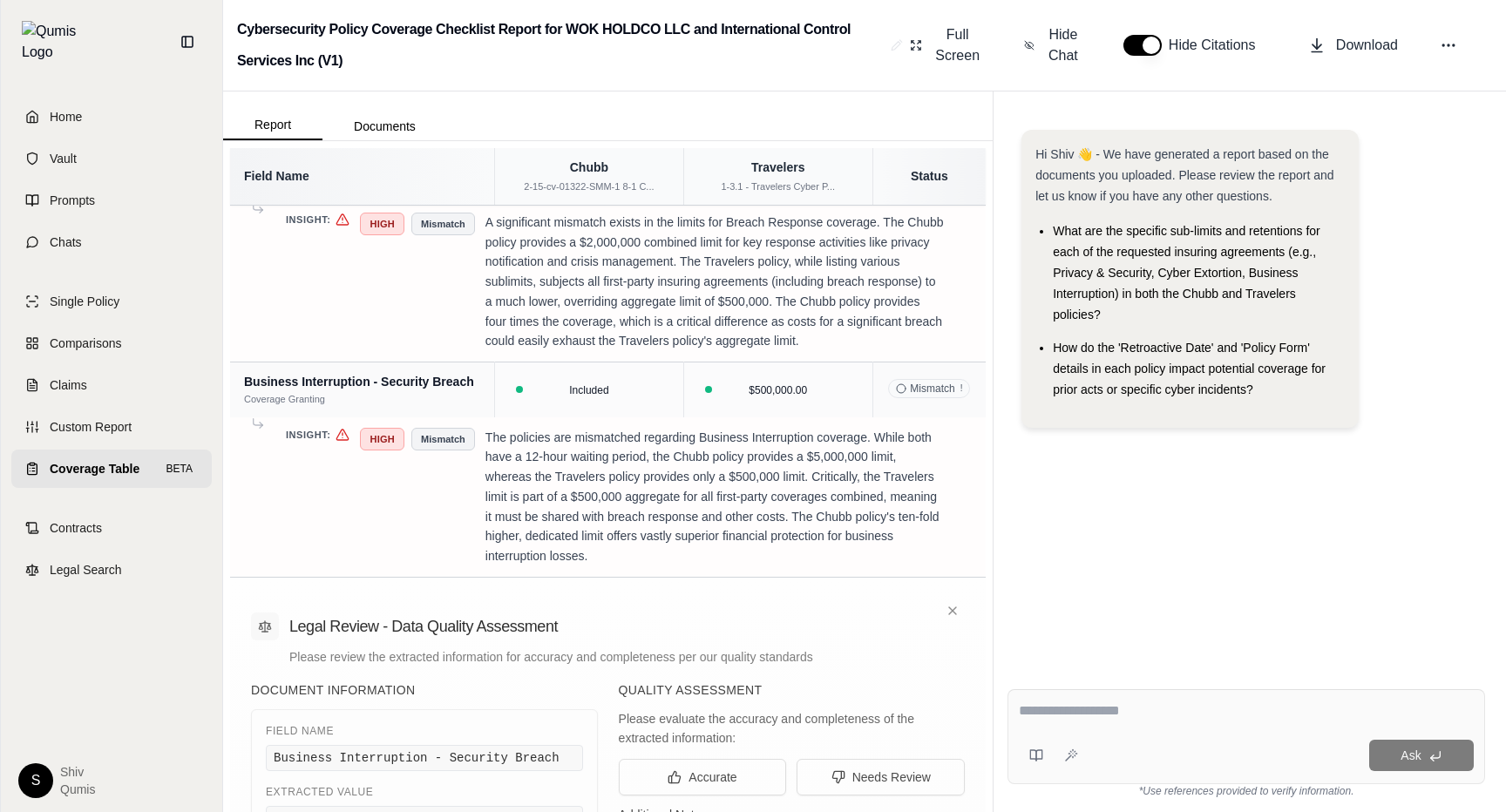
scroll to position [2353, 0]
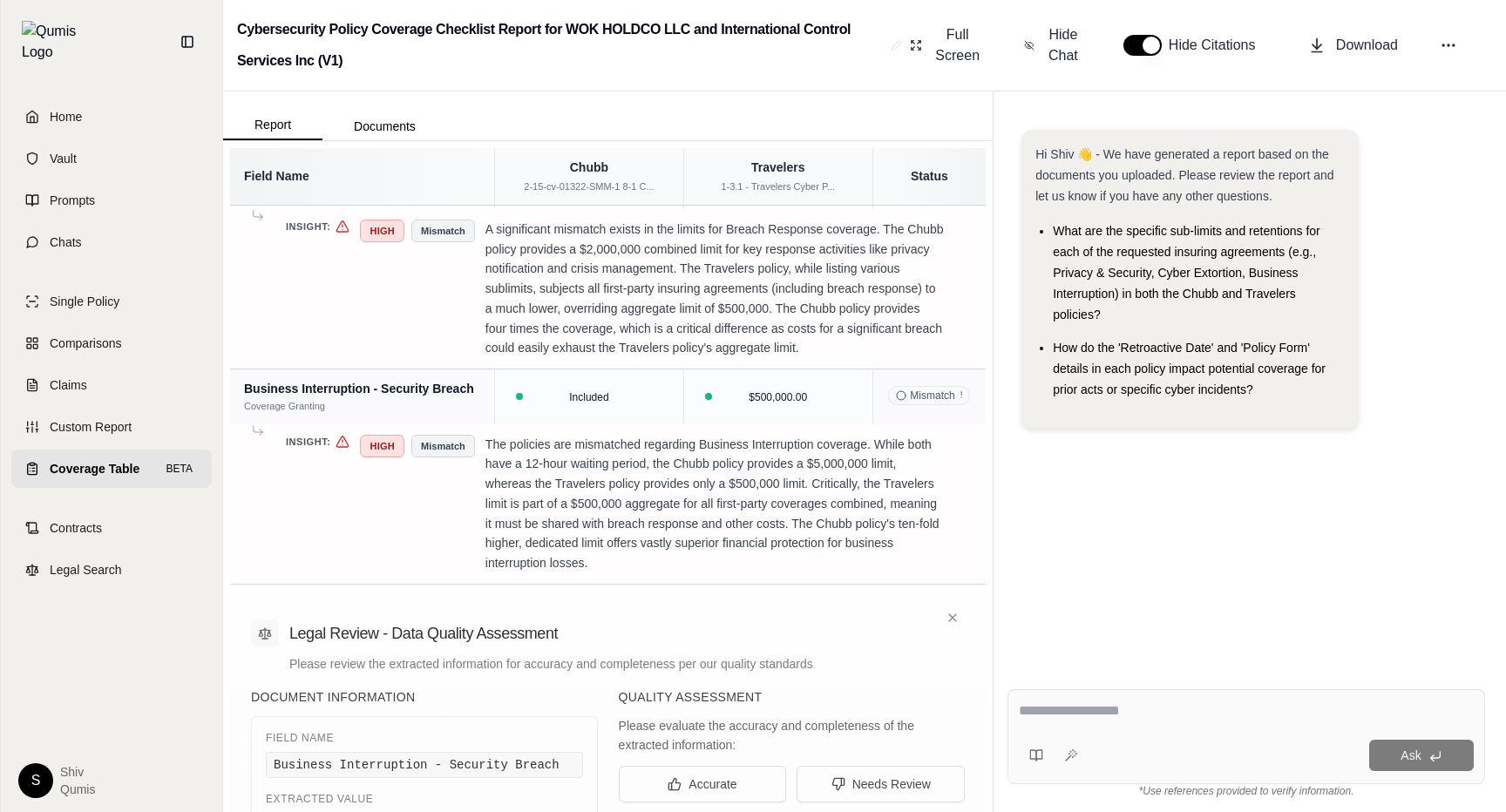
click at [917, 386] on span "Mismatch !" at bounding box center [929, 395] width 82 height 19
click at [846, 391] on icon at bounding box center [847, 397] width 11 height 11
click at [966, 439] on icon at bounding box center [963, 444] width 11 height 11
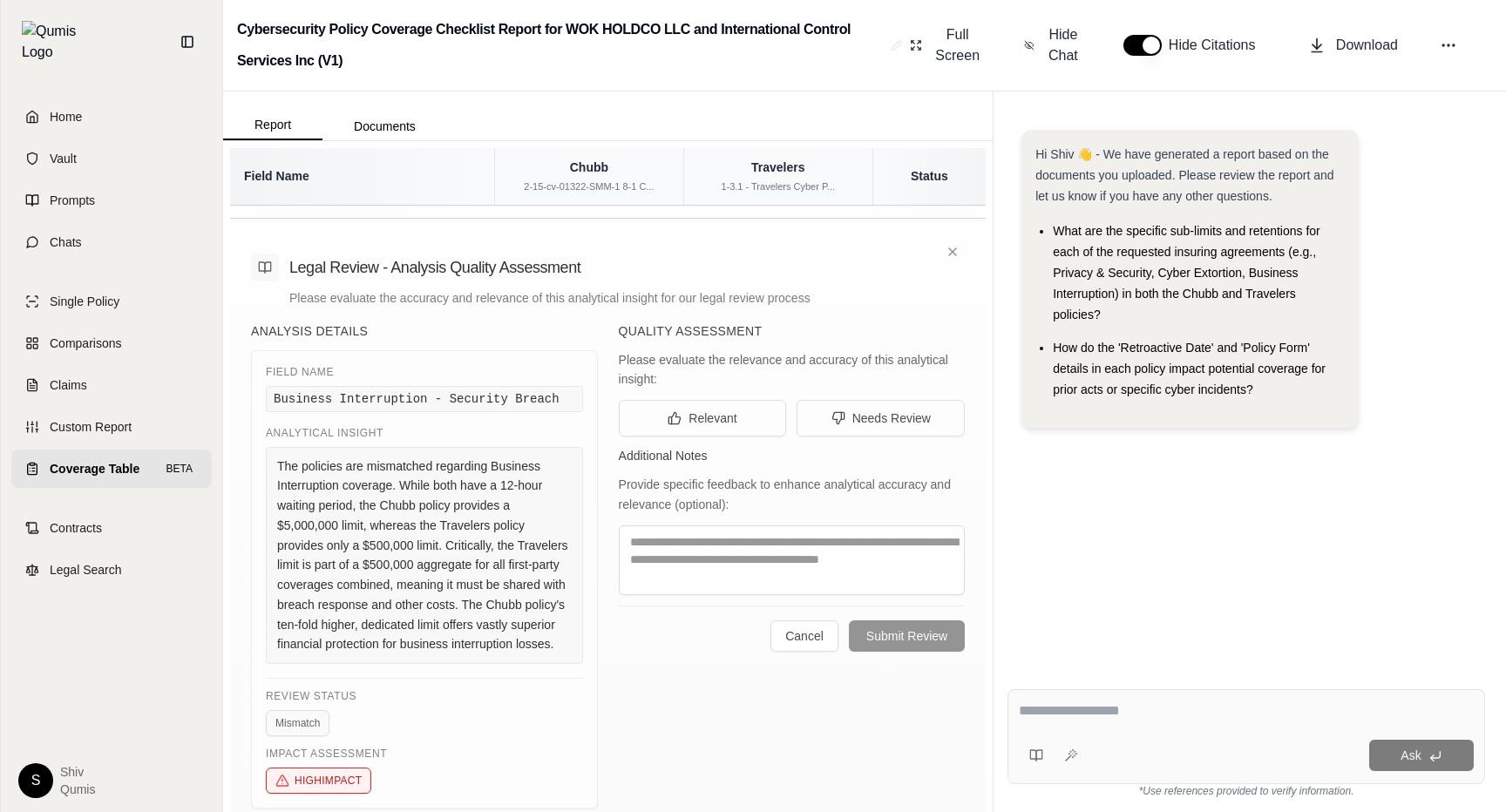
scroll to position [2712, 0]
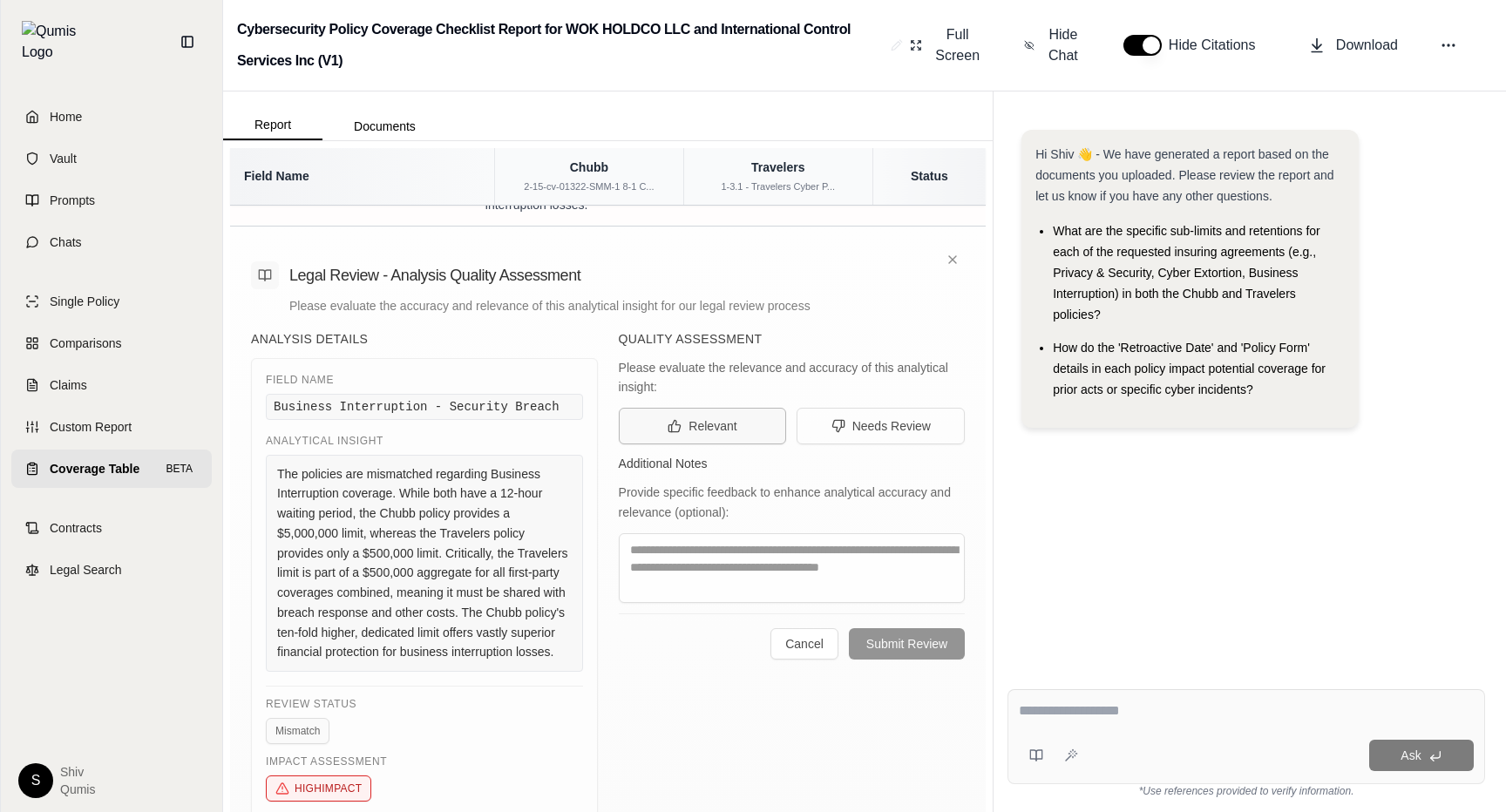
click at [708, 418] on span "Relevant" at bounding box center [712, 426] width 48 height 17
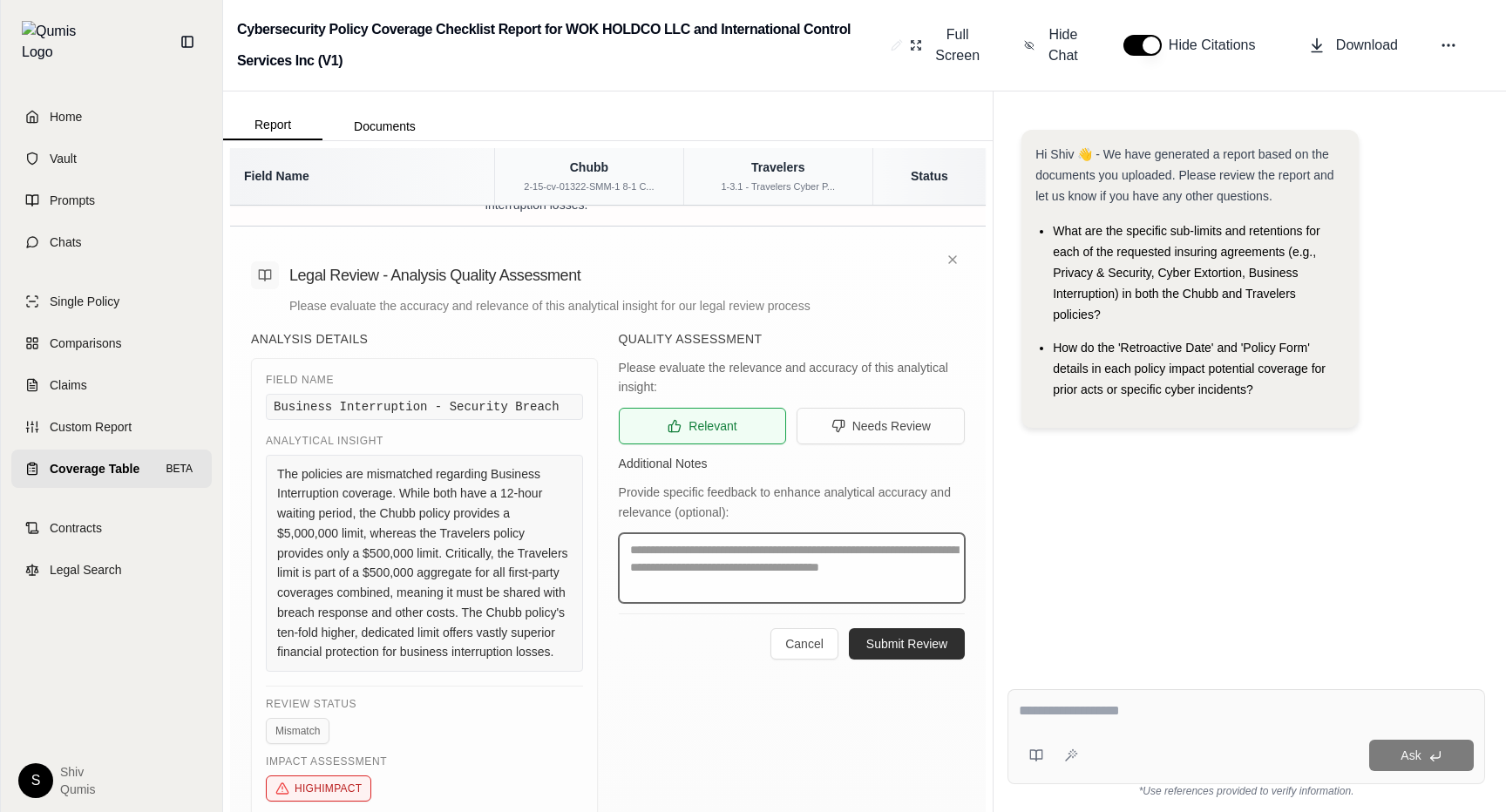
click at [814, 533] on textarea at bounding box center [792, 568] width 347 height 70
type textarea "********"
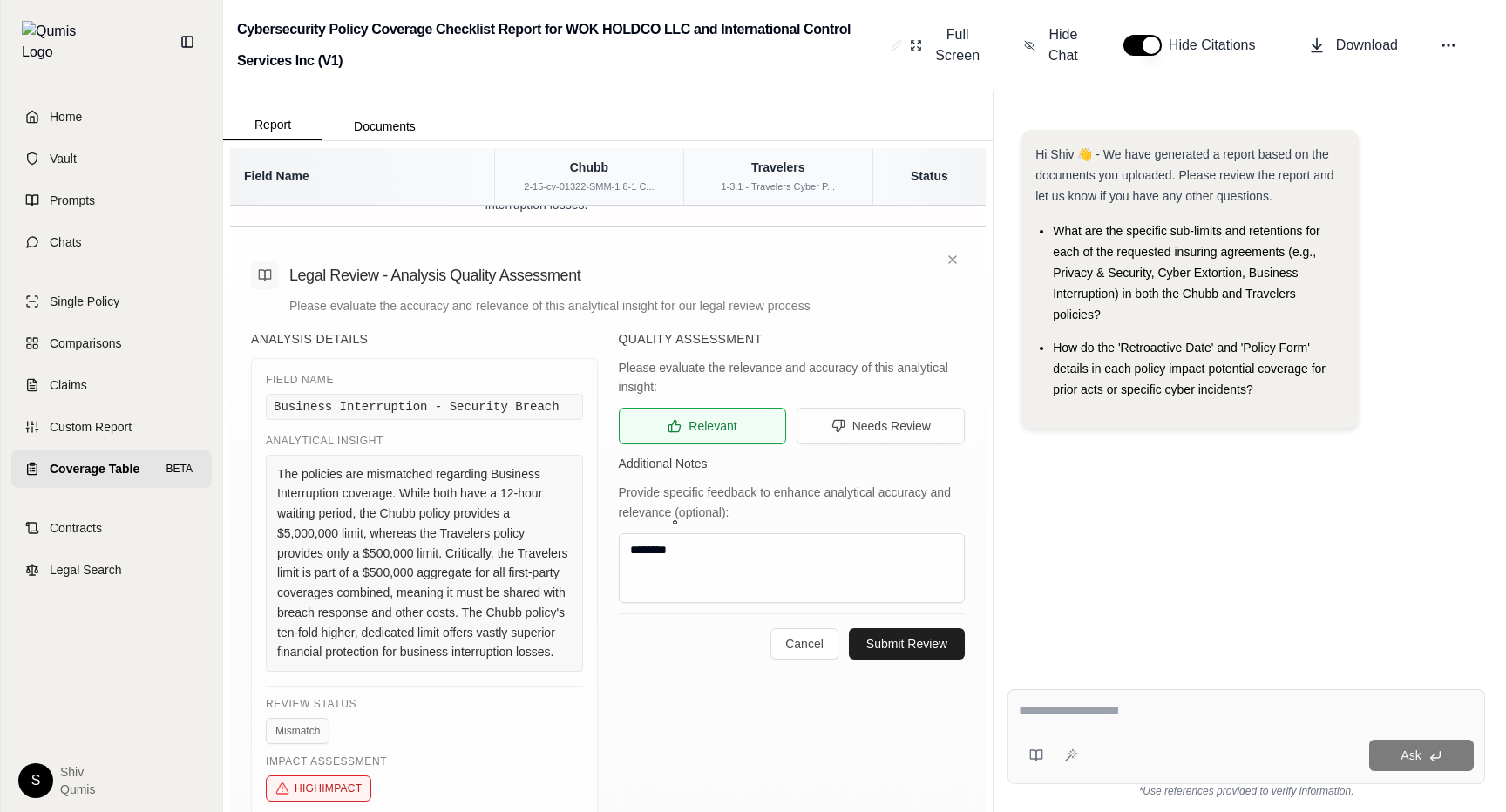
click at [907, 629] on button "Submit Review" at bounding box center [907, 644] width 116 height 32
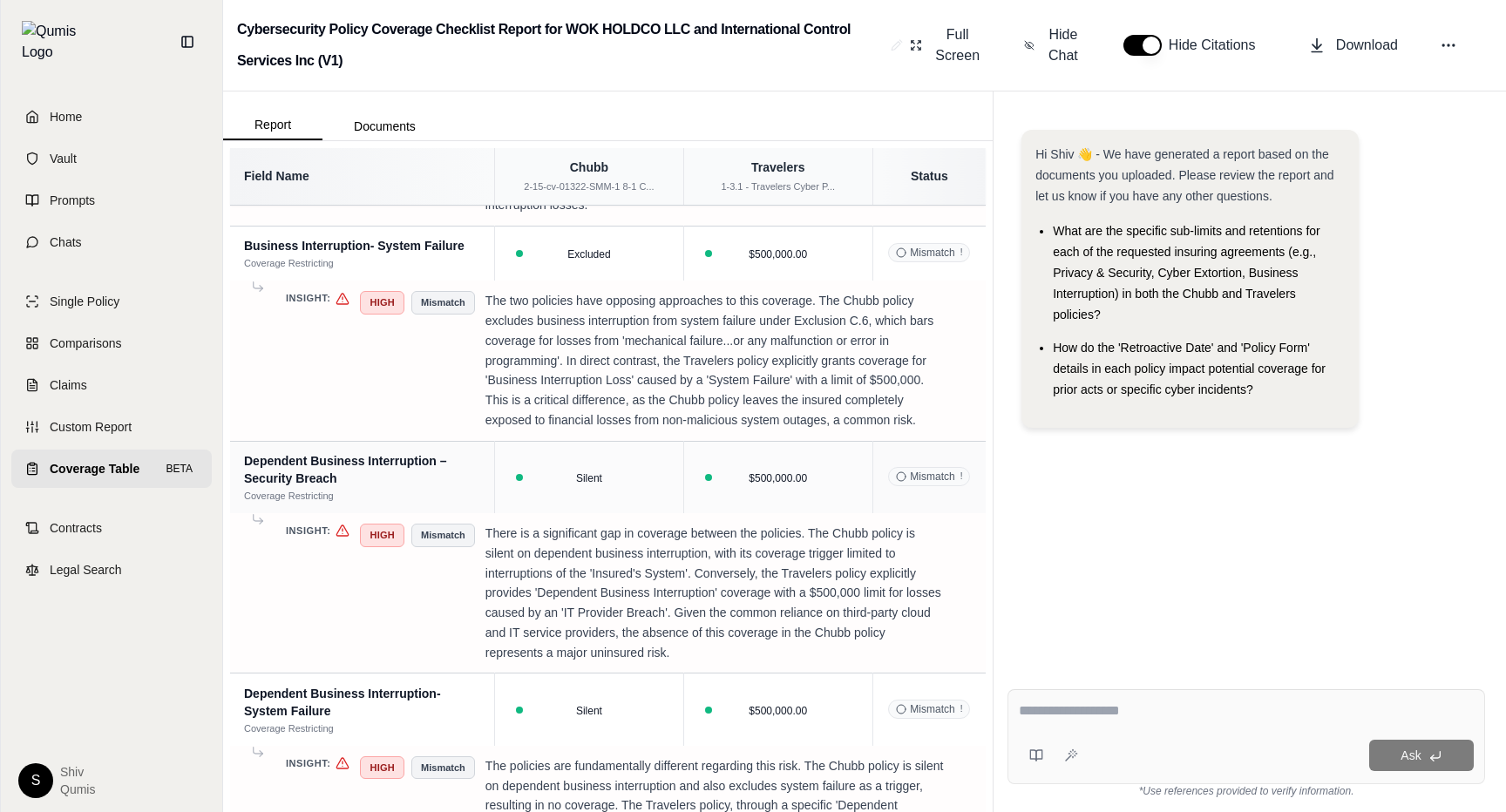
scroll to position [2100, 0]
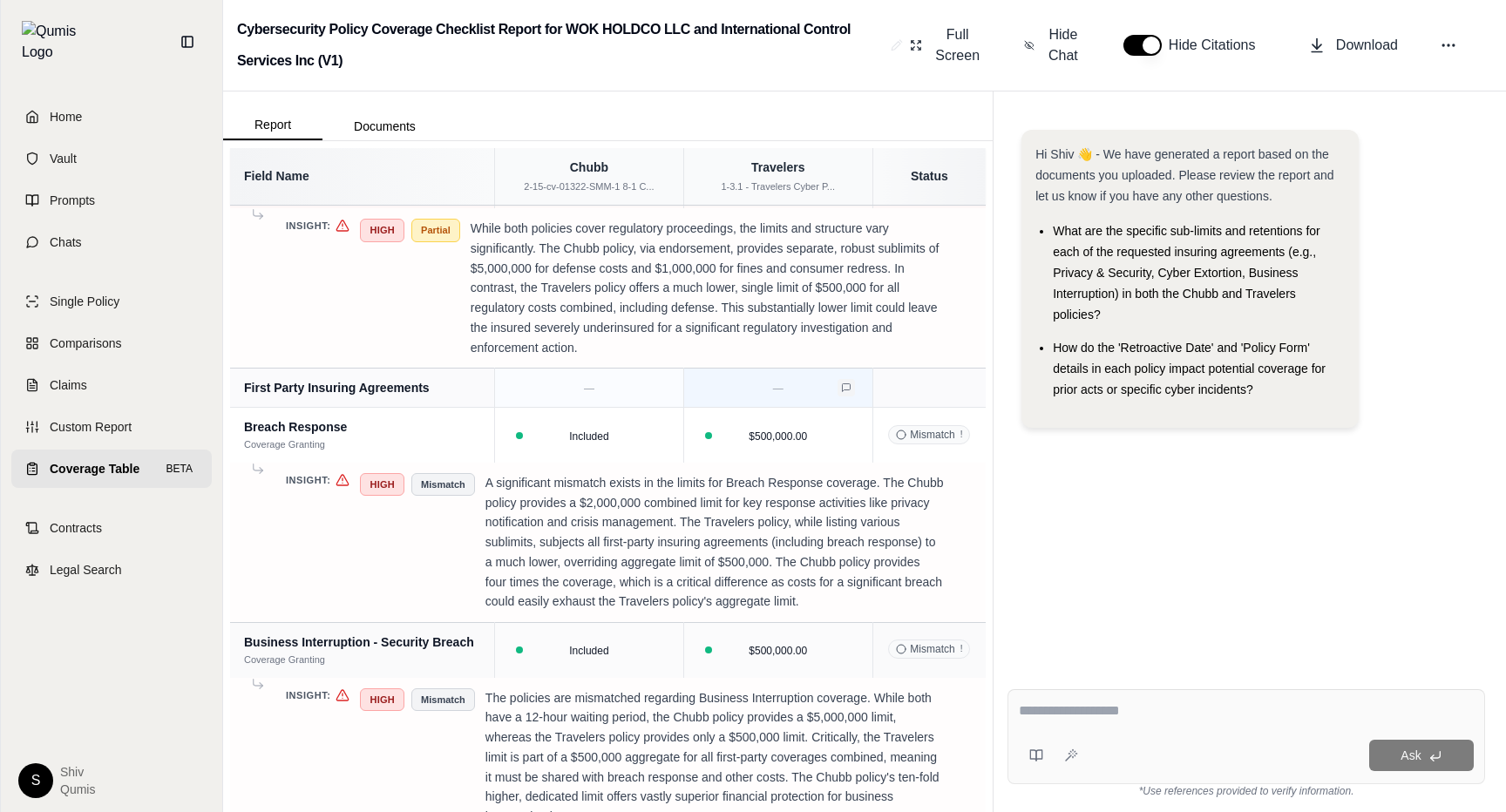
click at [850, 379] on button at bounding box center [846, 387] width 17 height 17
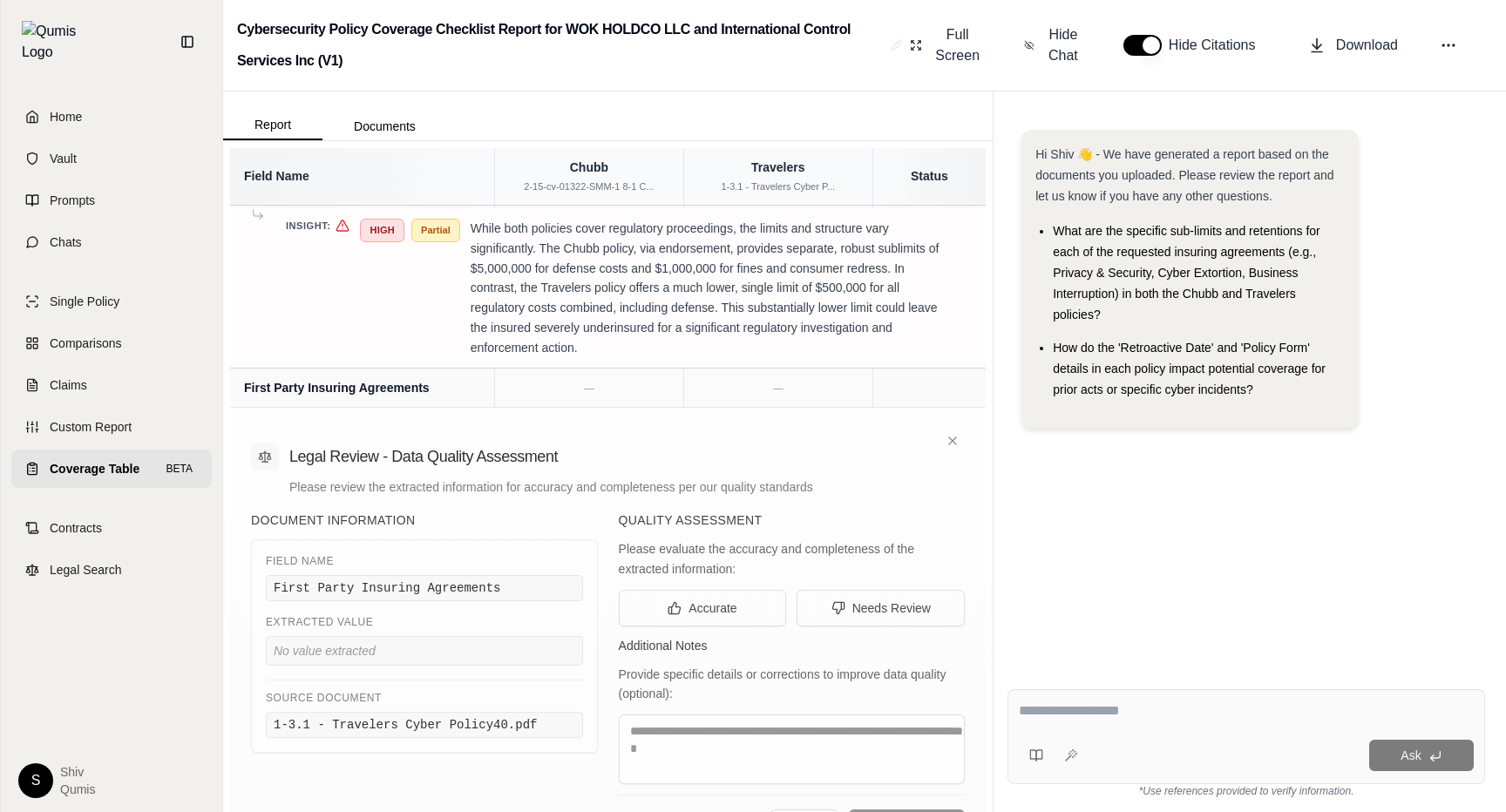
scroll to position [2160, 0]
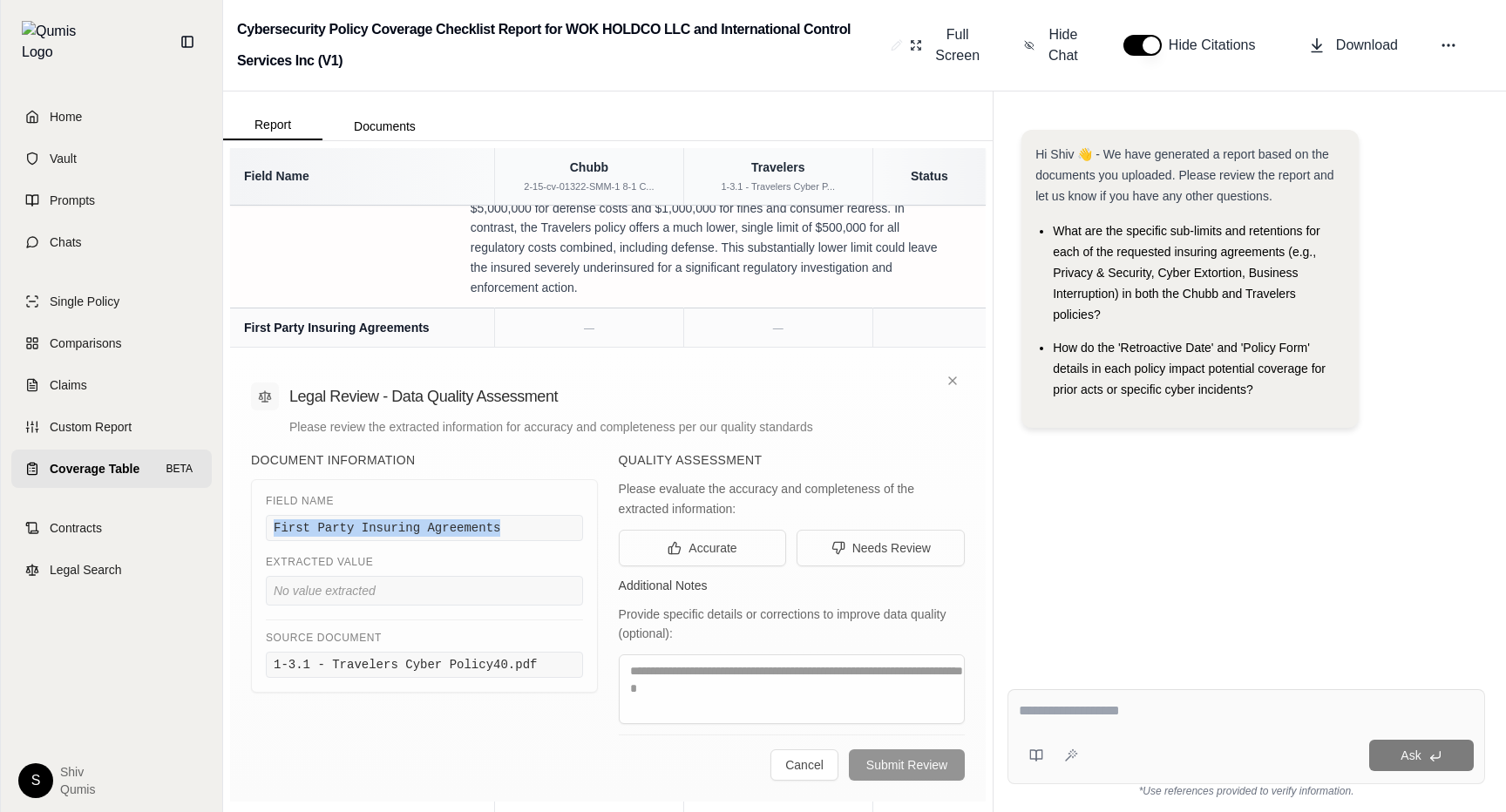
drag, startPoint x: 520, startPoint y: 489, endPoint x: 263, endPoint y: 495, distance: 257.1
click at [263, 495] on div "Field Name First Party Insuring Agreements Extracted Value No value extracted S…" at bounding box center [424, 586] width 347 height 213
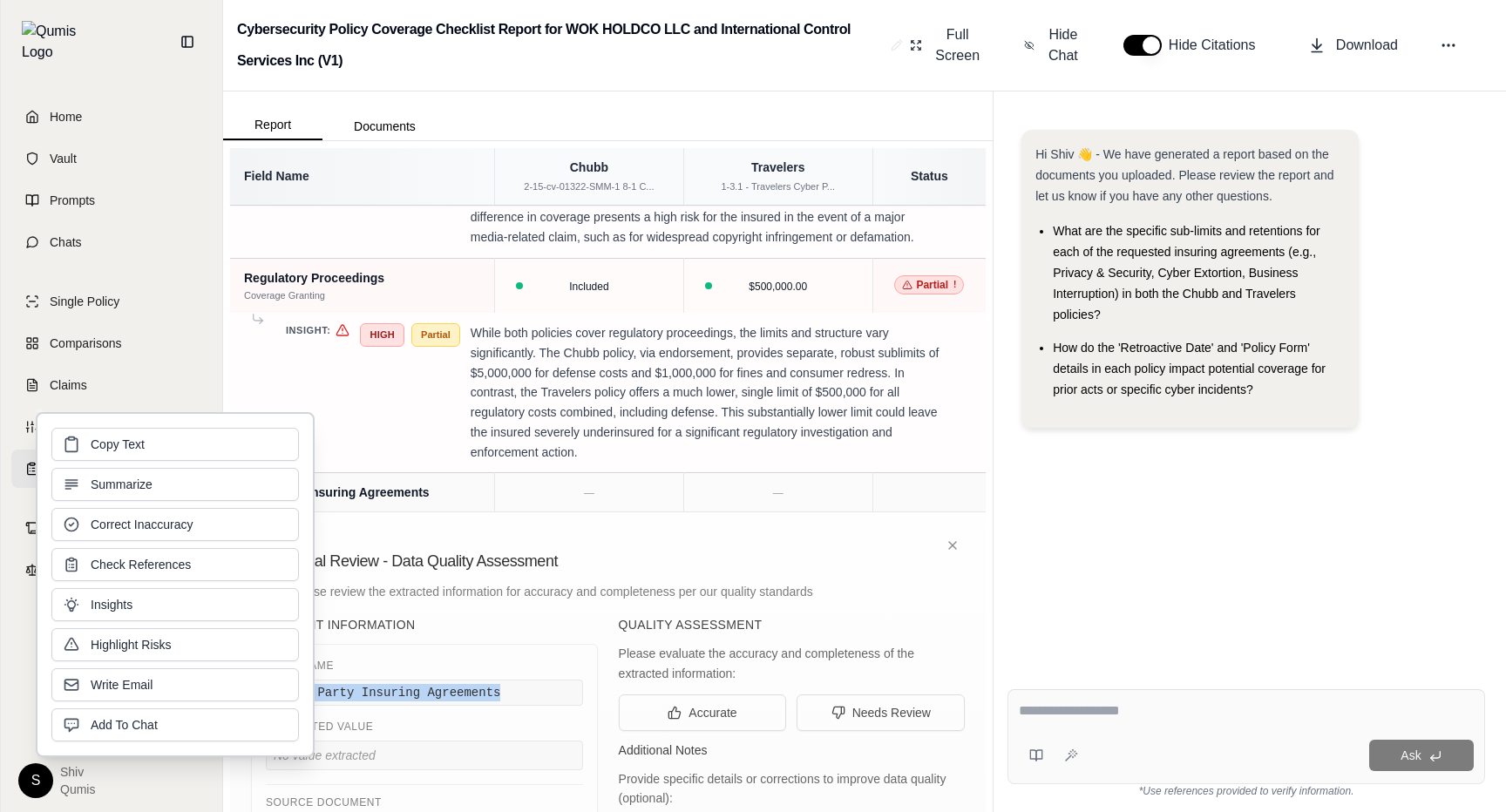
scroll to position [1989, 0]
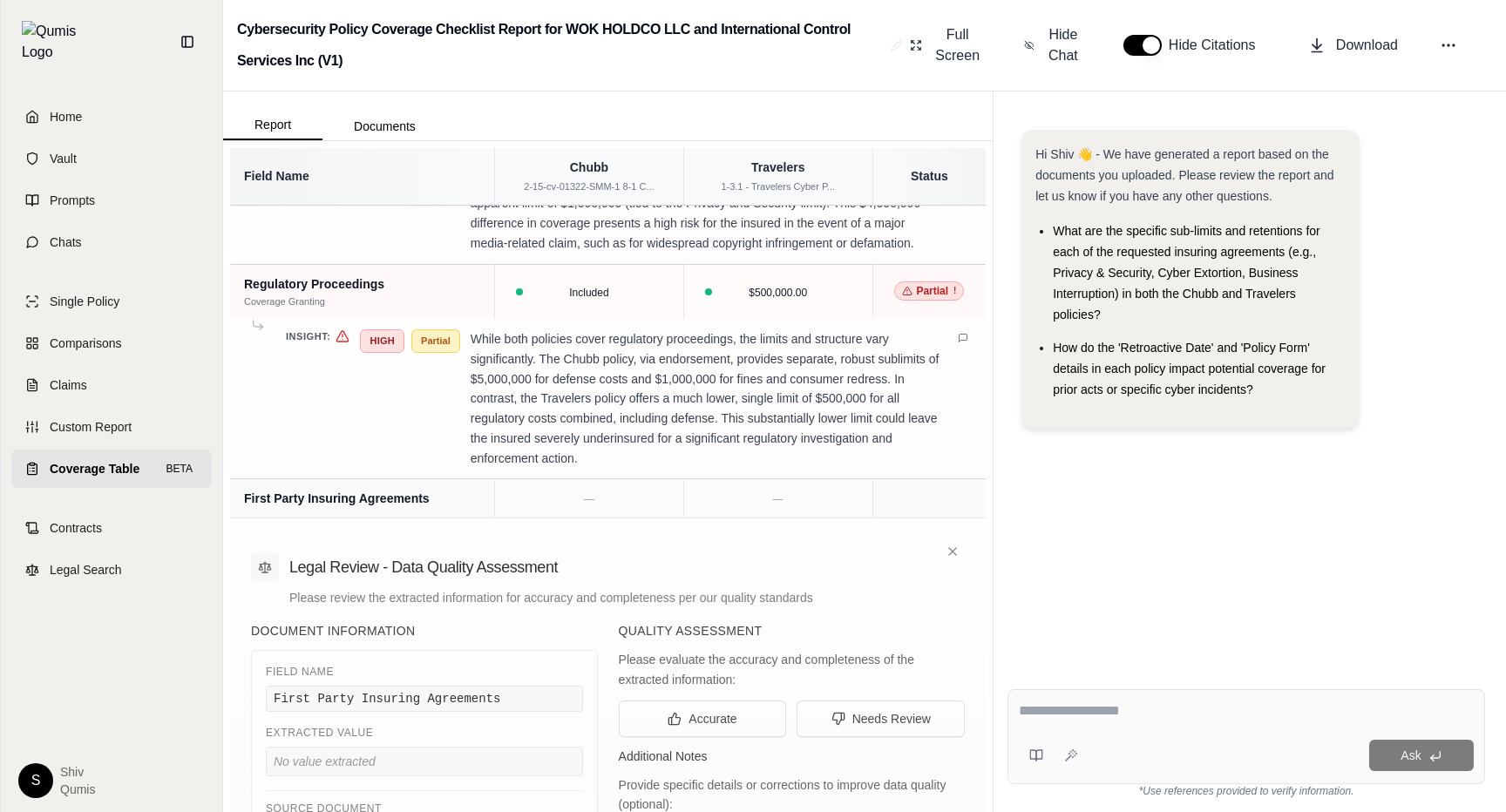
click at [632, 392] on p "While both policies cover regulatory proceedings, the limits and structure vary…" at bounding box center [707, 399] width 473 height 139
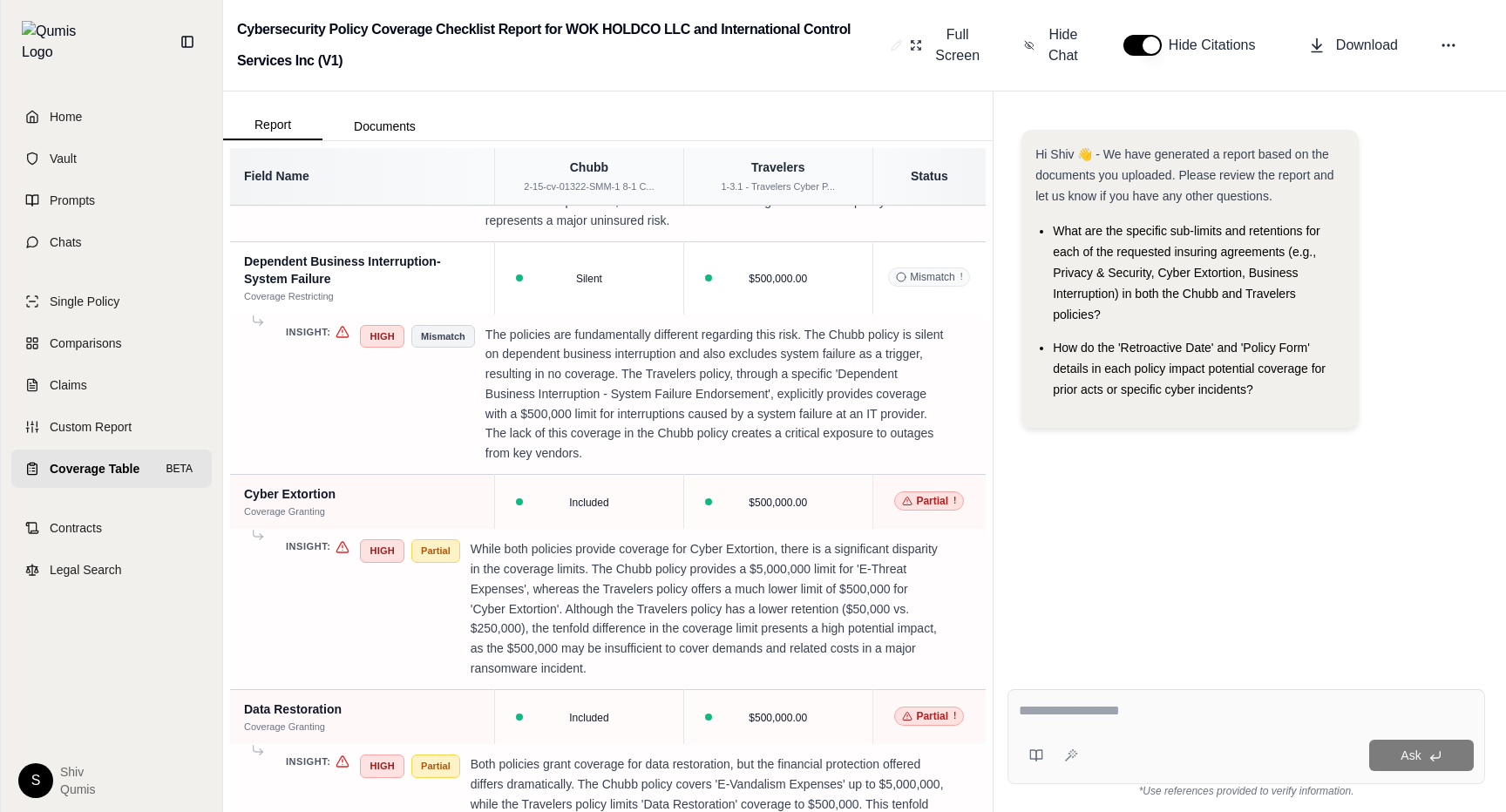
scroll to position [3992, 0]
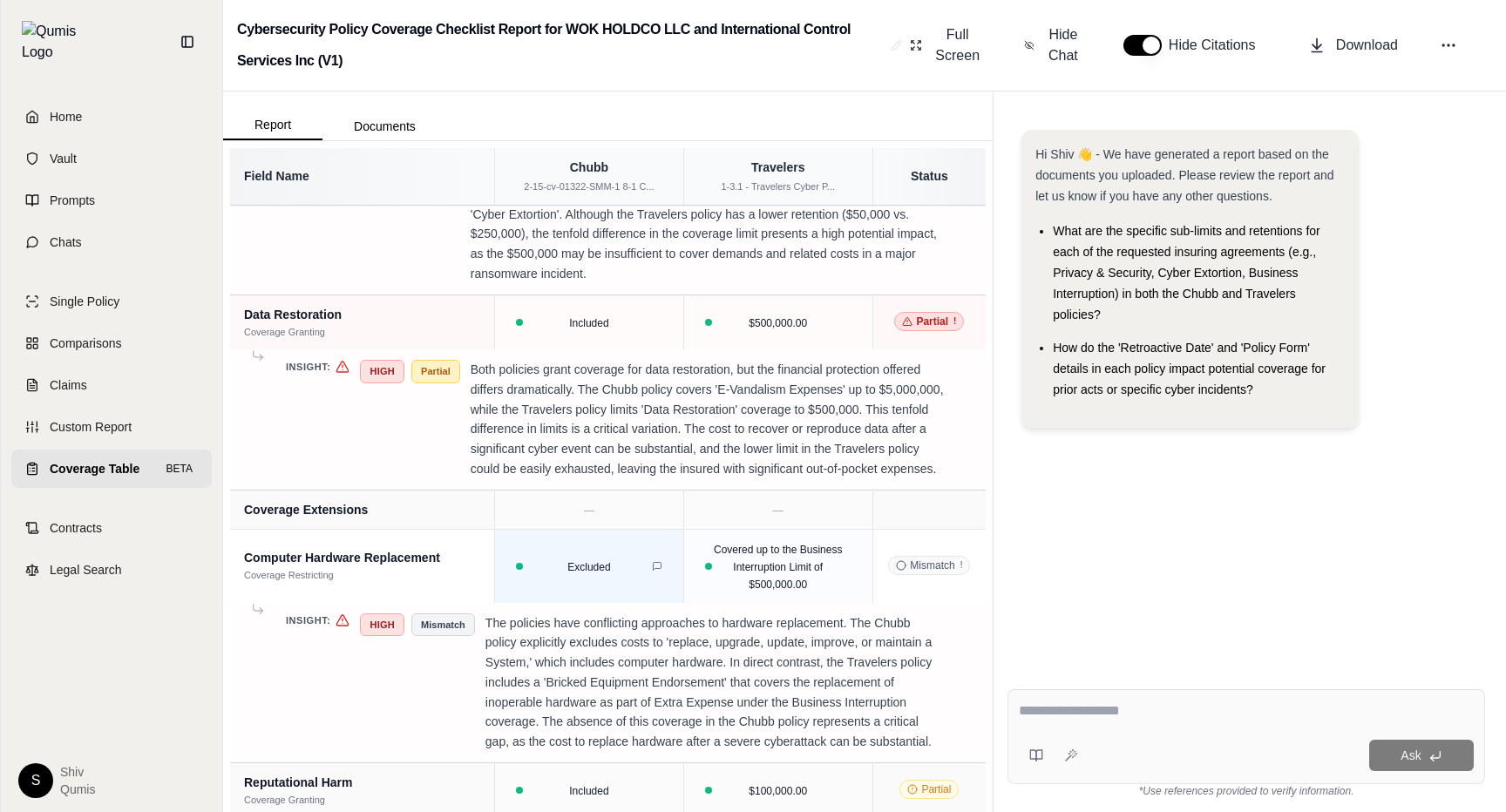
click at [631, 558] on div "Excluded" at bounding box center [589, 566] width 167 height 17
click at [658, 561] on icon at bounding box center [658, 567] width 11 height 11
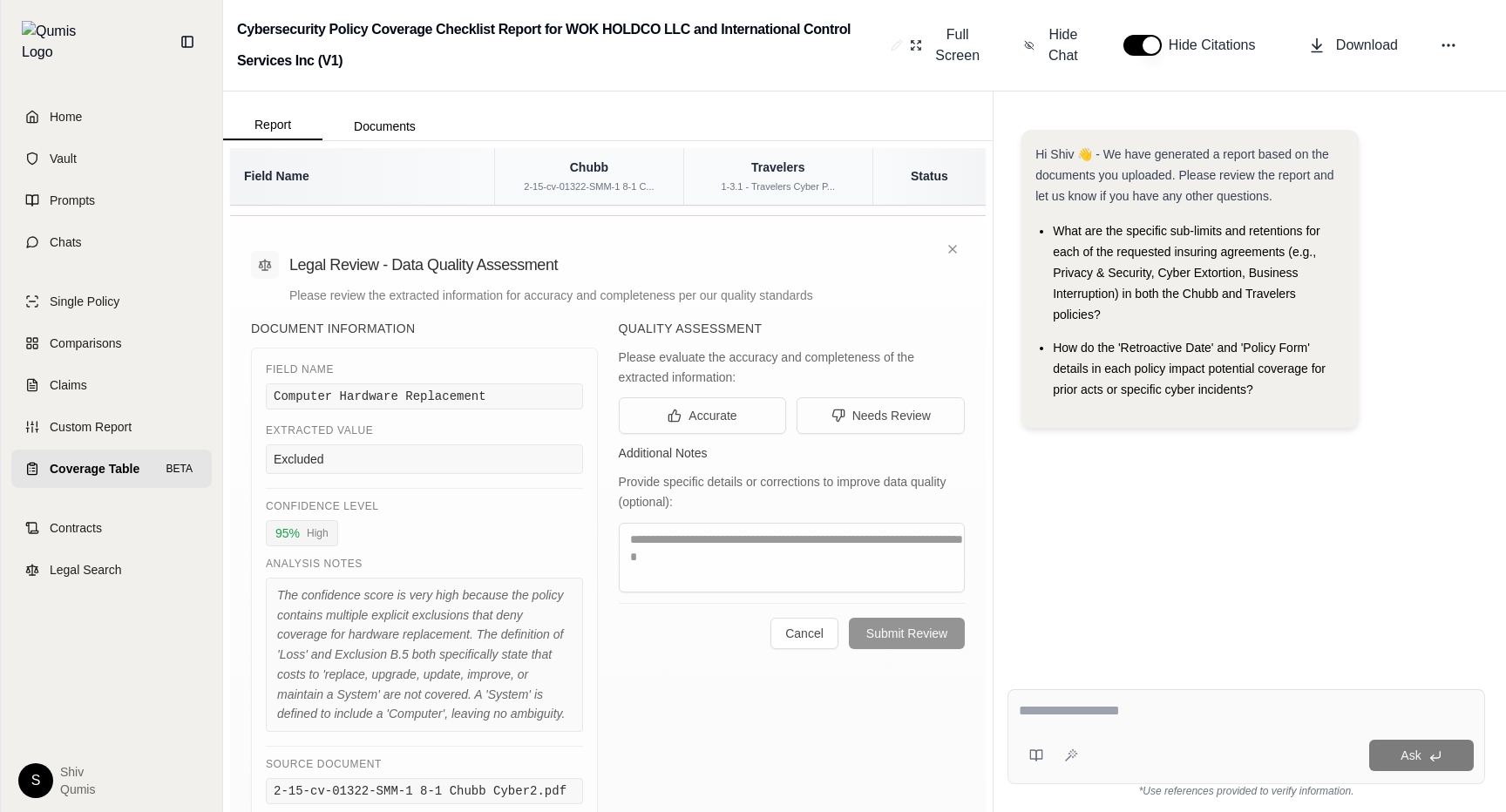
scroll to position [4079, 0]
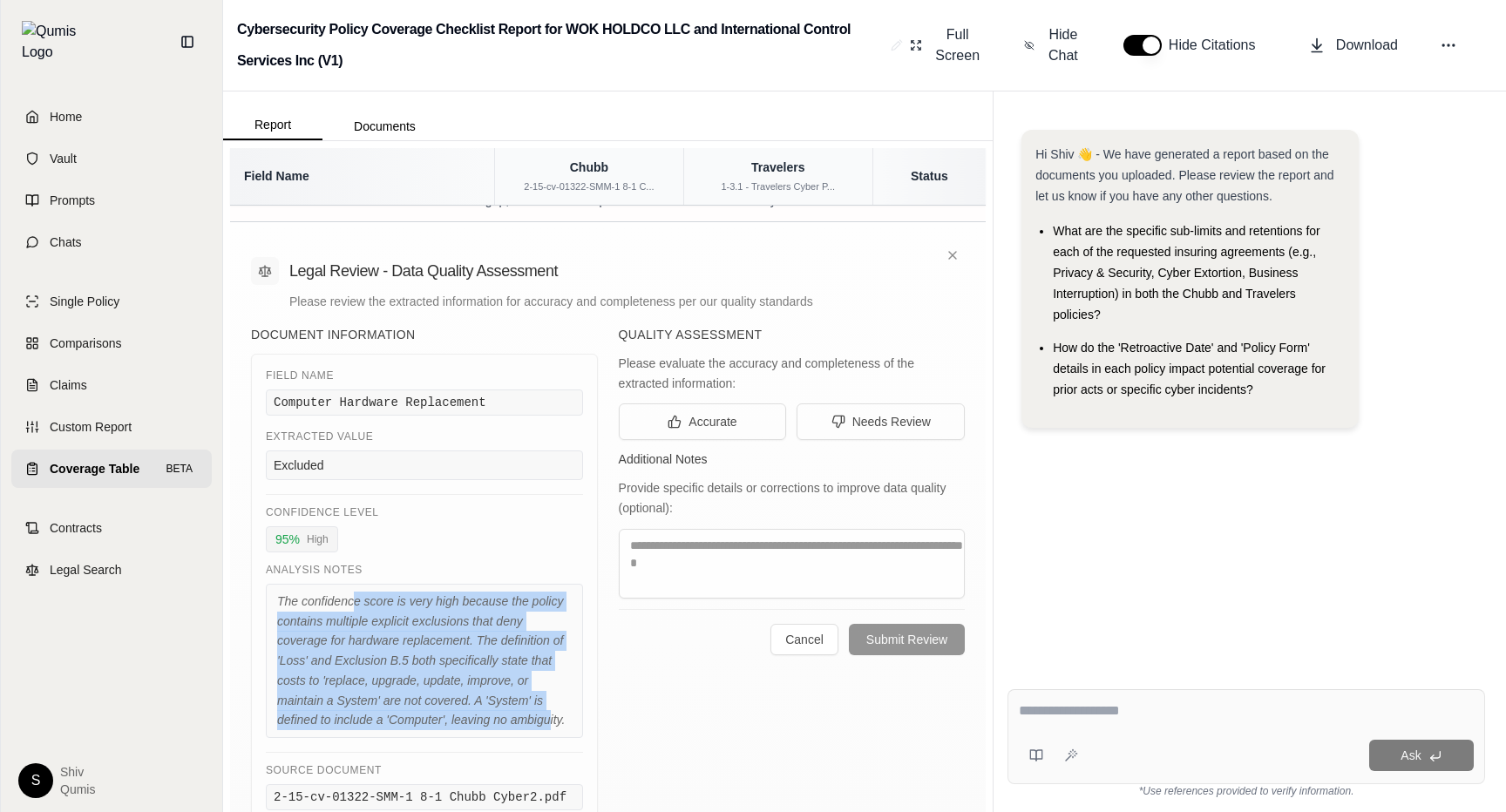
drag, startPoint x: 352, startPoint y: 565, endPoint x: 548, endPoint y: 684, distance: 229.3
click at [548, 684] on div "The confidence score is very high because the policy contains multiple explicit…" at bounding box center [424, 661] width 317 height 154
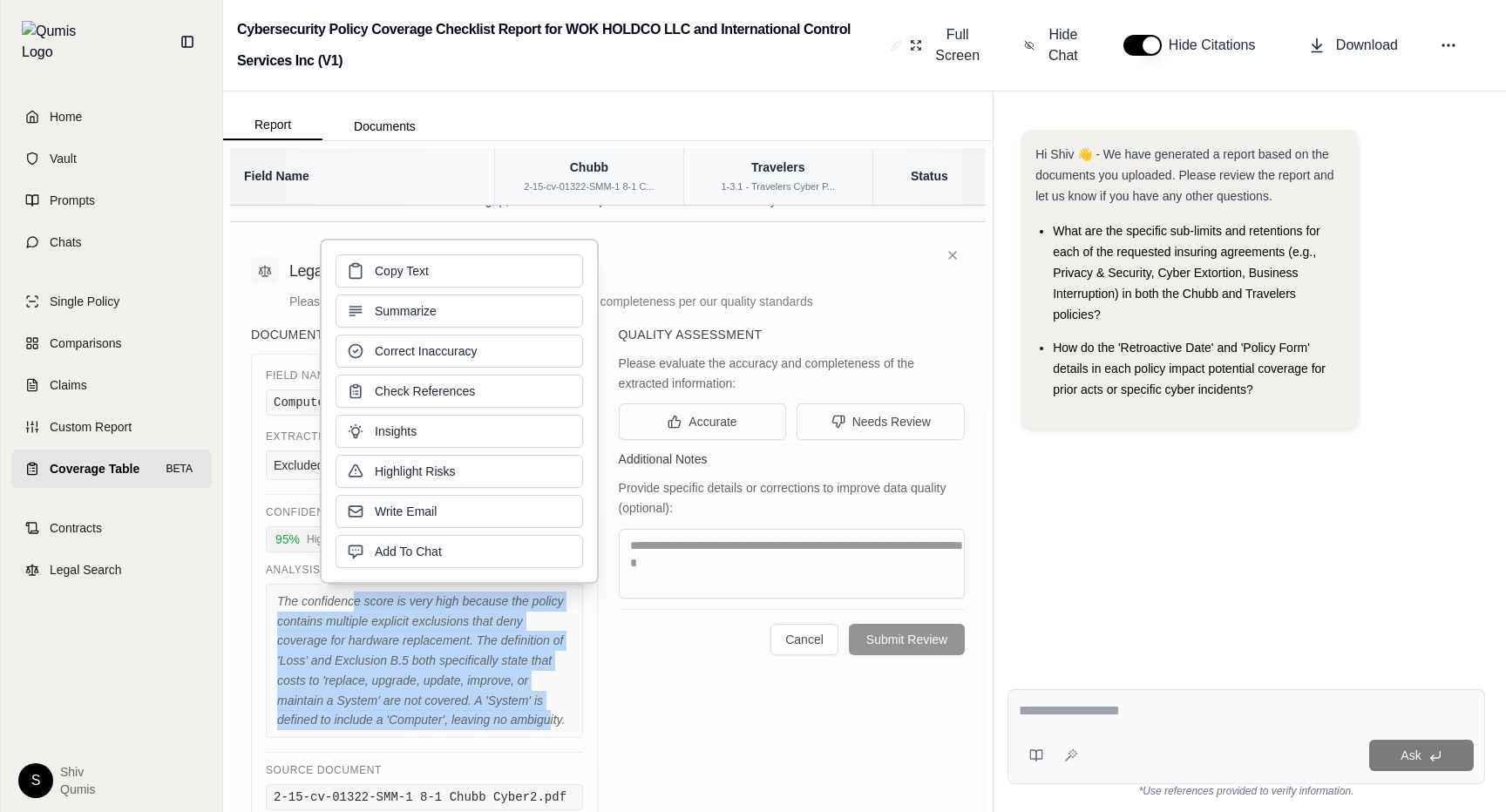
click at [548, 684] on div "The confidence score is very high because the policy contains multiple explicit…" at bounding box center [424, 661] width 317 height 154
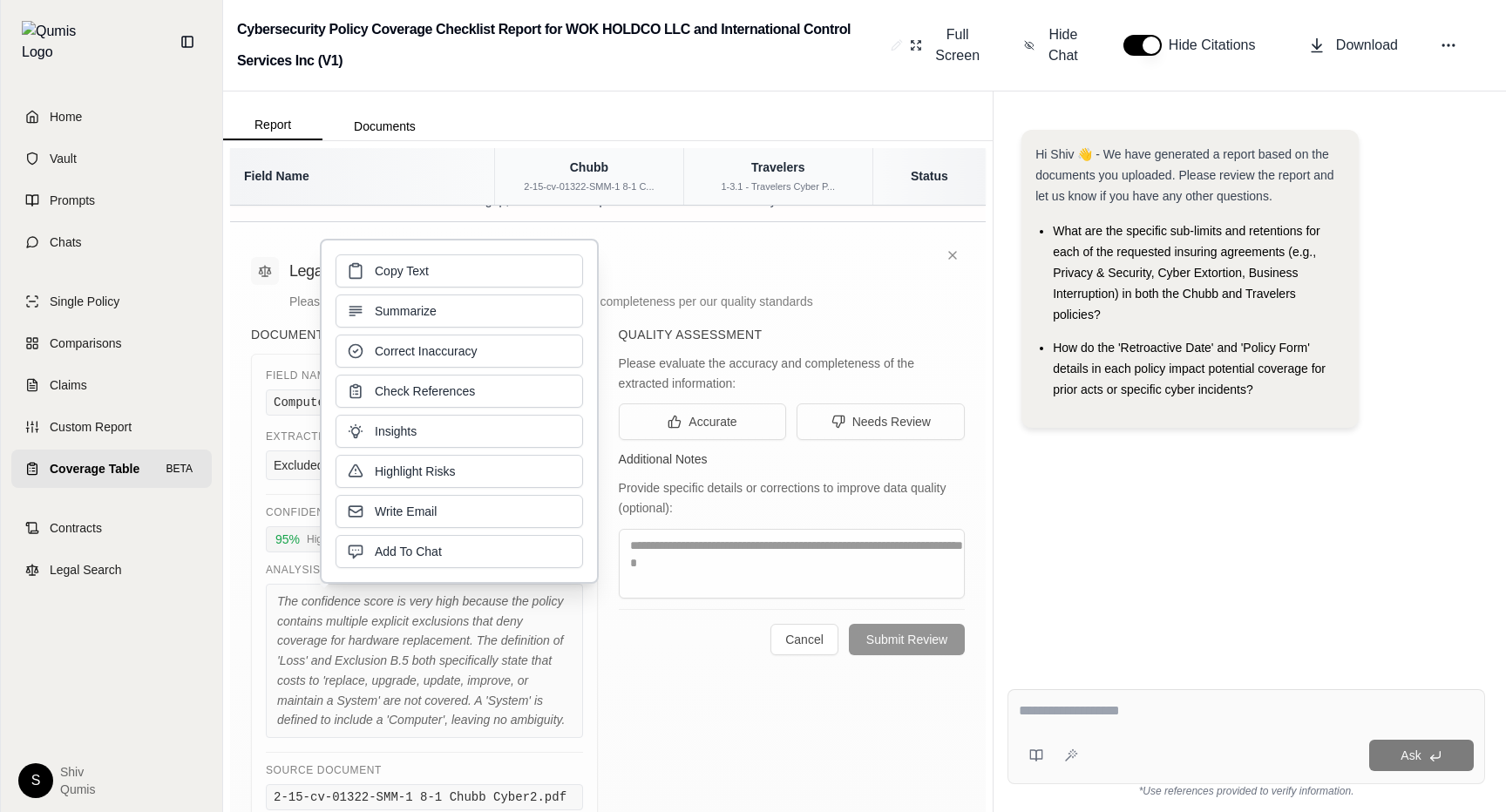
click at [366, 660] on div "The confidence score is very high because the policy contains multiple explicit…" at bounding box center [424, 661] width 317 height 154
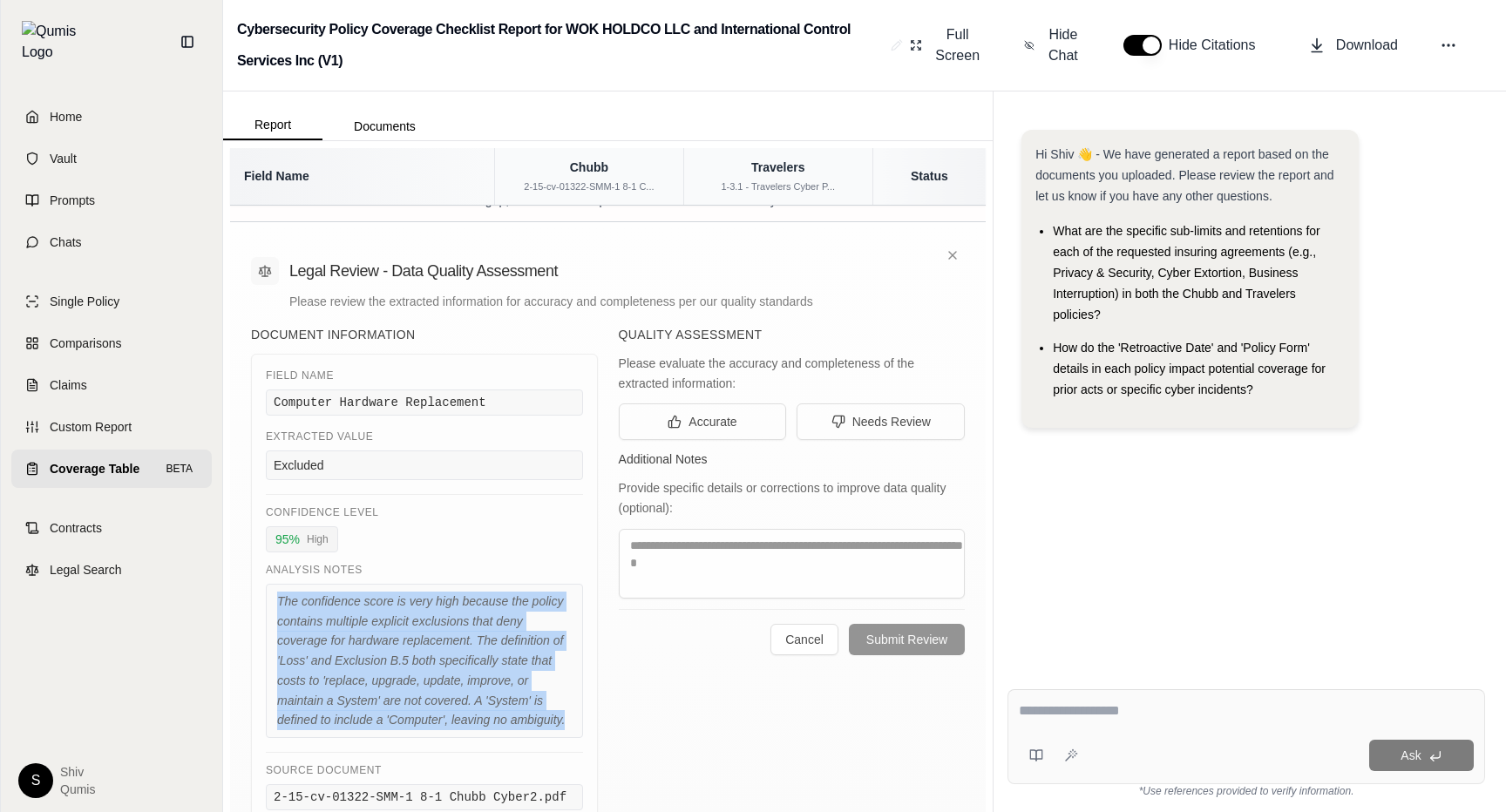
drag, startPoint x: 565, startPoint y: 687, endPoint x: 256, endPoint y: 570, distance: 330.4
click at [256, 570] on div "Field Name Computer Hardware Replacement Extracted Value Excluded Confidence Le…" at bounding box center [424, 589] width 347 height 471
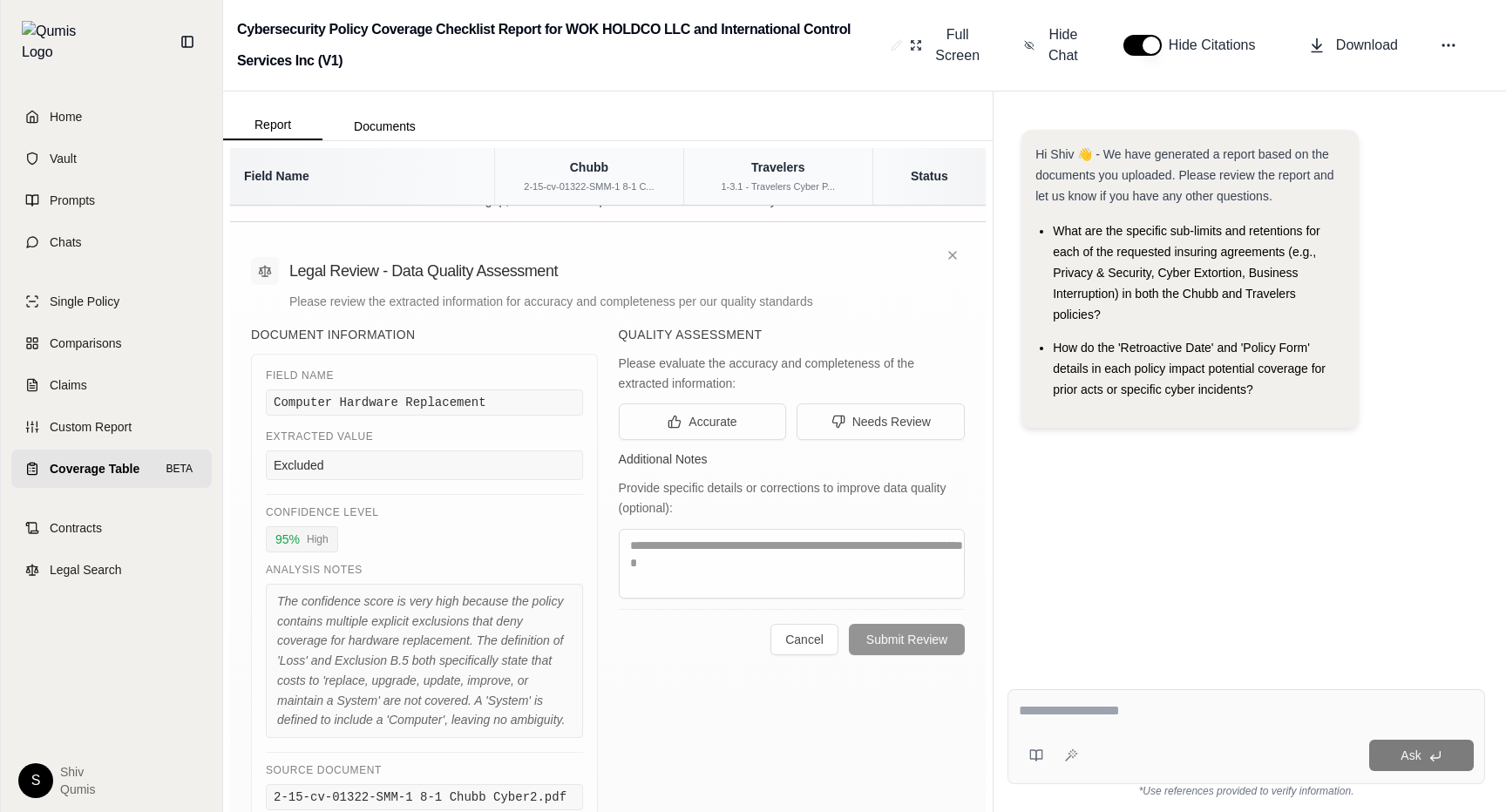
click at [617, 720] on div "Document Information Field Name Computer Hardware Replacement Extracted Value E…" at bounding box center [608, 576] width 714 height 500
click at [756, 530] on textarea at bounding box center [792, 563] width 347 height 70
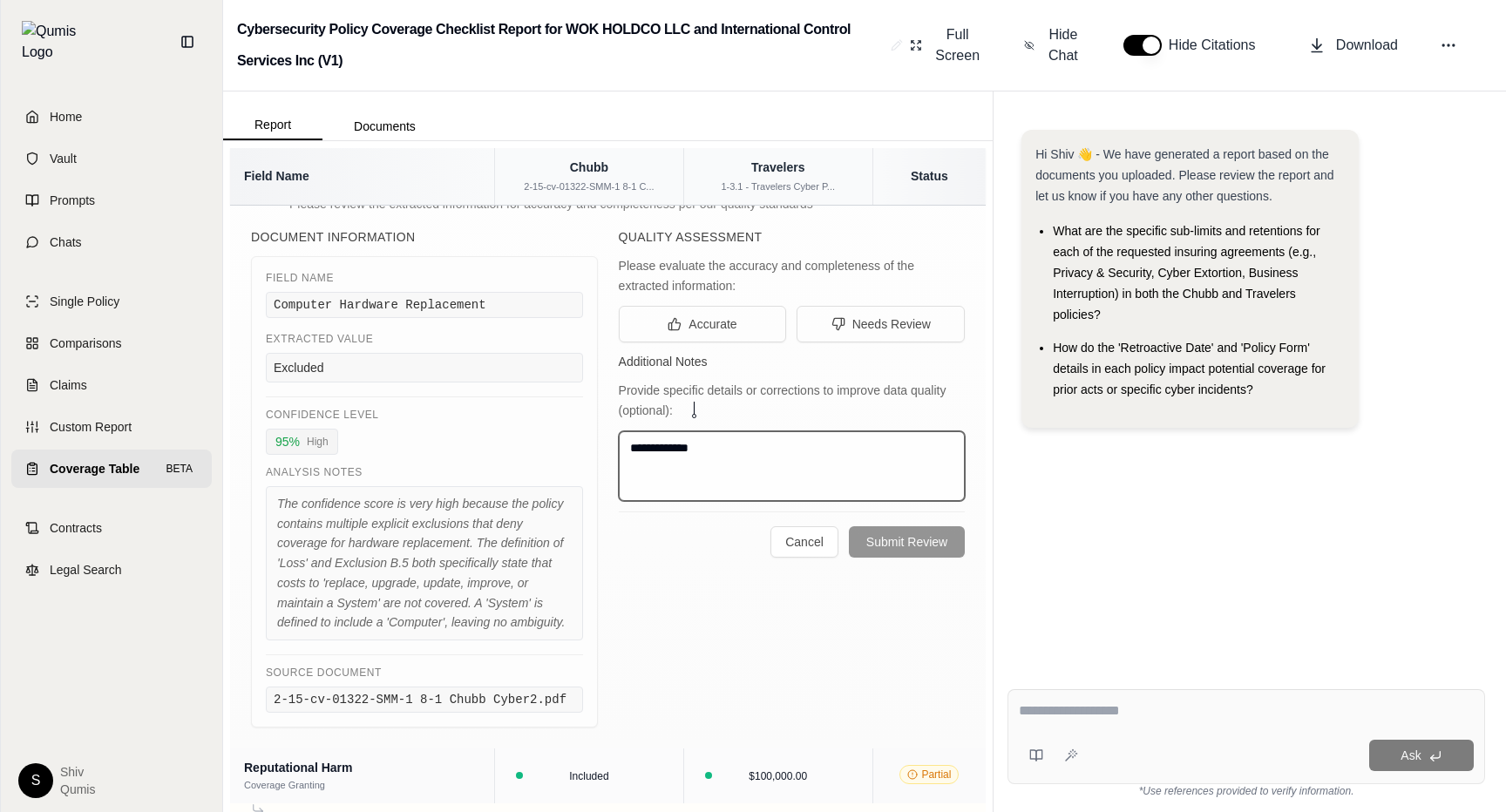
scroll to position [4180, 0]
type textarea "**********"
click at [939, 570] on div "**********" at bounding box center [792, 475] width 347 height 500
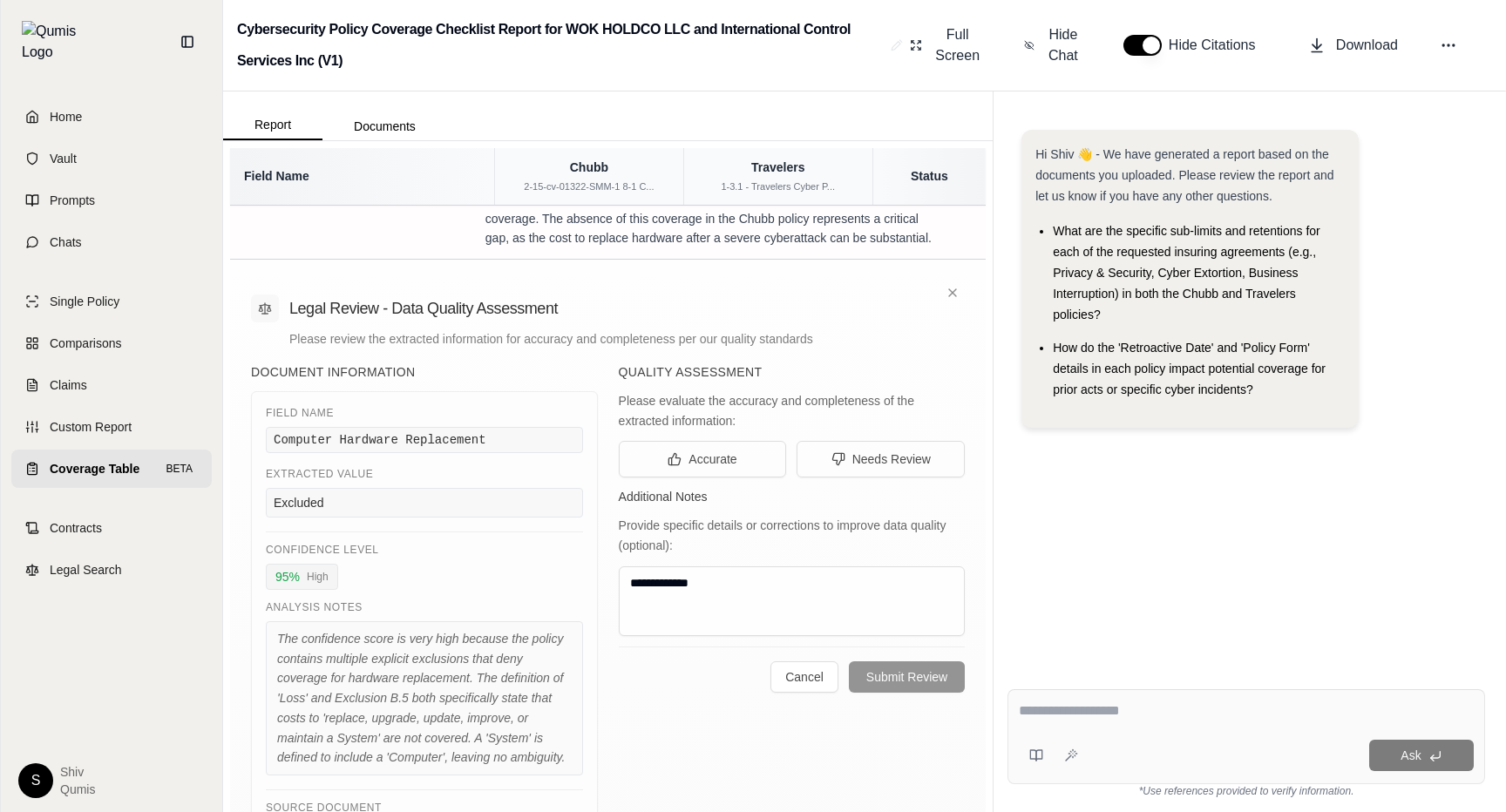
scroll to position [4054, 0]
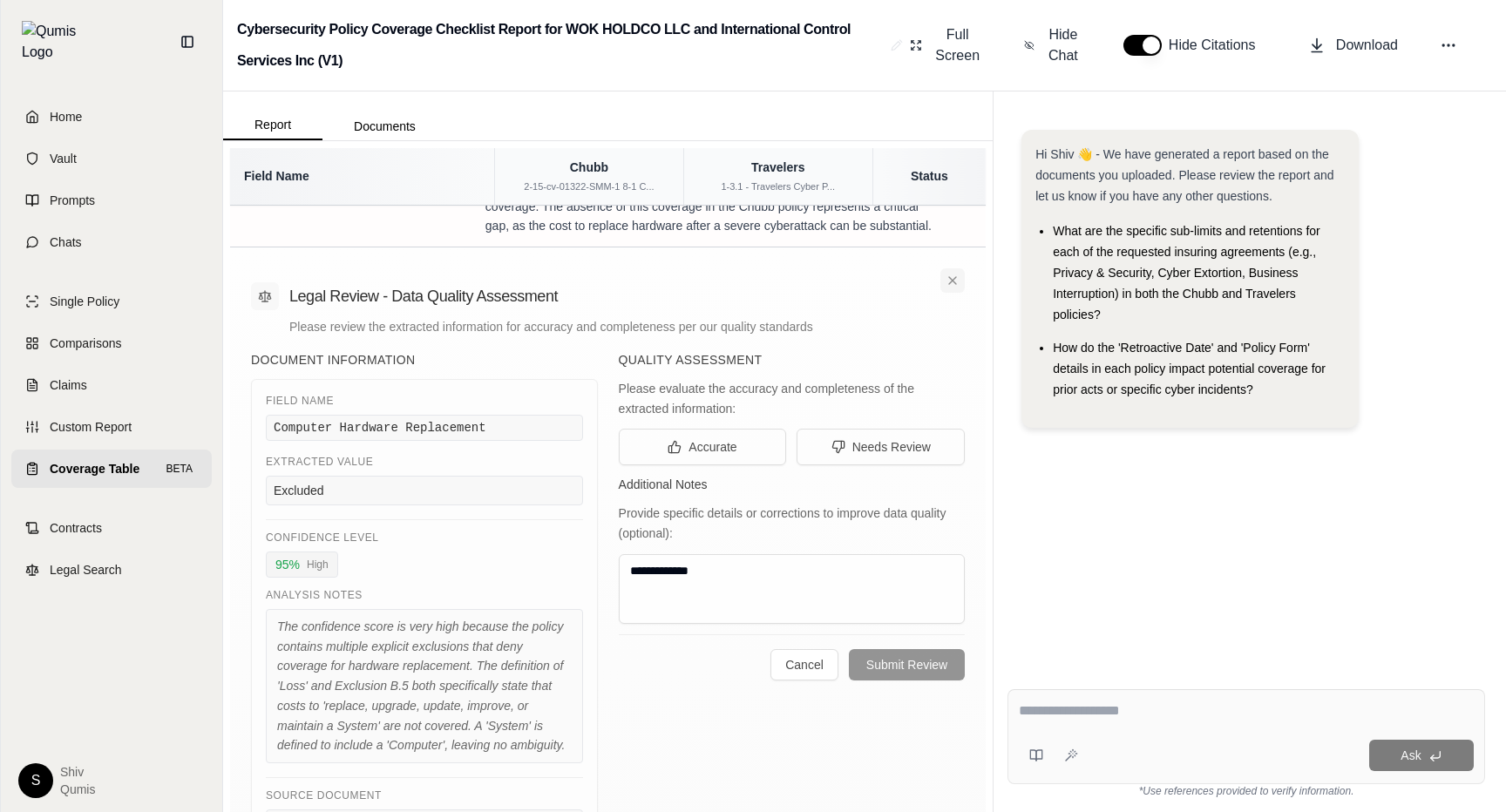
click at [953, 273] on icon at bounding box center [952, 280] width 14 height 14
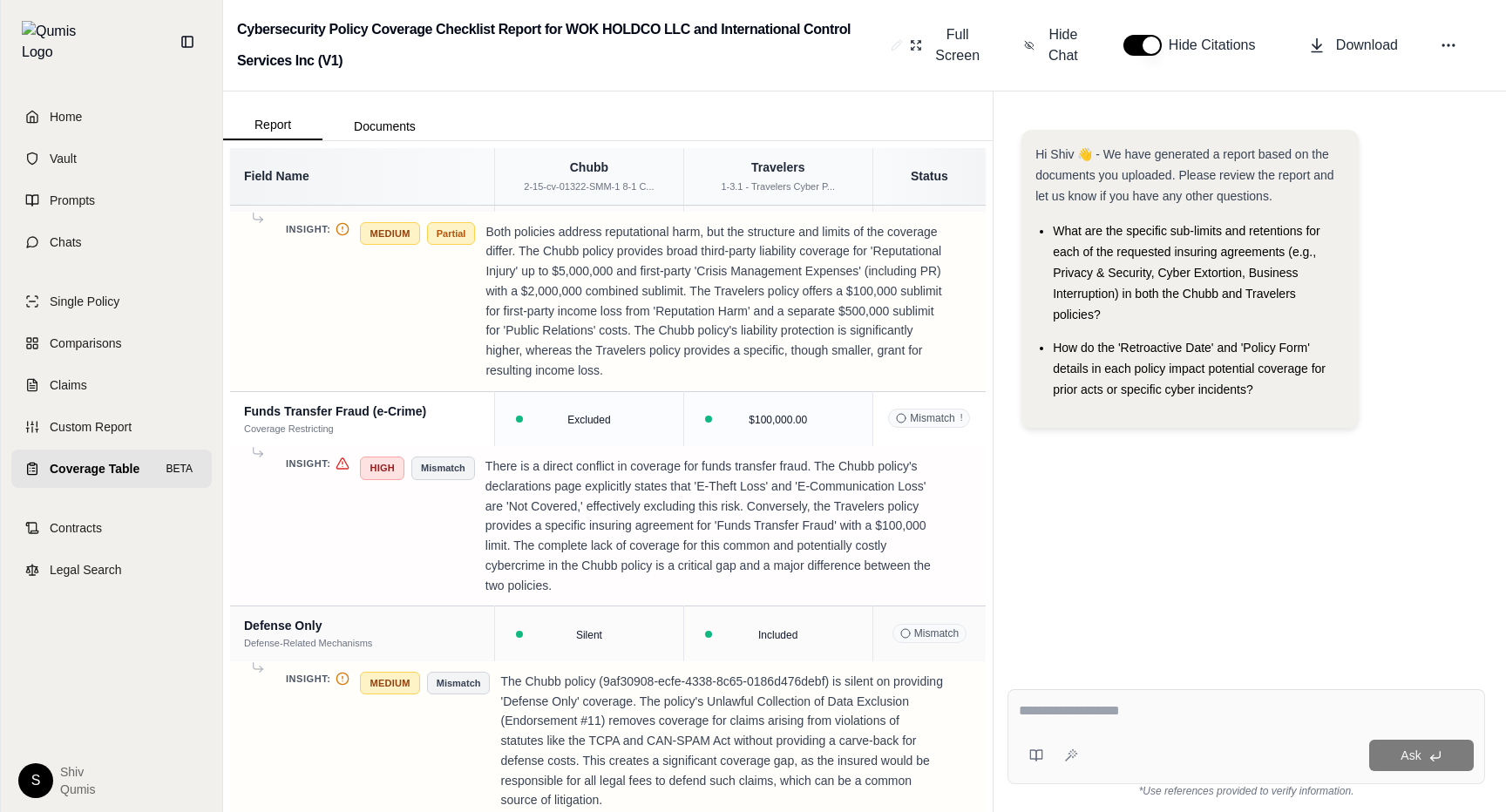
scroll to position [5012, 0]
